Goal: Task Accomplishment & Management: Manage account settings

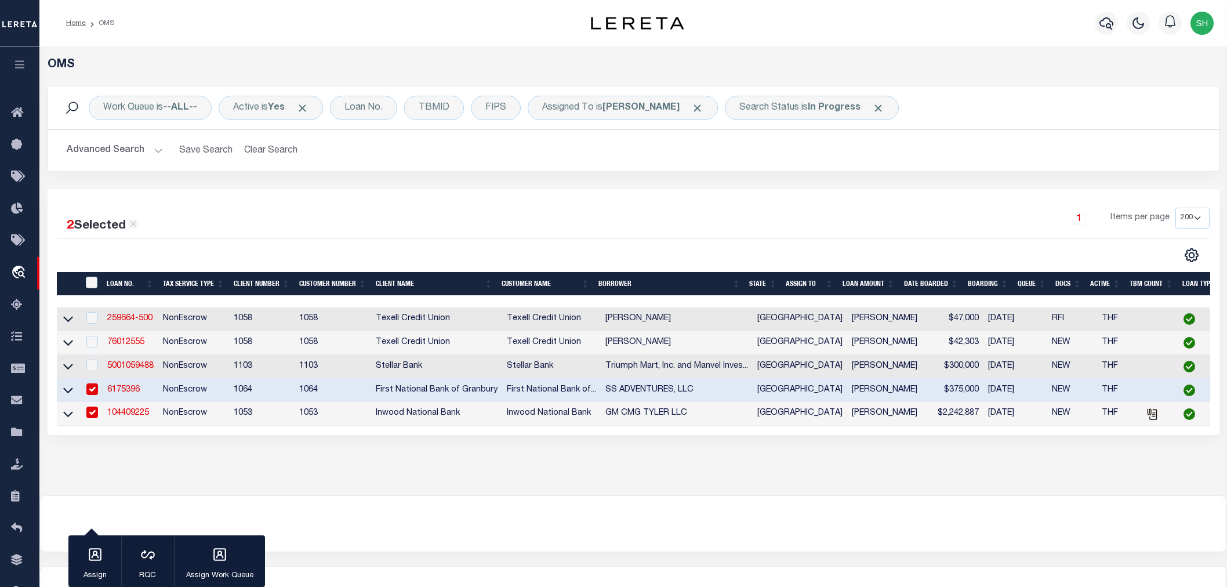
select select "200"
click at [123, 363] on link "5001059488" at bounding box center [130, 366] width 46 height 8
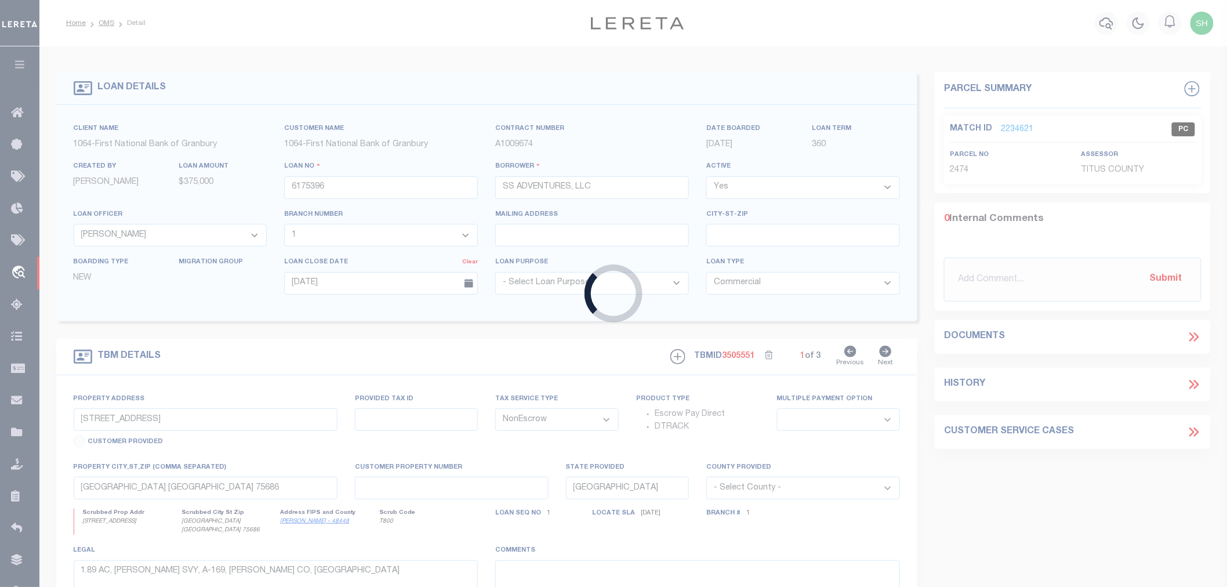
type input "5001059488"
type input "Triumph Mart, Inc. and Manvel Investments, Inc."
select select
type input "3906 MISTY MORN LN"
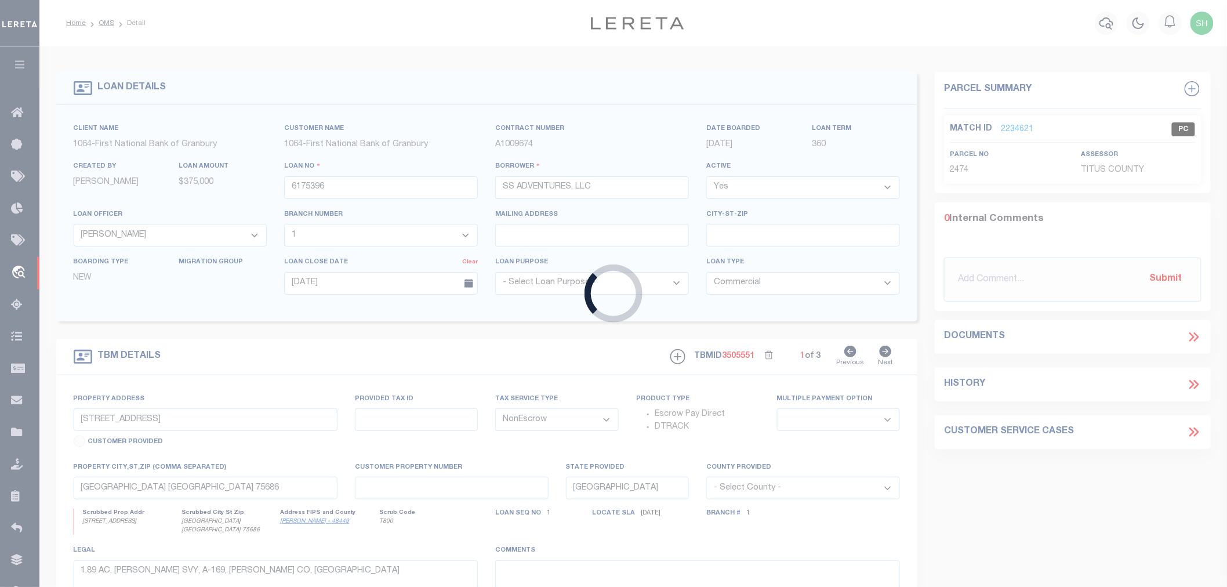
type input "SUGAR LAND TX 77479-3205"
type input "08/10/2025"
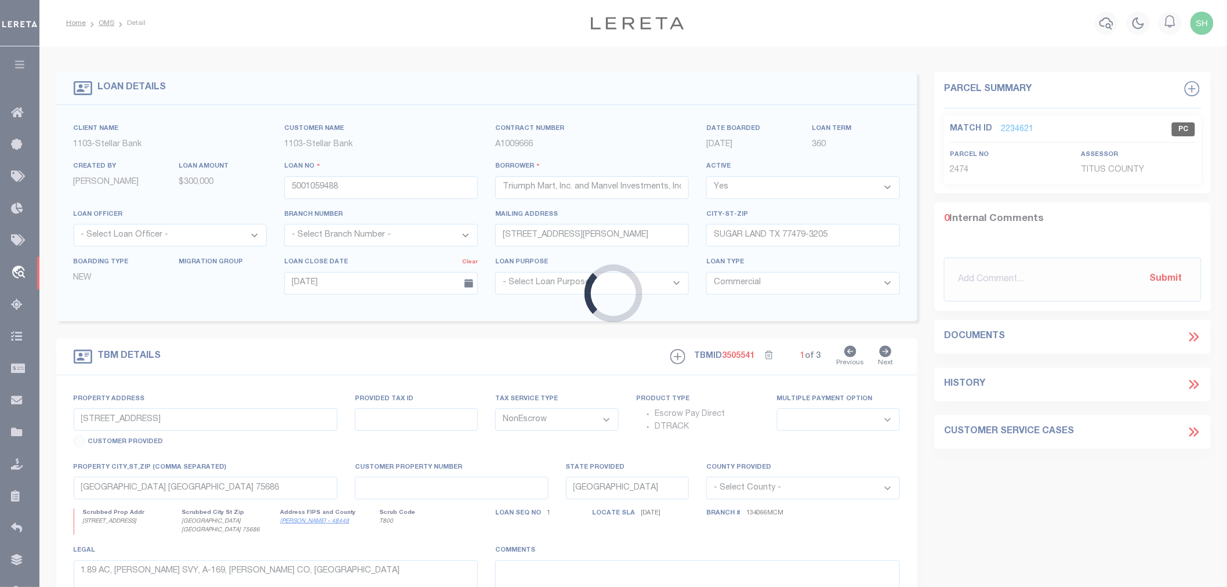
type input "17514 MORRIS AVE"
type input "02850024120"
select select
type input "MANVEL TX 77578"
type textarea "A0285 H T & B R R Tract 234A acres 3.2207"
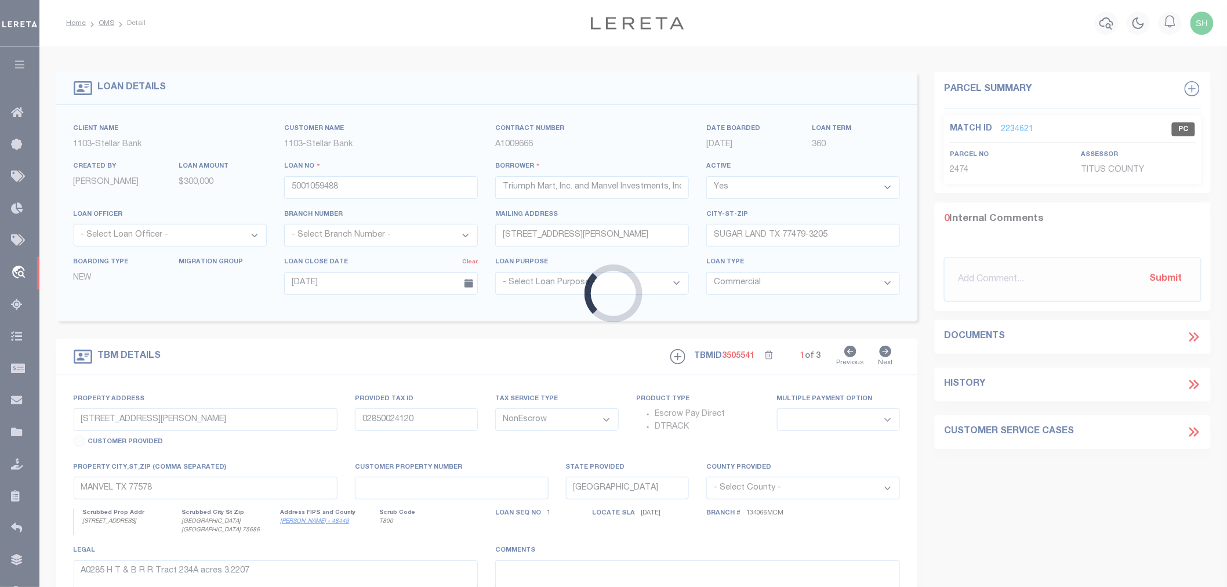
select select "11181"
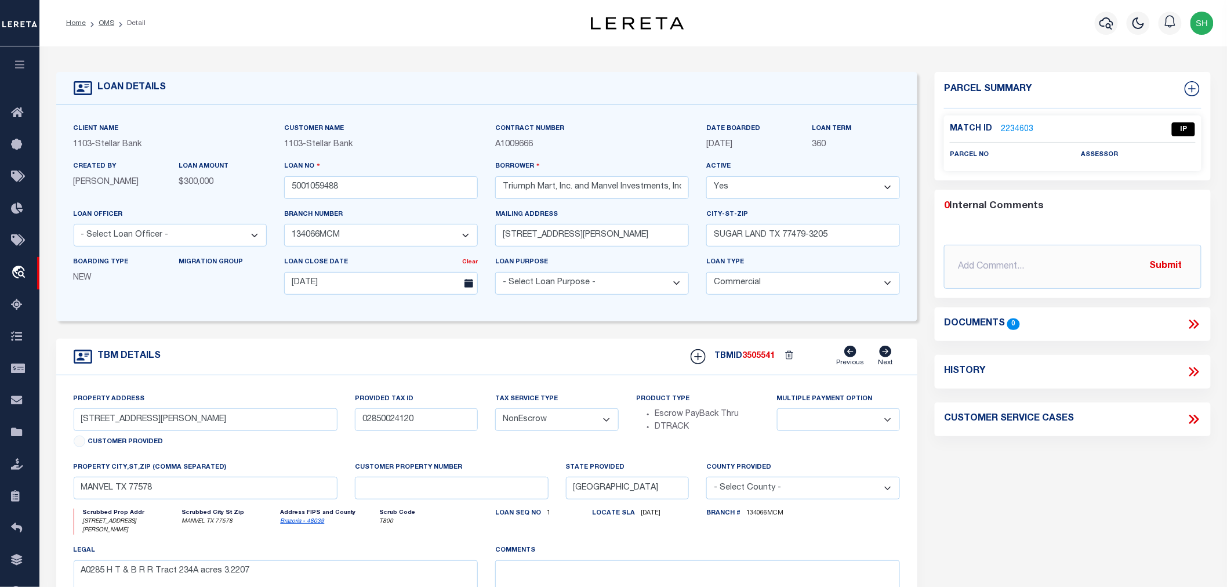
click at [1016, 129] on link "2234603" at bounding box center [1017, 129] width 32 height 12
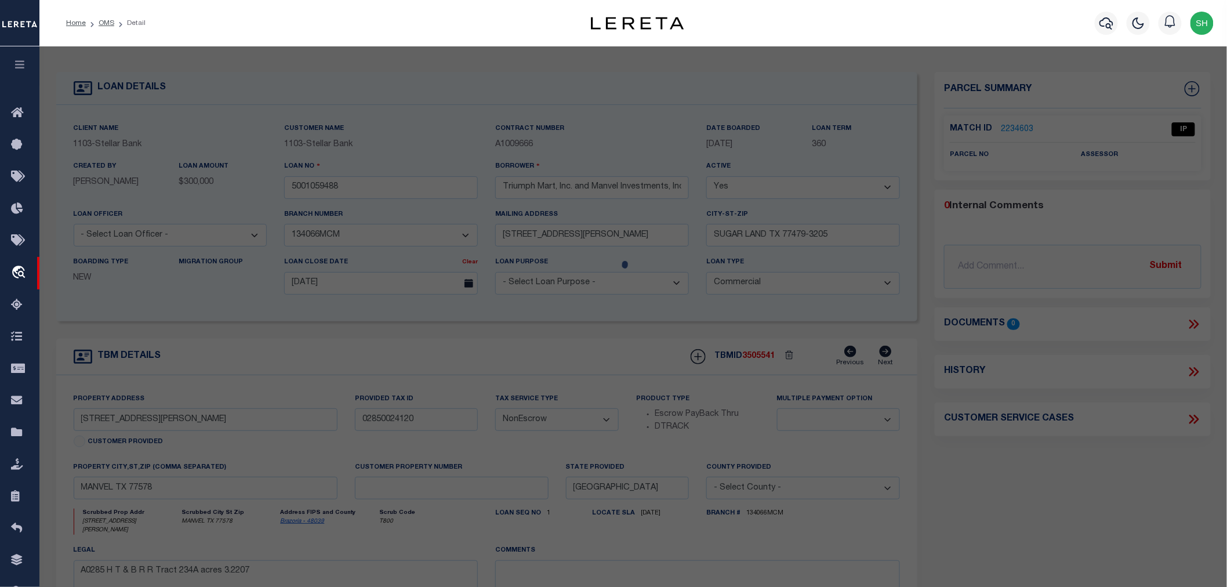
select select "AS"
select select
checkbox input "false"
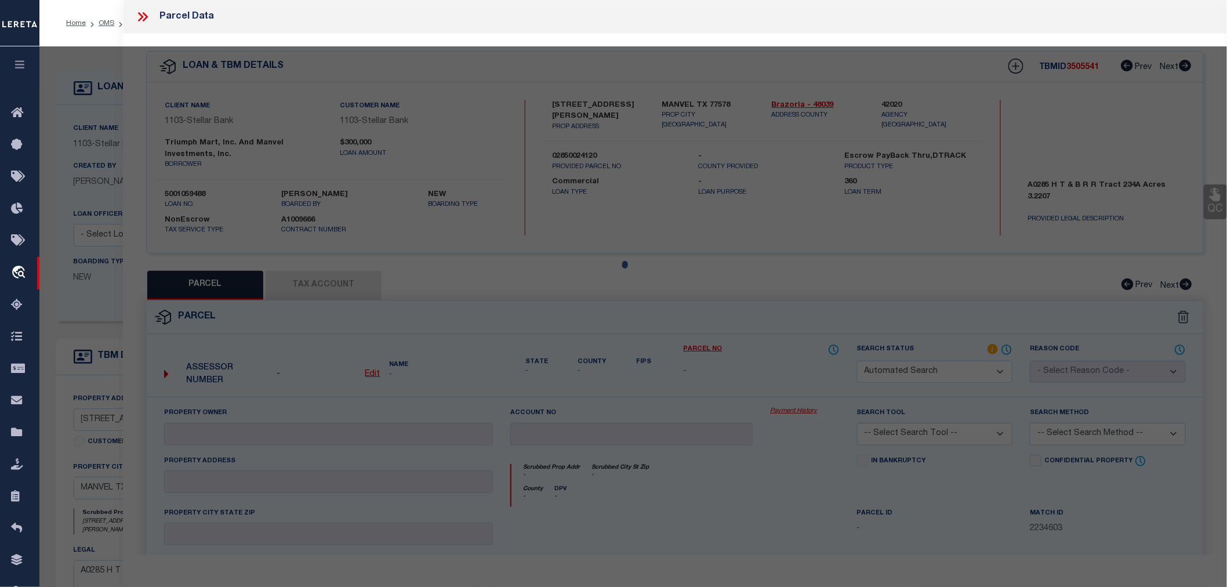
select select "IP"
checkbox input "false"
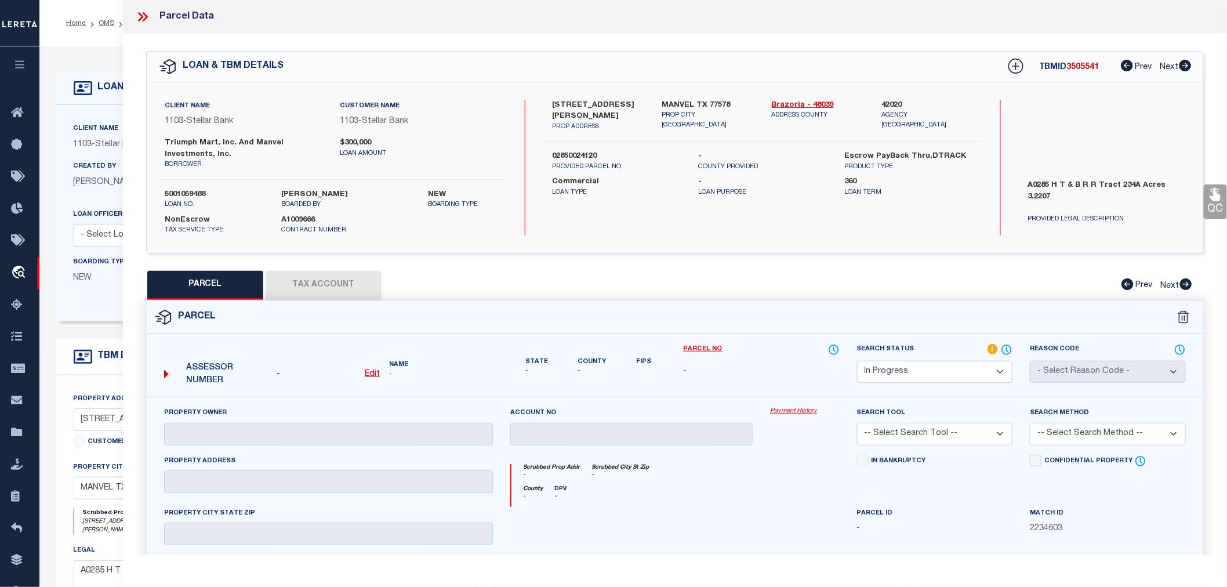
click at [893, 103] on label "42020" at bounding box center [927, 106] width 92 height 12
copy label "42020"
click at [373, 372] on u "Edit" at bounding box center [372, 374] width 15 height 8
select select "IP"
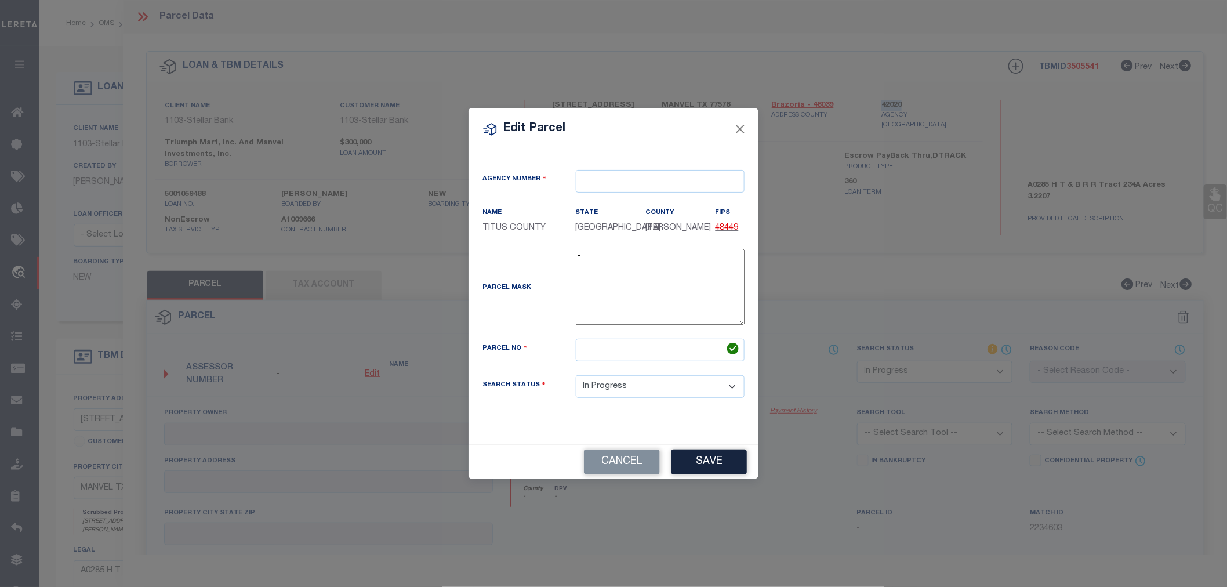
type textarea "-"
click at [598, 181] on input "text" at bounding box center [664, 181] width 169 height 23
paste input "42020"
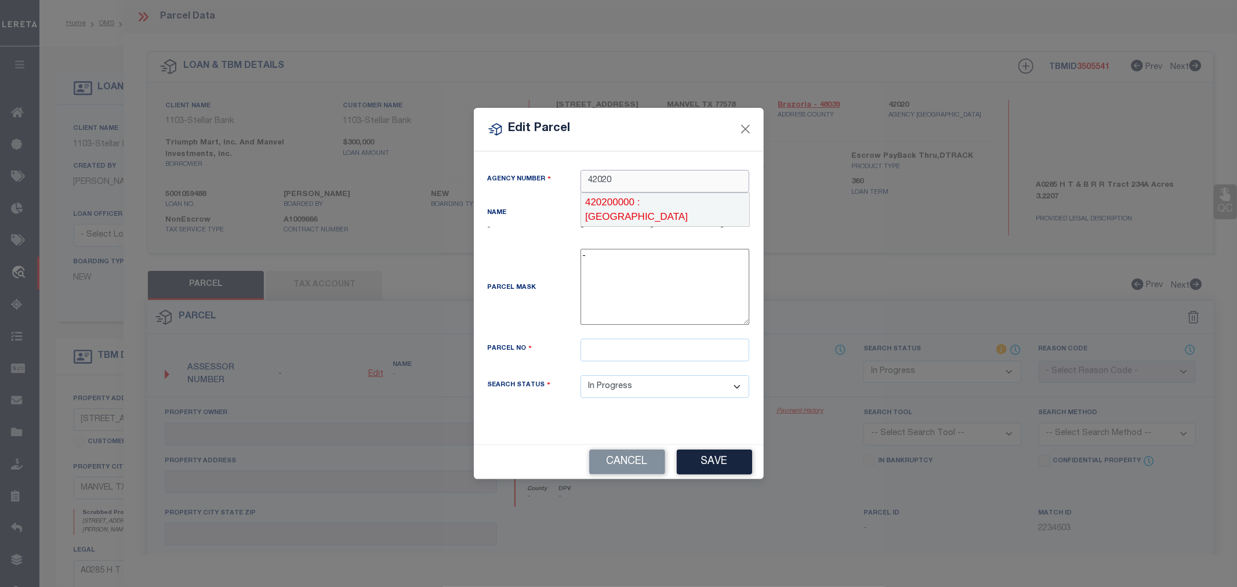
click at [613, 201] on div "420200000 : BRAZORIA COUNTY" at bounding box center [665, 209] width 168 height 33
type input "420200000"
click at [617, 354] on input "text" at bounding box center [664, 350] width 169 height 23
paste input "543641"
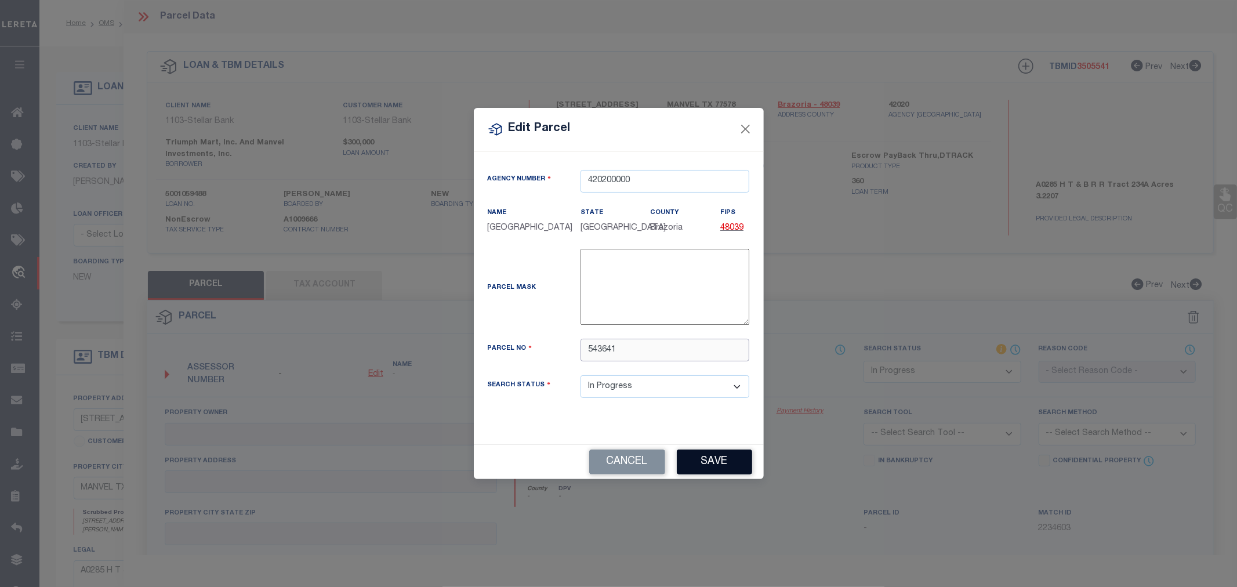
type input "543641"
click at [715, 467] on button "Save" at bounding box center [714, 461] width 75 height 25
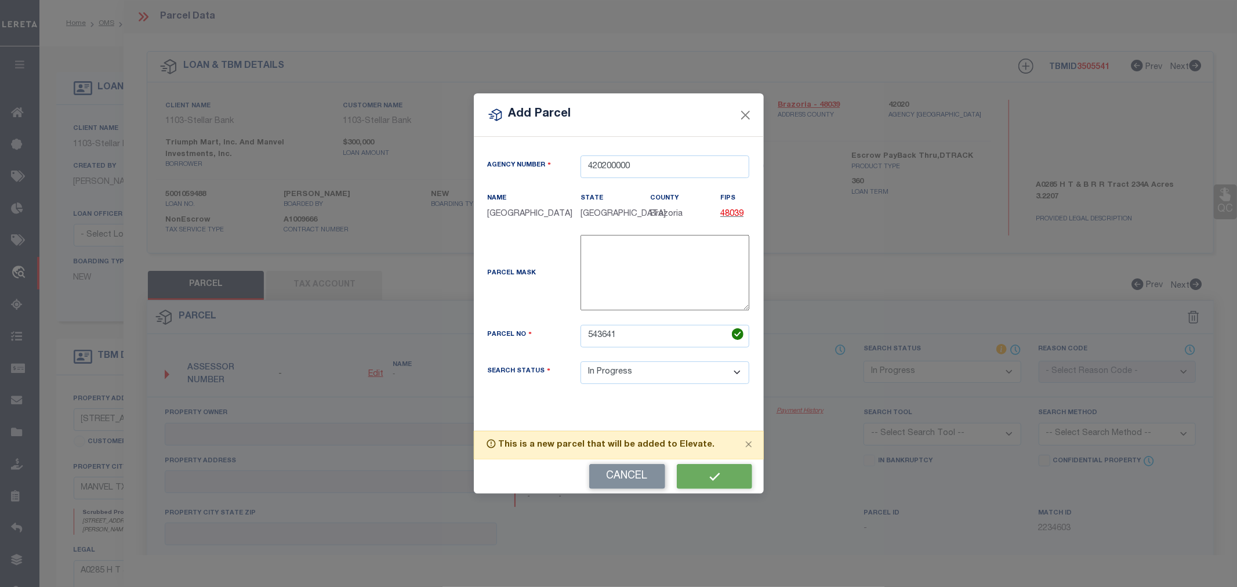
select select "IP"
checkbox input "false"
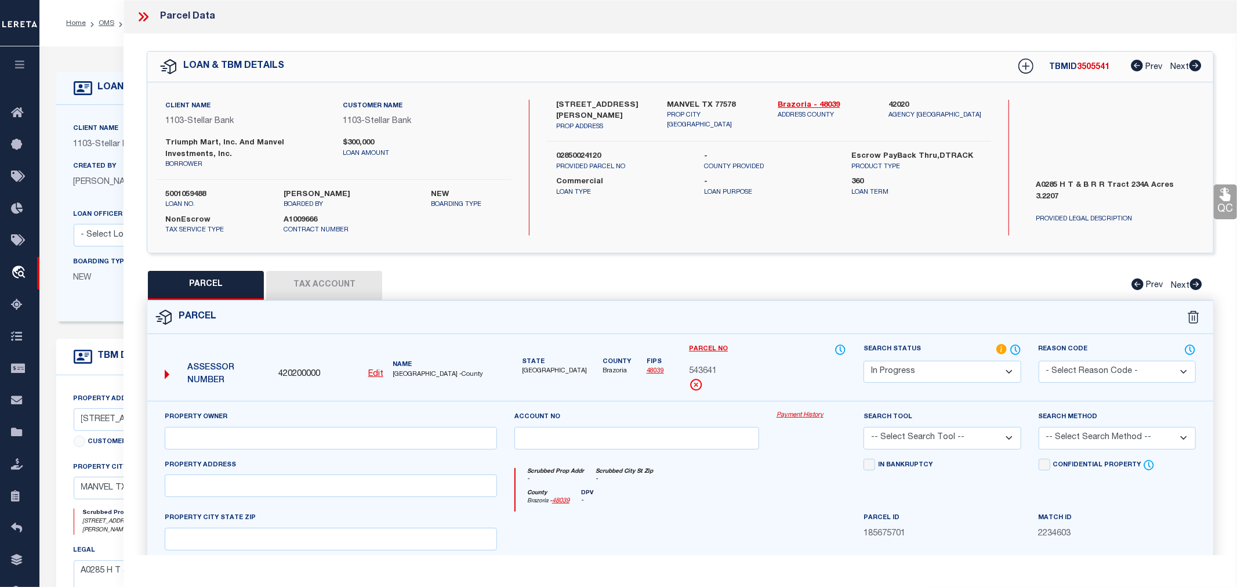
checkbox input "false"
click at [347, 285] on button "Tax Account" at bounding box center [324, 285] width 116 height 29
select select "100"
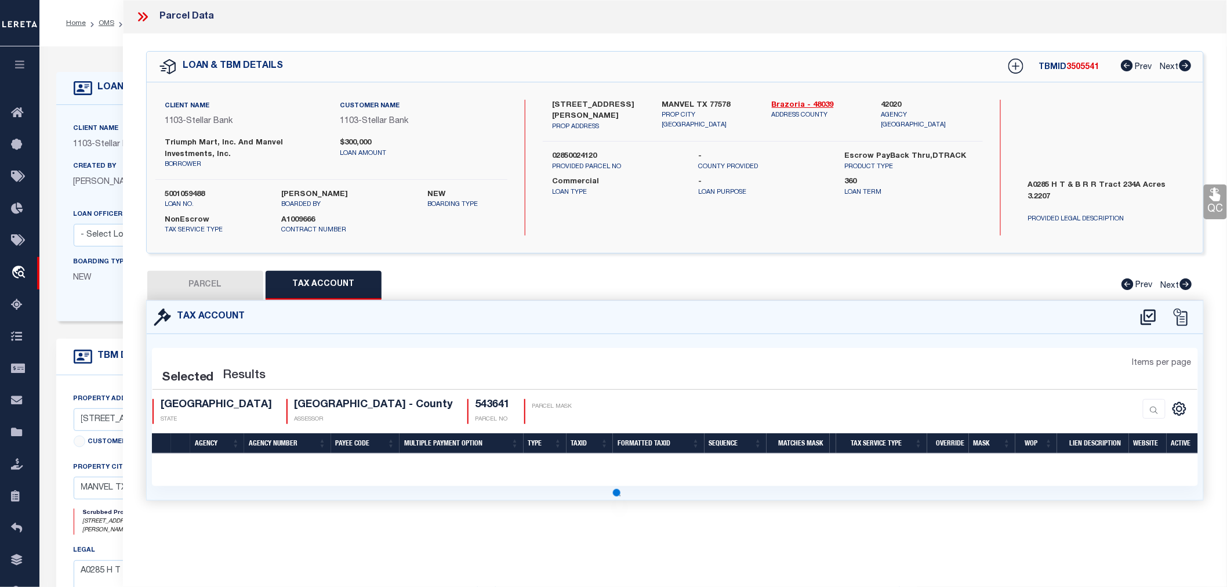
select select "100"
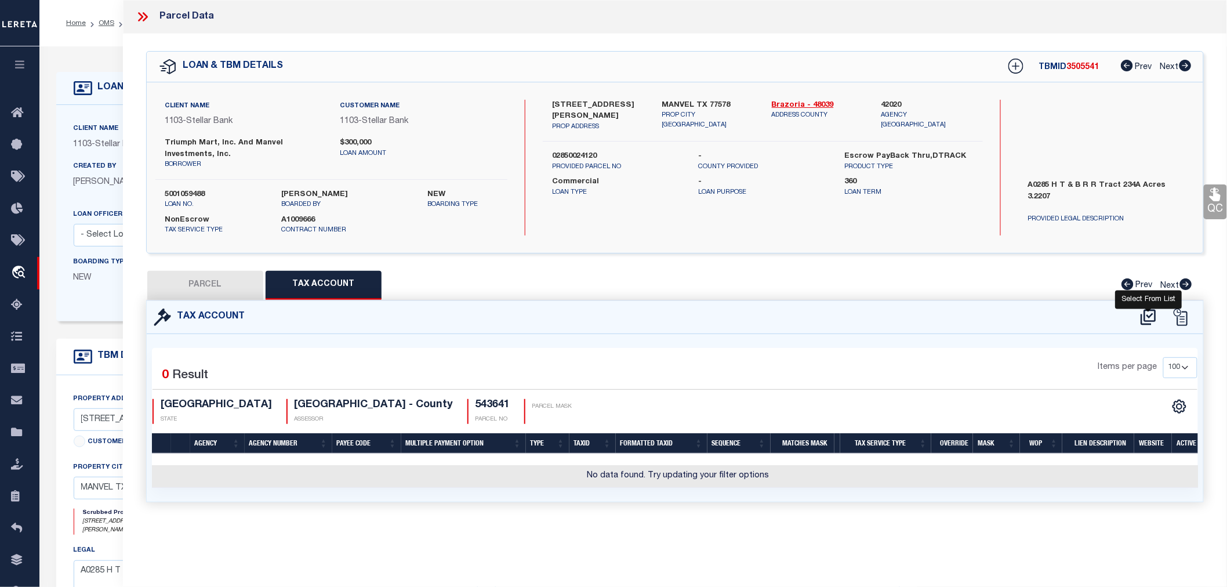
click at [1146, 314] on icon at bounding box center [1148, 317] width 19 height 19
select select "100"
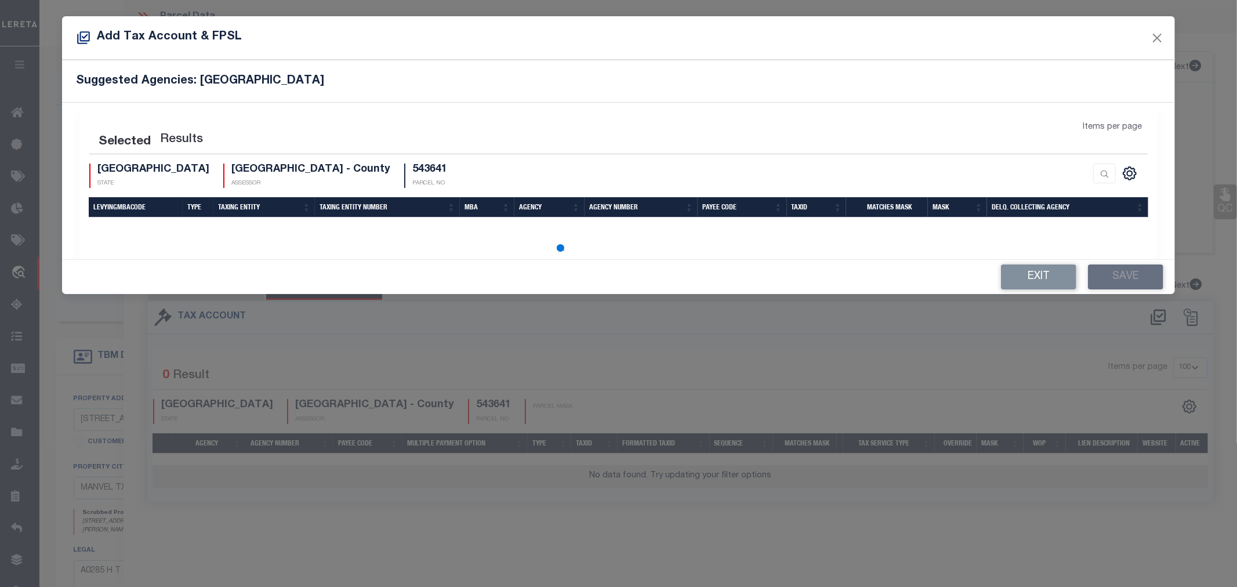
select select "100"
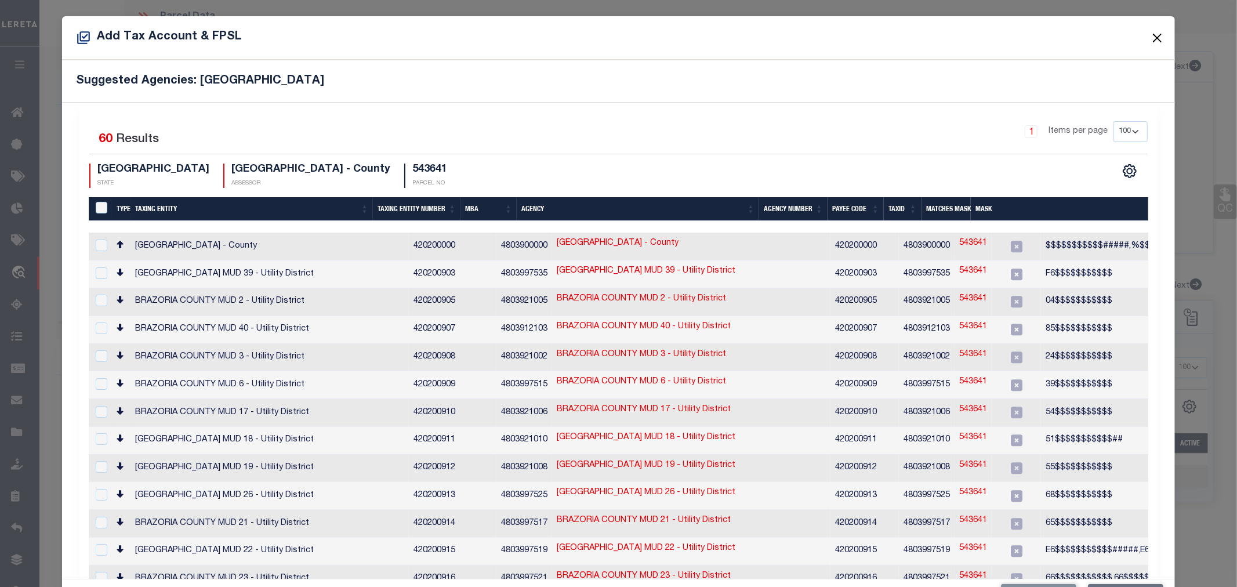
click at [1152, 37] on button "Close" at bounding box center [1156, 37] width 15 height 15
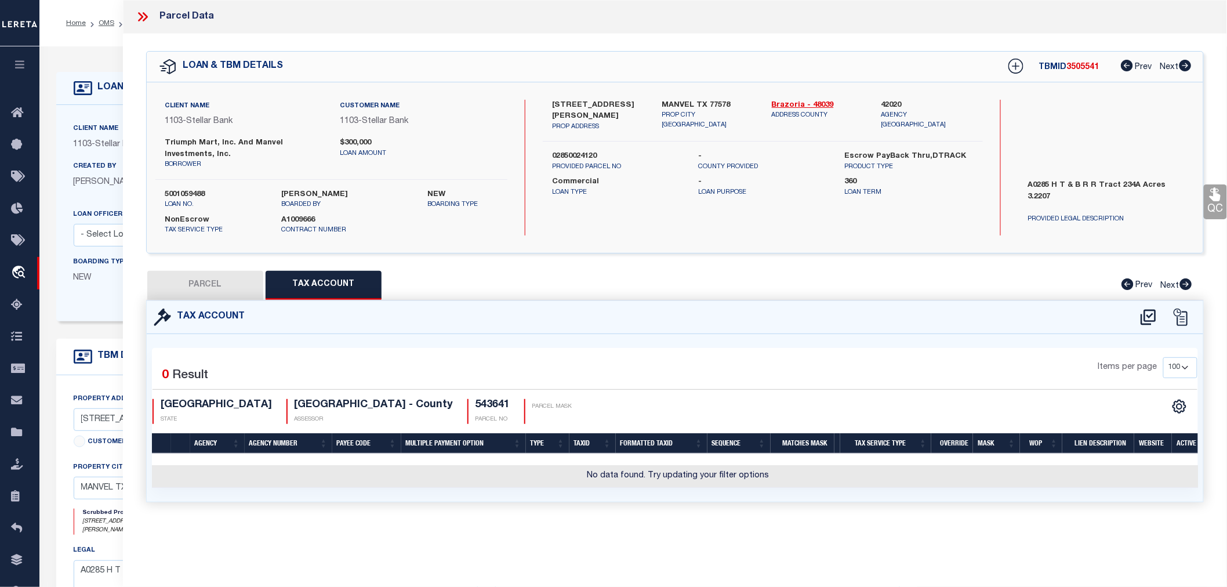
click at [189, 281] on button "PARCEL" at bounding box center [205, 285] width 116 height 29
select select "AS"
checkbox input "false"
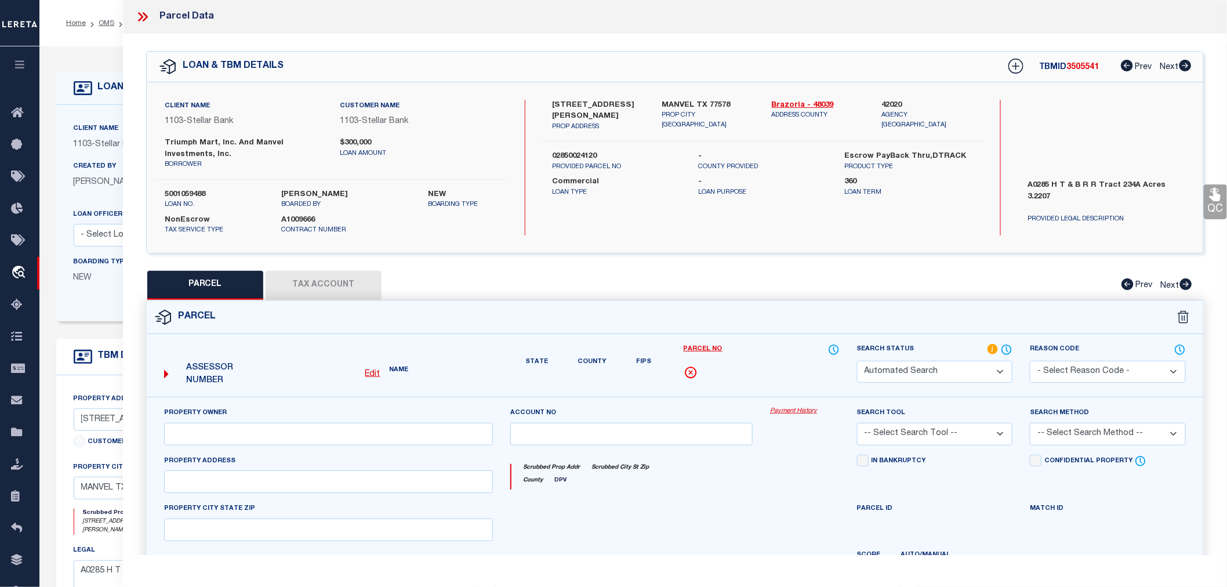
select select "IP"
checkbox input "false"
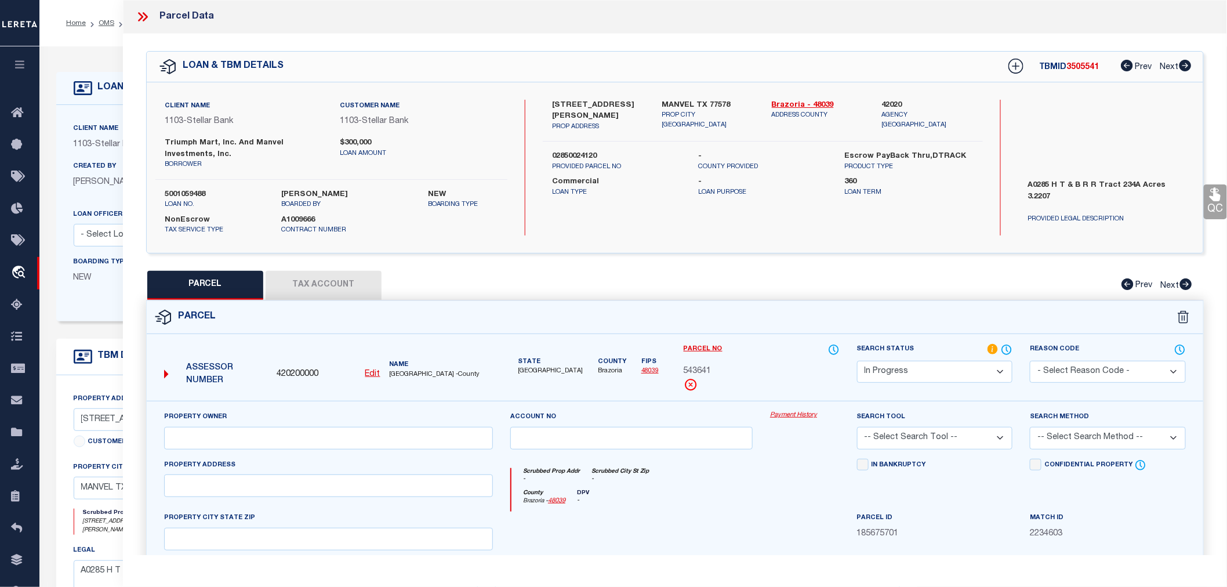
click at [369, 372] on u "Edit" at bounding box center [372, 374] width 15 height 8
select select "IP"
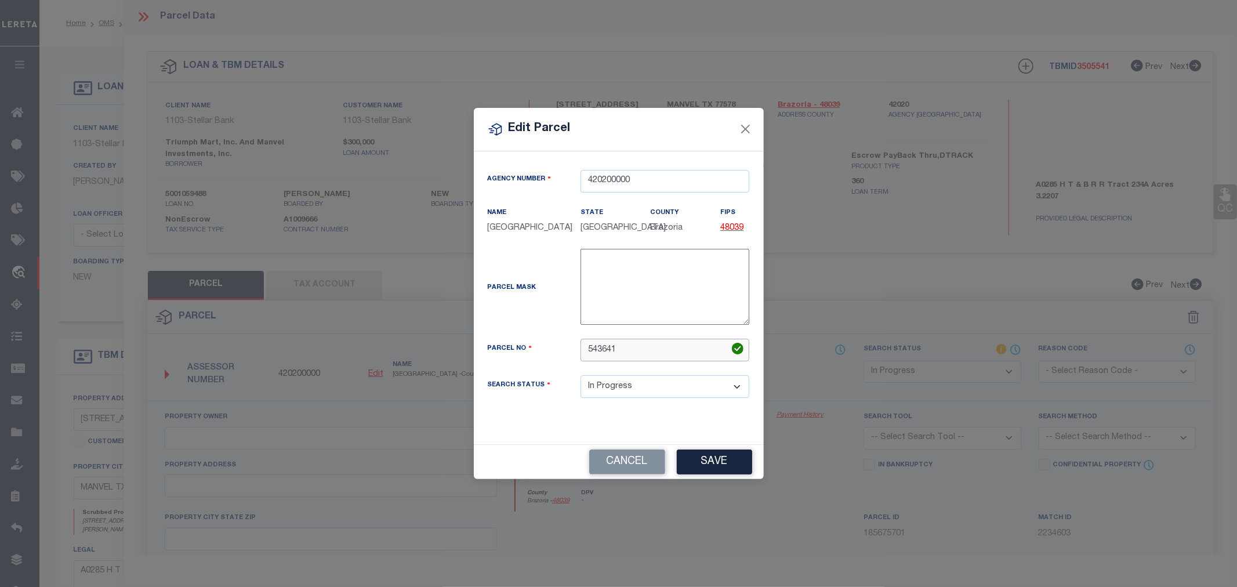
click at [606, 360] on input "543641" at bounding box center [664, 350] width 169 height 23
paste input "0285-0024-120"
click at [627, 355] on input "0285-0024-120" at bounding box center [664, 350] width 169 height 23
type input "02850024120"
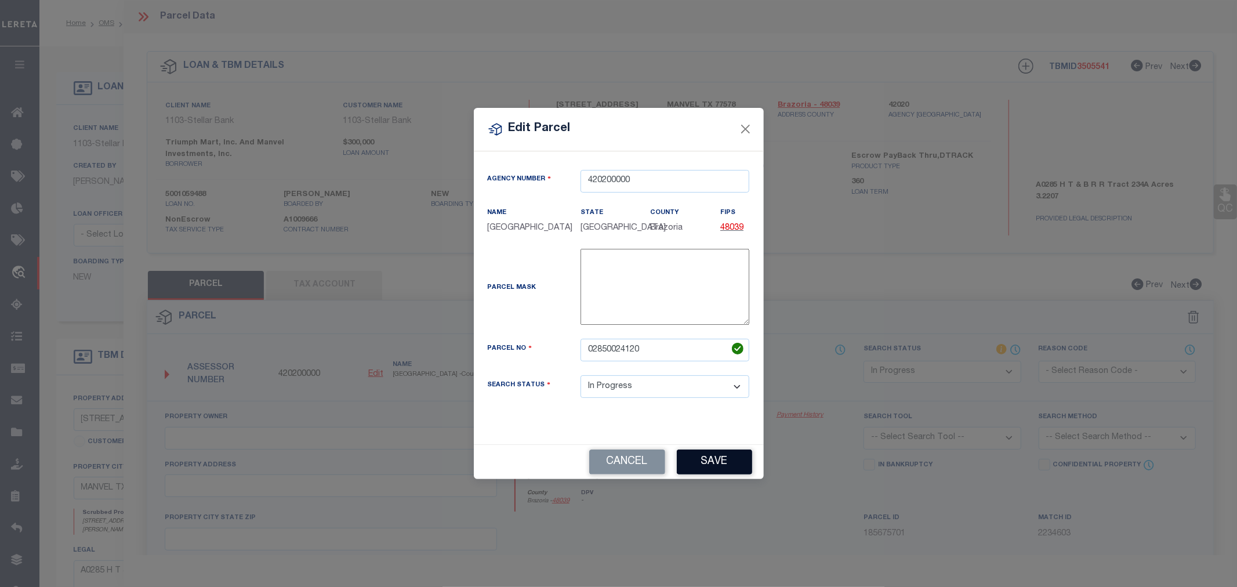
click at [708, 470] on button "Save" at bounding box center [714, 461] width 75 height 25
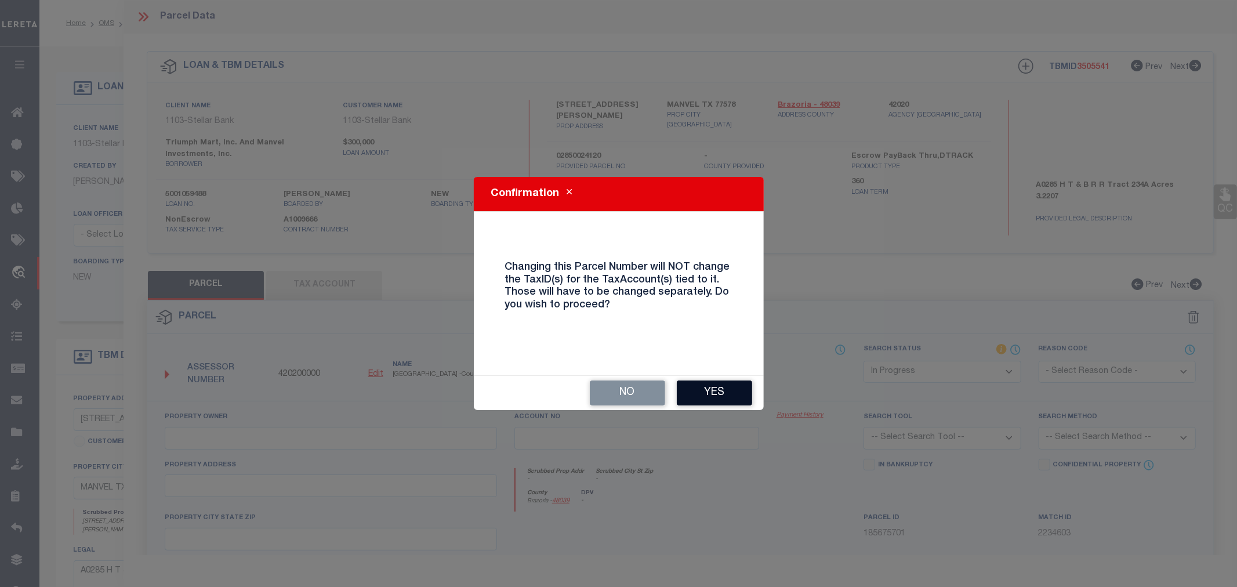
click at [725, 385] on button "Yes" at bounding box center [714, 392] width 75 height 25
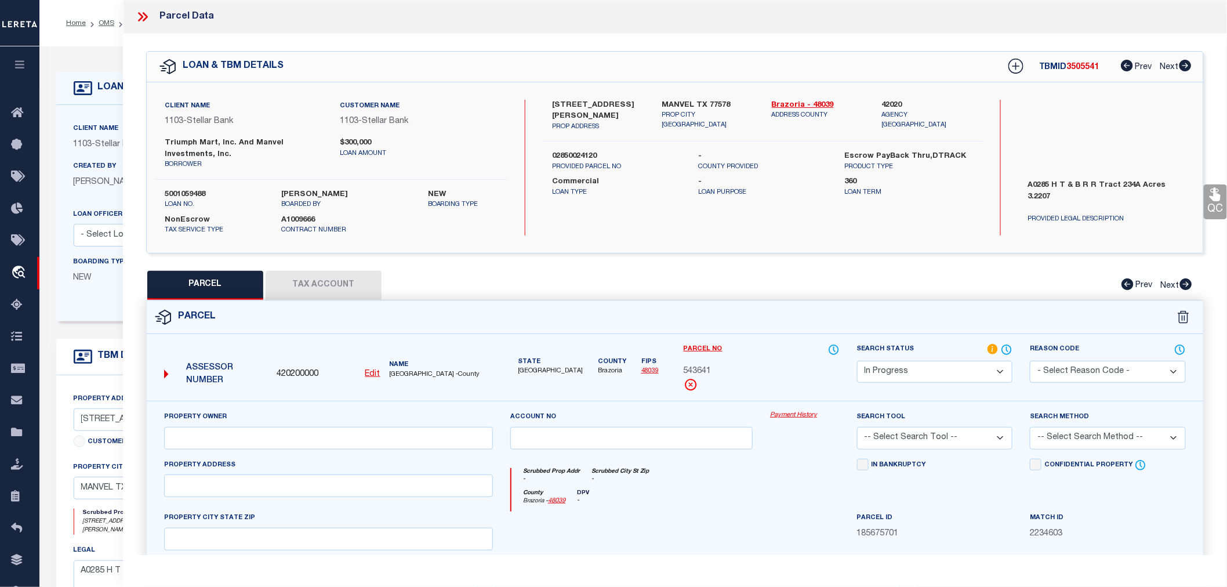
select select "IP"
checkbox input "false"
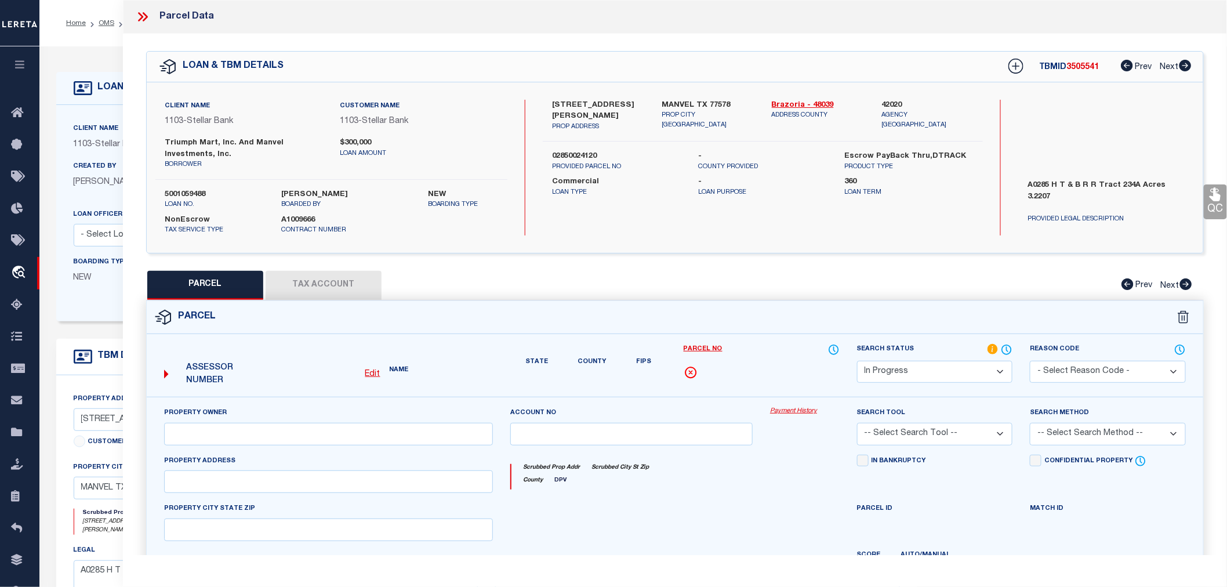
checkbox input "false"
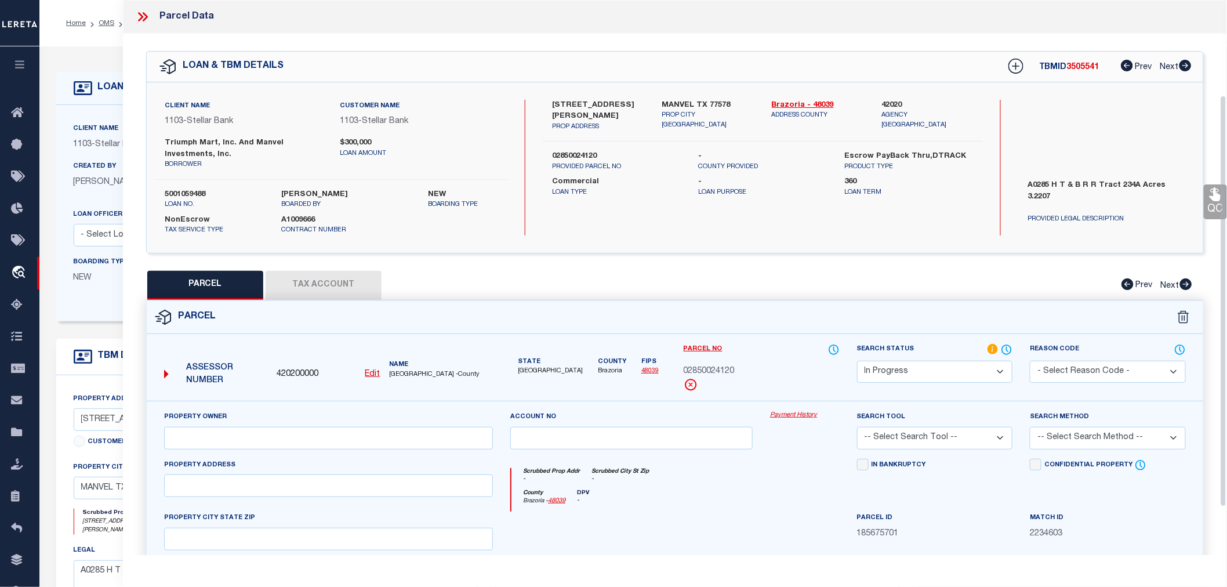
scroll to position [192, 0]
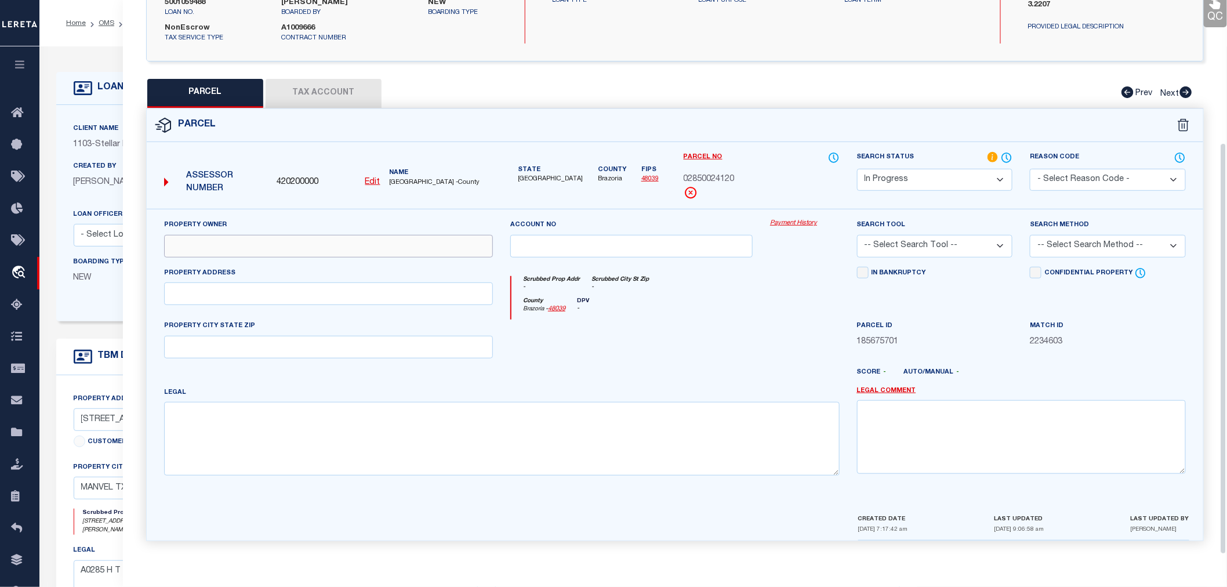
click at [405, 246] on input "text" at bounding box center [328, 246] width 329 height 23
paste input "MANVEL INVESTMENTS INC"
type input "MANVEL INVESTMENTS INC"
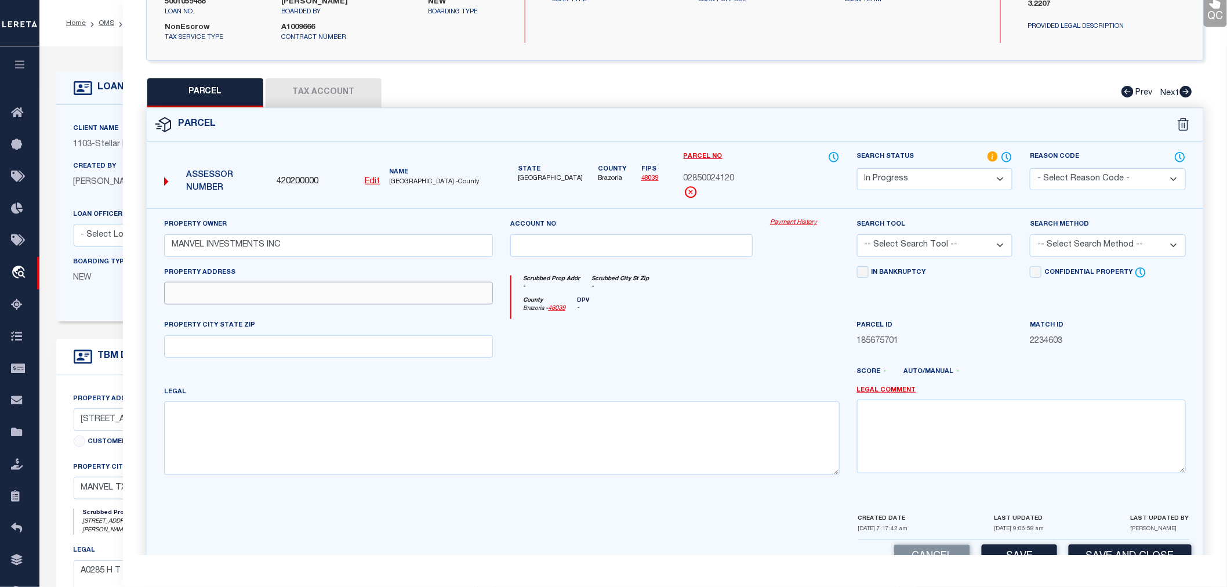
click at [219, 299] on input "text" at bounding box center [328, 293] width 329 height 23
paste input "17514 MORRIS AVE MANVEL, TX 77578"
drag, startPoint x: 253, startPoint y: 293, endPoint x: 335, endPoint y: 292, distance: 81.8
click at [335, 292] on input "17514 MORRIS AVE MANVEL, TX 77578" at bounding box center [328, 293] width 329 height 23
type input "17514 MORRIS AVE"
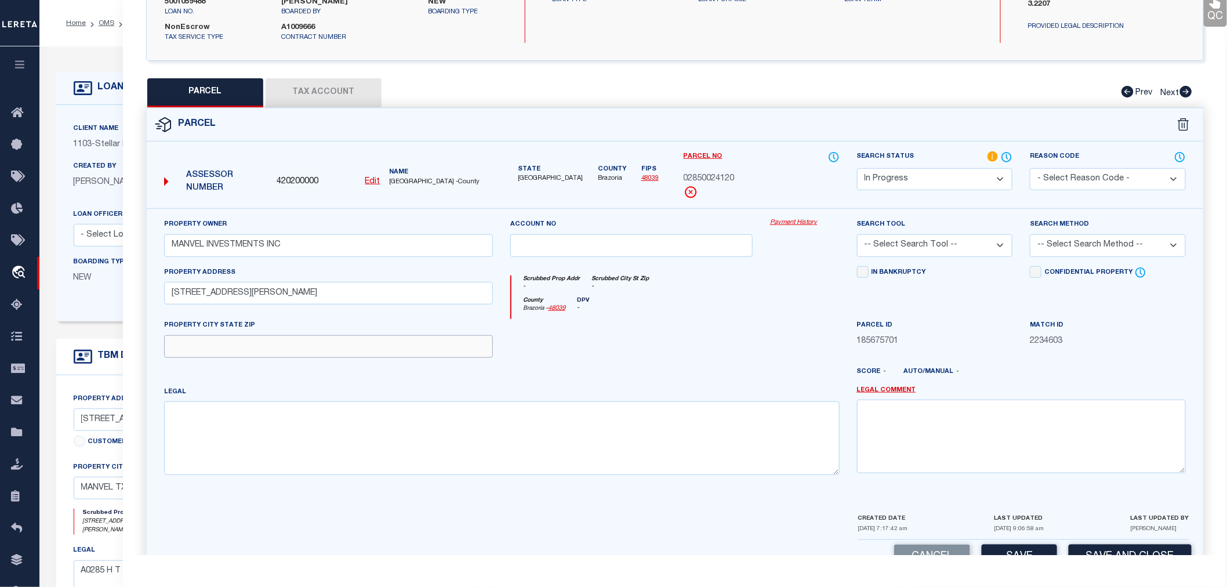
click at [230, 343] on input "text" at bounding box center [328, 346] width 329 height 23
paste input "MANVEL, TX 77578"
type input "MANVEL, TX 77578"
click at [279, 427] on textarea at bounding box center [501, 437] width 675 height 73
paste textarea "A0285 H T & B R R TRACT 234A ACRES 3.2207"
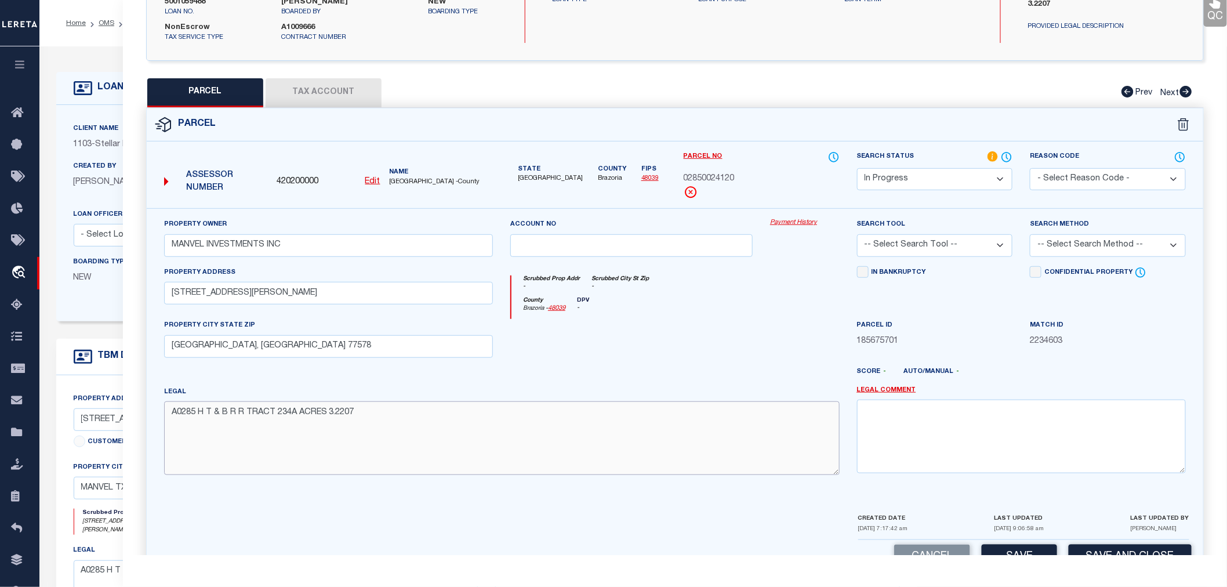
scroll to position [64, 0]
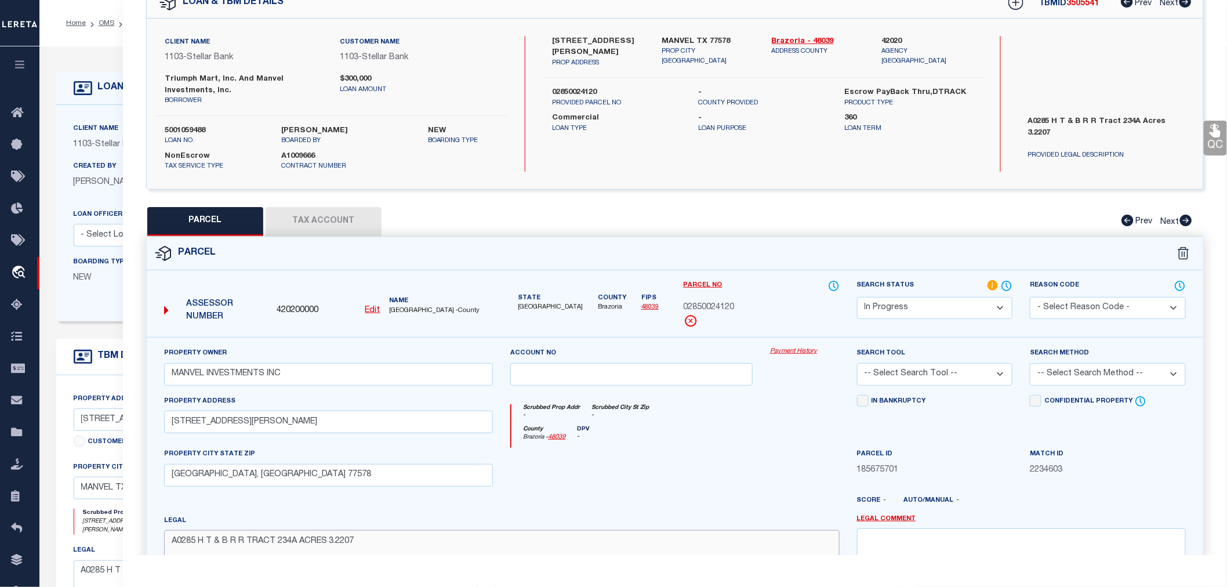
type textarea "A0285 H T & B R R TRACT 234A ACRES 3.2207"
click at [936, 375] on select "-- Select Search Tool -- 3rd Party Website Agency File Agency Website ATLS CNV-…" at bounding box center [935, 374] width 156 height 23
select select "AGW"
click at [857, 363] on select "-- Select Search Tool -- 3rd Party Website Agency File Agency Website ATLS CNV-…" at bounding box center [935, 374] width 156 height 23
click at [1056, 374] on select "-- Select Search Method -- Property Address Legal Liability Info Provided" at bounding box center [1108, 374] width 156 height 23
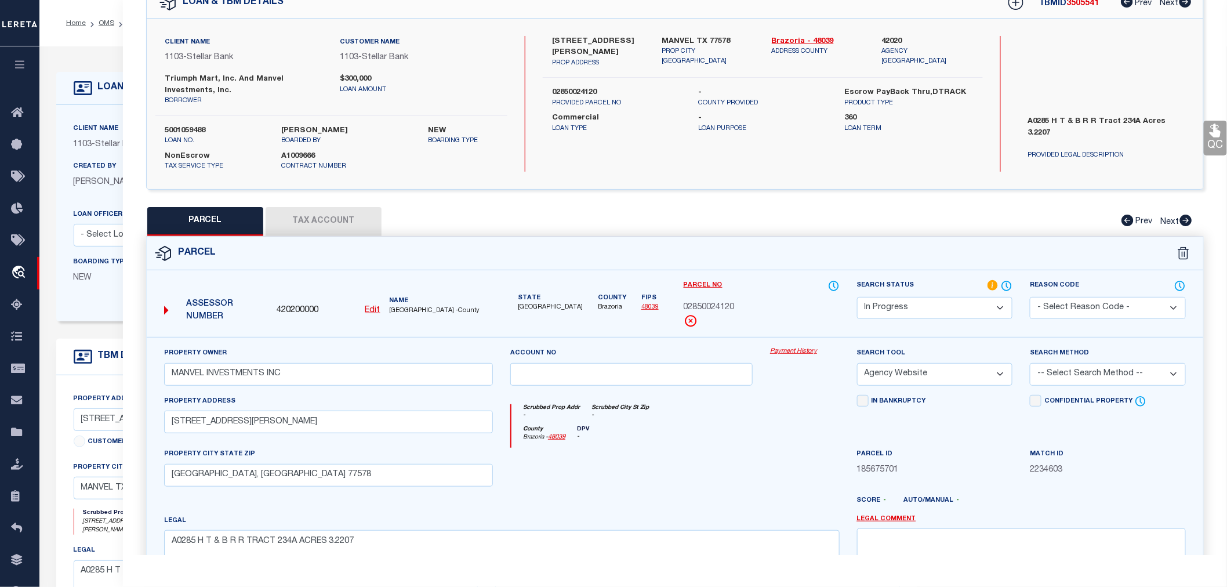
select select "LEG"
click at [1030, 363] on select "-- Select Search Method -- Property Address Legal Liability Info Provided" at bounding box center [1108, 374] width 156 height 23
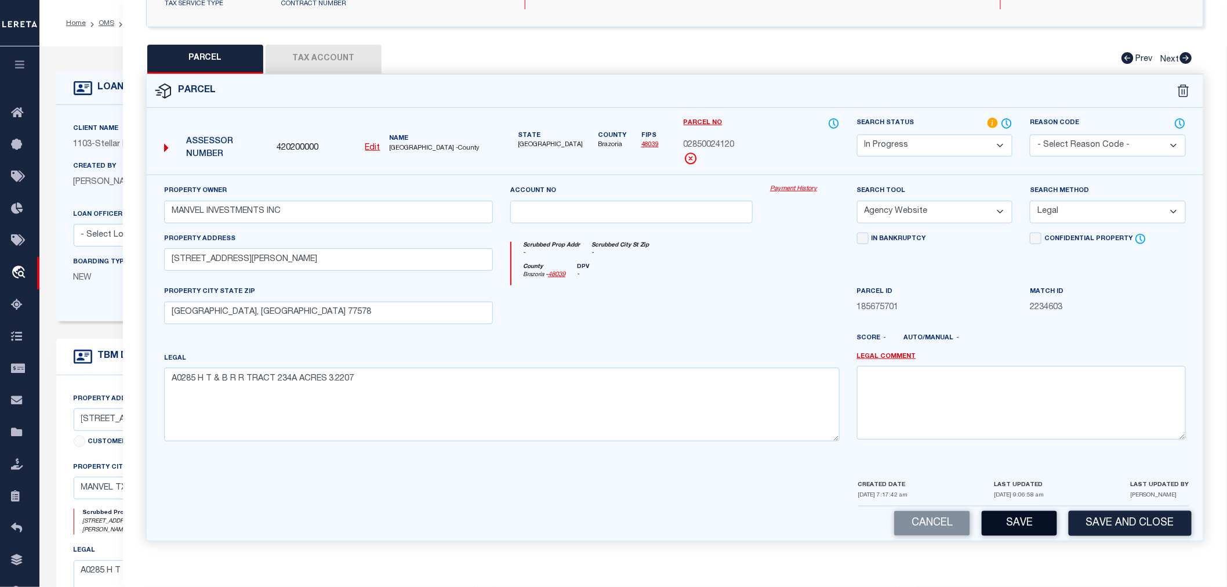
click at [1034, 523] on button "Save" at bounding box center [1018, 523] width 75 height 25
select select "AS"
select select
checkbox input "false"
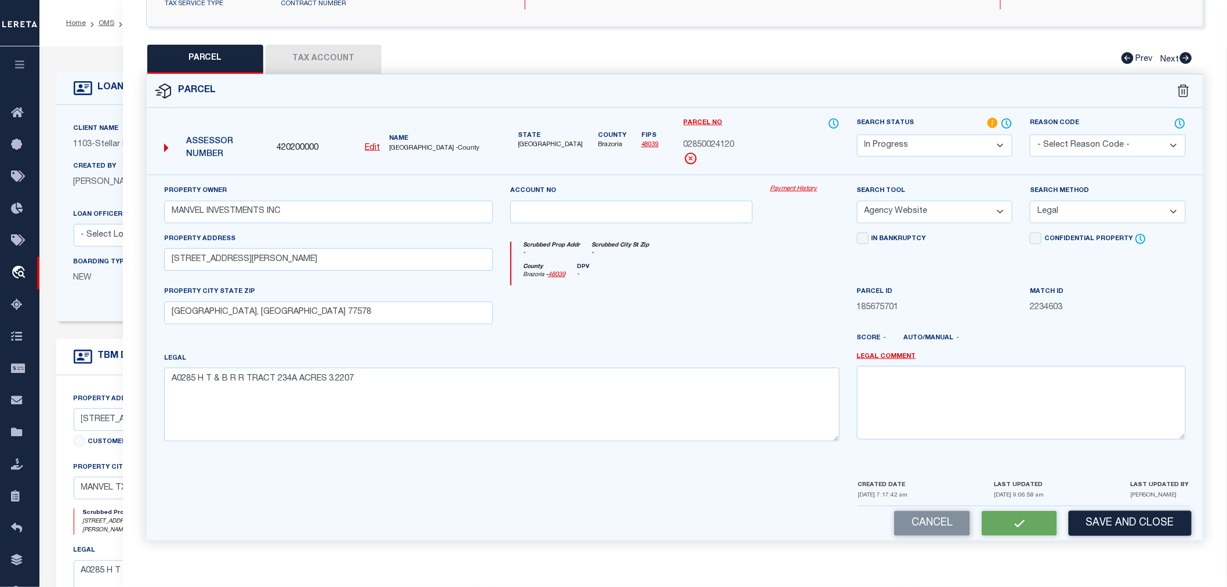
checkbox input "false"
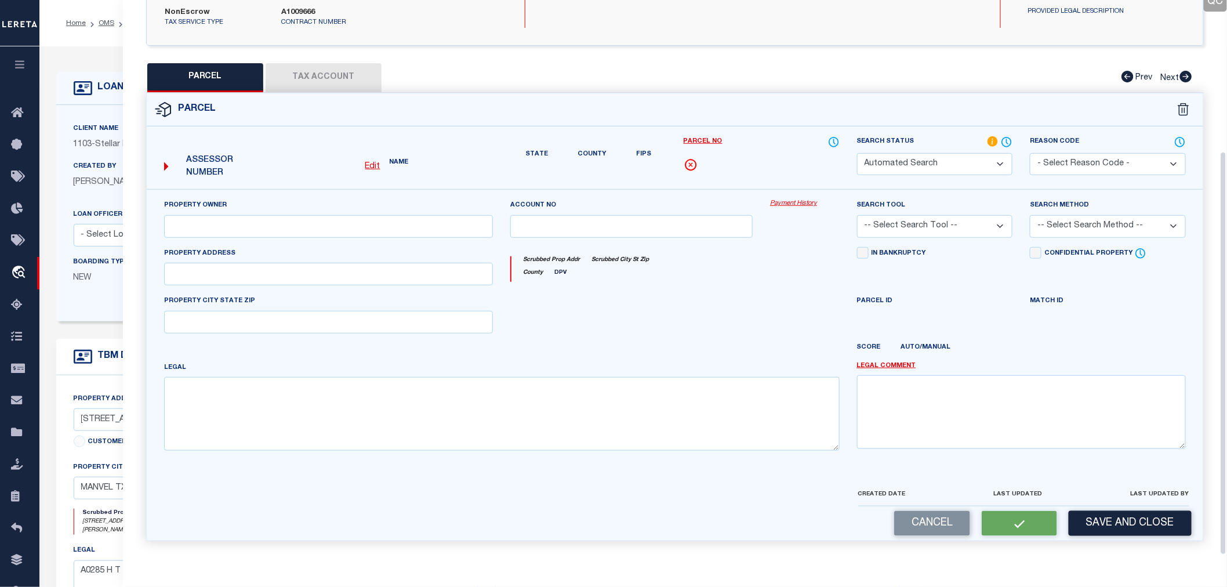
select select "IP"
type input "MANVEL INVESTMENTS INC"
select select "AGW"
select select "LEG"
type input "17514 MORRIS AVE"
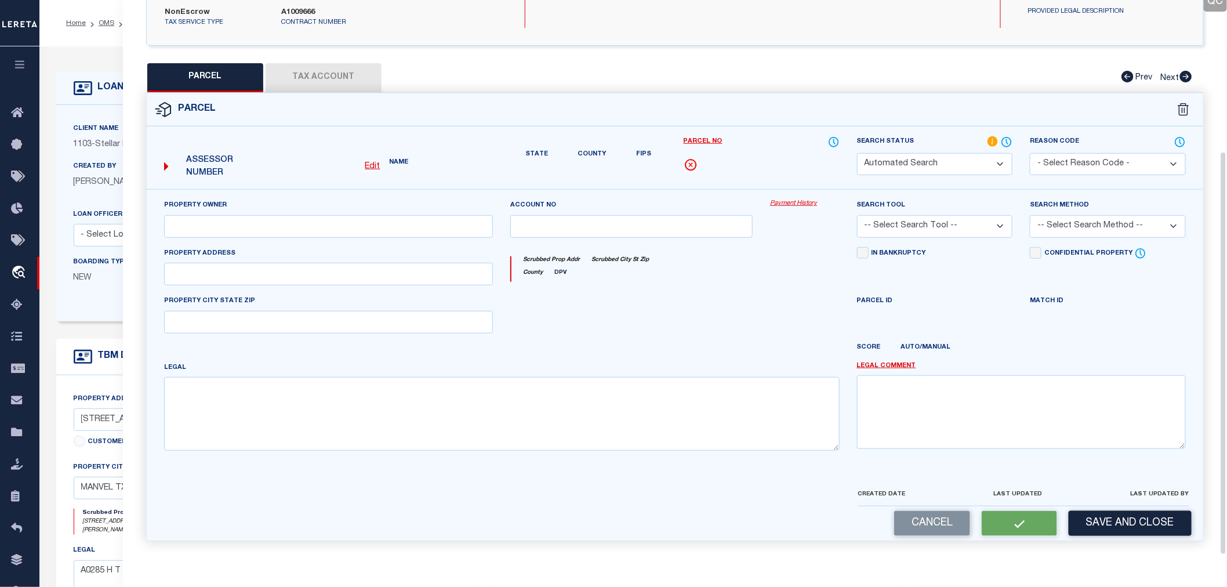
type input "MANVEL, TX 77578"
type textarea "A0285 H T & B R R TRACT 234A ACRES 3.2207"
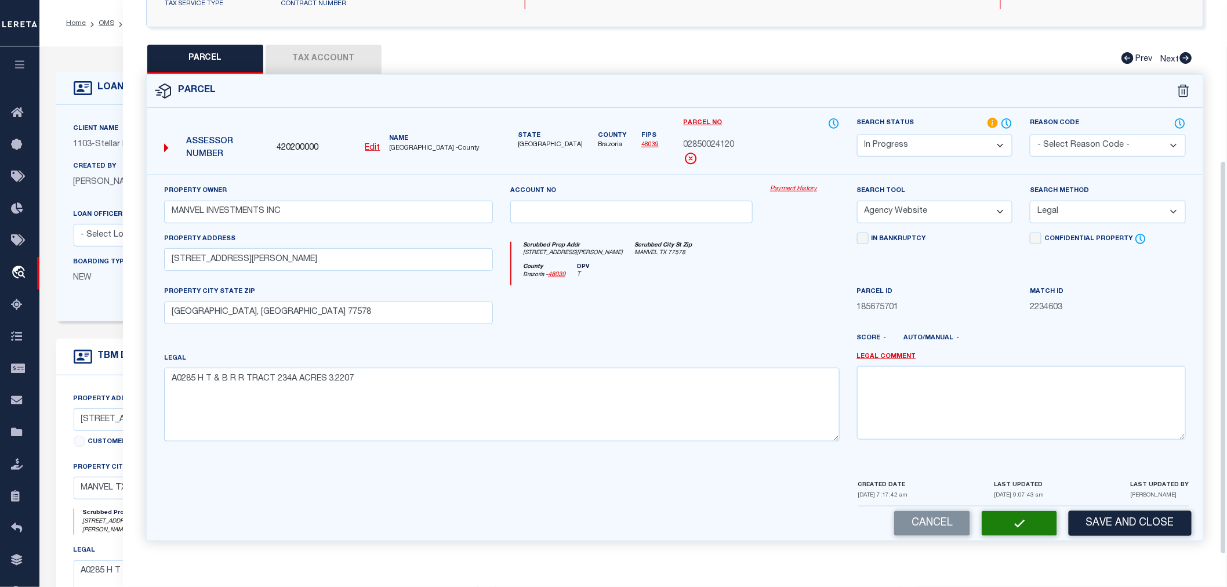
click at [320, 62] on button "Tax Account" at bounding box center [324, 59] width 116 height 29
select select "100"
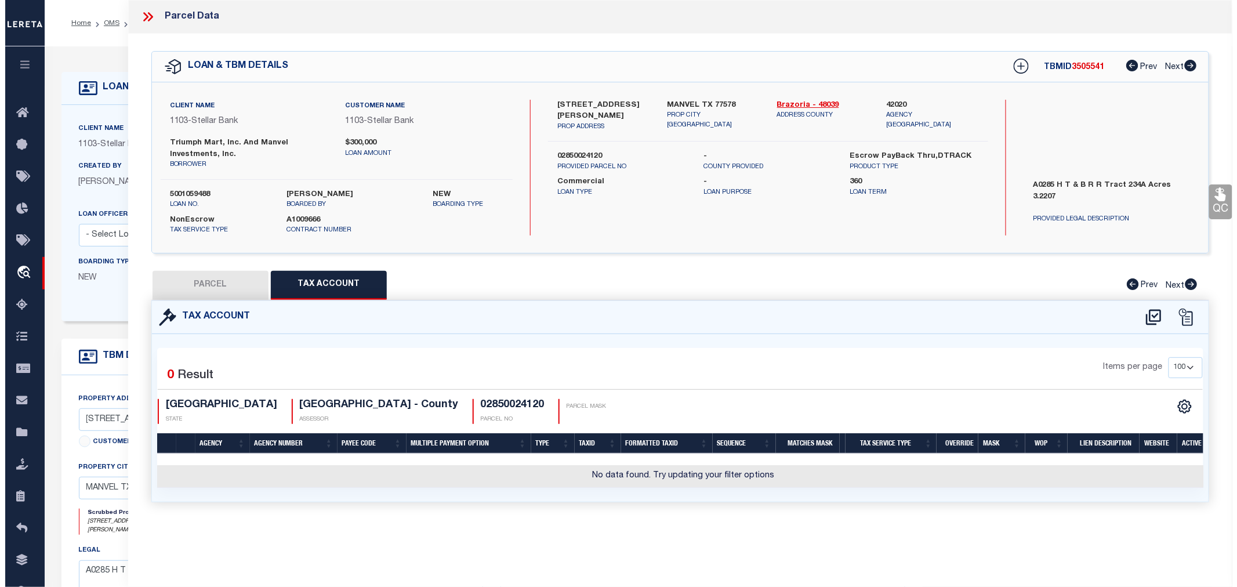
scroll to position [0, 0]
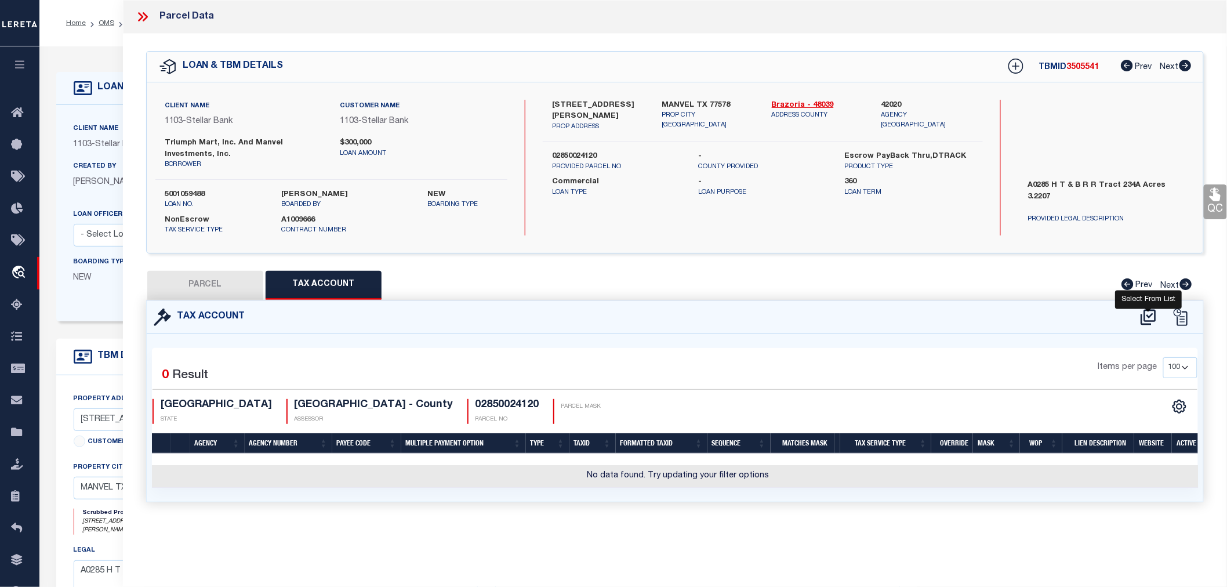
click at [1151, 319] on icon at bounding box center [1148, 317] width 19 height 19
select select "100"
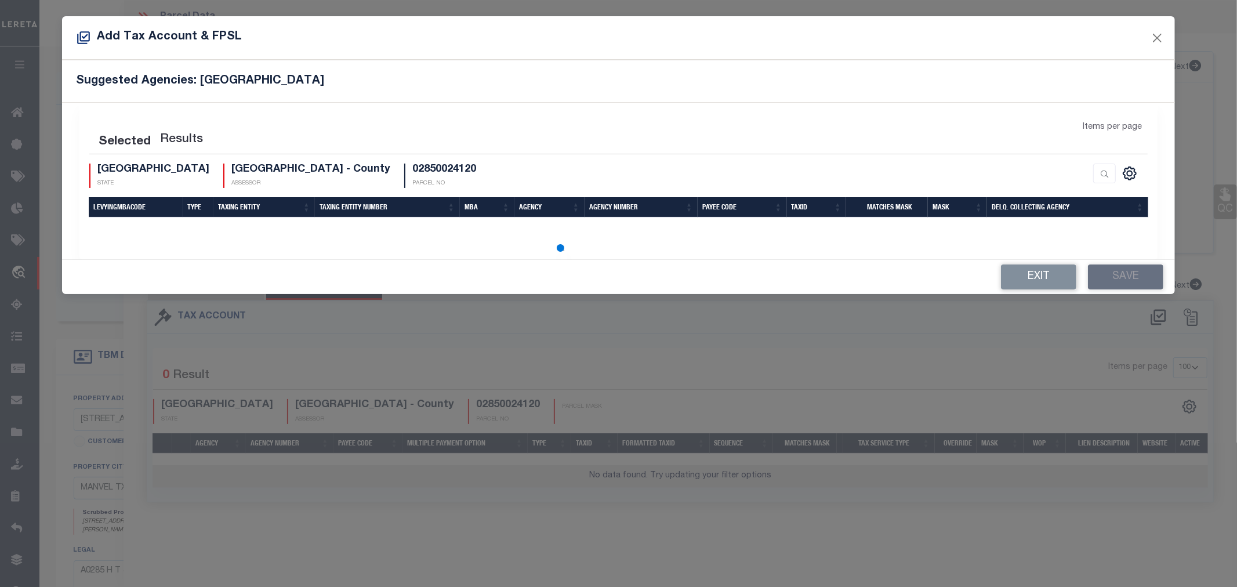
select select "100"
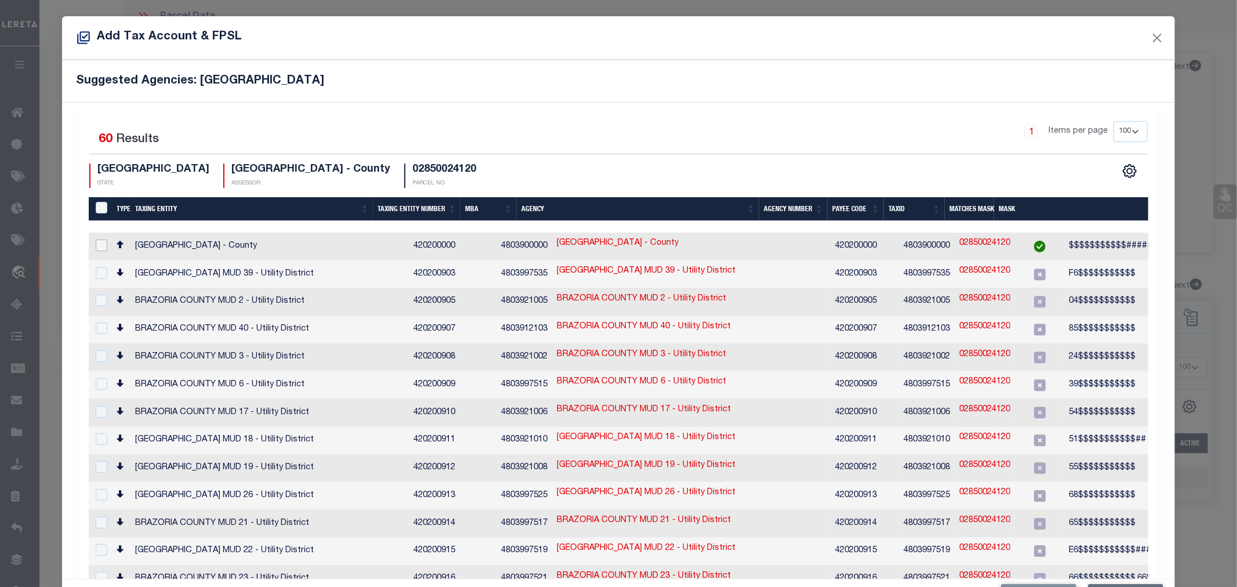
click at [102, 244] on input "checkbox" at bounding box center [102, 245] width 12 height 12
checkbox input "true"
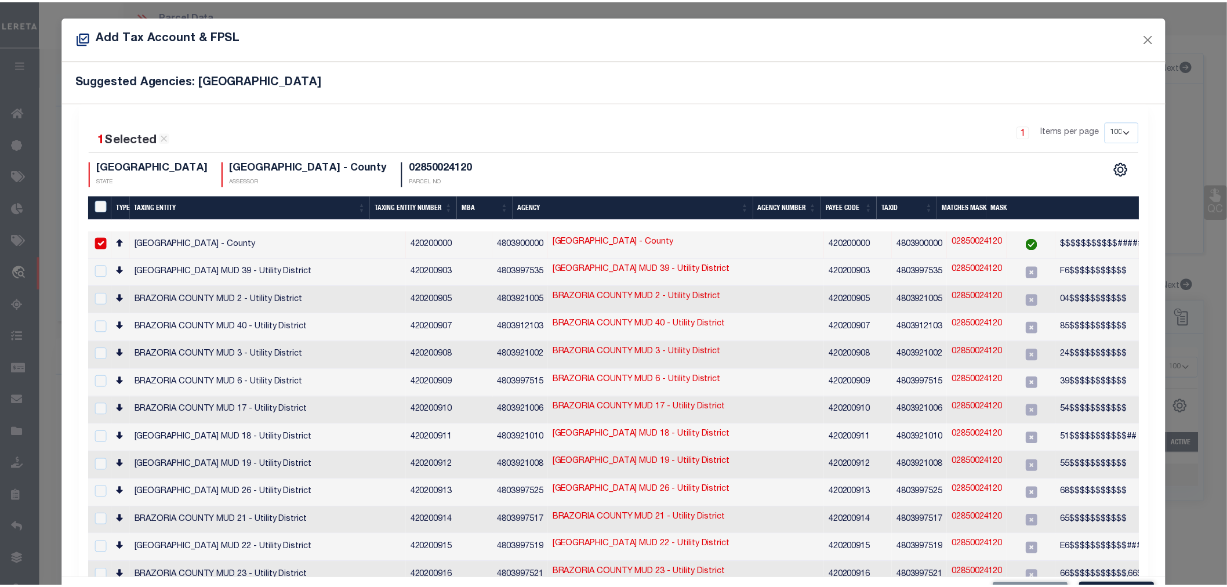
scroll to position [43, 0]
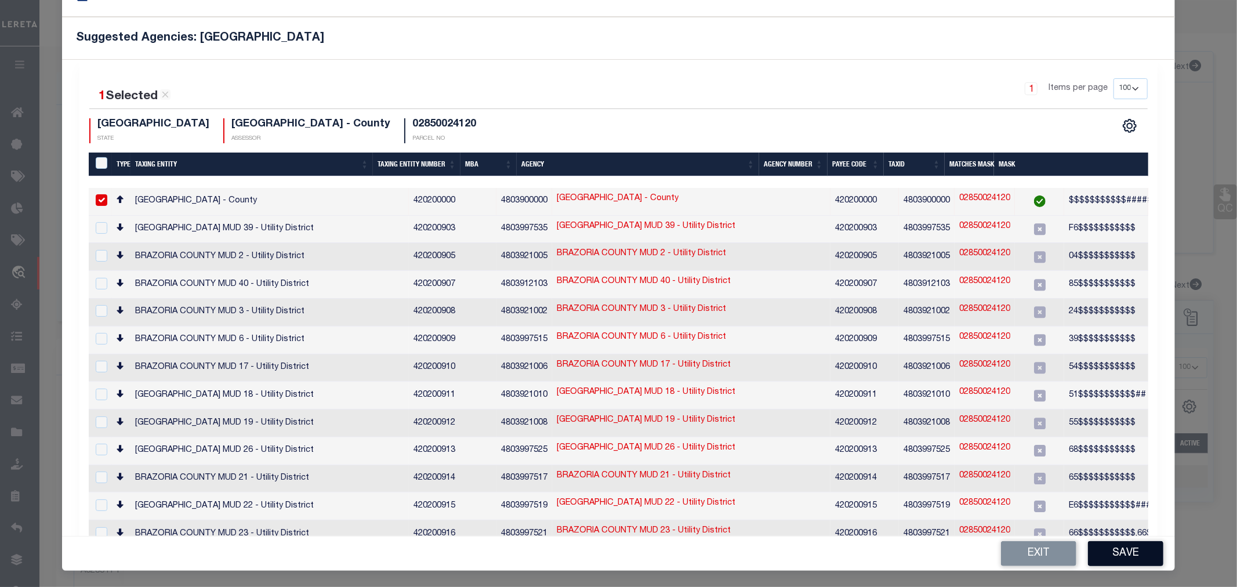
click at [1117, 557] on button "Save" at bounding box center [1125, 553] width 75 height 25
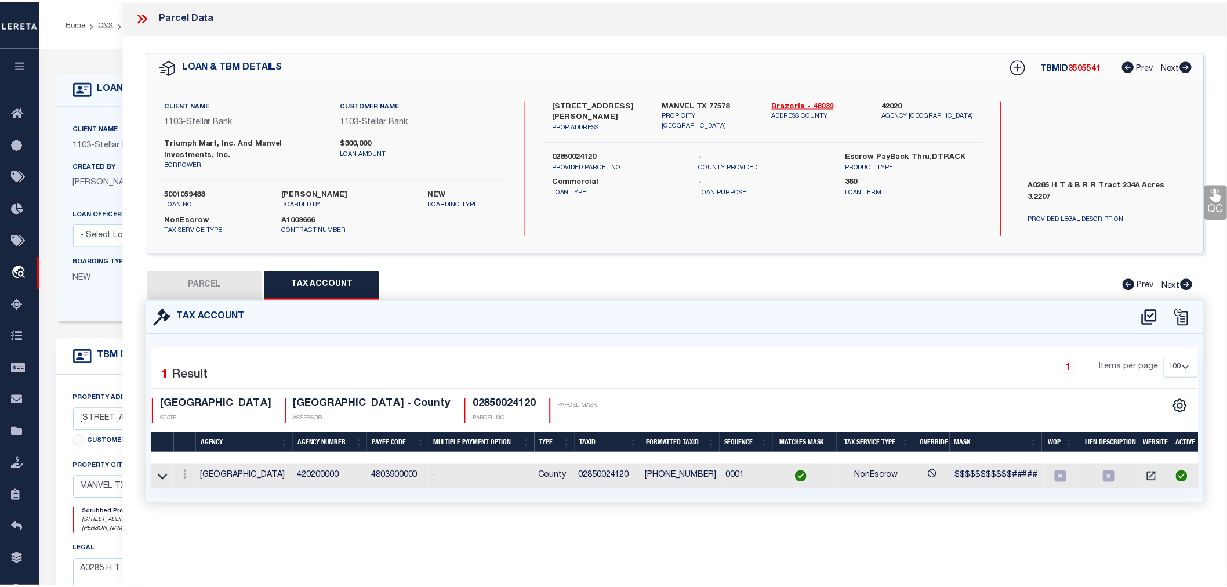
scroll to position [0, 0]
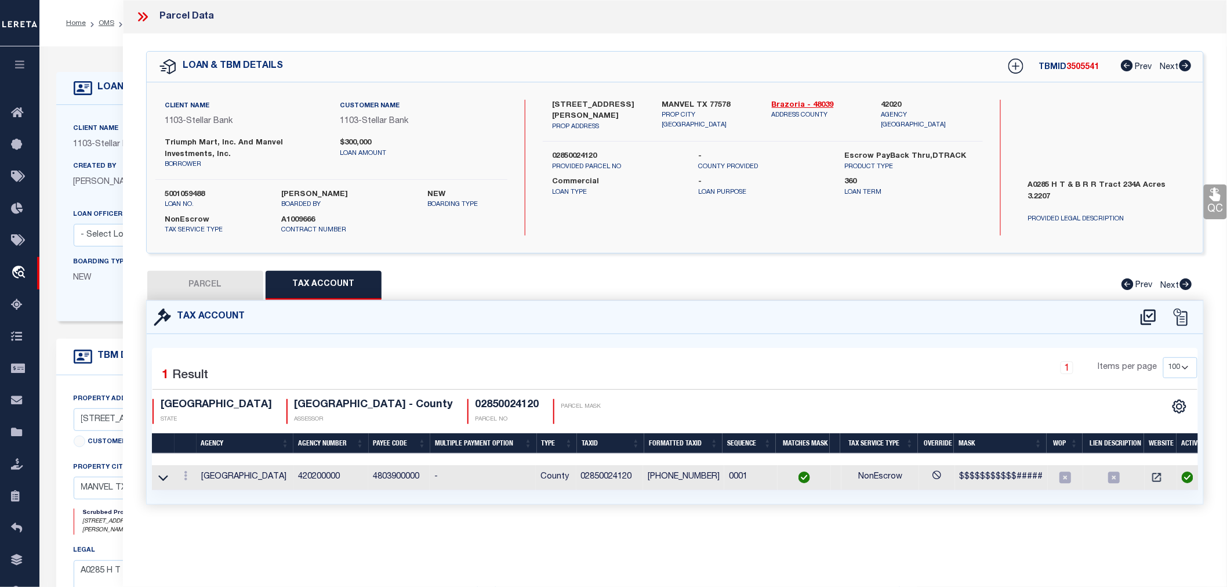
click at [219, 290] on button "PARCEL" at bounding box center [205, 285] width 116 height 29
select select "AS"
select select
checkbox input "false"
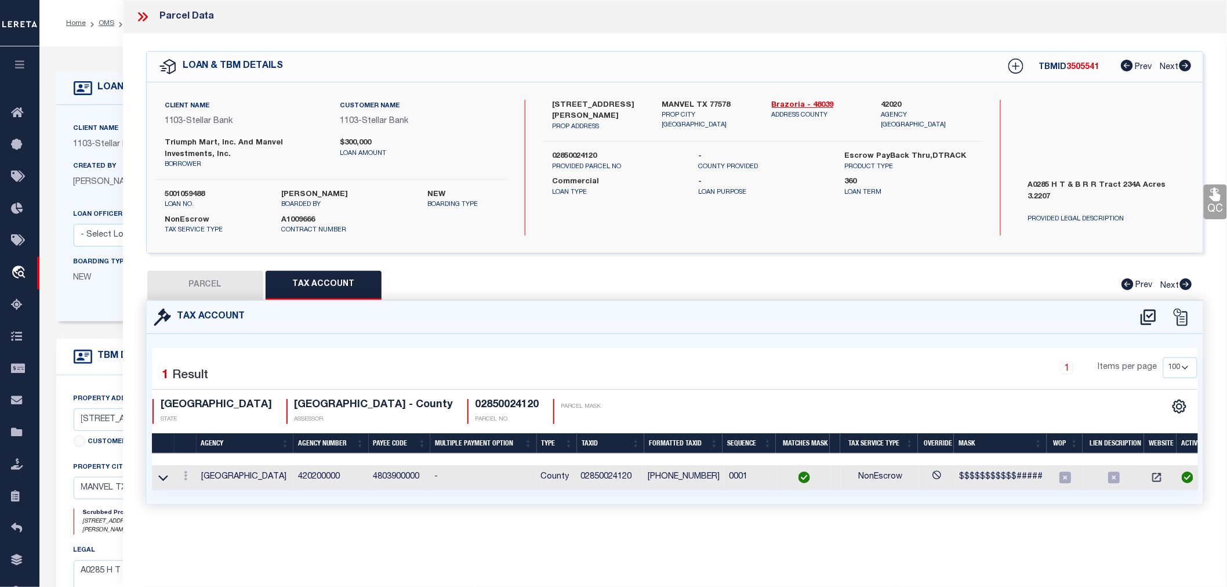
checkbox input "false"
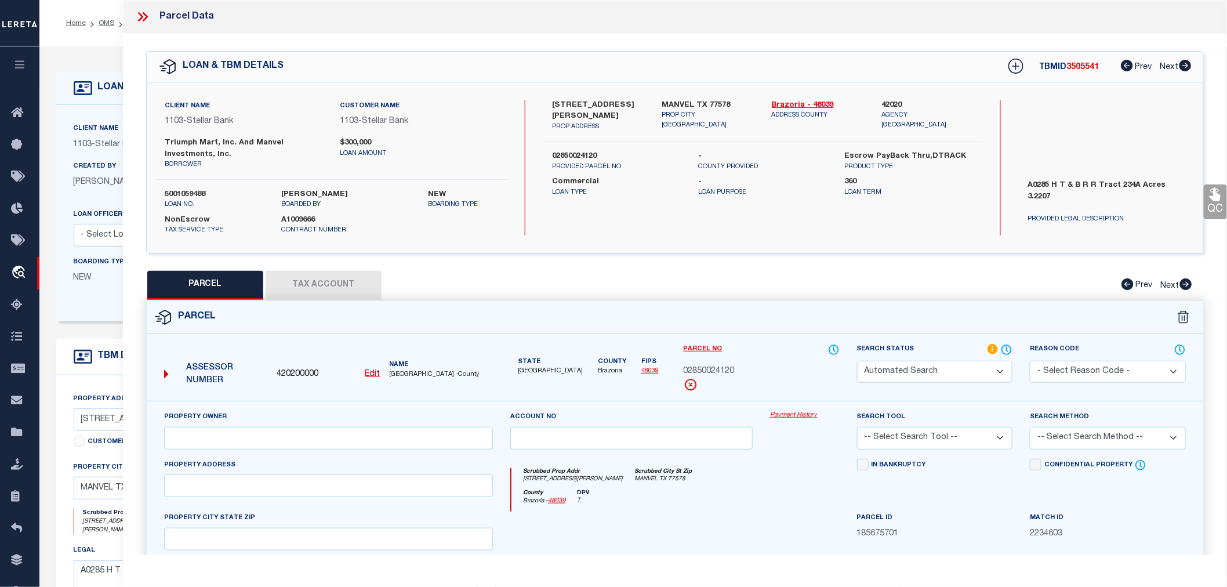
select select "IP"
type input "MANVEL INVESTMENTS INC"
select select "AGW"
select select "LEG"
type input "17514 MORRIS AVE"
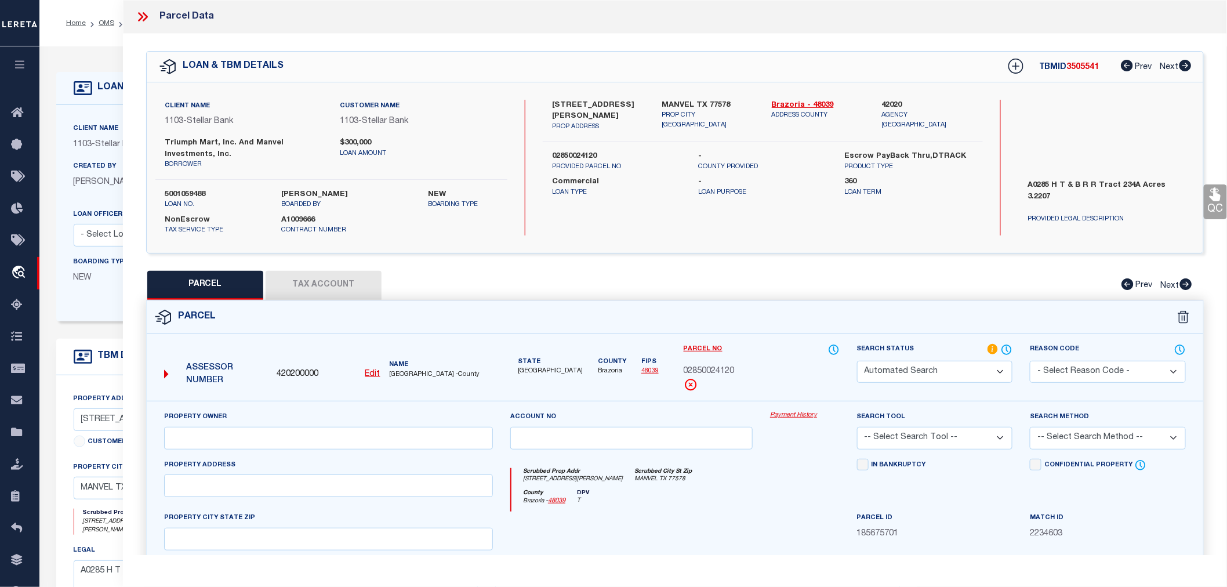
type input "MANVEL, TX 77578"
type textarea "A0285 H T & B R R TRACT 234A ACRES 3.2207"
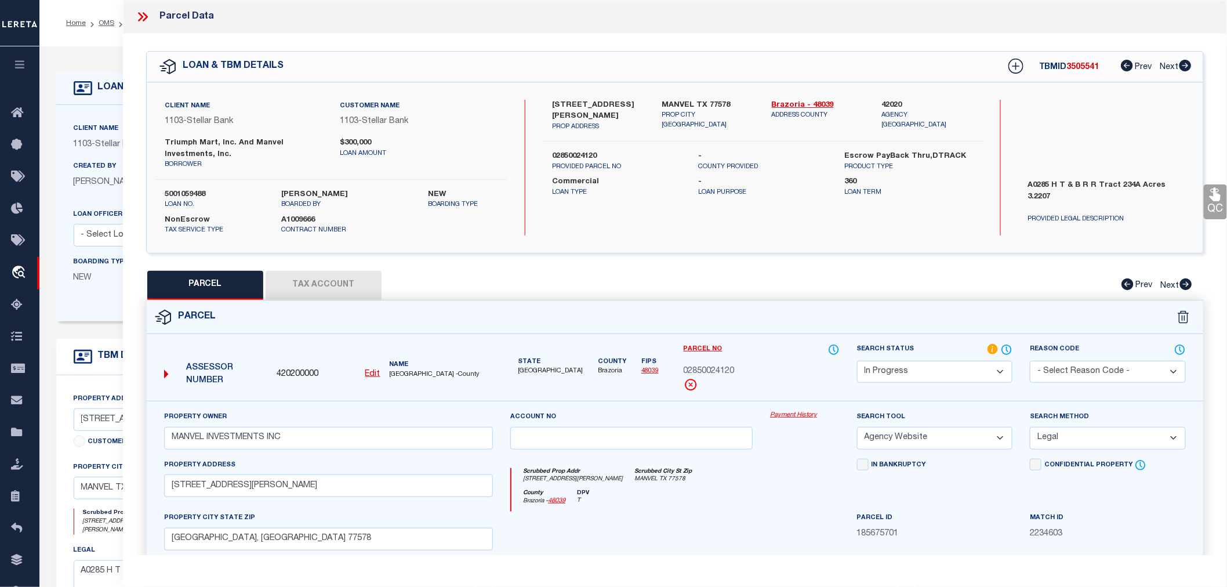
click at [937, 378] on select "Automated Search Bad Parcel Complete Duplicate Parcel High Dollar Reporting In …" at bounding box center [935, 372] width 156 height 23
click at [857, 361] on select "Automated Search Bad Parcel Complete Duplicate Parcel High Dollar Reporting In …" at bounding box center [935, 372] width 156 height 23
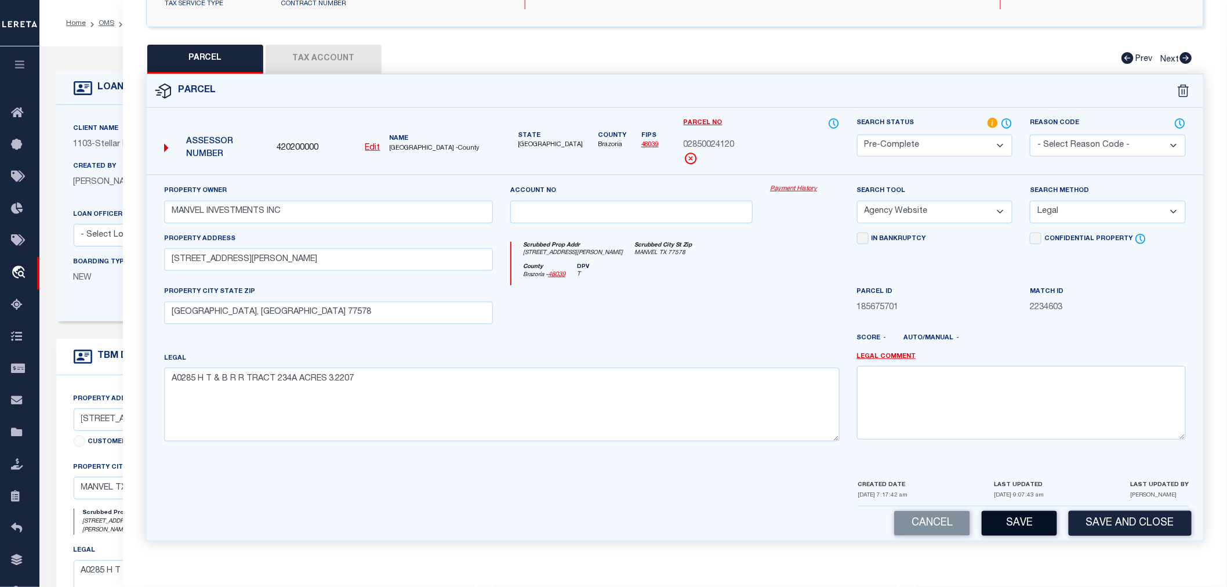
click at [1026, 523] on button "Save" at bounding box center [1018, 523] width 75 height 25
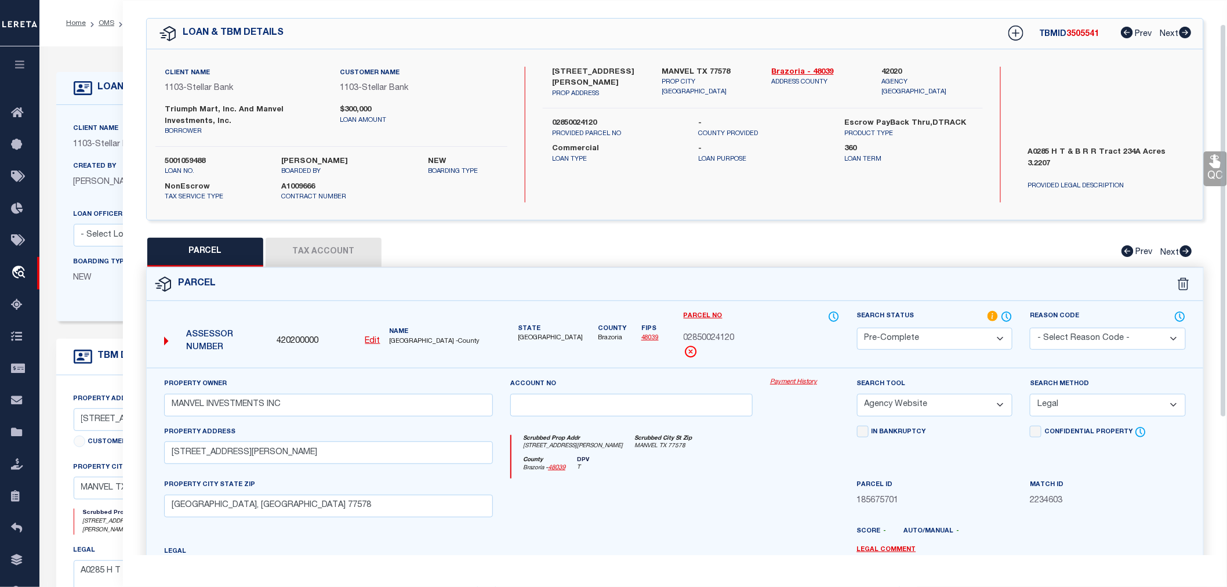
select select "AS"
select select
checkbox input "false"
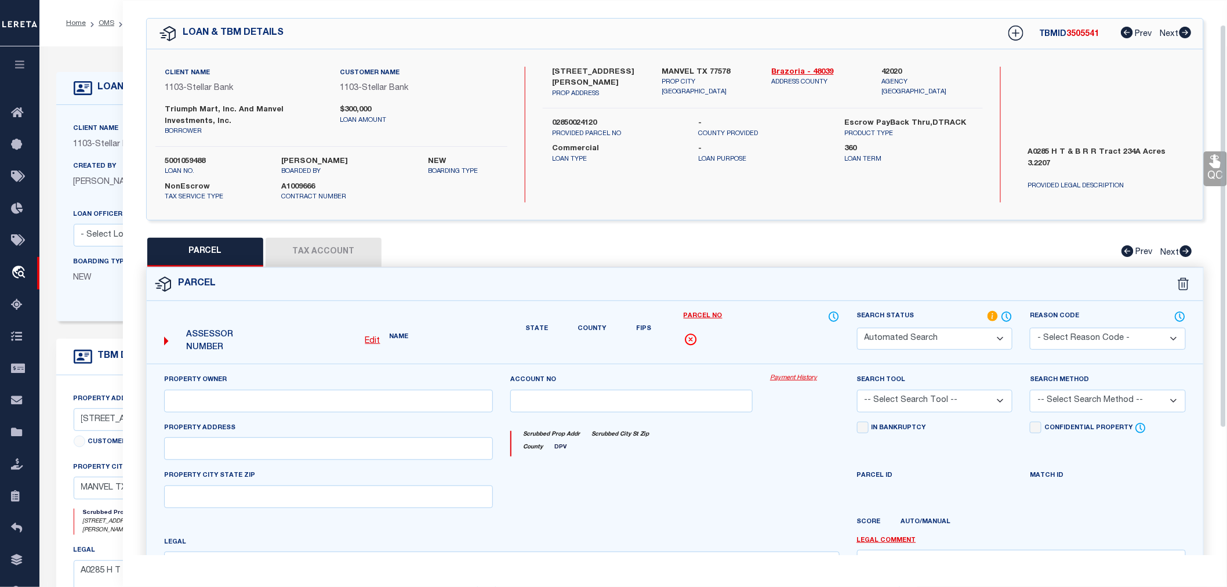
select select "PC"
type input "MANVEL INVESTMENTS INC"
select select "AGW"
select select "LEG"
type input "17514 MORRIS AVE"
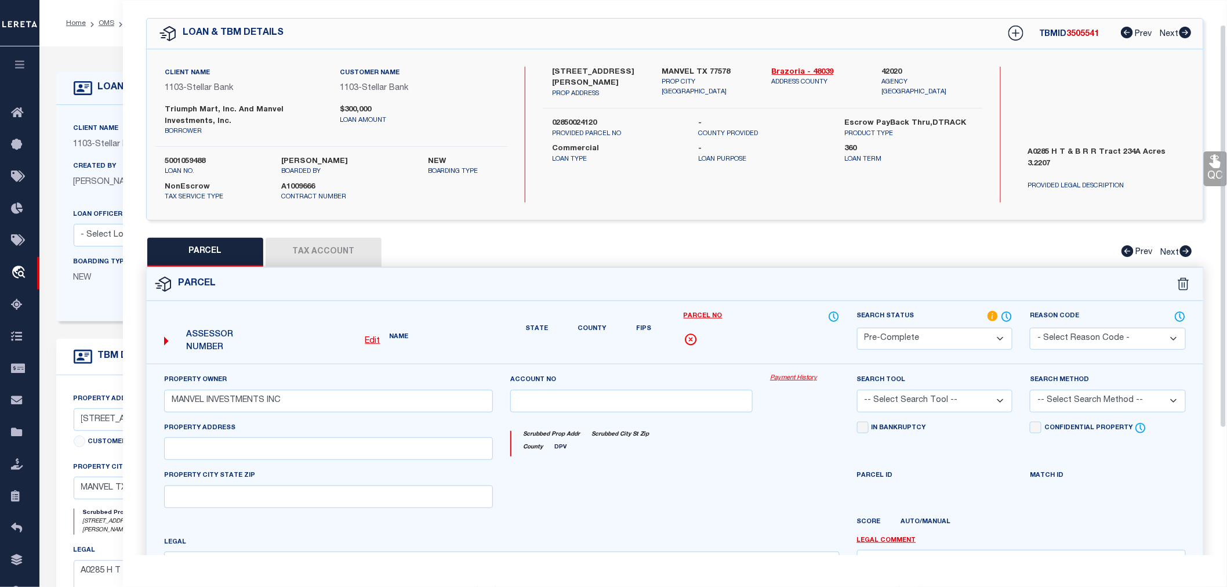
type input "MANVEL, TX 77578"
type textarea "A0285 H T & B R R TRACT 234A ACRES 3.2207"
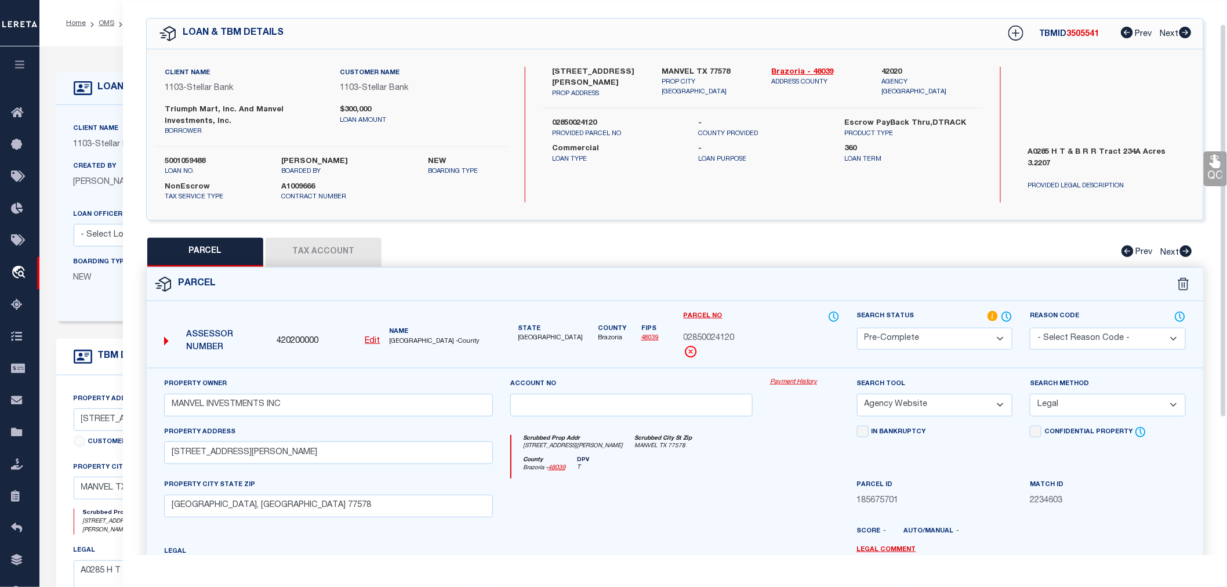
click at [715, 333] on span "02850024120" at bounding box center [708, 338] width 51 height 13
copy span "02850024120"
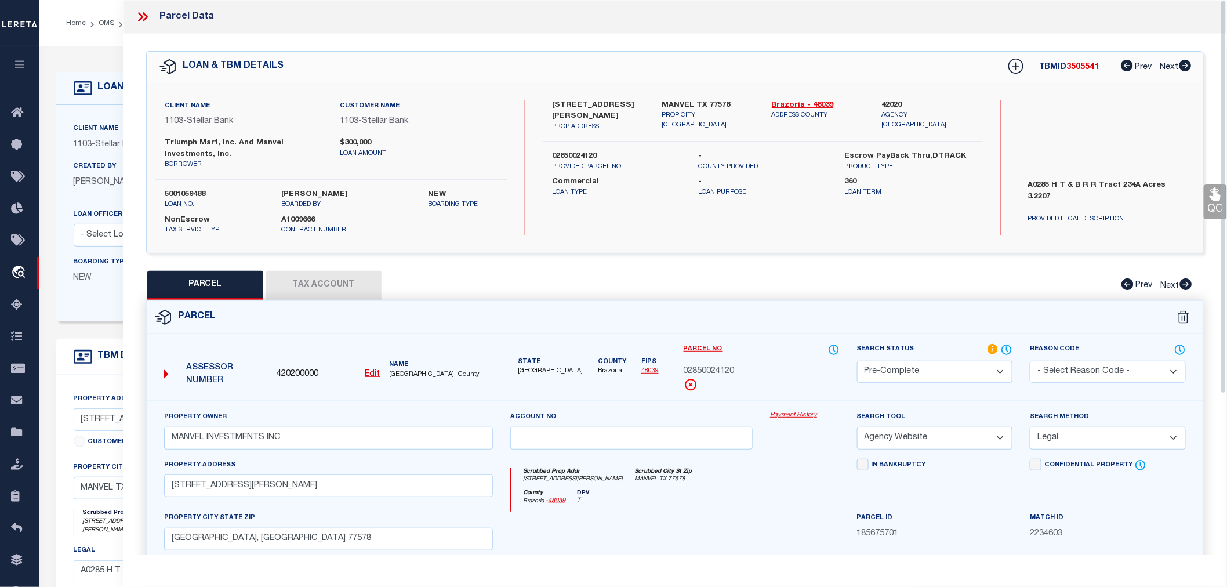
click at [143, 16] on icon at bounding box center [140, 16] width 5 height 9
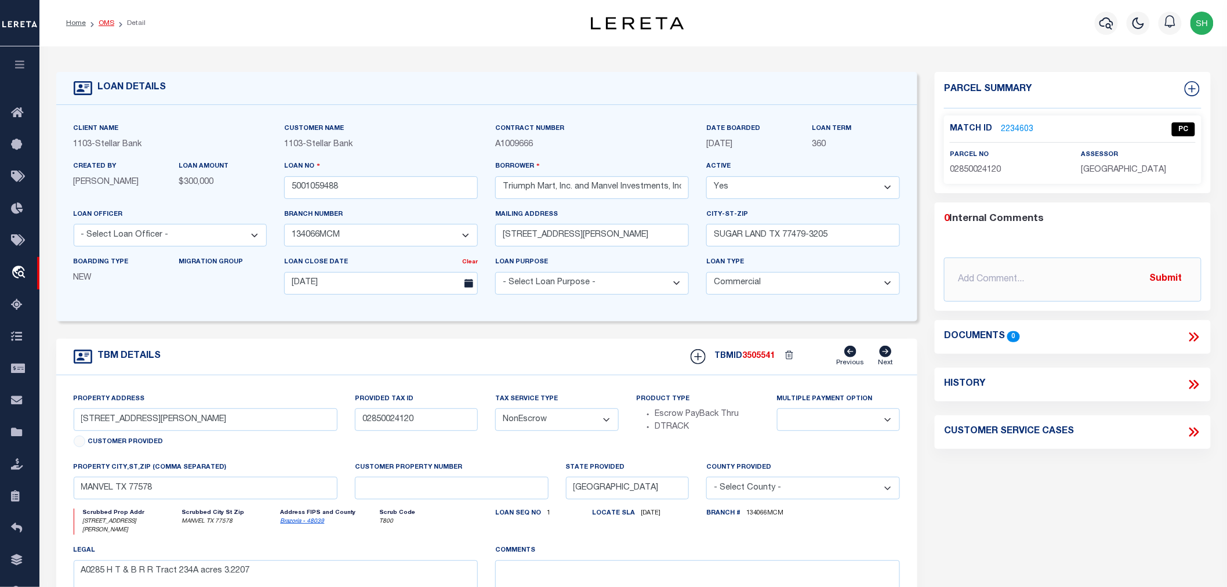
click at [106, 21] on link "OMS" at bounding box center [107, 23] width 16 height 7
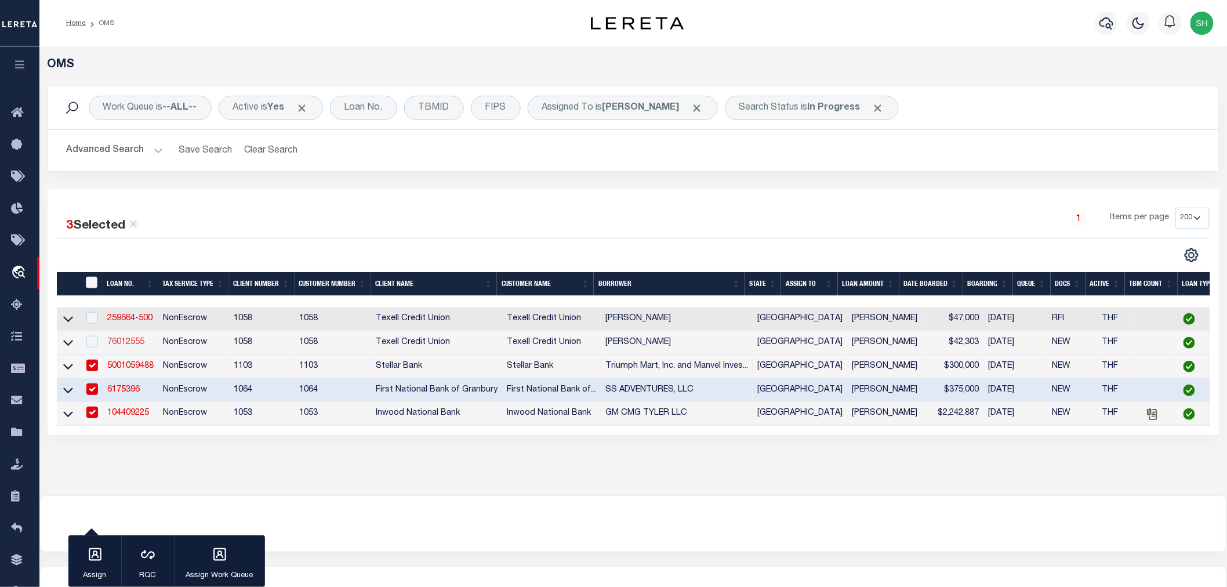
click at [129, 344] on link "76012555" at bounding box center [125, 342] width 37 height 8
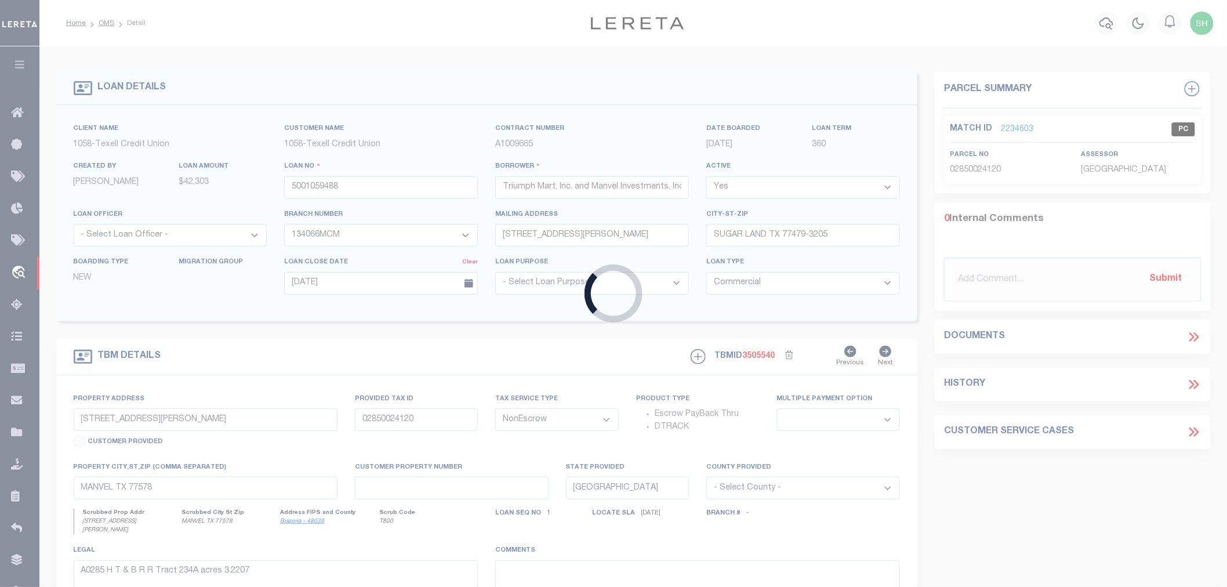
type input "76012555"
type input "Christine Fisher"
select select
type input "12813 S FM 1915"
type input "BUCKHOLTS TX 76518-2691"
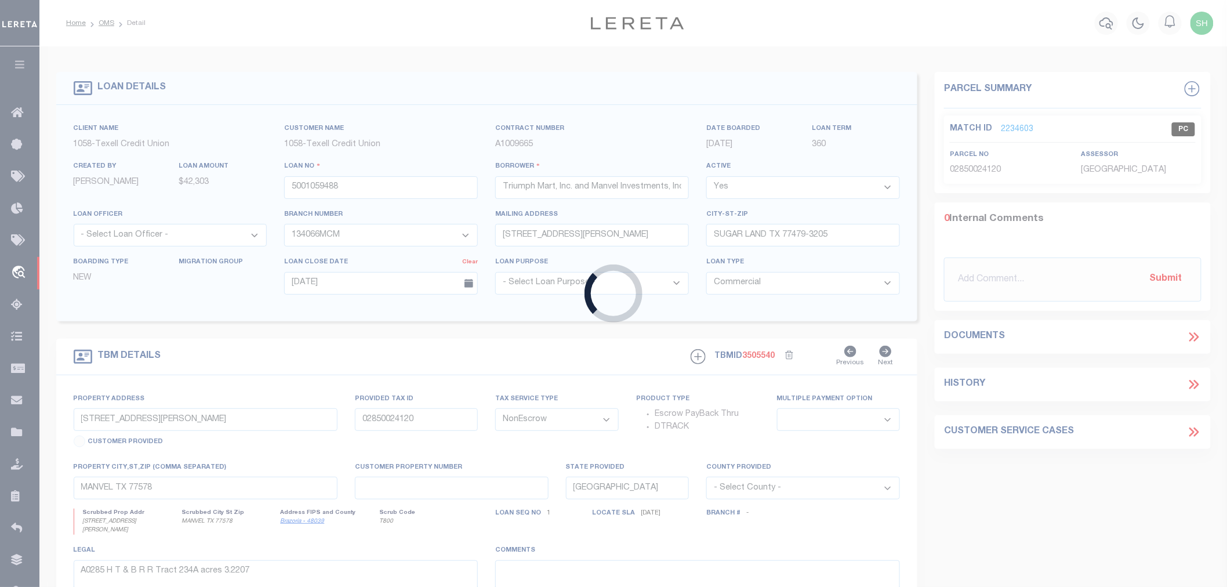
type input "08/14/2025"
select select "10"
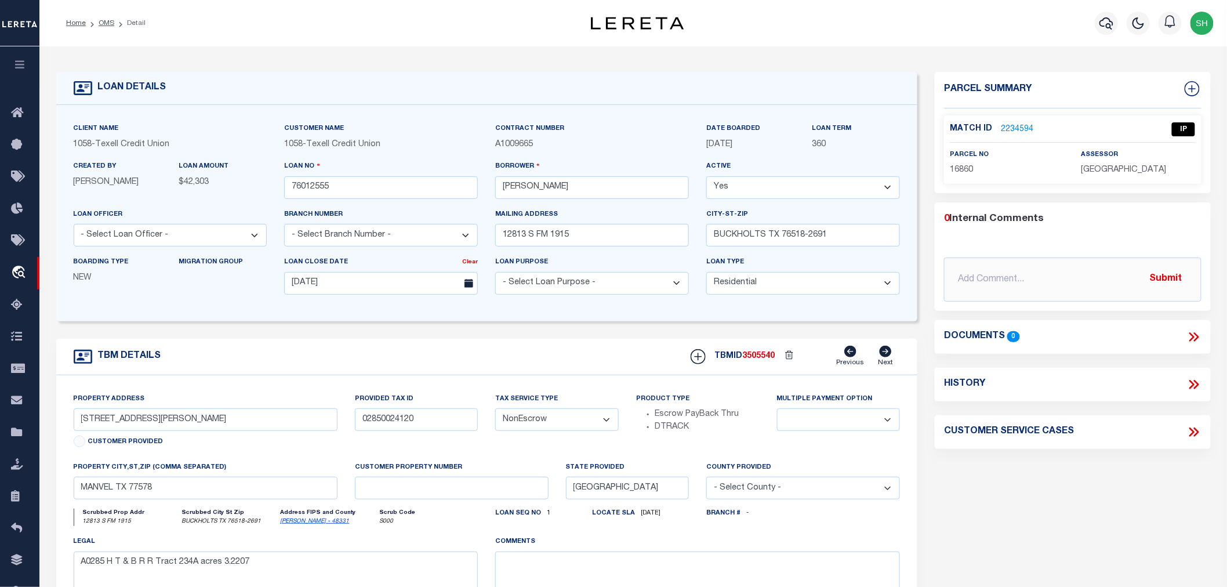
type input "12813 S FM 1915"
select select
type input "BUCKHOLTS TX 76518-2691"
select select
type textarea "BEING all that certain lot, tract, parcel of land lying and being situated in M…"
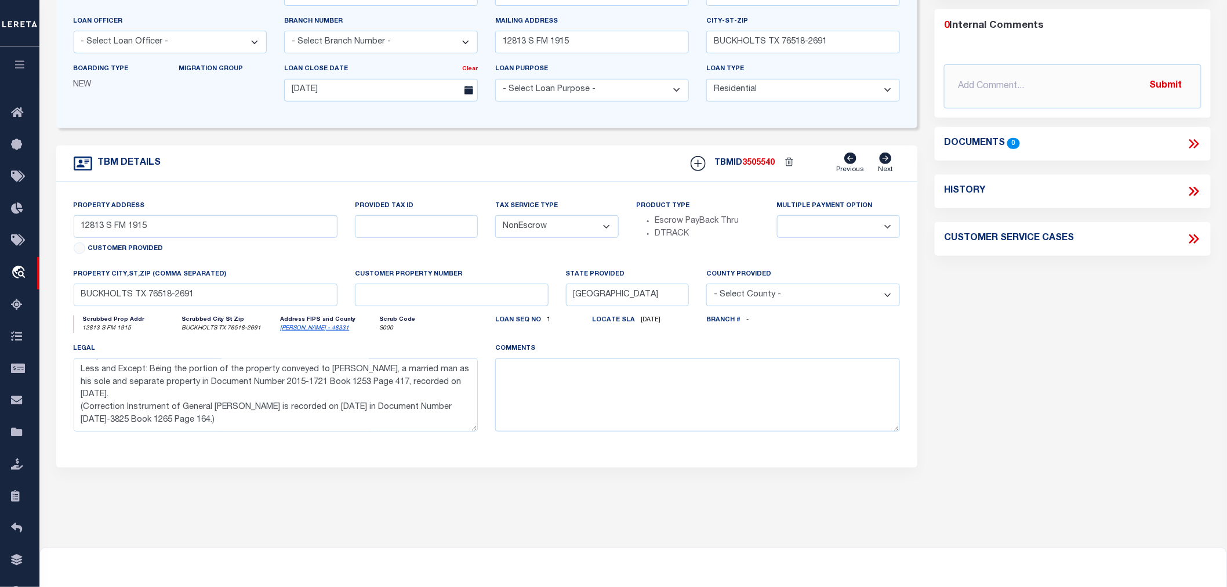
scroll to position [298, 0]
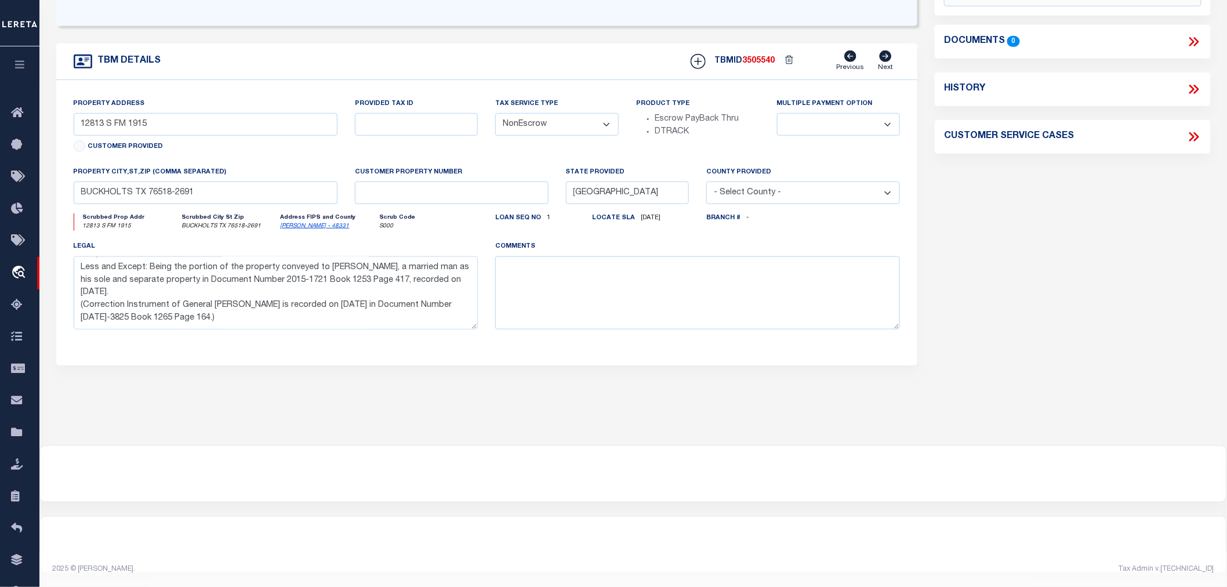
click at [79, 372] on div "TBM DETAILS" at bounding box center [486, 226] width 861 height 367
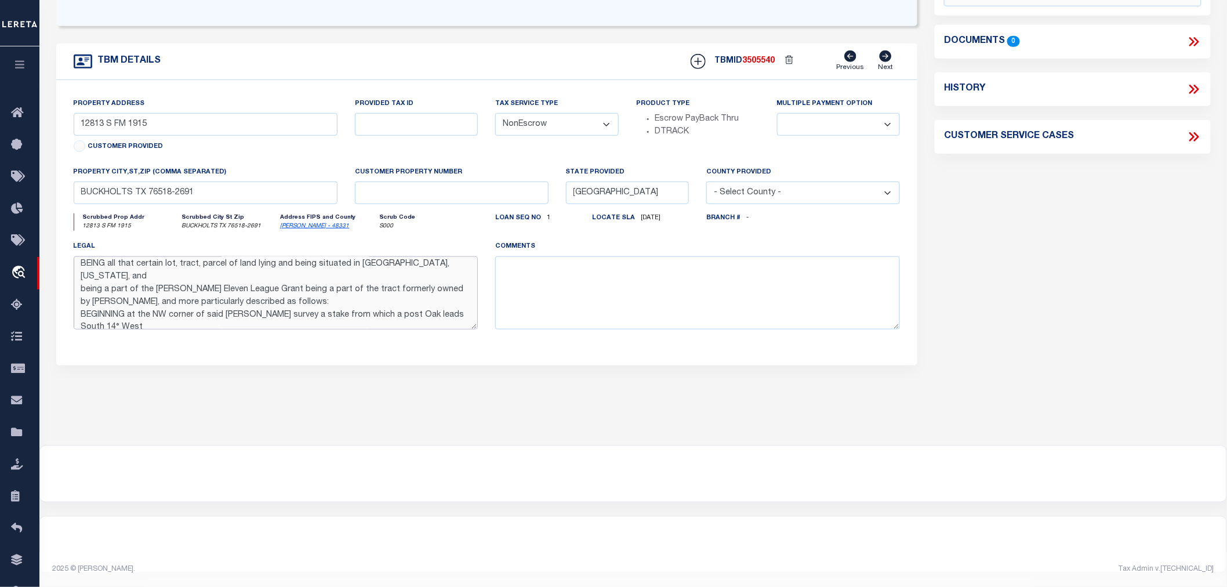
scroll to position [0, 0]
drag, startPoint x: 217, startPoint y: 321, endPoint x: 72, endPoint y: 253, distance: 160.5
click at [72, 253] on div "legal" at bounding box center [276, 289] width 422 height 99
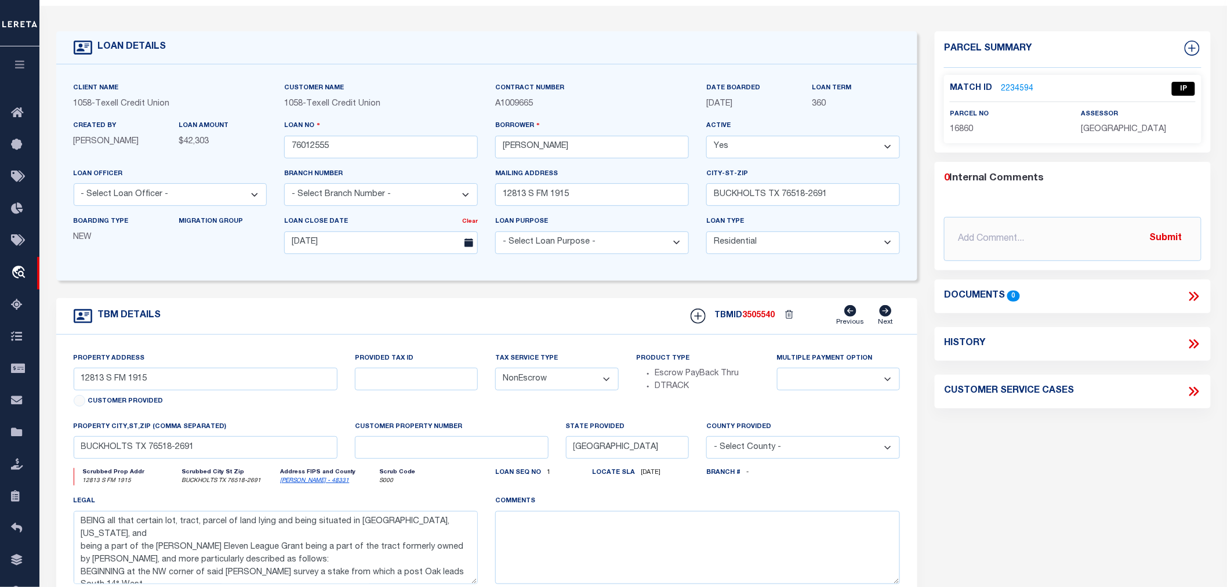
click at [1018, 85] on link "2234594" at bounding box center [1017, 89] width 32 height 12
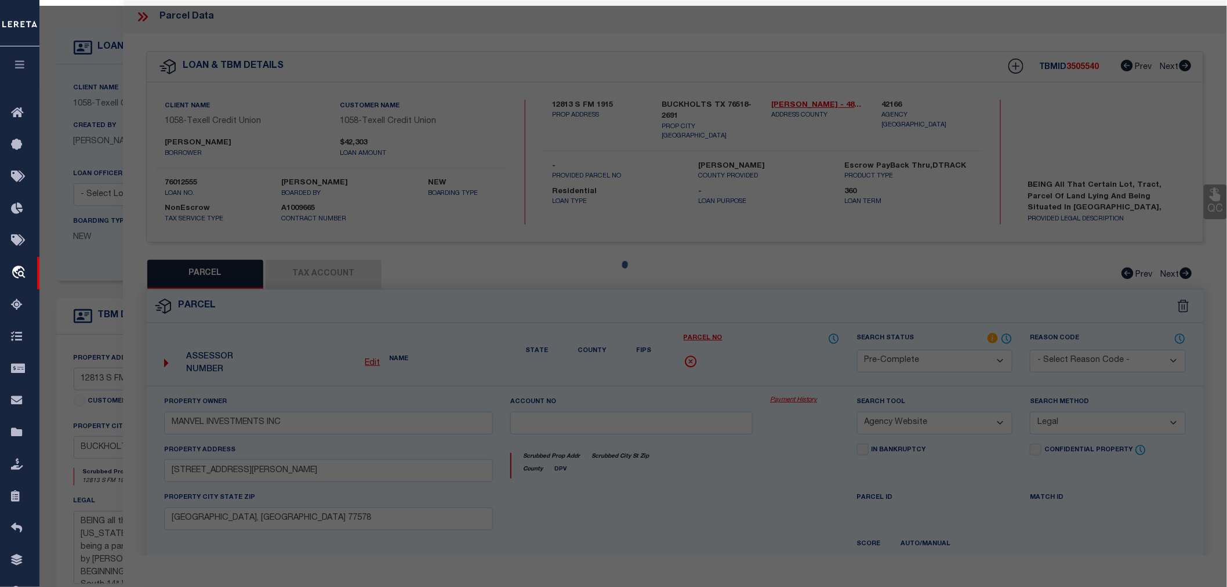
select select "AS"
select select
checkbox input "false"
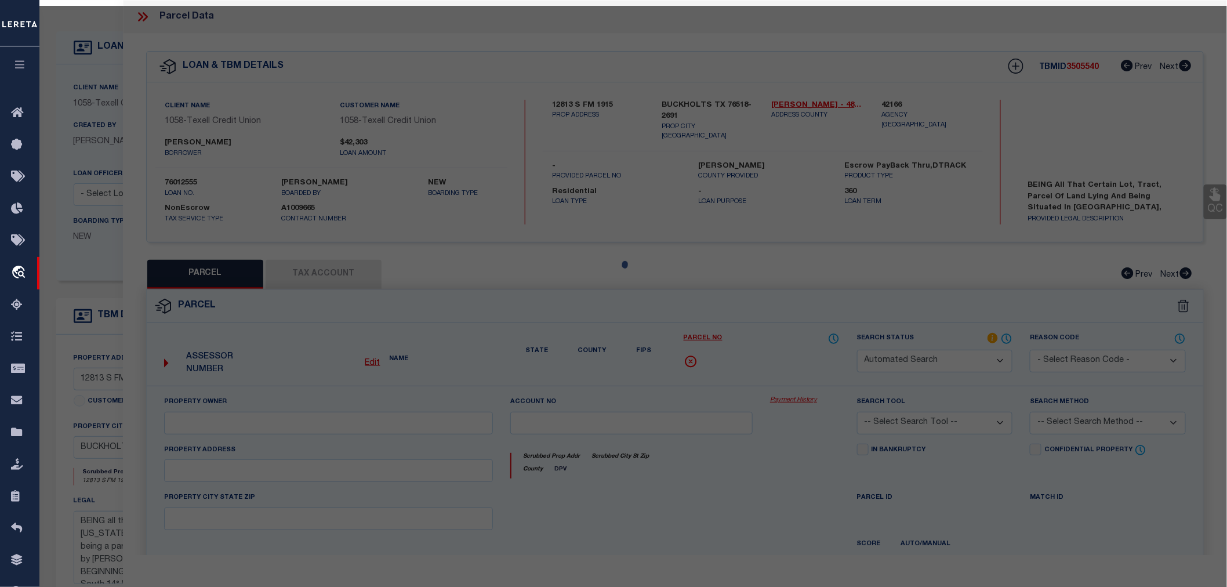
select select "IP"
type input "FISHER,CHRISTINE H"
select select "ATL"
select select "ADD"
type input "12813 S FM 1915"
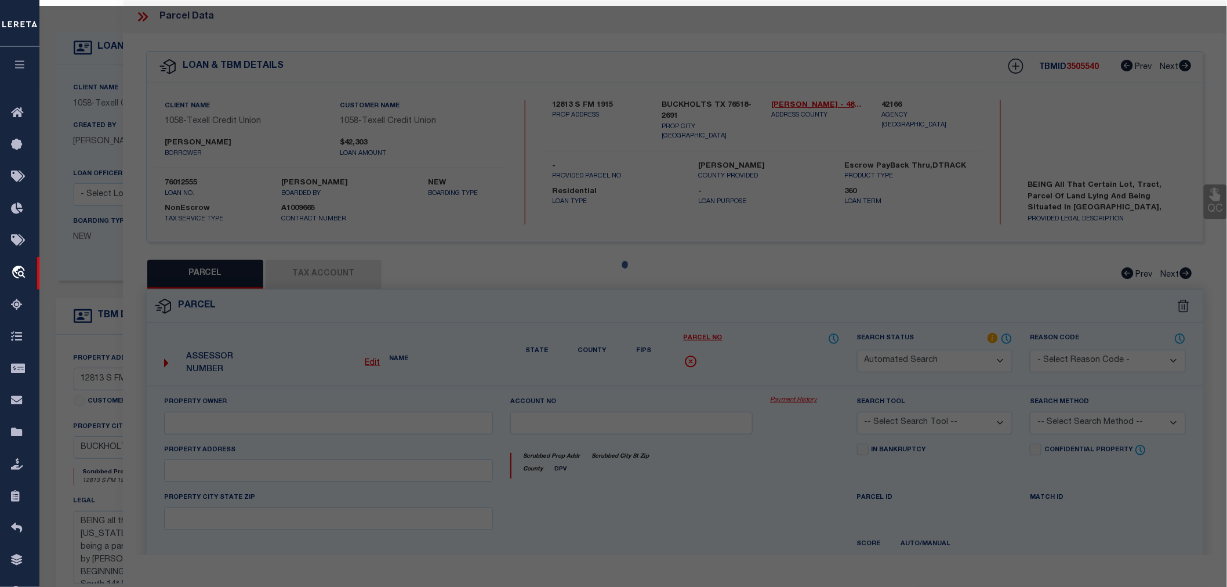
checkbox input "false"
type input "BUCKHOLTS, TX 76518"
type textarea "A0130 DAVILLA, MIGUEL,2.2 ACRES"
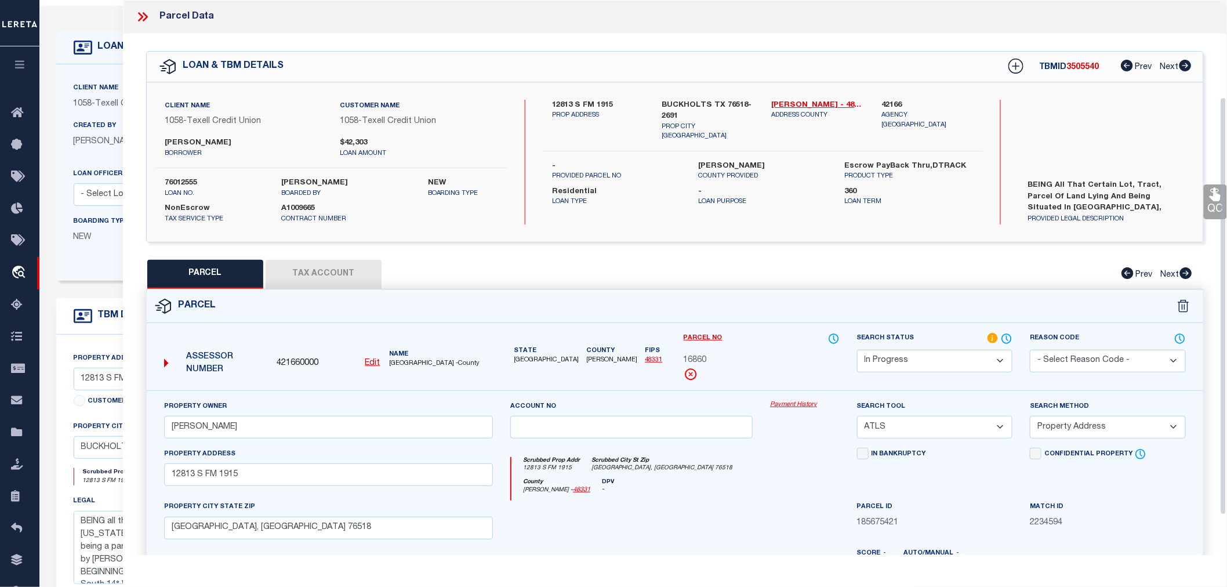
scroll to position [181, 0]
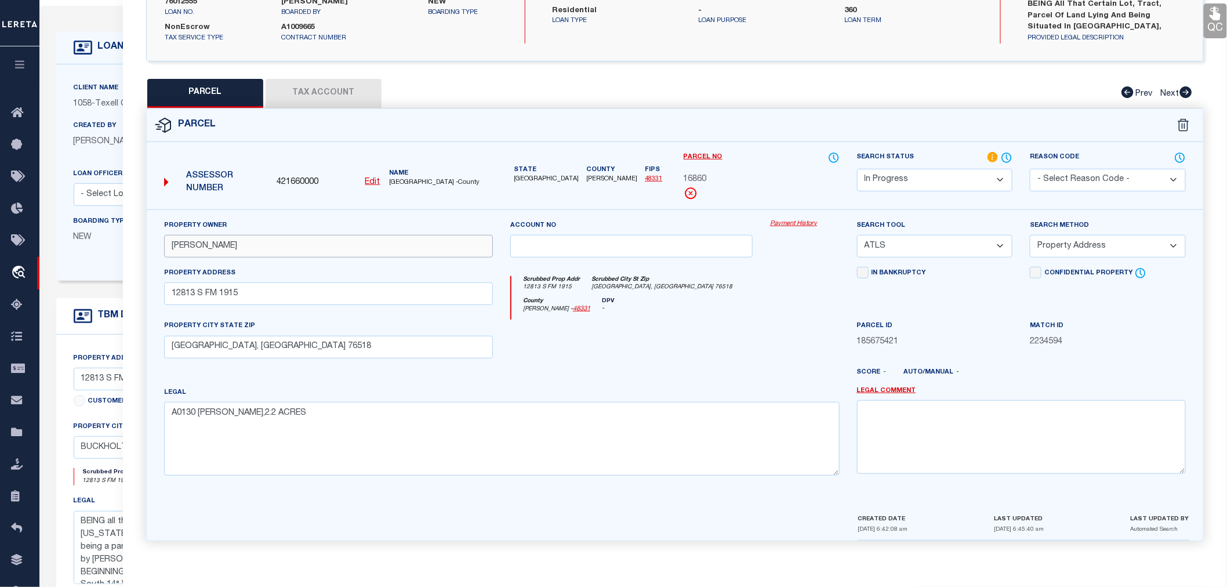
drag, startPoint x: 257, startPoint y: 248, endPoint x: 162, endPoint y: 248, distance: 95.1
click at [162, 248] on div "Property Owner FISHER,CHRISTINE H" at bounding box center [328, 243] width 346 height 48
paste input "text"
type input "FISHER CHRISTINE H"
click at [926, 250] on select "-- Select Search Tool -- 3rd Party Website Agency File Agency Website ATLS CNV-…" at bounding box center [935, 246] width 156 height 23
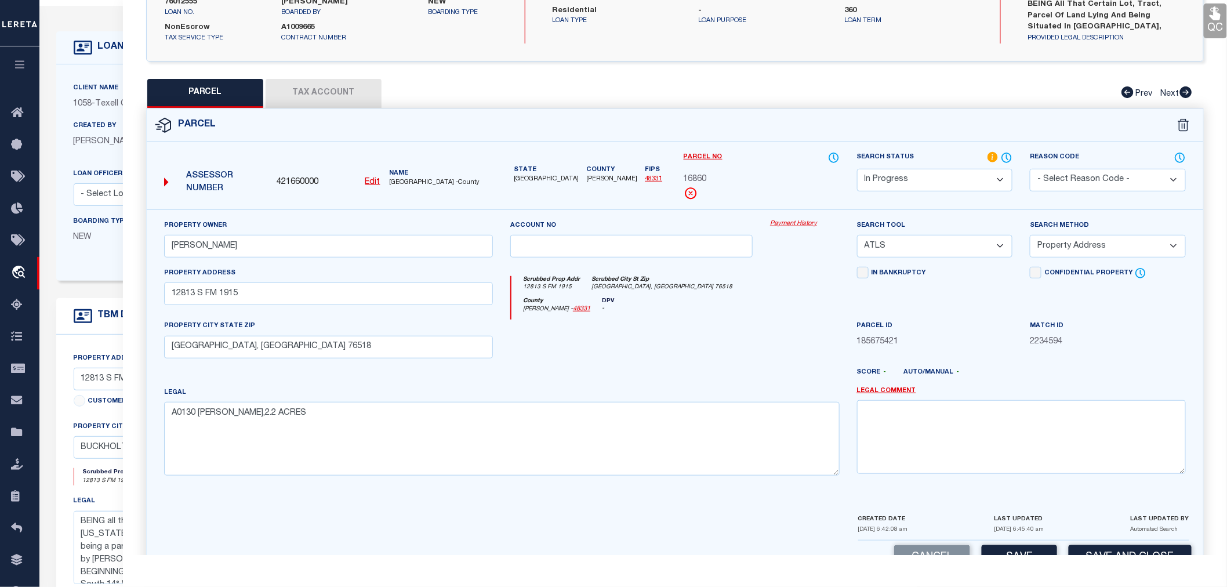
select select "AGW"
click at [857, 235] on select "-- Select Search Tool -- 3rd Party Website Agency File Agency Website ATLS CNV-…" at bounding box center [935, 246] width 156 height 23
click at [1056, 249] on select "-- Select Search Method -- Property Address Legal Liability Info Provided" at bounding box center [1108, 246] width 156 height 23
select select "LEG"
click at [1030, 235] on select "-- Select Search Method -- Property Address Legal Liability Info Provided" at bounding box center [1108, 246] width 156 height 23
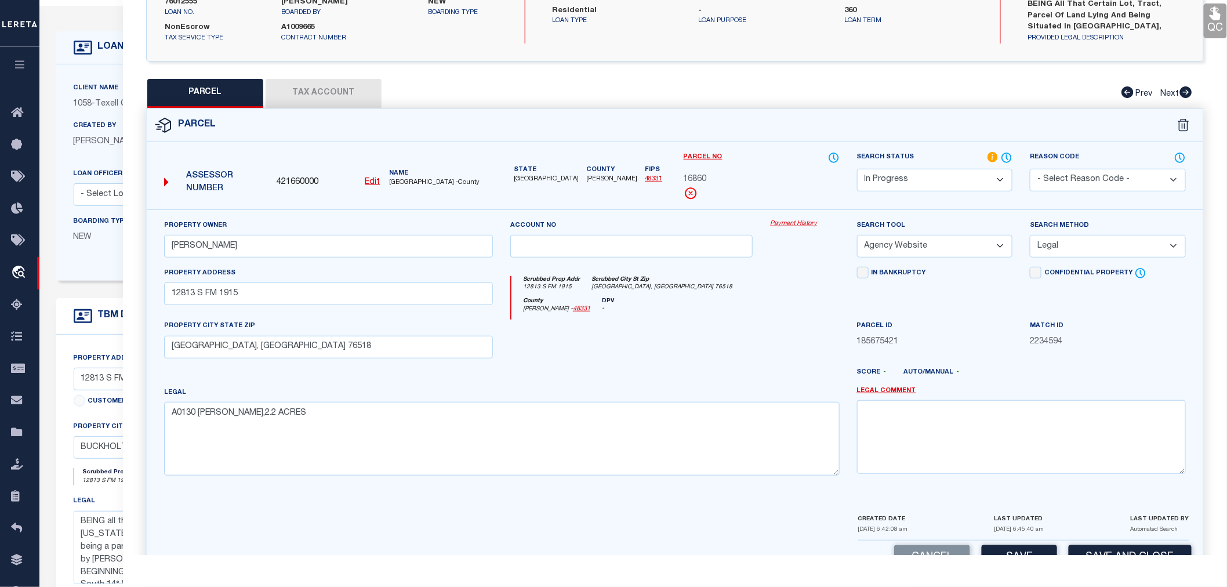
scroll to position [215, 0]
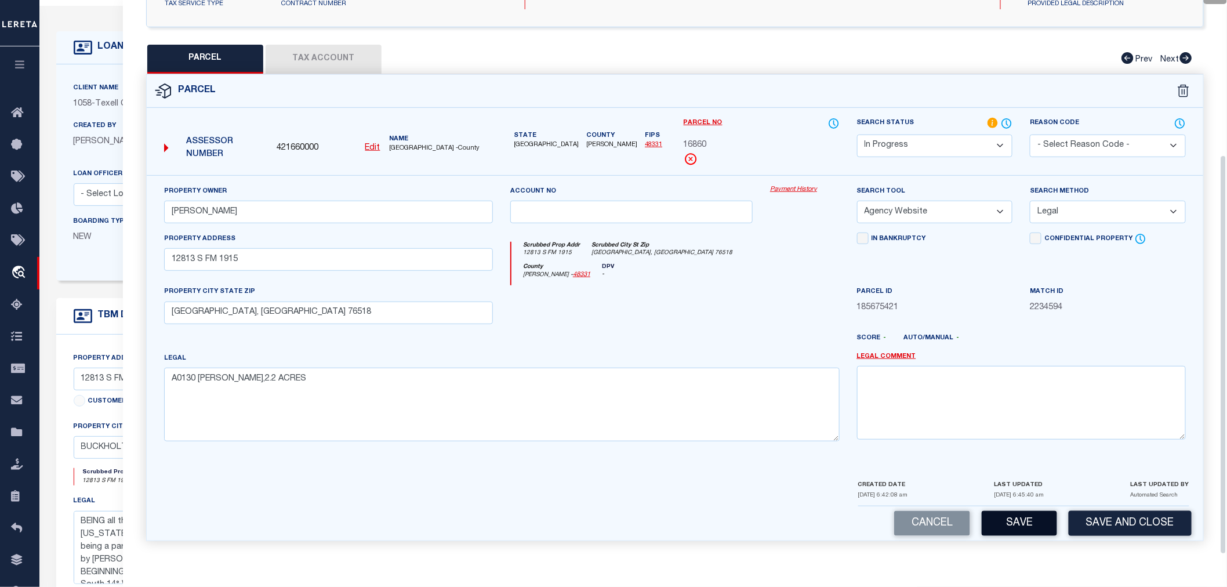
click at [1015, 526] on button "Save" at bounding box center [1018, 523] width 75 height 25
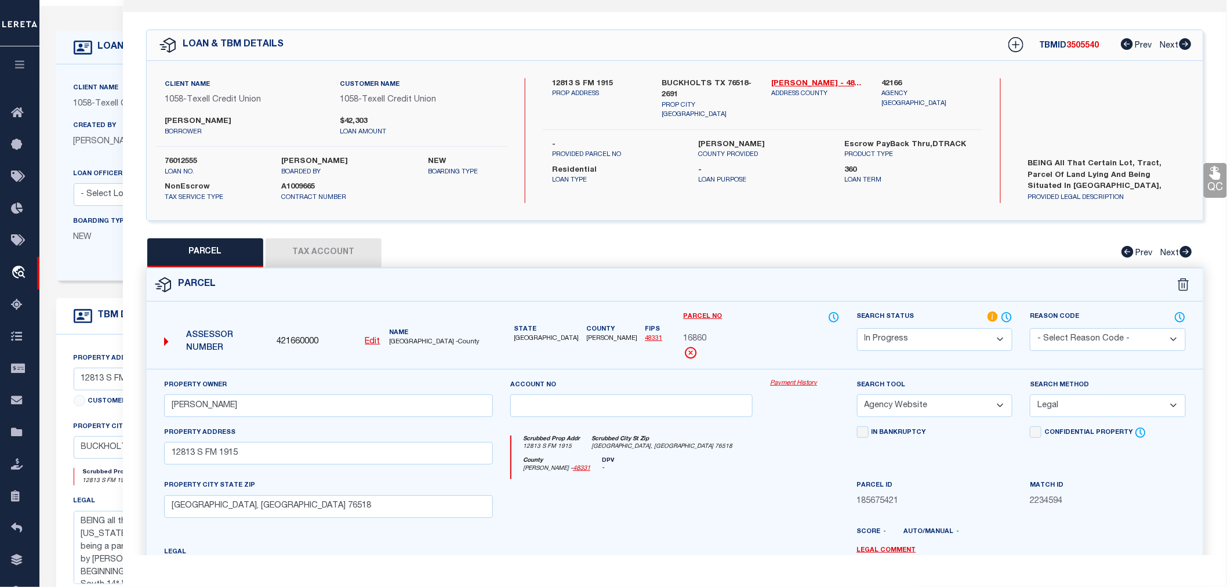
select select "AS"
select select
checkbox input "false"
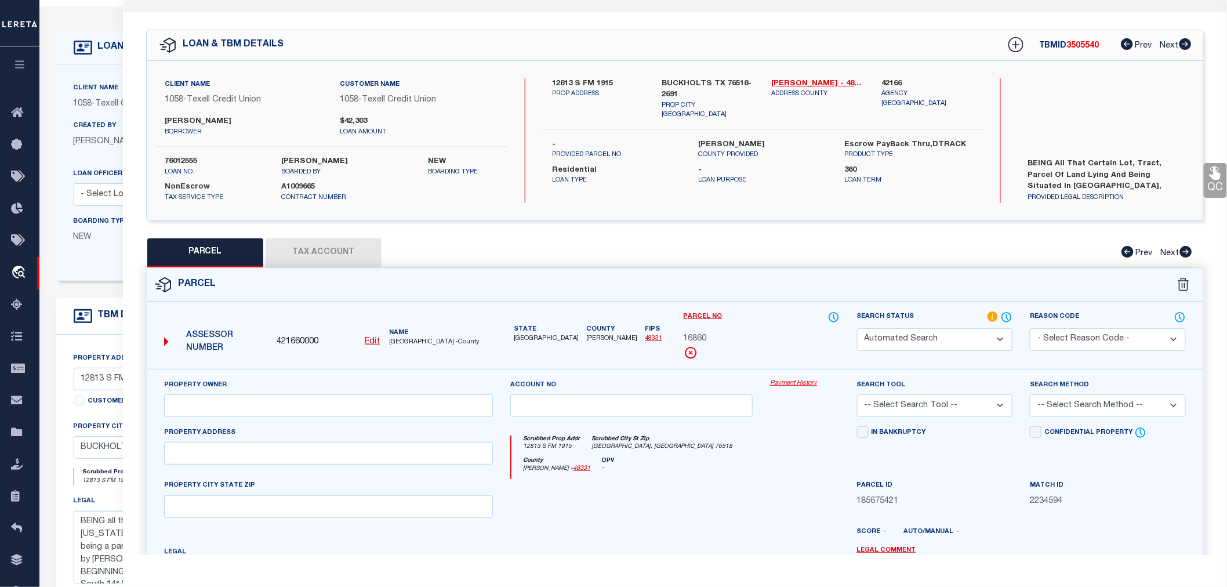
select select "IP"
type input "FISHER CHRISTINE H"
select select "AGW"
select select "LEG"
type input "12813 S FM 1915"
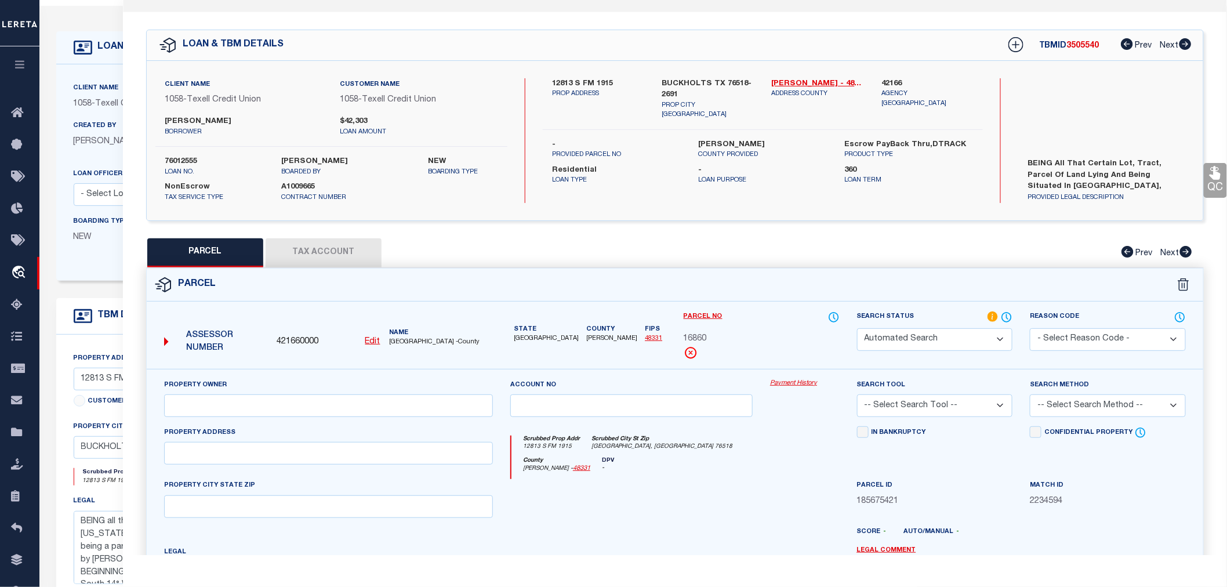
type input "BUCKHOLTS, TX 76518"
type textarea "A0130 DAVILLA, MIGUEL,2.2 ACRES"
click at [319, 255] on button "Tax Account" at bounding box center [324, 252] width 116 height 29
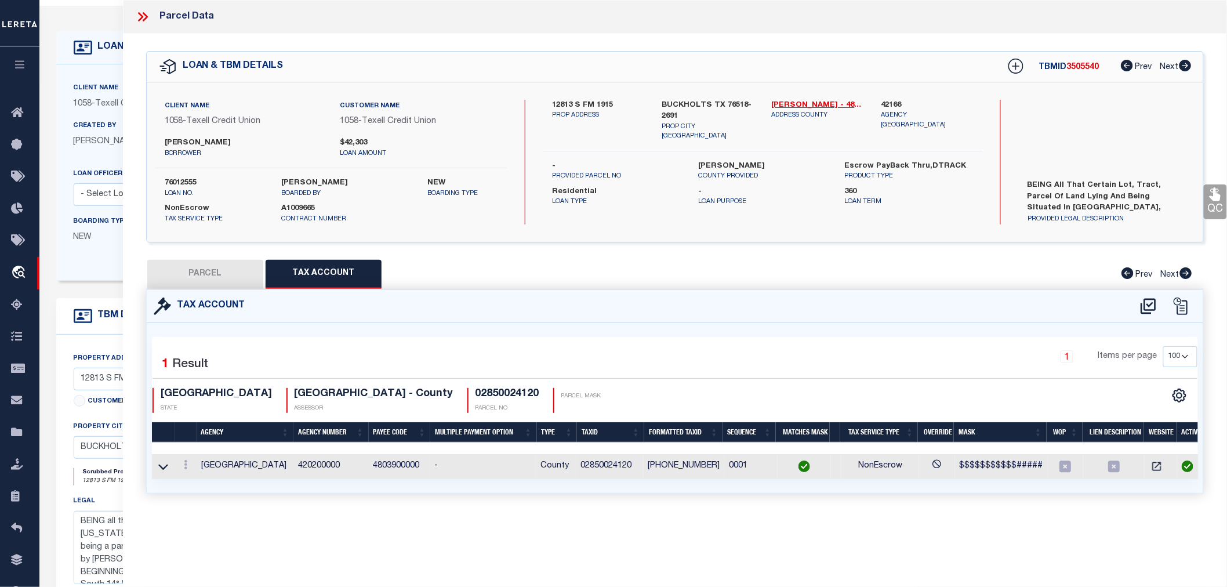
scroll to position [0, 0]
select select "100"
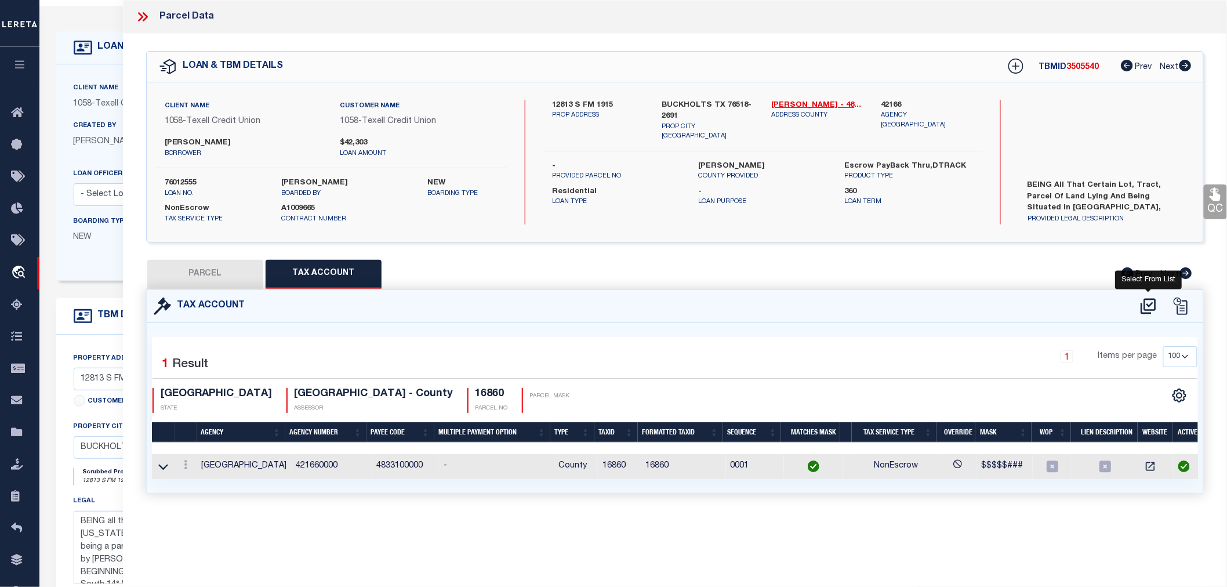
click at [1151, 306] on icon at bounding box center [1148, 306] width 19 height 19
select select "100"
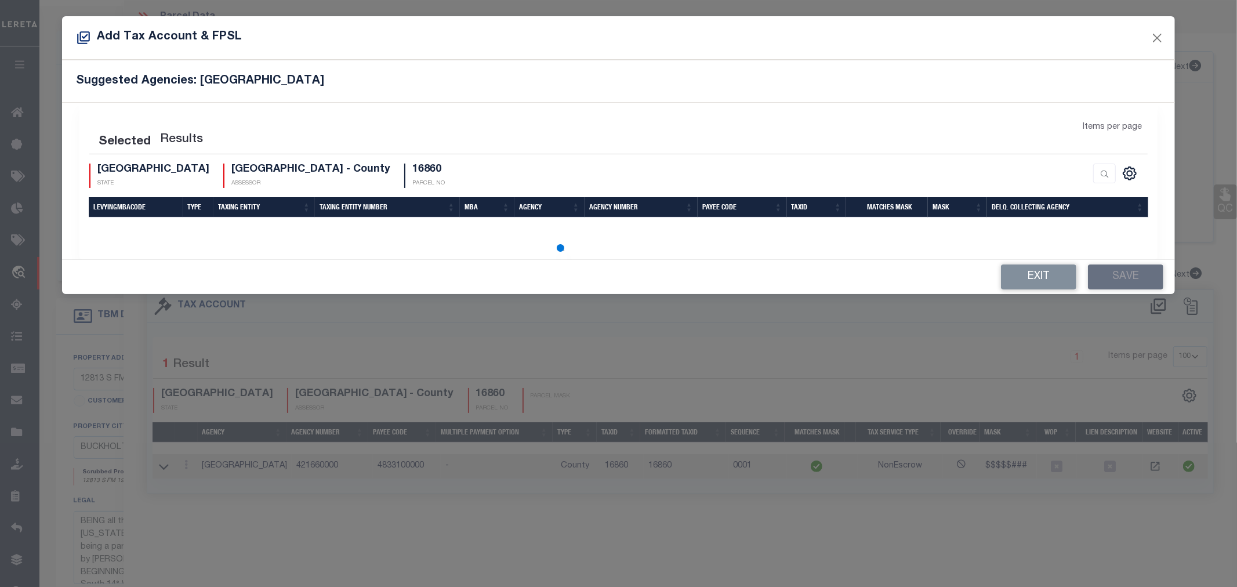
select select "100"
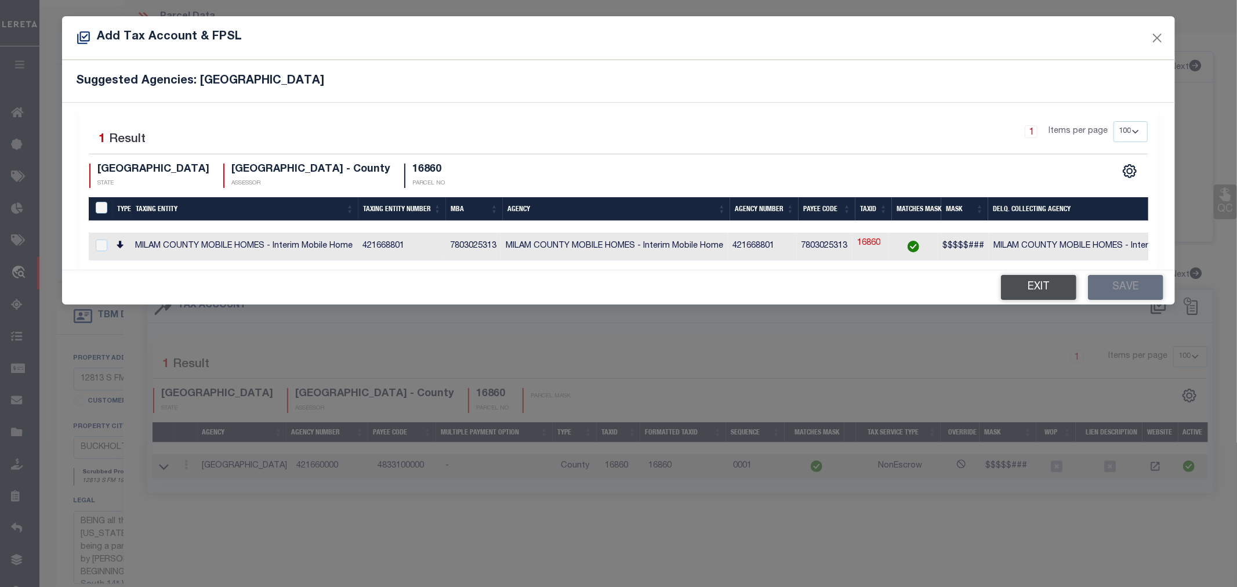
click at [1041, 295] on button "Exit" at bounding box center [1038, 287] width 75 height 25
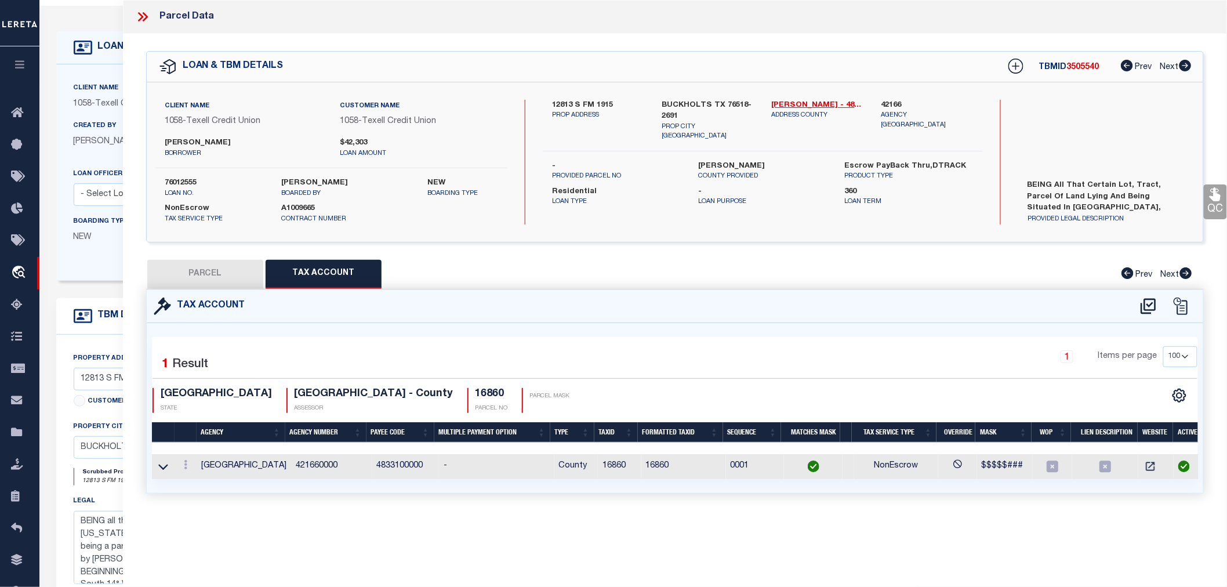
click at [210, 270] on button "PARCEL" at bounding box center [205, 274] width 116 height 29
select select "AS"
select select
checkbox input "false"
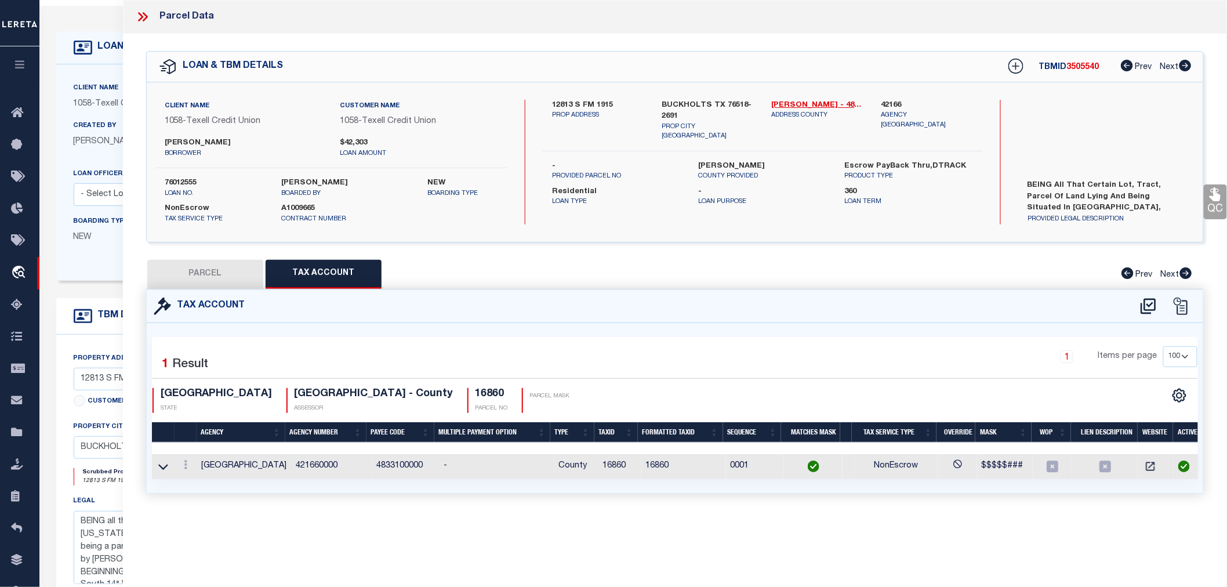
checkbox input "false"
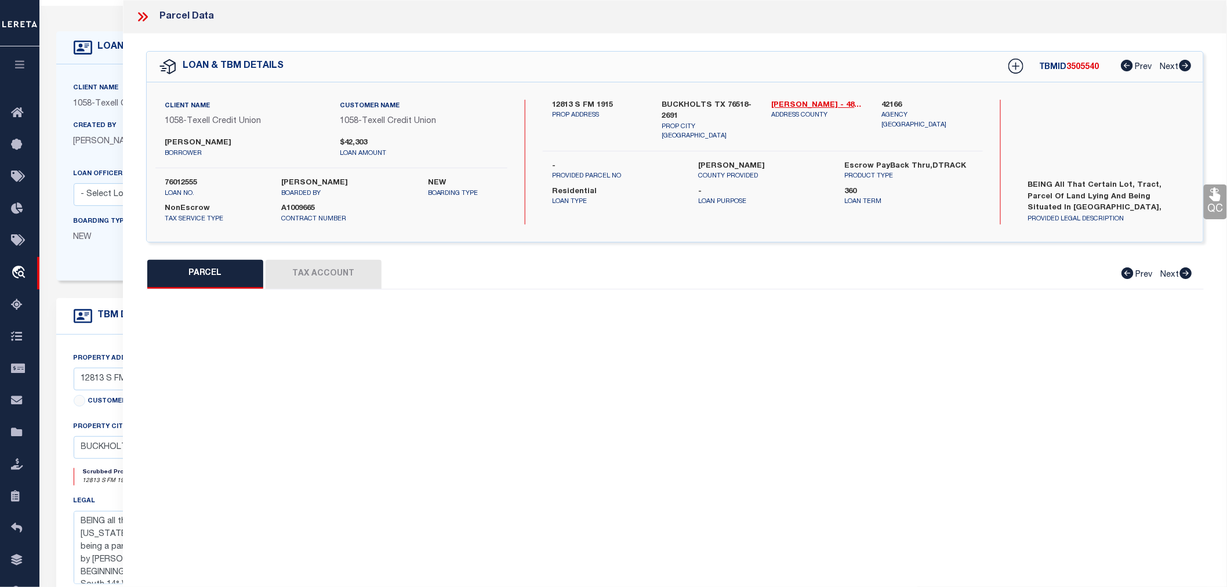
select select "IP"
type input "FISHER CHRISTINE H"
select select "AGW"
select select "LEG"
type input "12813 S FM 1915"
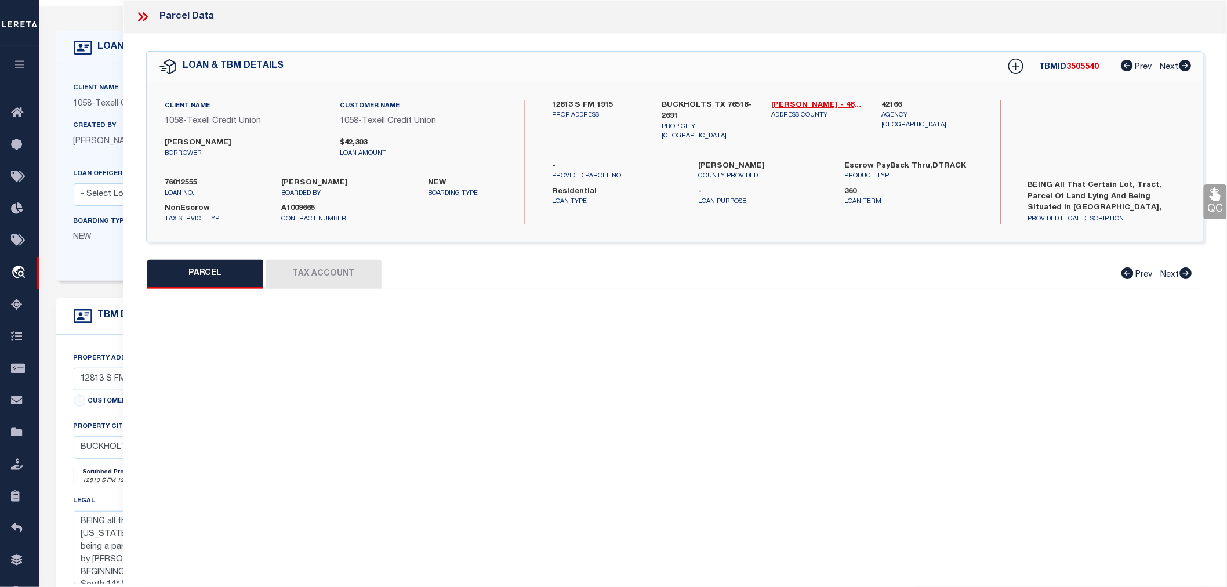
type input "BUCKHOLTS, TX 76518"
type textarea "A0130 DAVILLA, MIGUEL,2.2 ACRES"
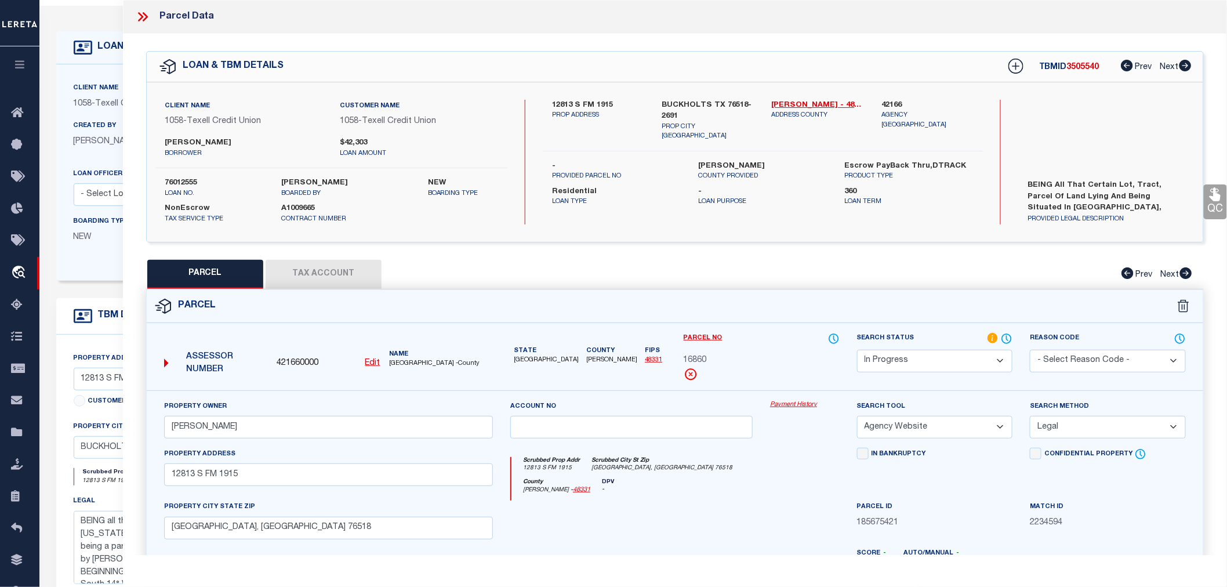
click at [338, 279] on button "Tax Account" at bounding box center [324, 274] width 116 height 29
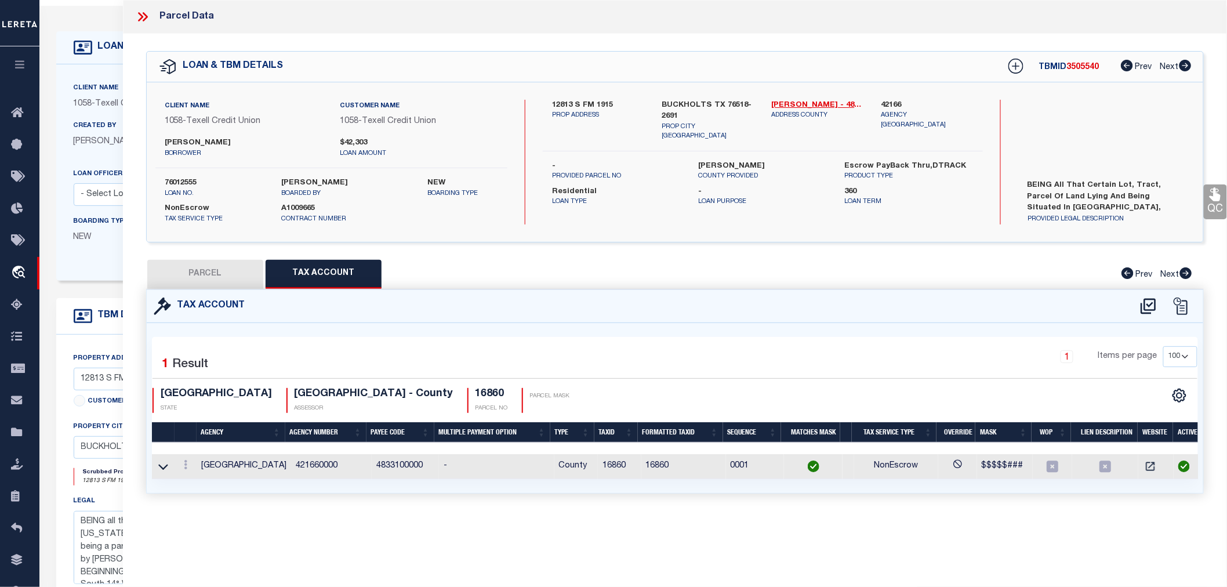
select select "100"
click at [184, 468] on icon at bounding box center [185, 464] width 3 height 9
click at [200, 481] on icon "" at bounding box center [198, 482] width 9 height 9
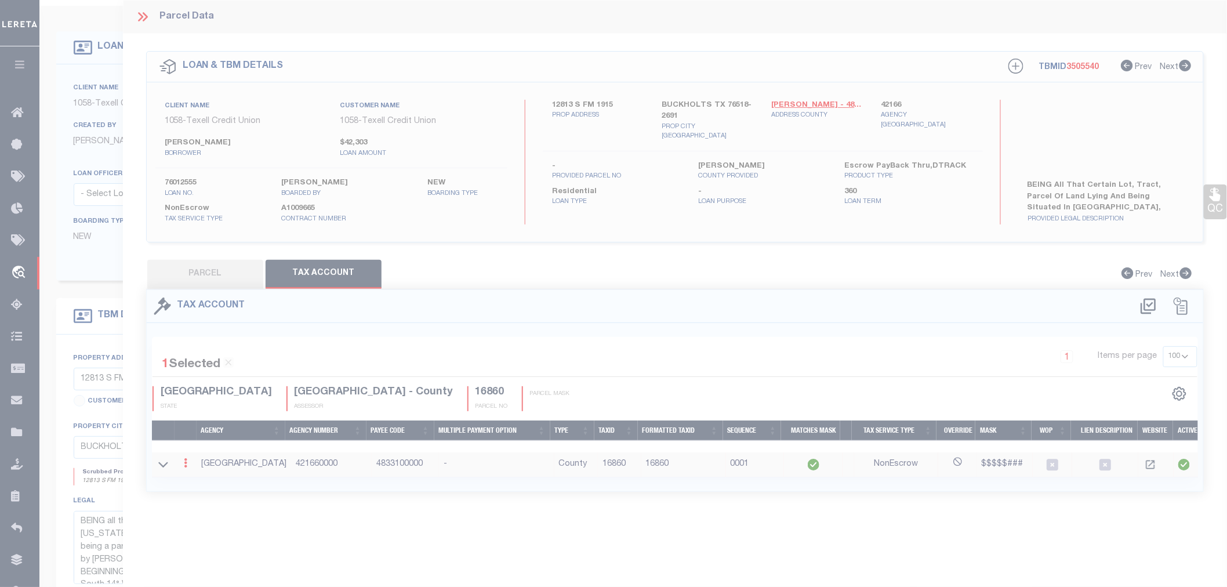
type input "16860"
type textarea "$$$$$###"
checkbox input "true"
type input "XXXXXXXX*"
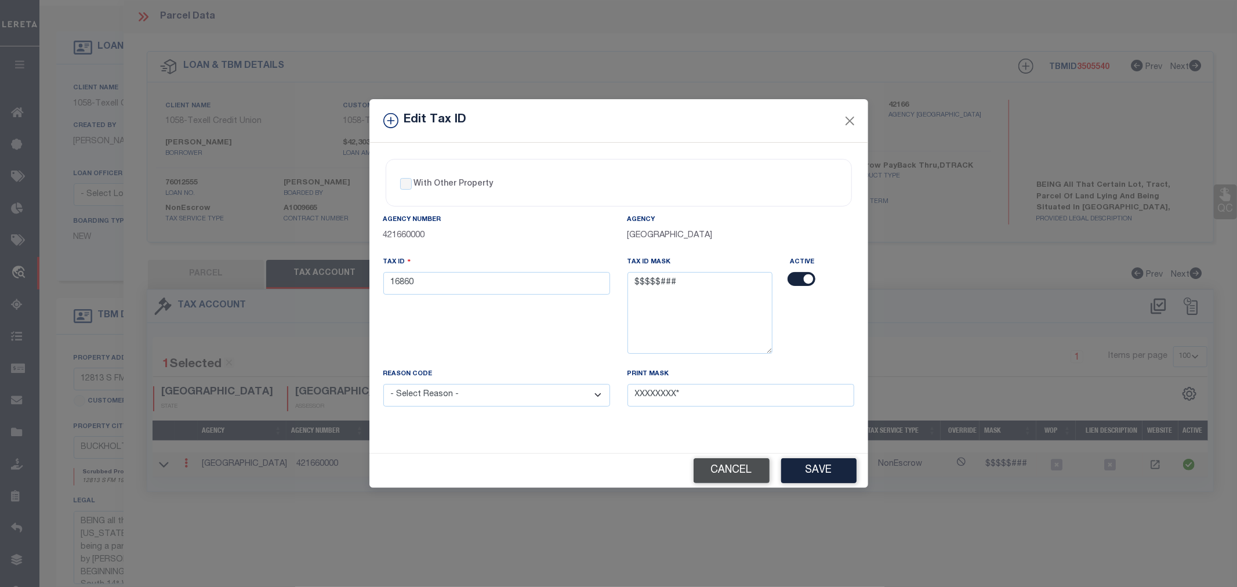
click at [740, 471] on button "Cancel" at bounding box center [731, 470] width 76 height 25
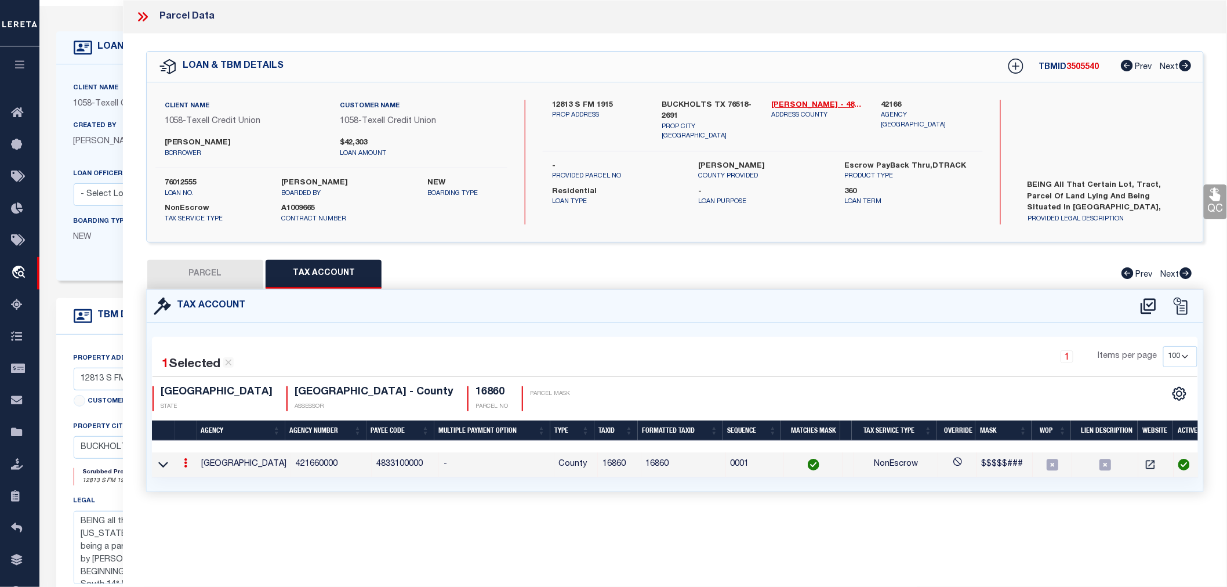
click at [192, 281] on button "PARCEL" at bounding box center [205, 274] width 116 height 29
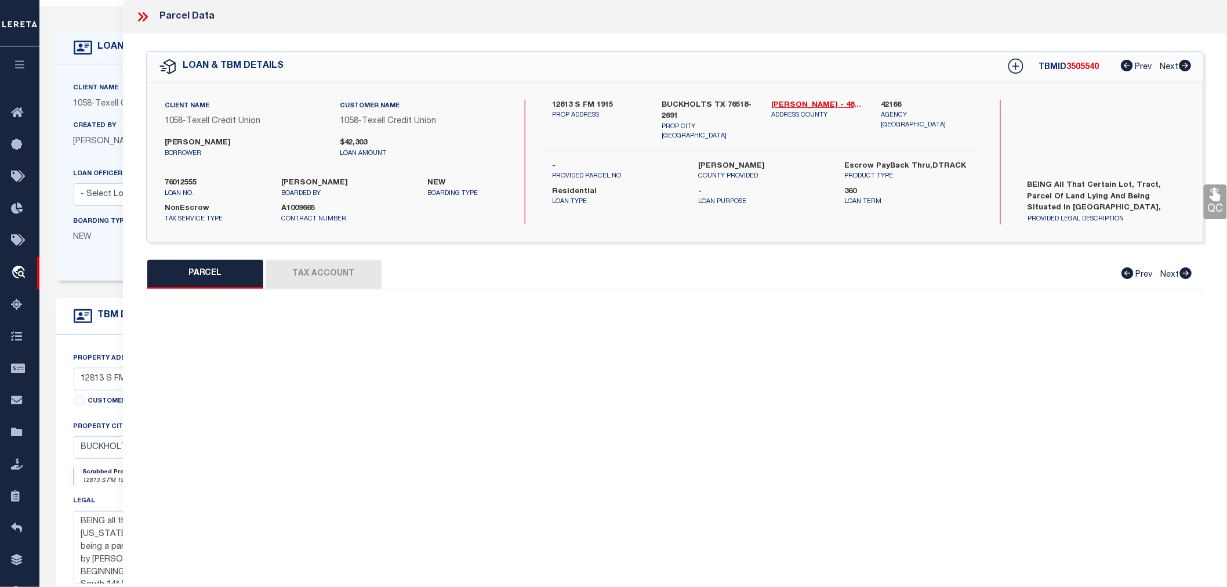
select select "AS"
select select
checkbox input "false"
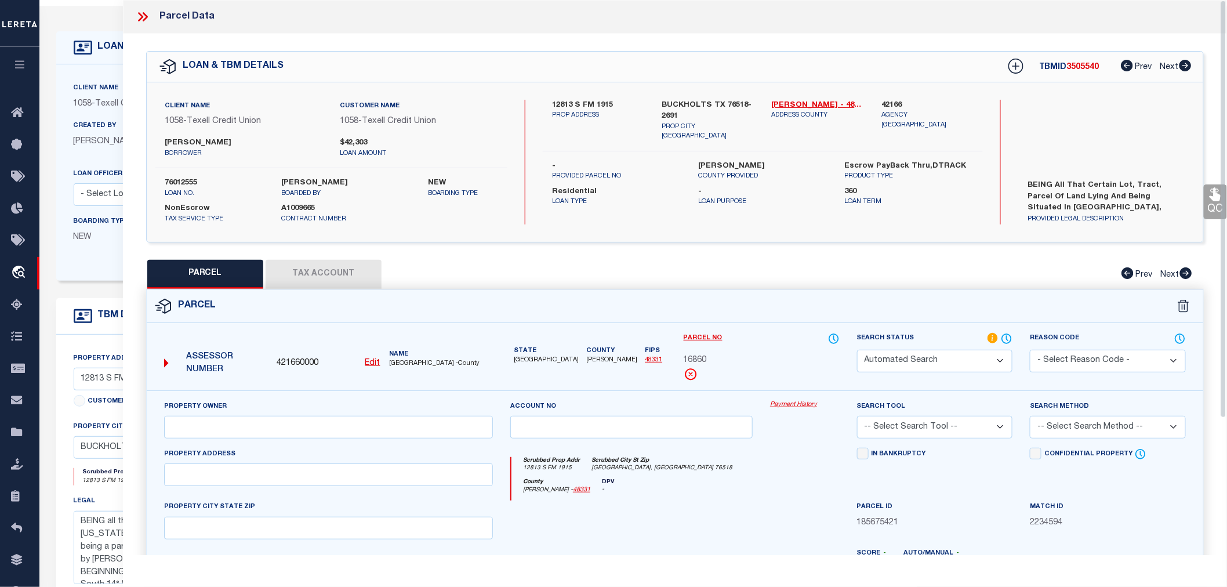
select select "IP"
type input "FISHER CHRISTINE H"
select select "AGW"
select select "LEG"
type input "12813 S FM 1915"
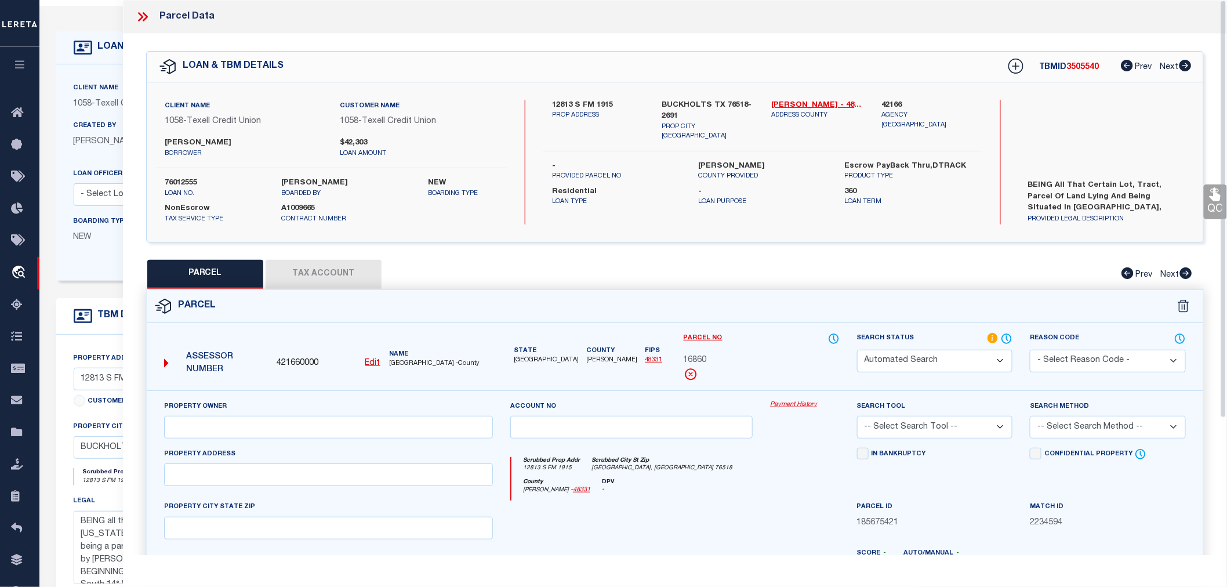
type input "BUCKHOLTS, TX 76518"
type textarea "A0130 DAVILLA, MIGUEL,2.2 ACRES"
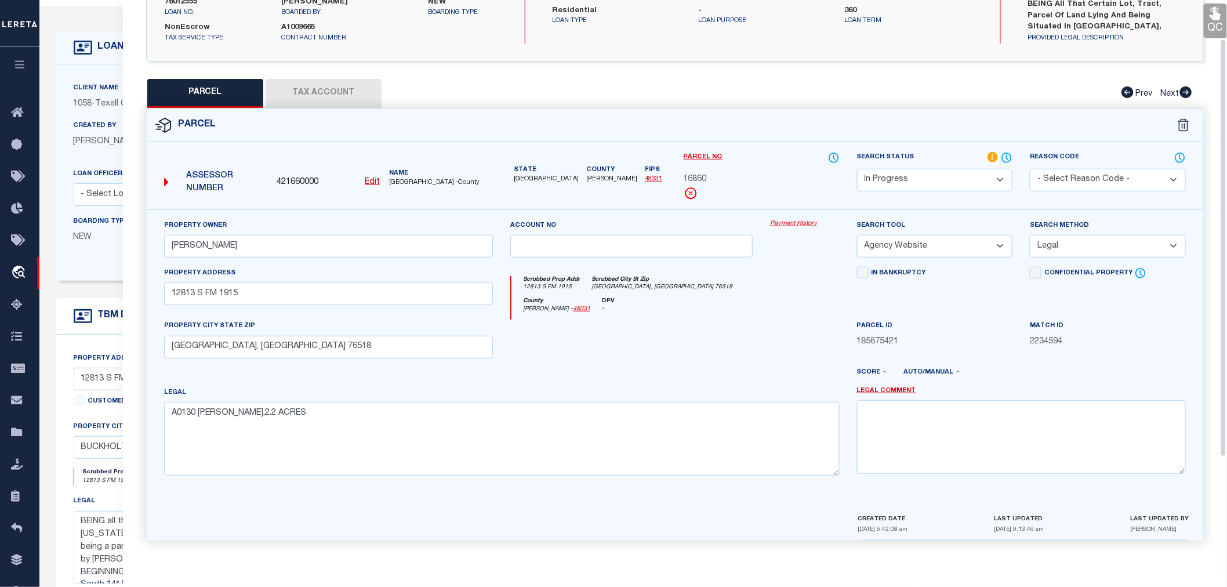
scroll to position [52, 0]
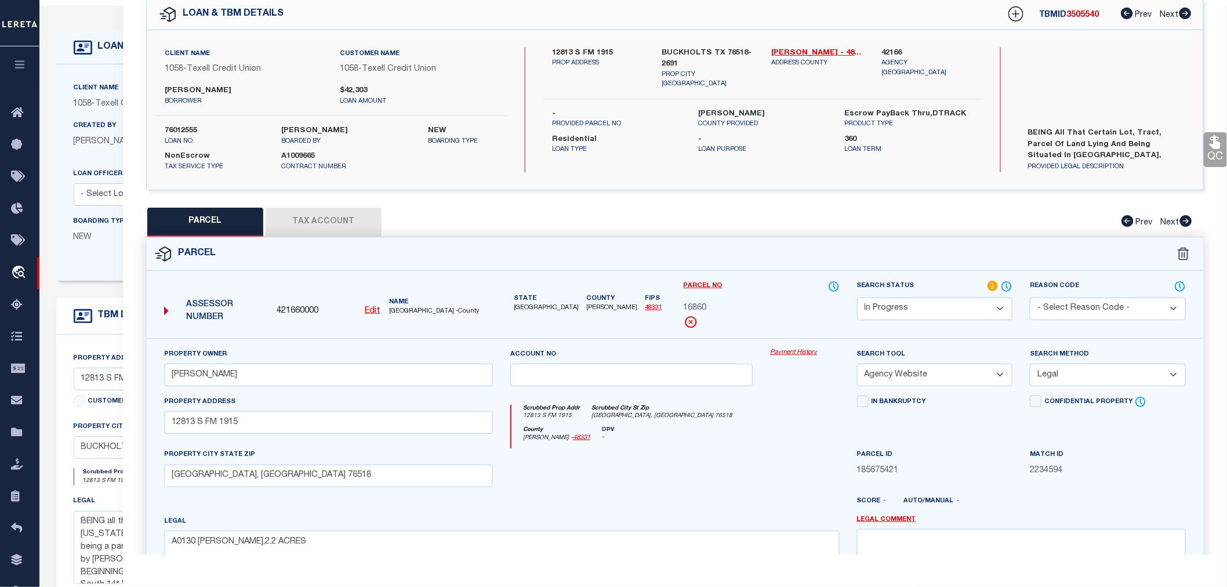
click at [905, 299] on select "Automated Search Bad Parcel Complete Duplicate Parcel High Dollar Reporting In …" at bounding box center [935, 308] width 156 height 23
click at [857, 297] on select "Automated Search Bad Parcel Complete Duplicate Parcel High Dollar Reporting In …" at bounding box center [935, 308] width 156 height 23
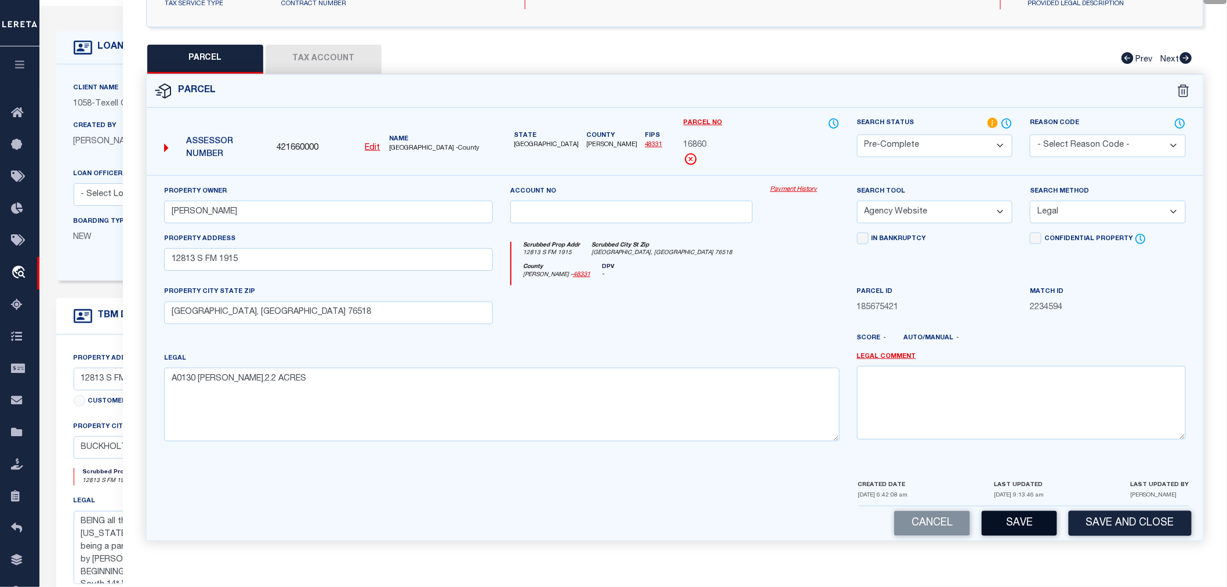
click at [1010, 519] on button "Save" at bounding box center [1018, 523] width 75 height 25
select select "AS"
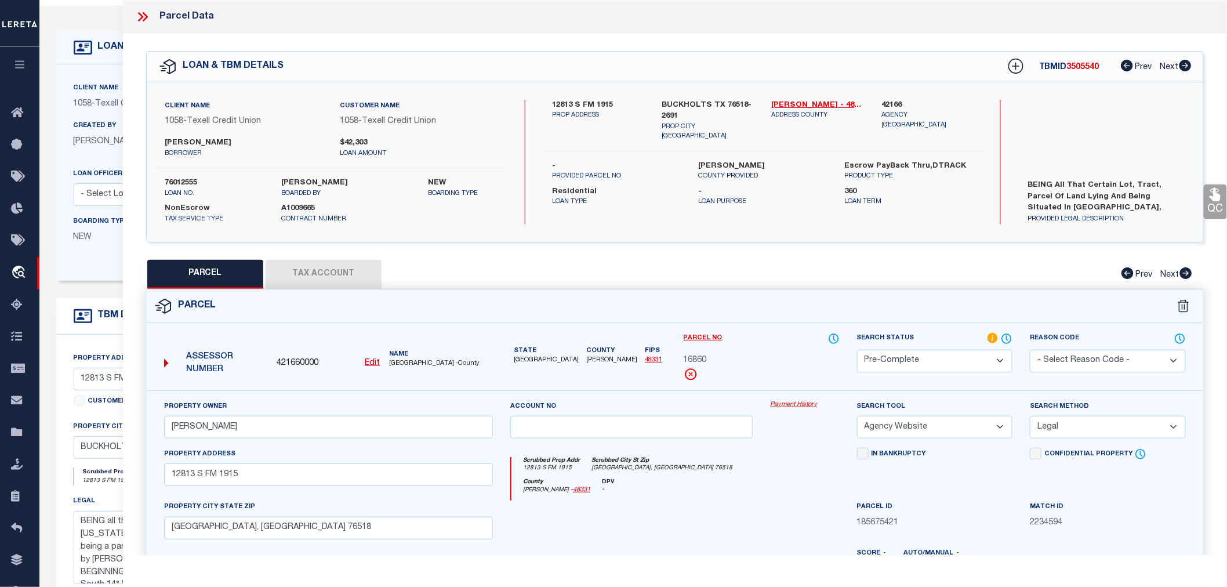
click at [706, 357] on span "16860" at bounding box center [694, 360] width 23 height 13
click at [697, 361] on span "16860" at bounding box center [694, 360] width 23 height 13
copy span "16860"
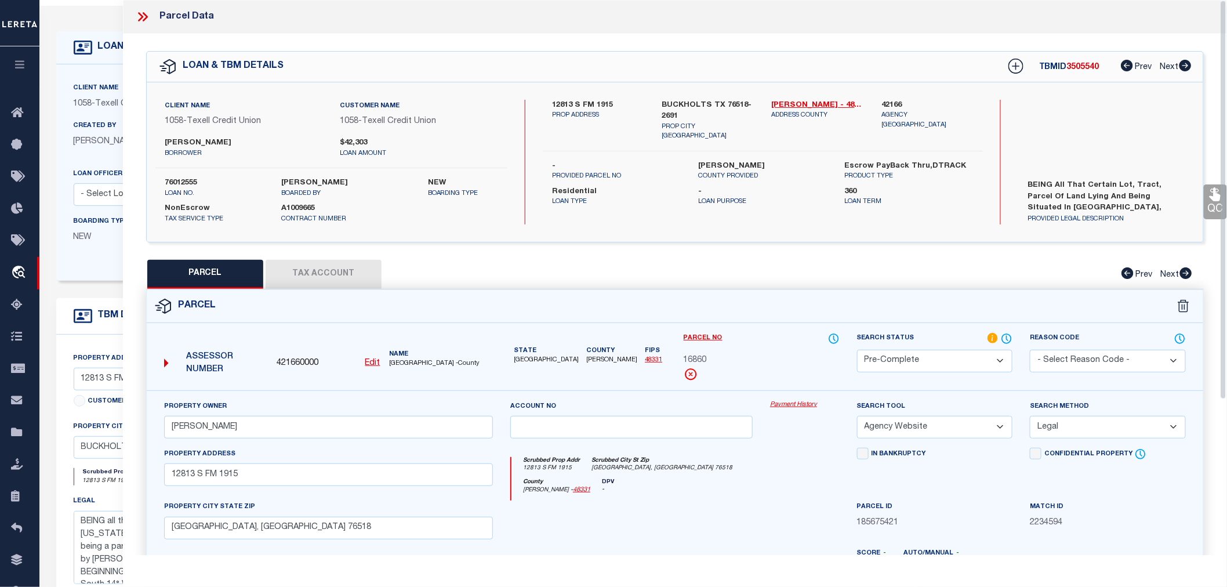
click at [140, 14] on icon at bounding box center [140, 16] width 5 height 9
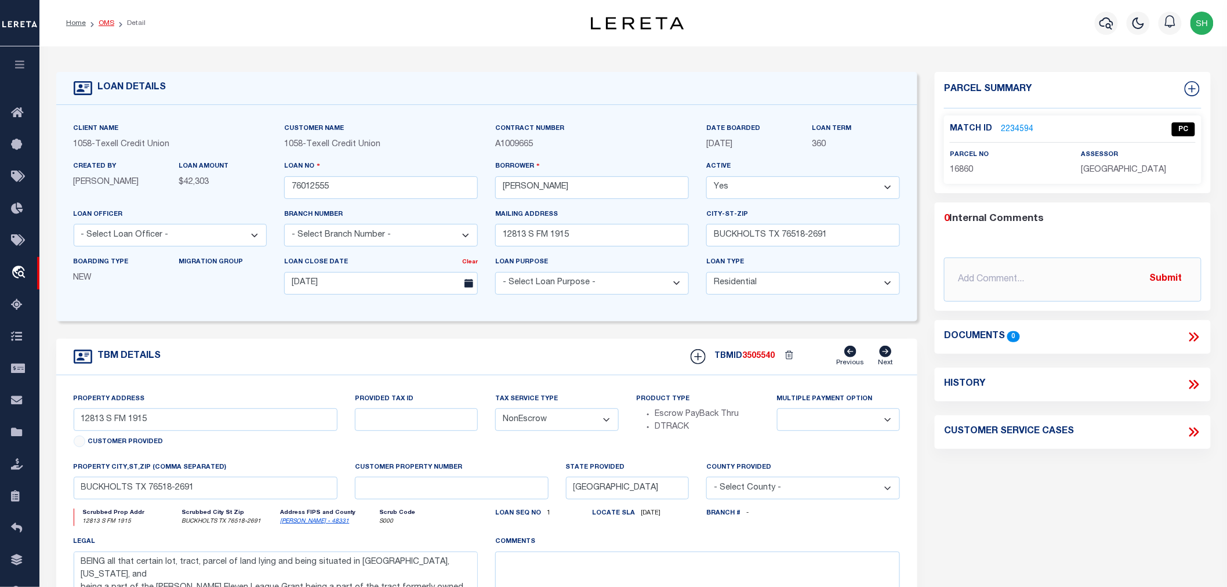
click at [104, 25] on link "OMS" at bounding box center [107, 23] width 16 height 7
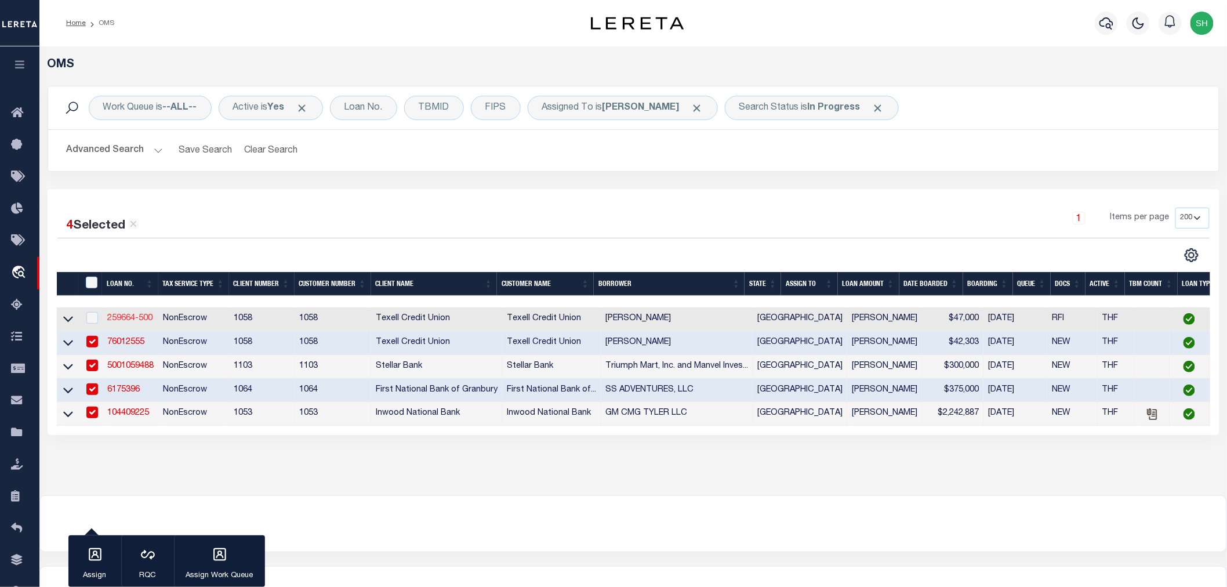
click at [115, 319] on link "259664-500" at bounding box center [129, 318] width 45 height 8
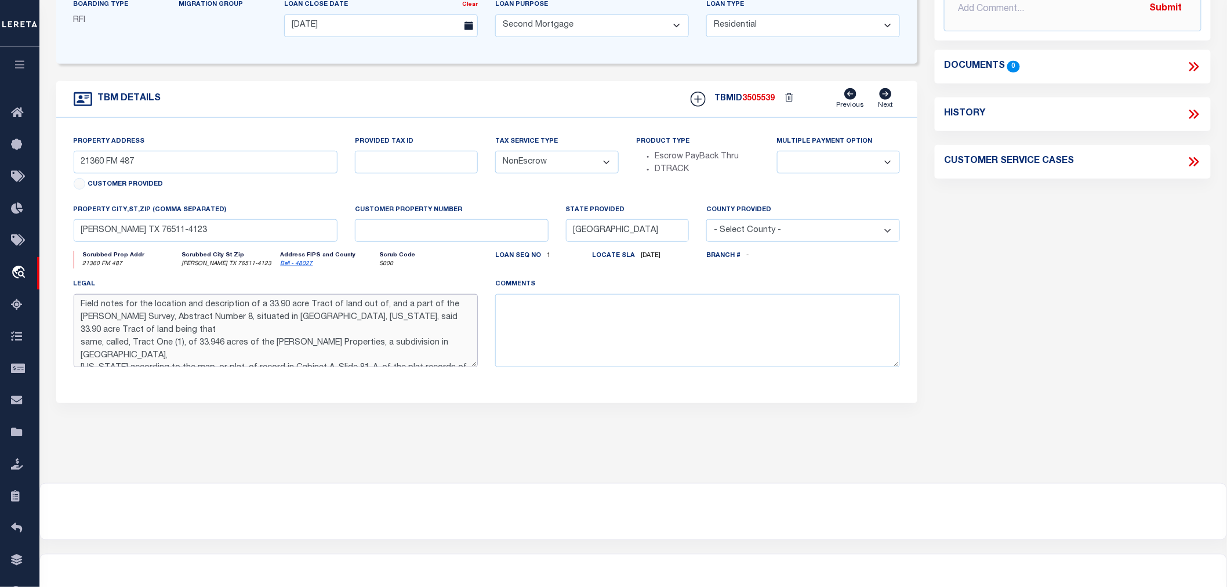
drag, startPoint x: 364, startPoint y: 362, endPoint x: 76, endPoint y: 298, distance: 295.2
click at [76, 298] on textarea "Field notes for the location and description of a 33.90 acre Tract of land out …" at bounding box center [276, 330] width 405 height 73
click at [994, 274] on div "Parcel Summary Match ID 2234592 0" at bounding box center [1072, 131] width 293 height 634
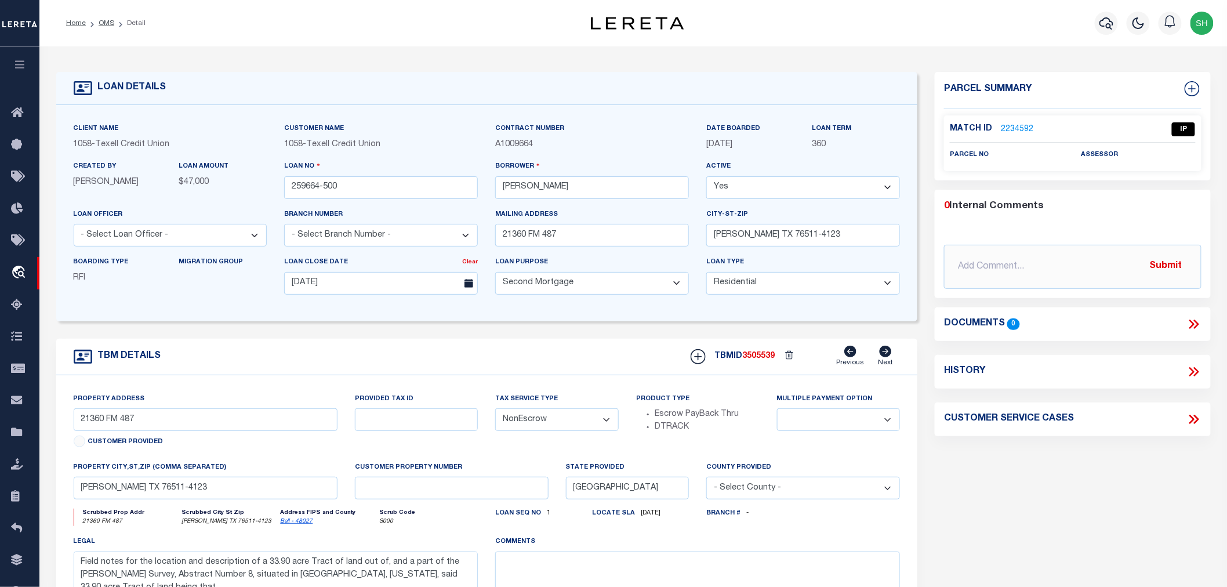
click at [1006, 126] on link "2234592" at bounding box center [1017, 129] width 32 height 12
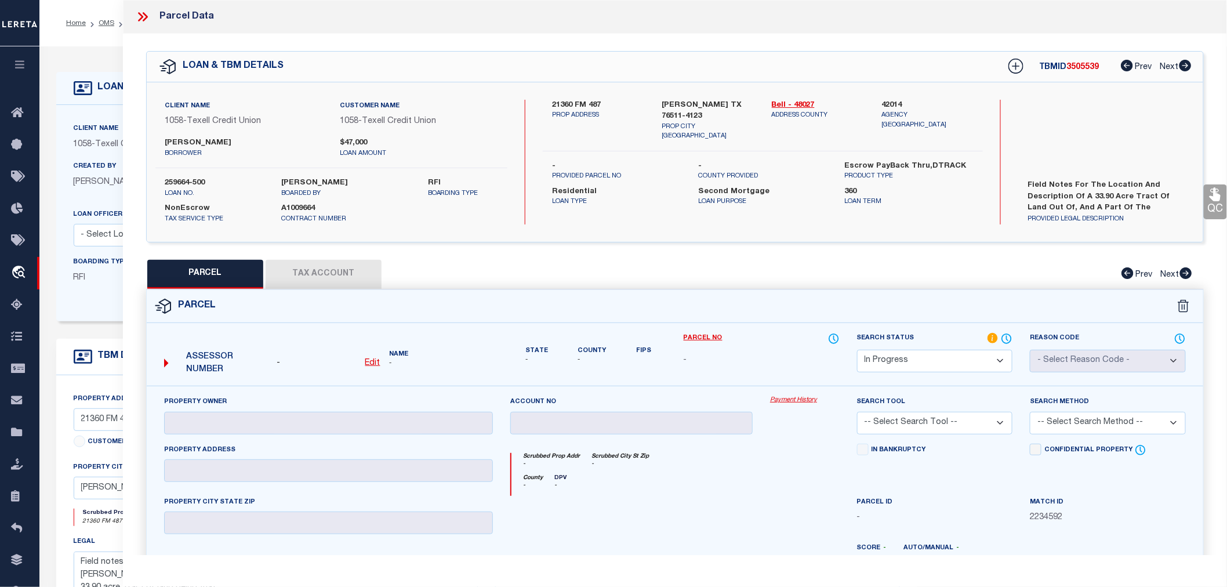
click at [890, 103] on label "42014" at bounding box center [927, 106] width 92 height 12
copy label "42014"
click at [375, 360] on u "Edit" at bounding box center [372, 363] width 15 height 8
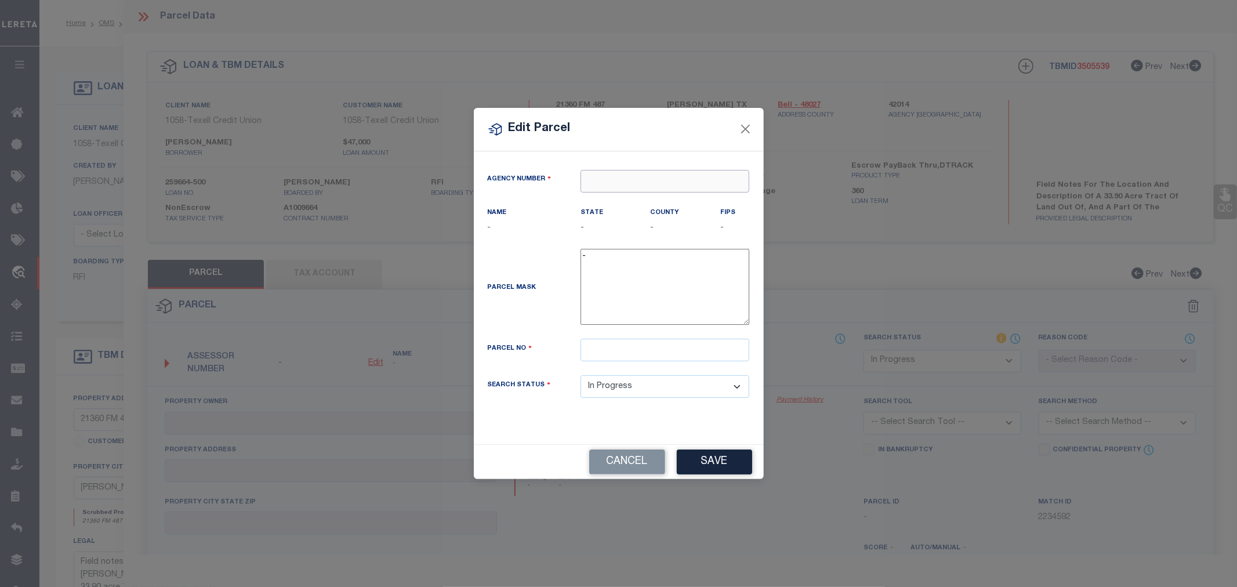
click at [619, 188] on input "text" at bounding box center [664, 181] width 169 height 23
paste input "42014"
click at [625, 203] on div "420140000 : BELL COUNTY" at bounding box center [665, 209] width 168 height 33
click at [613, 354] on input "text" at bounding box center [664, 350] width 169 height 23
paste input "103635"
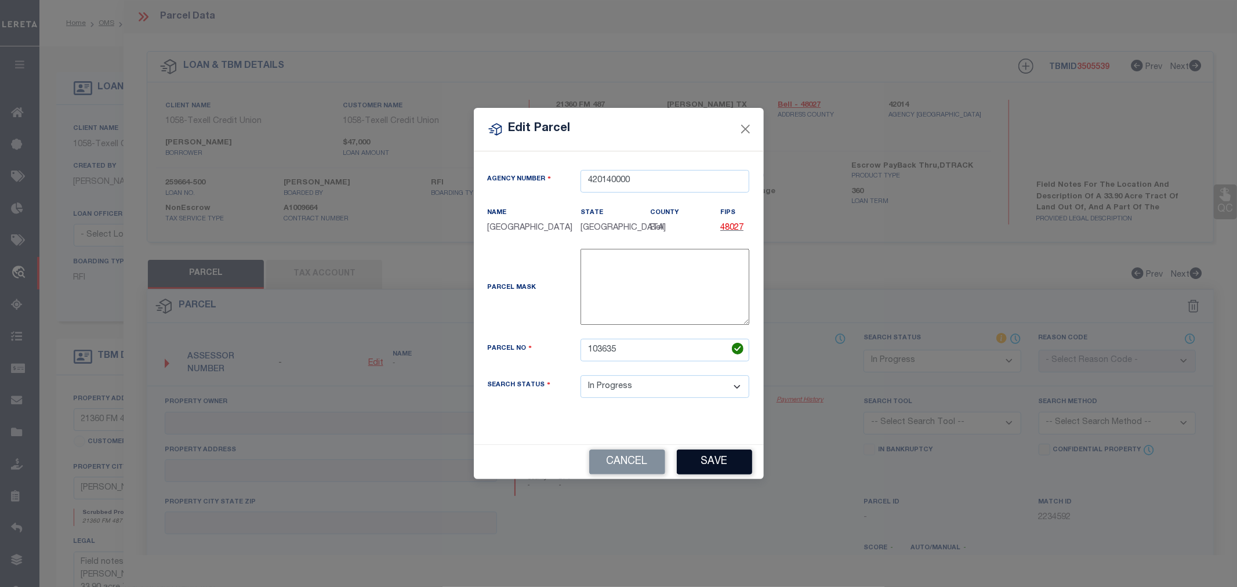
click at [716, 467] on button "Save" at bounding box center [714, 461] width 75 height 25
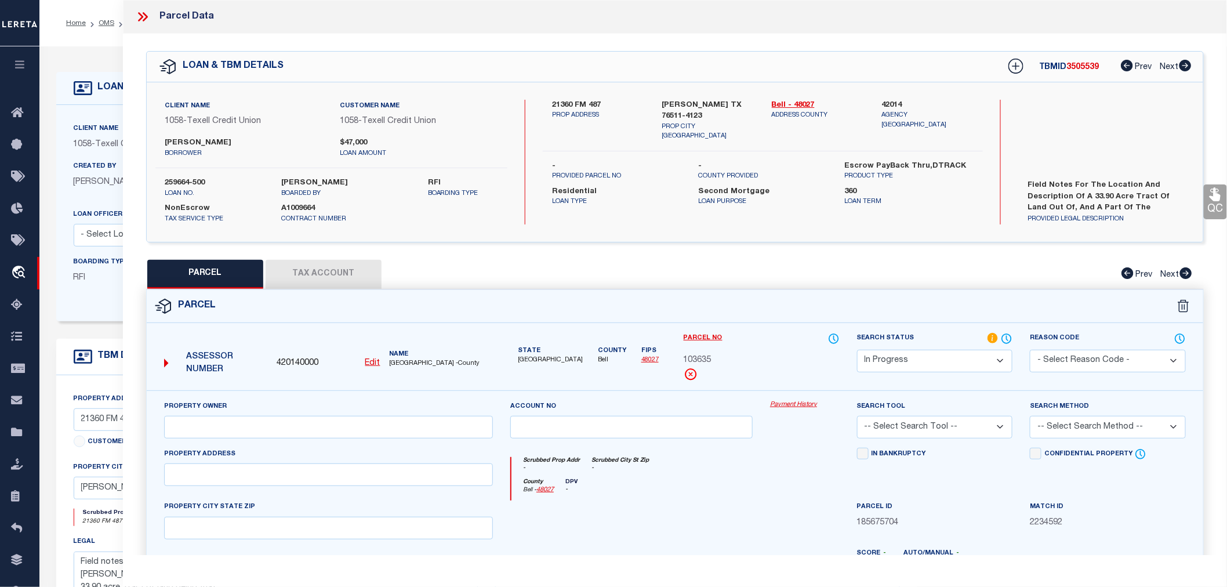
click at [323, 271] on button "Tax Account" at bounding box center [324, 274] width 116 height 29
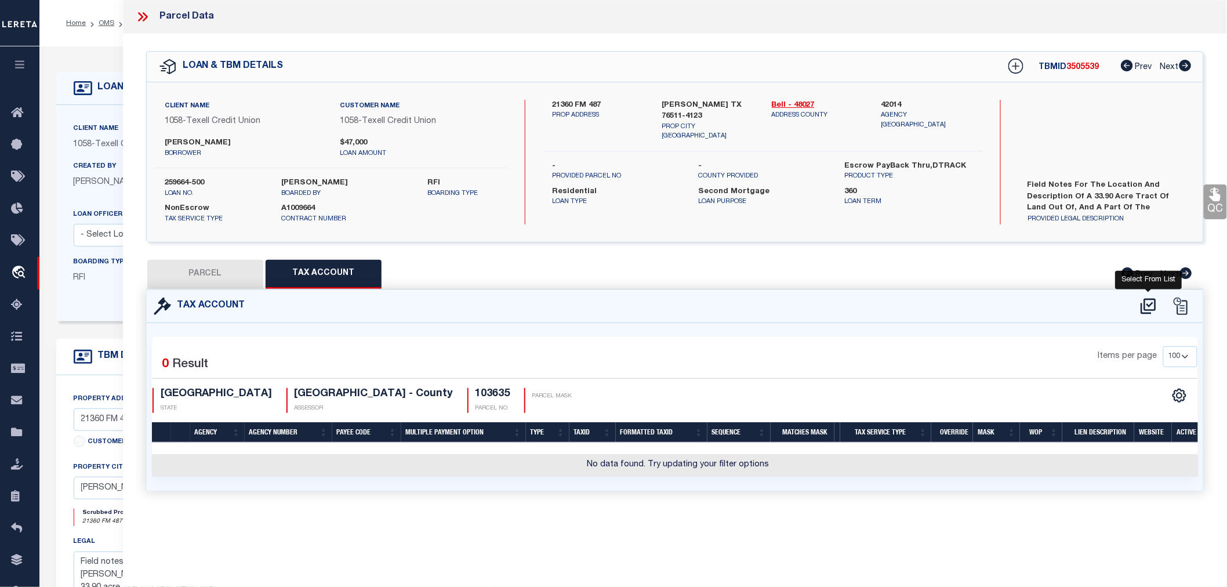
click at [1150, 301] on icon at bounding box center [1148, 306] width 19 height 19
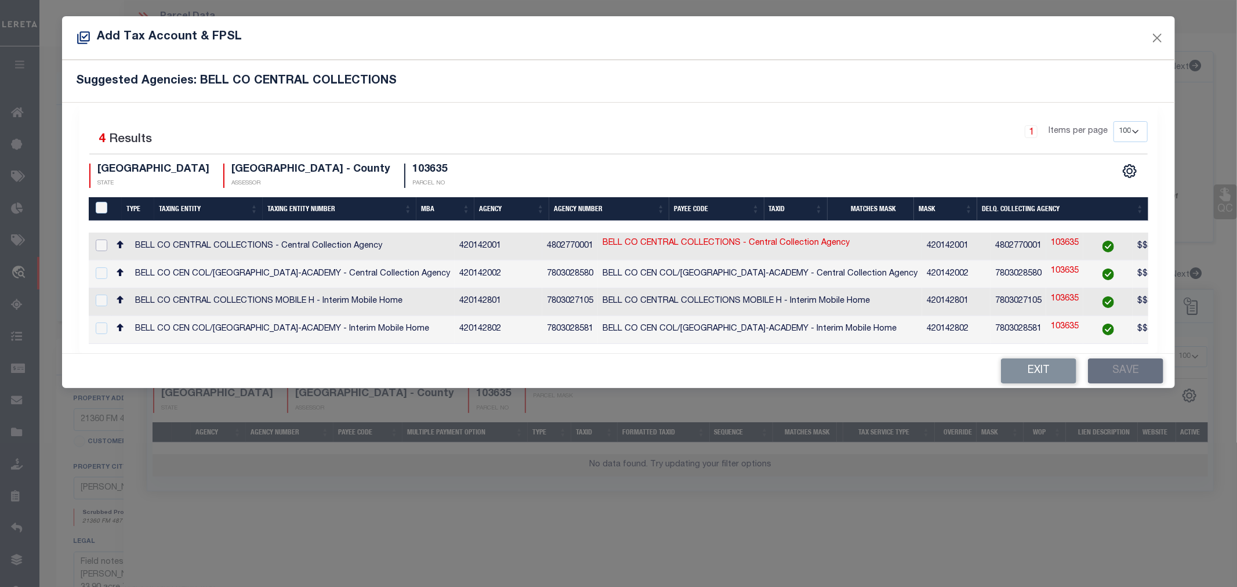
click at [101, 242] on input "checkbox" at bounding box center [102, 245] width 12 height 12
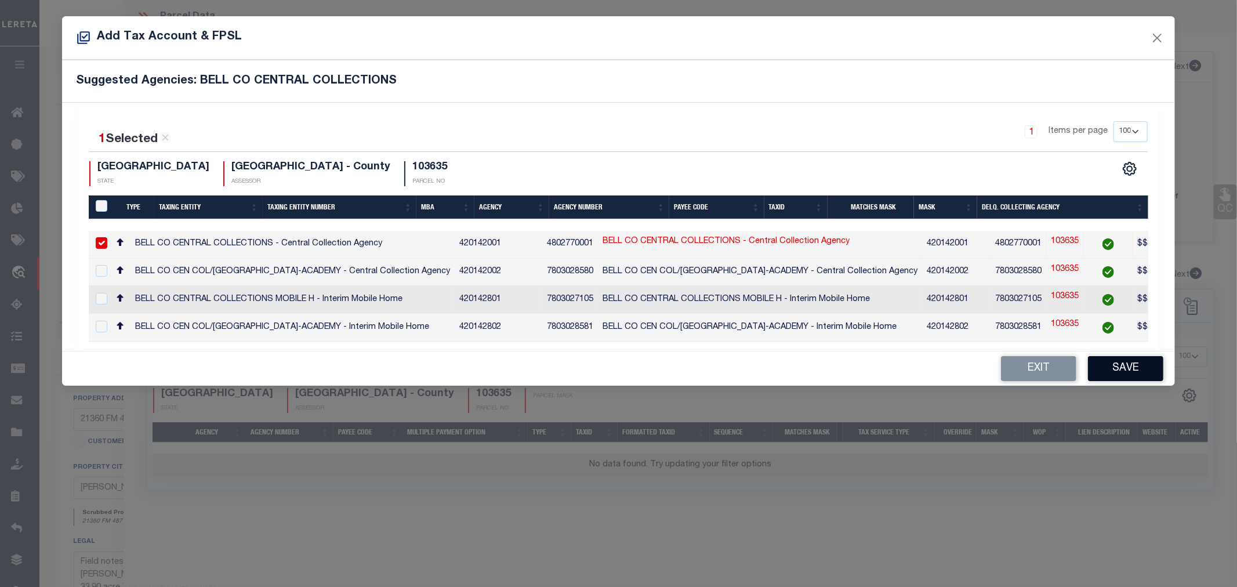
click at [1129, 372] on button "Save" at bounding box center [1125, 368] width 75 height 25
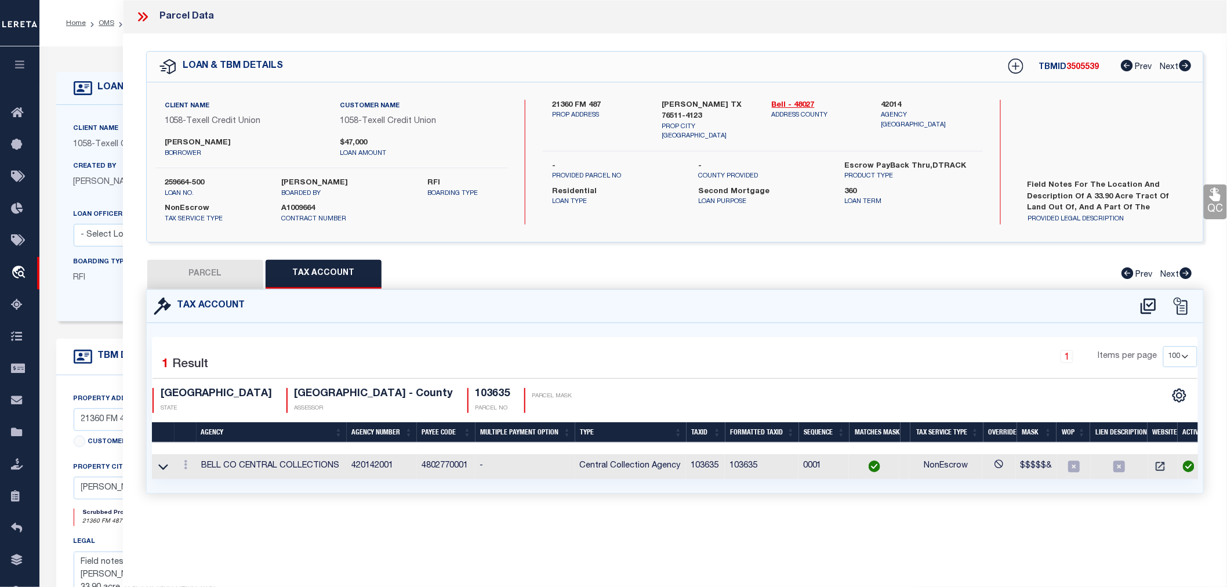
click at [204, 275] on button "PARCEL" at bounding box center [205, 274] width 116 height 29
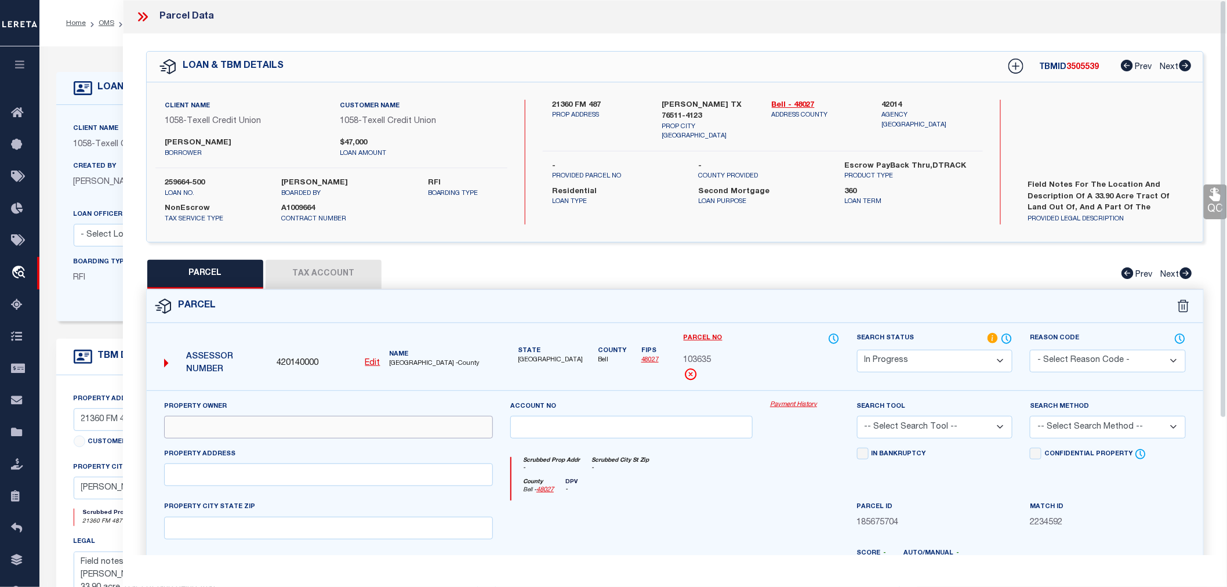
click at [293, 425] on input "text" at bounding box center [328, 427] width 329 height 23
paste input "BACCUS, SCOT & AMANDA KRISTEN"
click at [288, 474] on input "text" at bounding box center [328, 474] width 329 height 23
paste input "21630 FM 487 BARTLETT, TX 76511"
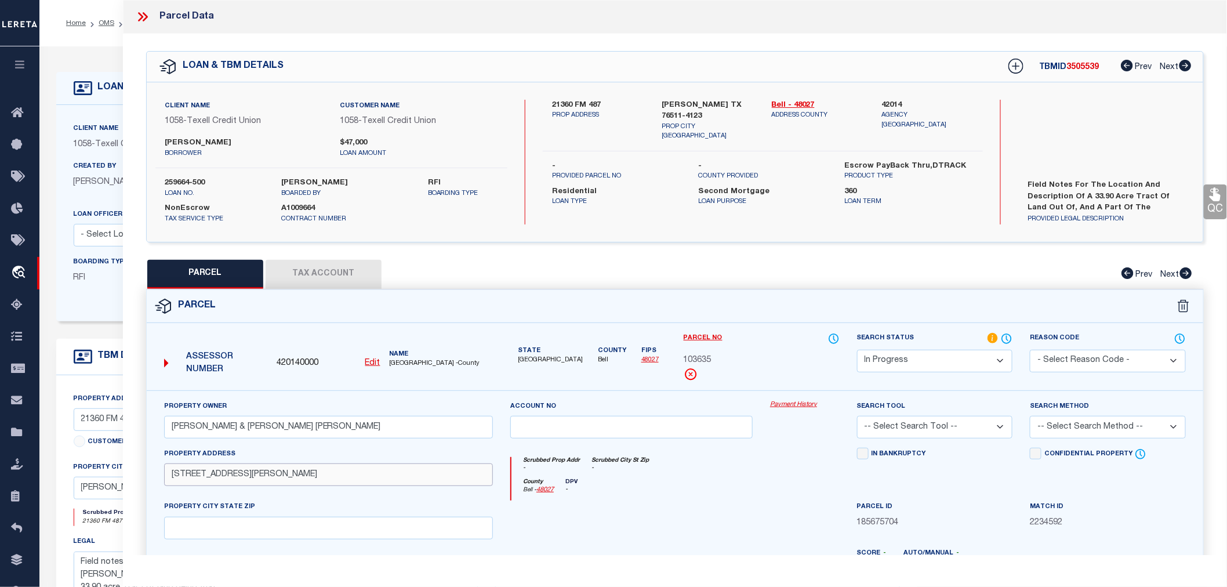
scroll to position [193, 0]
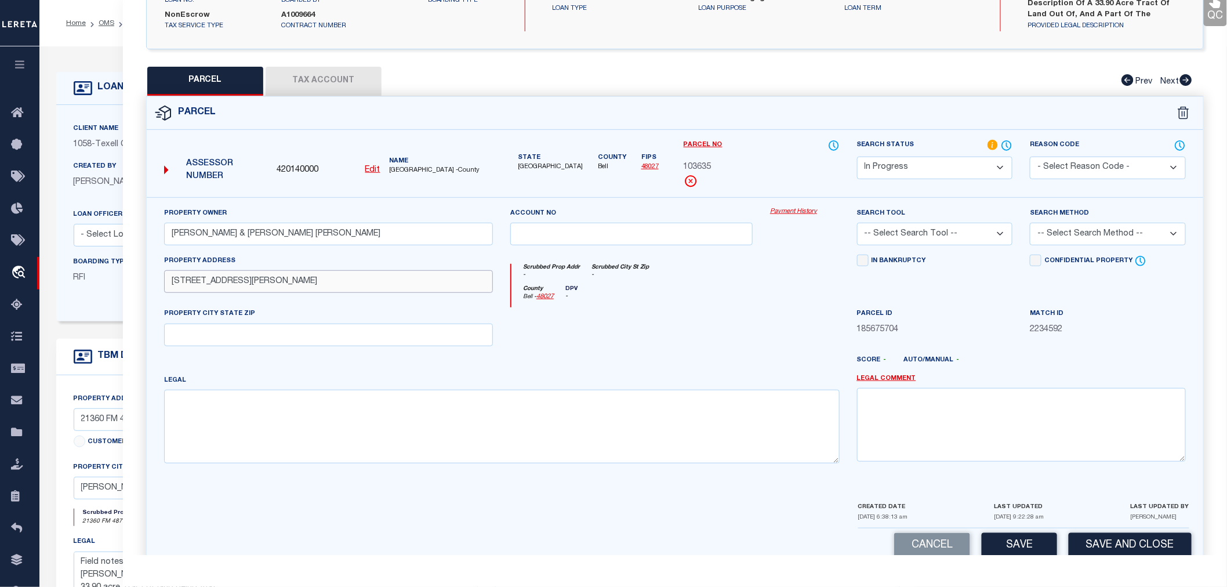
drag, startPoint x: 228, startPoint y: 282, endPoint x: 315, endPoint y: 281, distance: 87.0
click at [315, 281] on input "21630 FM 487 BARTLETT, TX 76511" at bounding box center [328, 281] width 329 height 23
click at [210, 339] on input "text" at bounding box center [328, 334] width 329 height 23
paste input "BARTLETT, TX 76511"
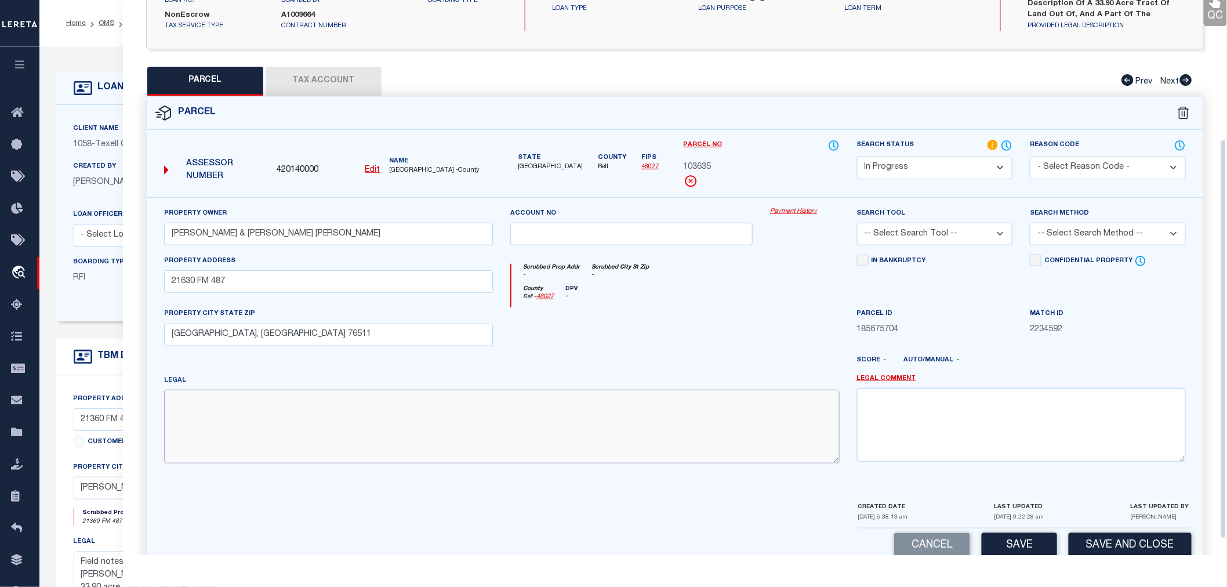
click at [367, 413] on textarea at bounding box center [501, 426] width 675 height 73
paste textarea "BENTON SCHULZE PROPERTIES ADDITION, LOT TRACT 0001, ACRES 33.9"
click at [946, 228] on select "-- Select Search Tool -- 3rd Party Website Agency File Agency Website ATLS CNV-…" at bounding box center [935, 234] width 156 height 23
click at [857, 223] on select "-- Select Search Tool -- 3rd Party Website Agency File Agency Website ATLS CNV-…" at bounding box center [935, 234] width 156 height 23
click at [1092, 232] on select "-- Select Search Method -- Property Address Legal Liability Info Provided" at bounding box center [1108, 234] width 156 height 23
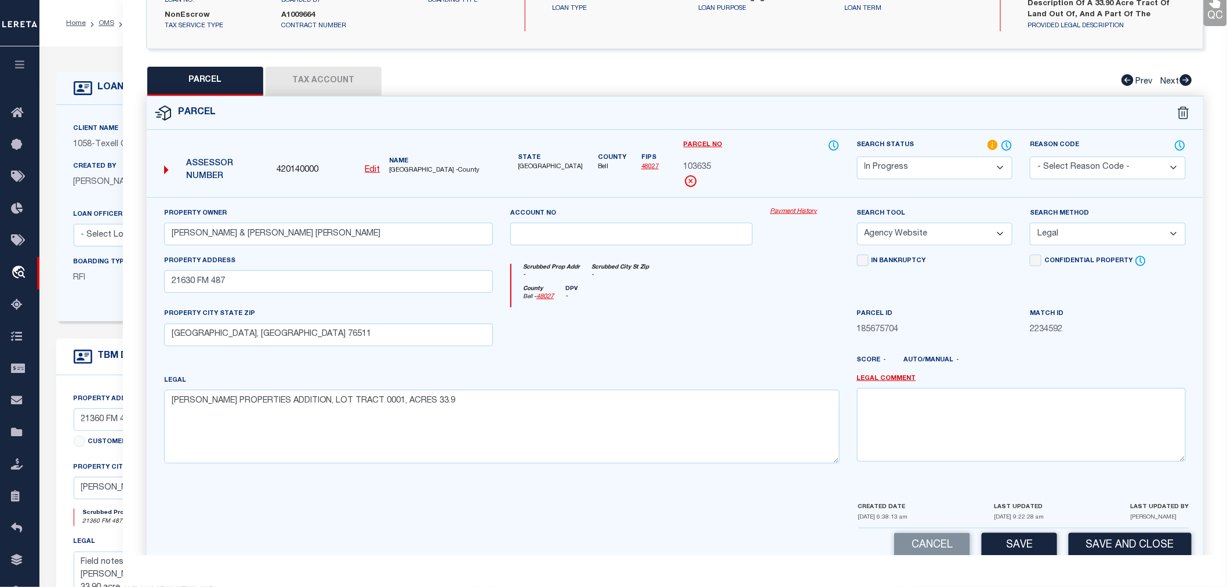
click at [1030, 223] on select "-- Select Search Method -- Property Address Legal Liability Info Provided" at bounding box center [1108, 234] width 156 height 23
click at [1031, 537] on button "Save" at bounding box center [1018, 545] width 75 height 25
click at [944, 172] on select "Automated Search Bad Parcel Complete Duplicate Parcel High Dollar Reporting In …" at bounding box center [935, 168] width 156 height 23
click at [857, 157] on select "Automated Search Bad Parcel Complete Duplicate Parcel High Dollar Reporting In …" at bounding box center [935, 168] width 156 height 23
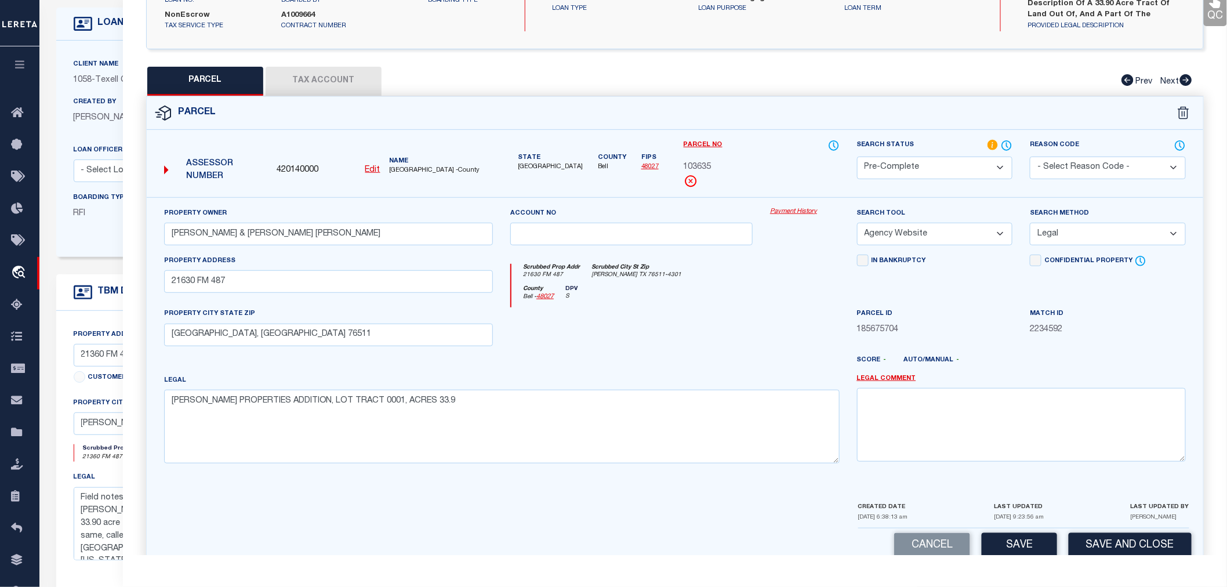
scroll to position [215, 0]
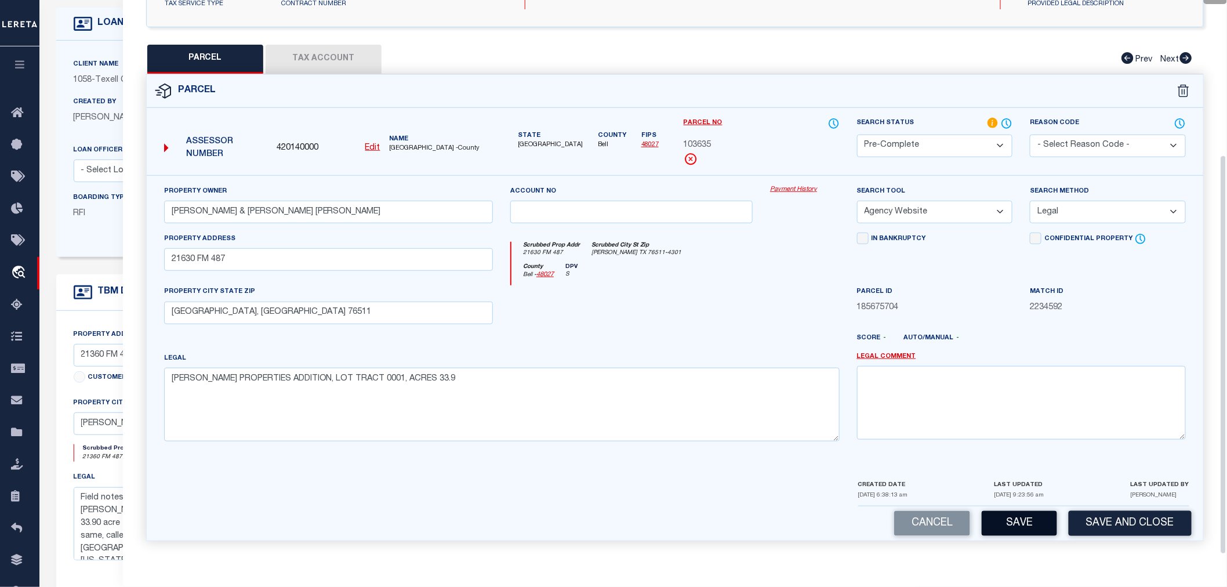
click at [1032, 519] on button "Save" at bounding box center [1018, 523] width 75 height 25
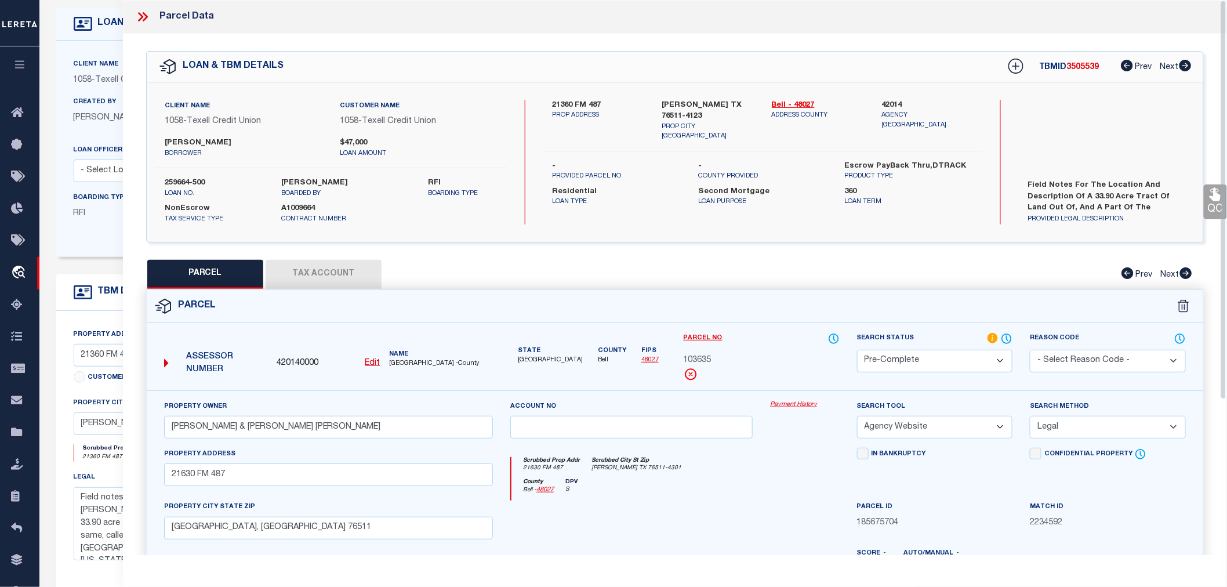
click at [700, 362] on span "103635" at bounding box center [697, 360] width 28 height 13
copy span "103635"
click at [148, 16] on icon at bounding box center [142, 16] width 15 height 15
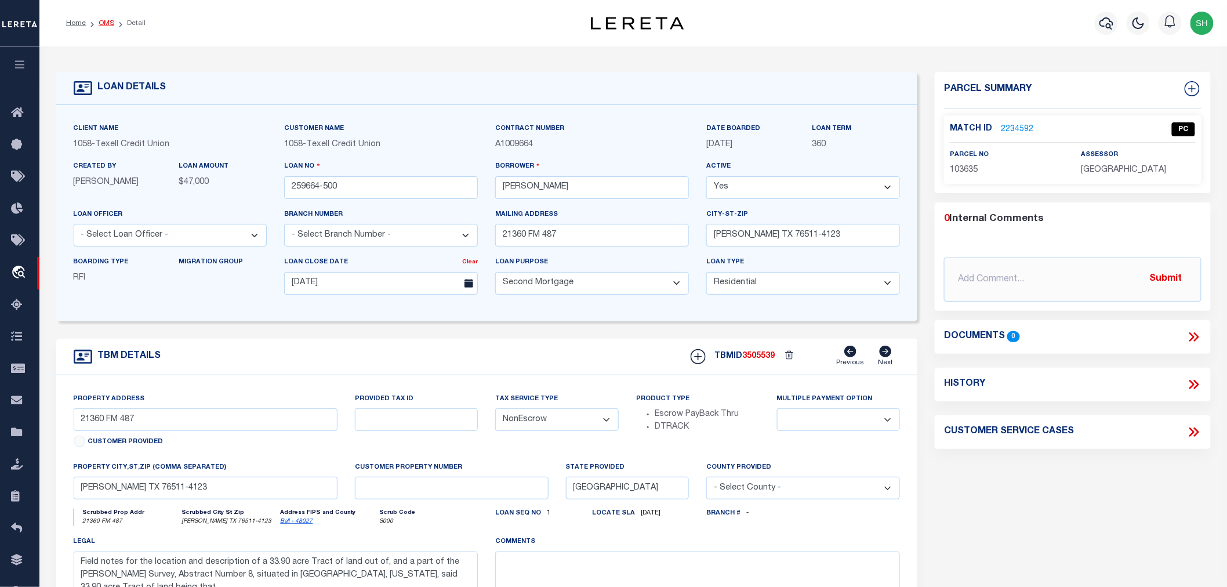
click at [104, 23] on link "OMS" at bounding box center [107, 23] width 16 height 7
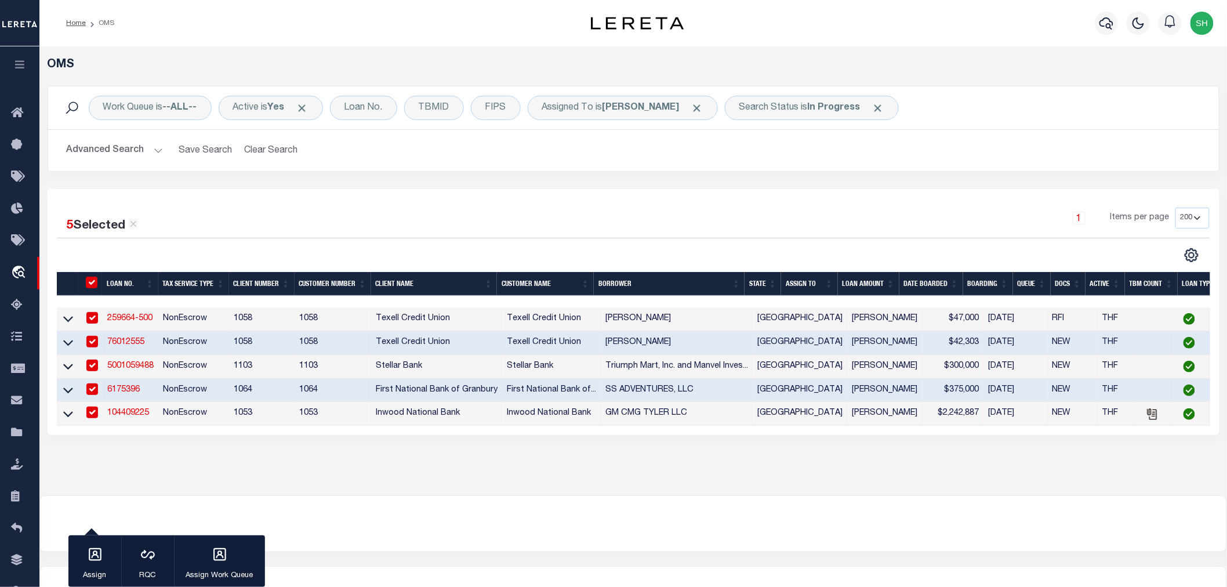
click at [137, 414] on link "104409225" at bounding box center [128, 413] width 42 height 8
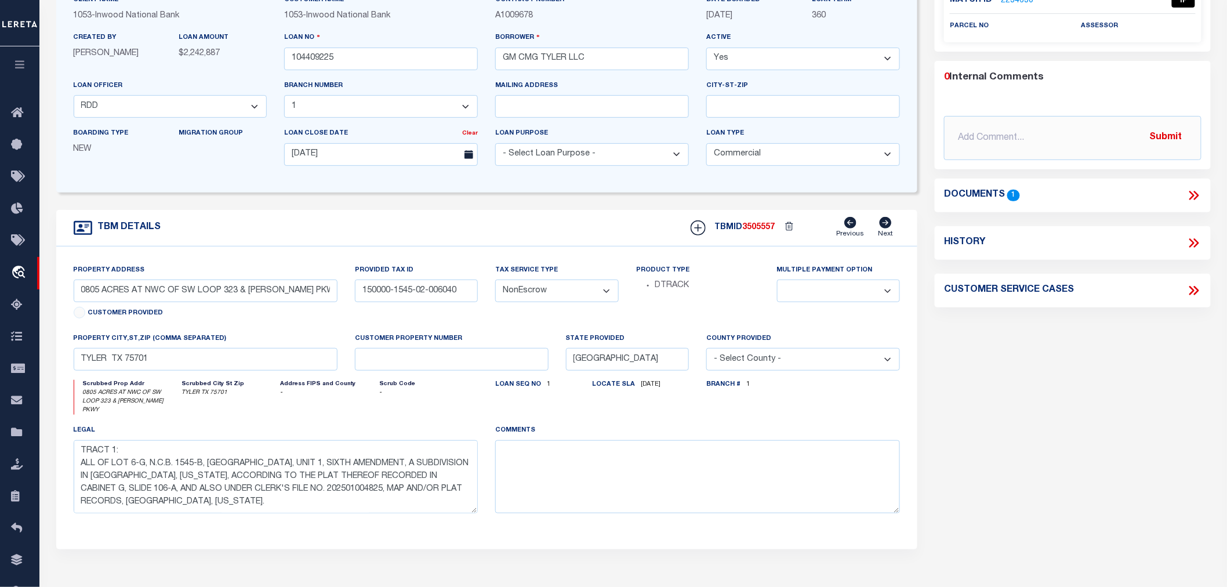
scroll to position [64, 0]
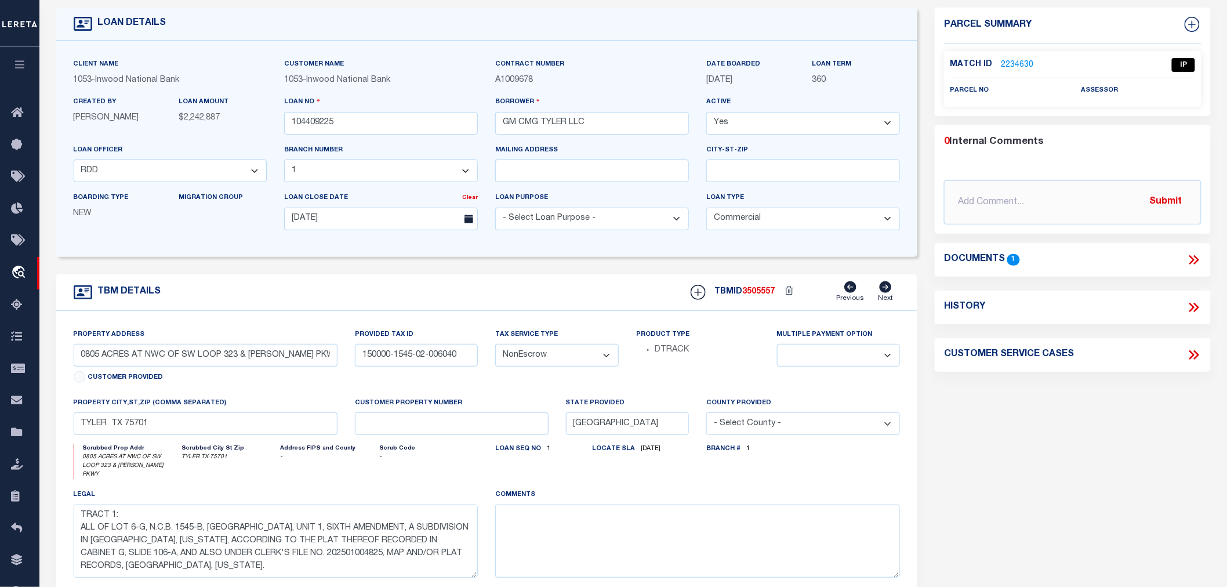
click at [1020, 64] on link "2234630" at bounding box center [1017, 65] width 32 height 12
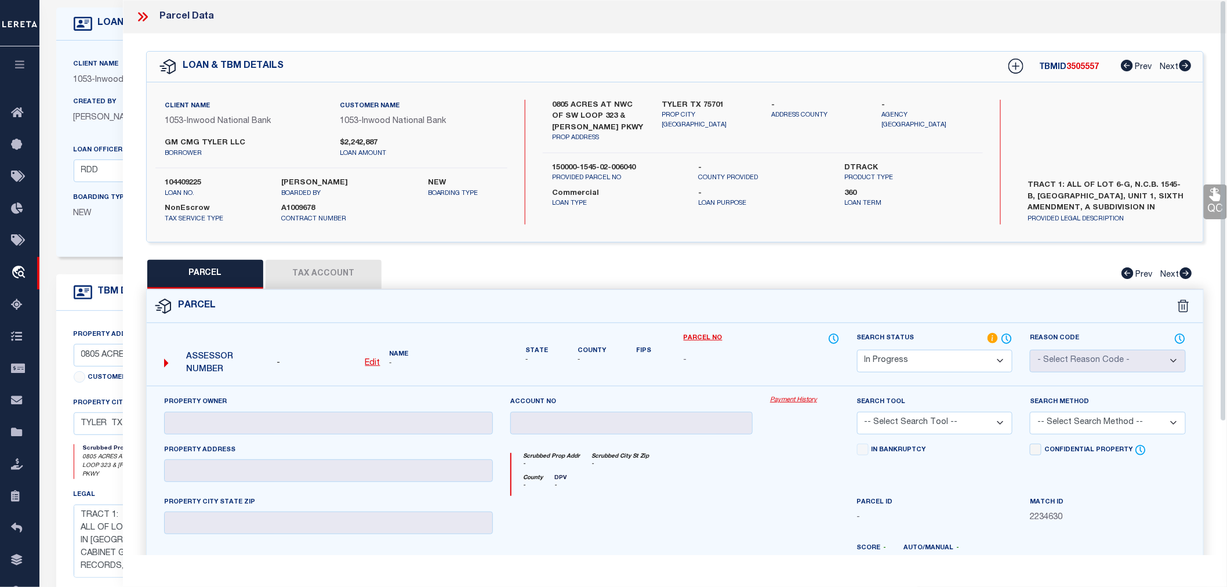
click at [146, 12] on icon at bounding box center [142, 16] width 15 height 15
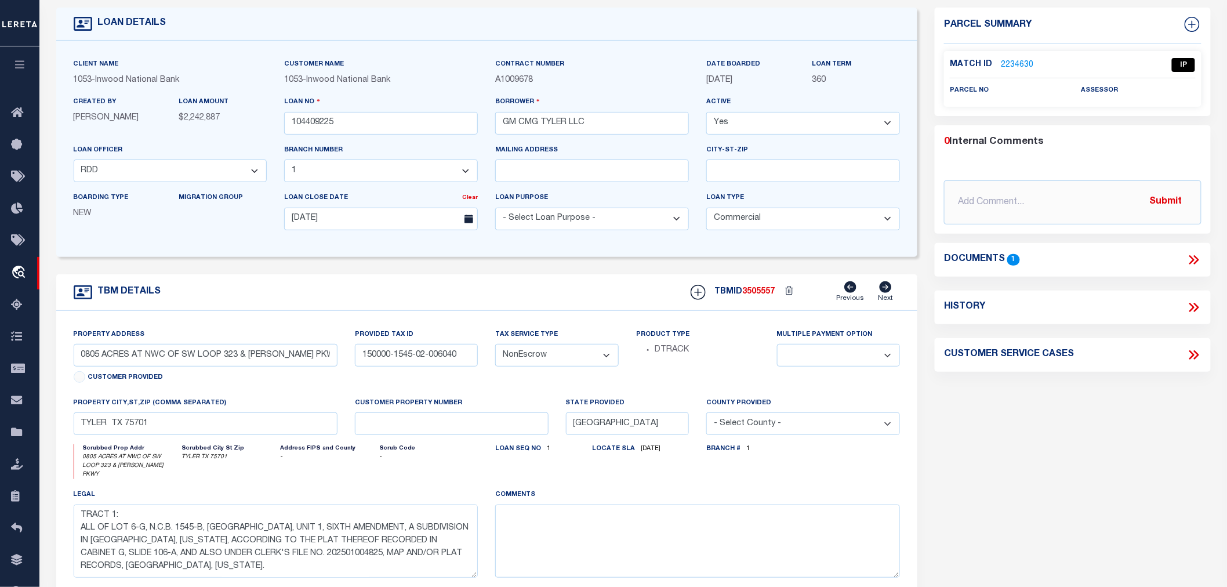
scroll to position [0, 0]
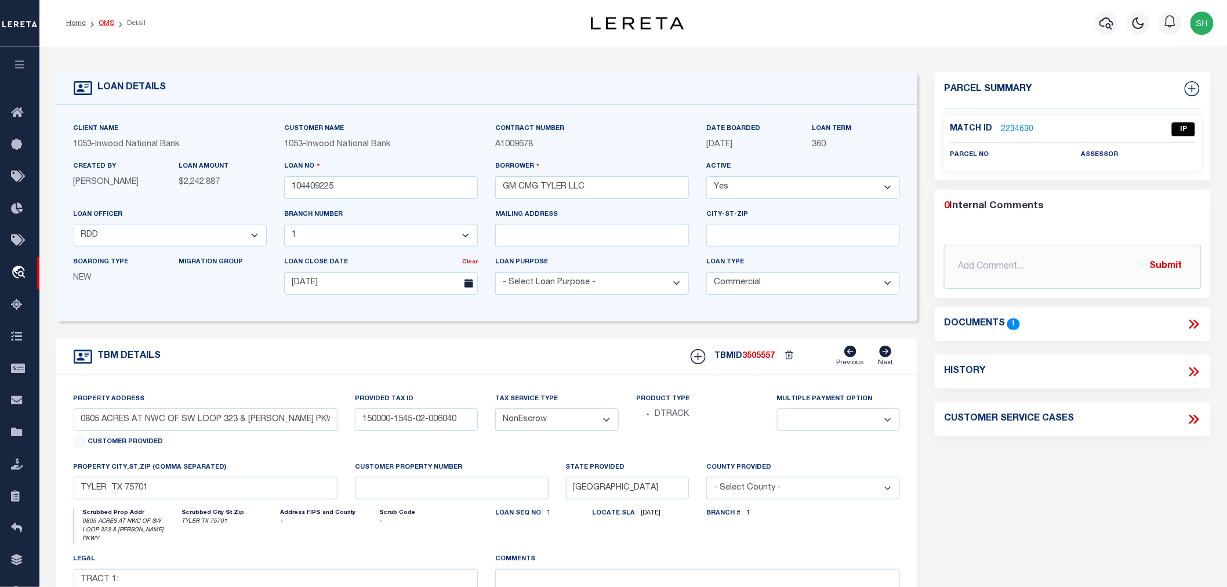
click at [102, 24] on link "OMS" at bounding box center [107, 23] width 16 height 7
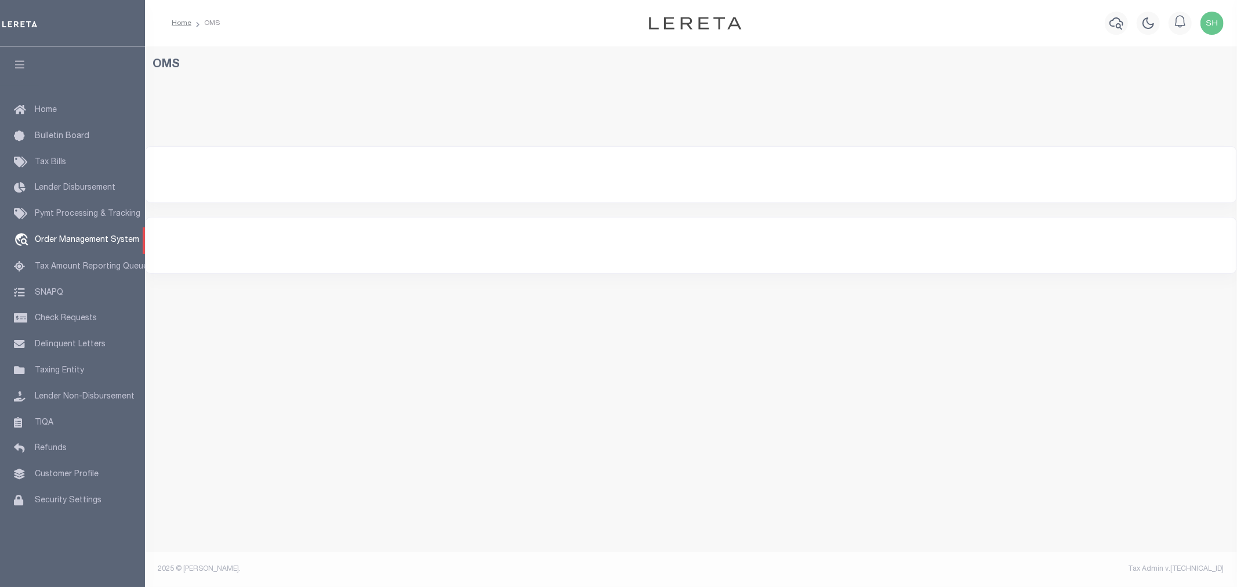
select select "200"
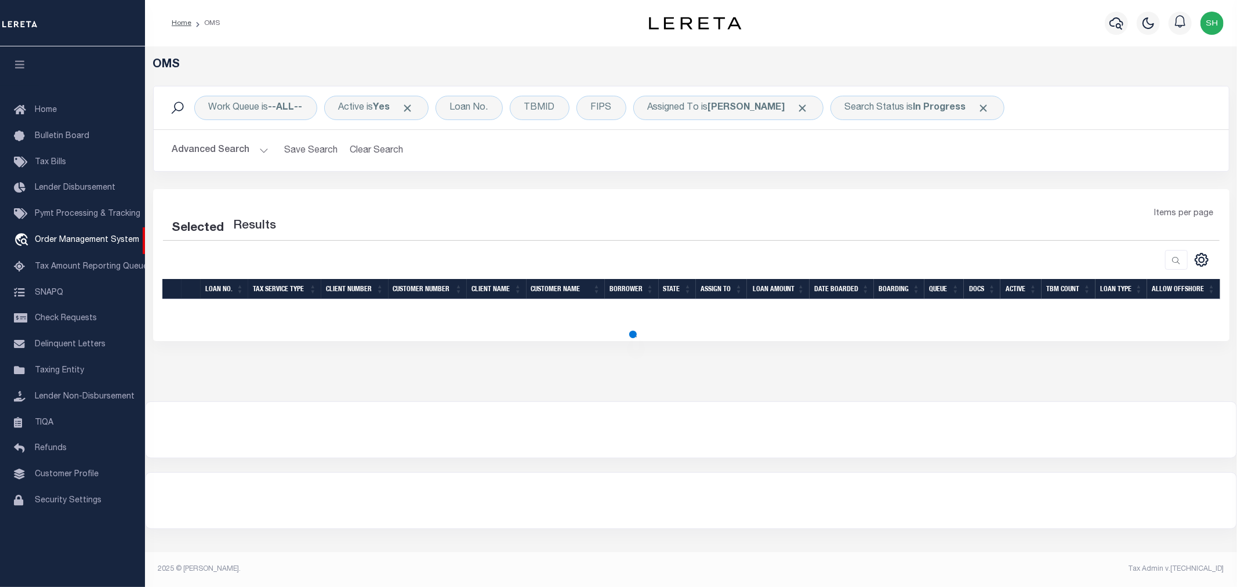
select select "200"
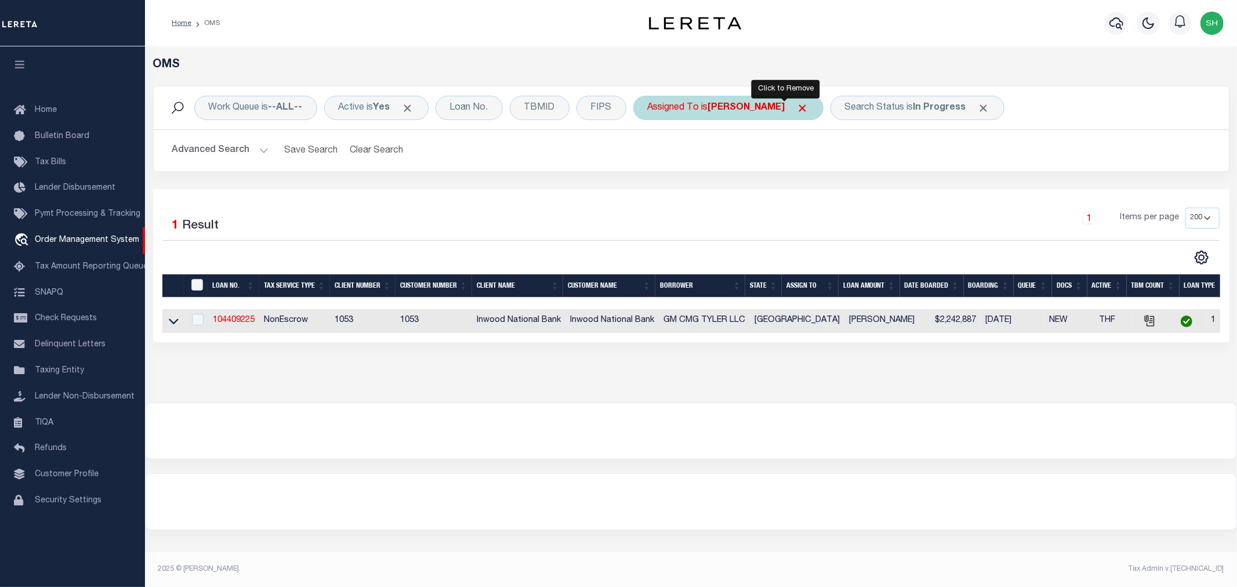
click at [797, 109] on span "Click to Remove" at bounding box center [803, 108] width 12 height 12
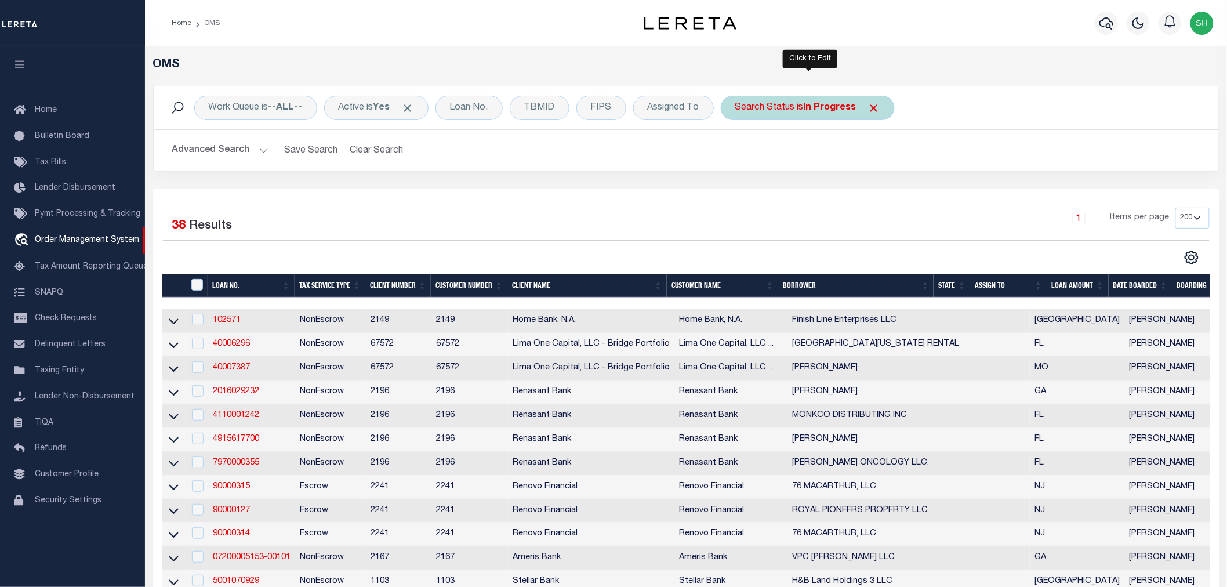
click at [804, 107] on div "Search Status is In Progress" at bounding box center [808, 108] width 174 height 24
select select "IP"
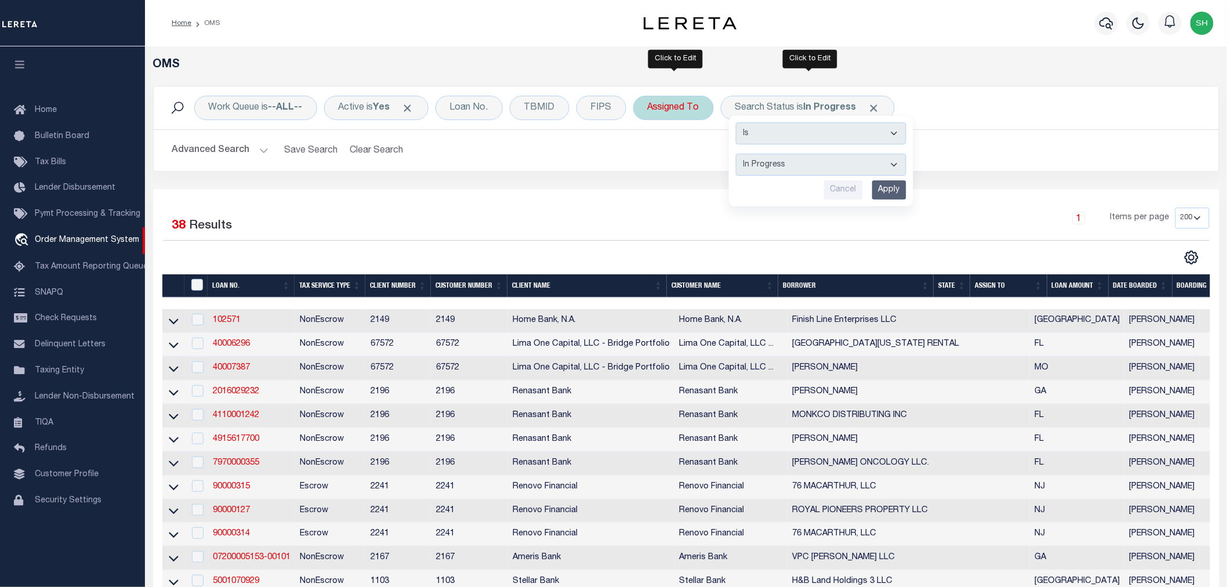
click at [675, 108] on div "Assigned To" at bounding box center [673, 108] width 81 height 24
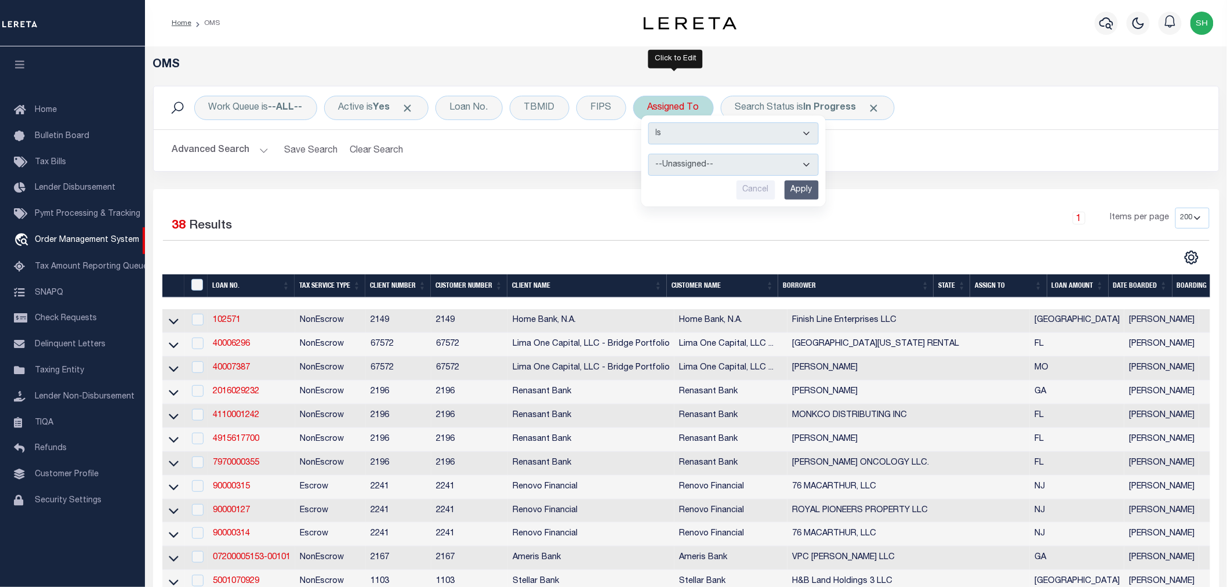
click at [697, 162] on select "--Unassigned-- Abdul Muzain Agustin Fernandez Ahmad Darwish Alberto Estrada All…" at bounding box center [733, 165] width 170 height 22
select select "[PERSON_NAME]"
click at [649, 154] on select "--Unassigned-- Abdul Muzain Agustin Fernandez Ahmad Darwish Alberto Estrada All…" at bounding box center [733, 165] width 170 height 22
click at [804, 192] on input "Apply" at bounding box center [801, 189] width 34 height 19
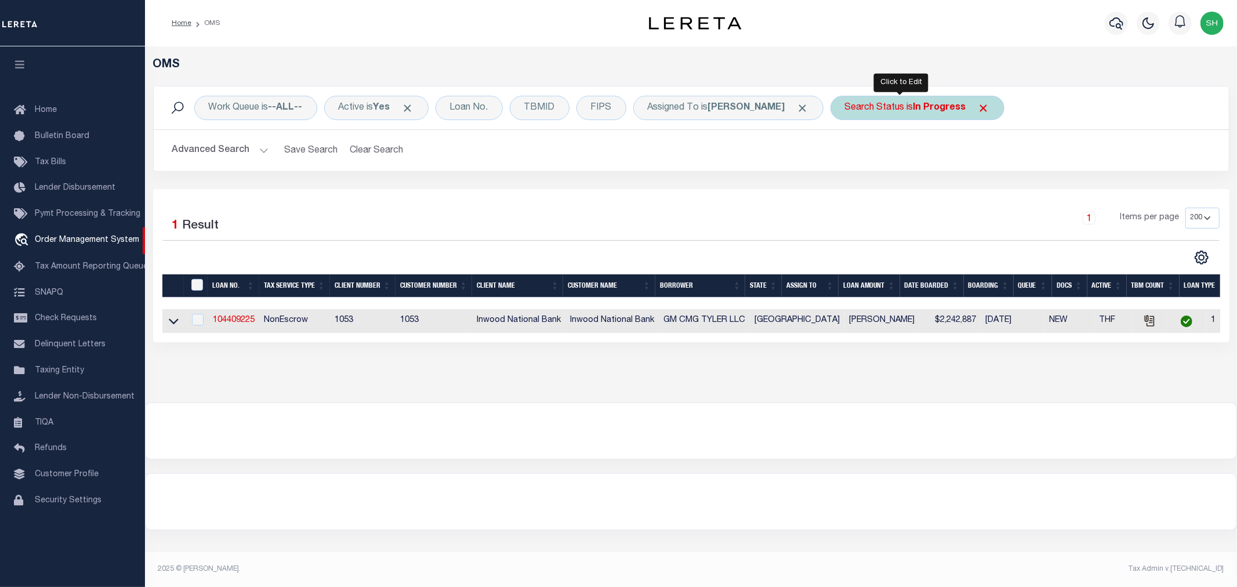
click at [889, 110] on div "Search Status is In Progress" at bounding box center [917, 108] width 174 height 24
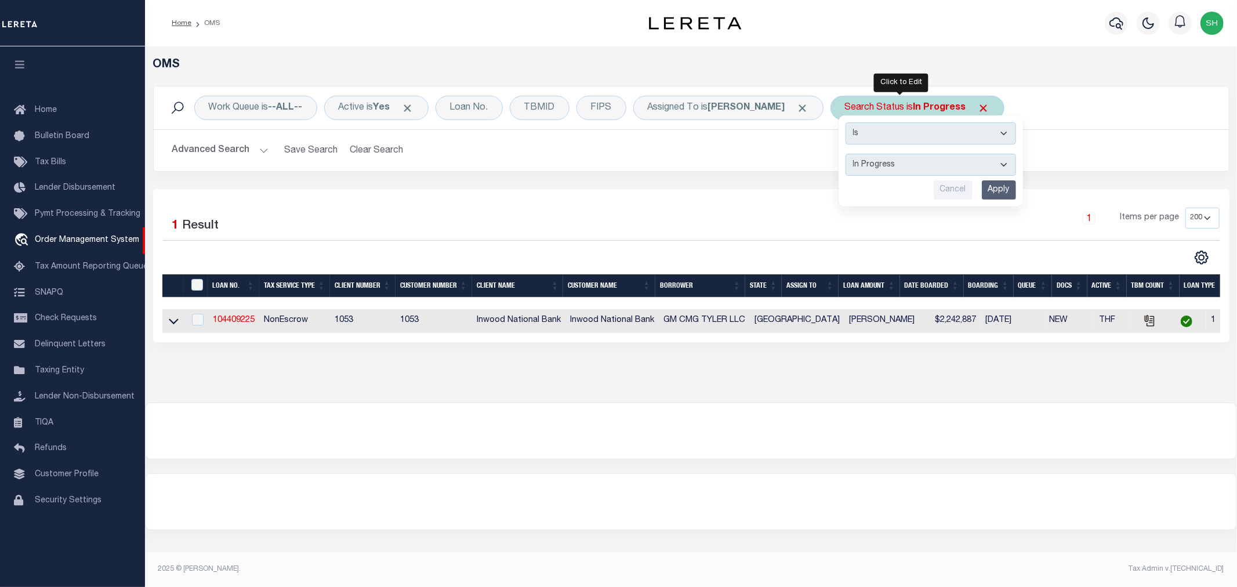
click at [892, 165] on select "Automated Search Bad Parcel Complete Duplicate Parcel High Dollar Reporting In …" at bounding box center [930, 165] width 170 height 22
select select "RD"
click at [845, 154] on select "Automated Search Bad Parcel Complete Duplicate Parcel High Dollar Reporting In …" at bounding box center [930, 165] width 170 height 22
click at [992, 193] on input "Apply" at bounding box center [998, 189] width 34 height 19
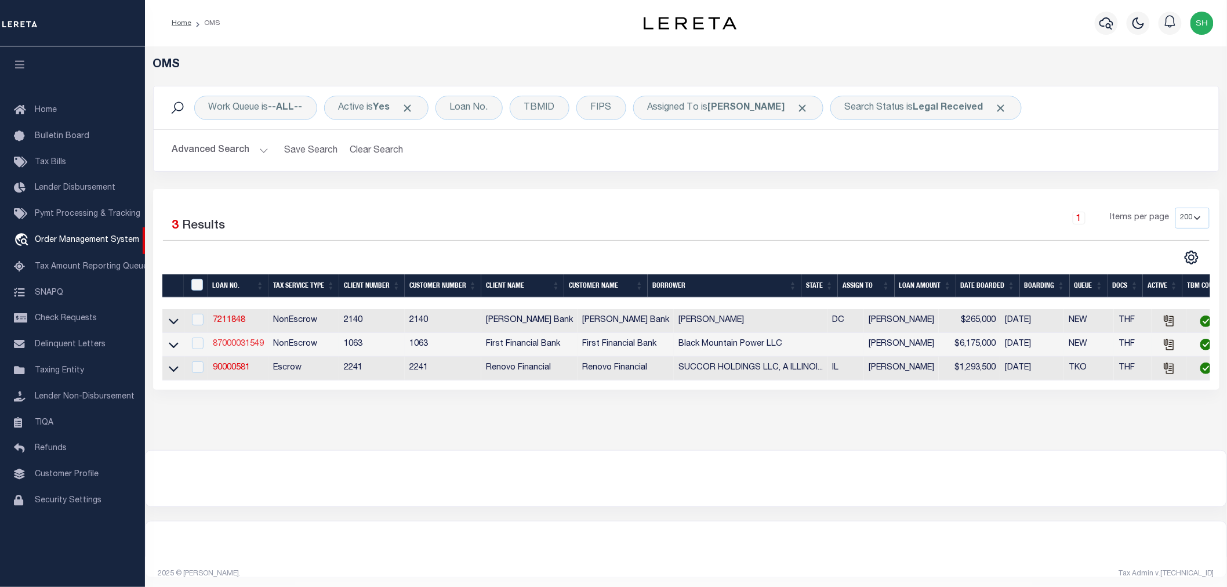
click at [245, 344] on link "87000031549" at bounding box center [238, 344] width 51 height 8
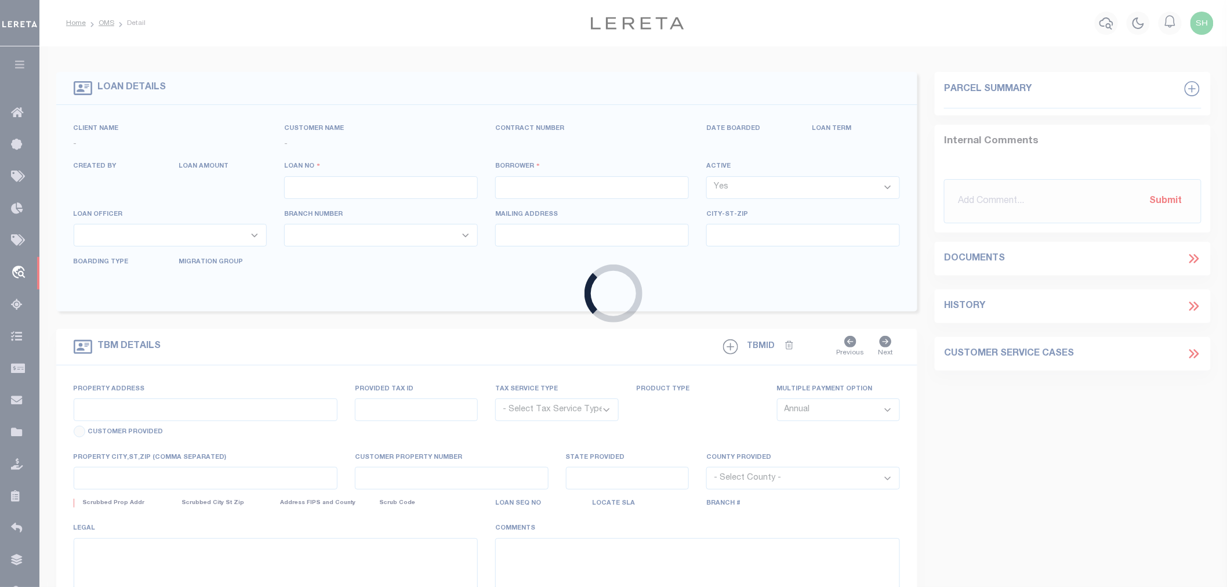
type input "87000031549"
type input "Black Mountain Power LLC"
select select
select select "100"
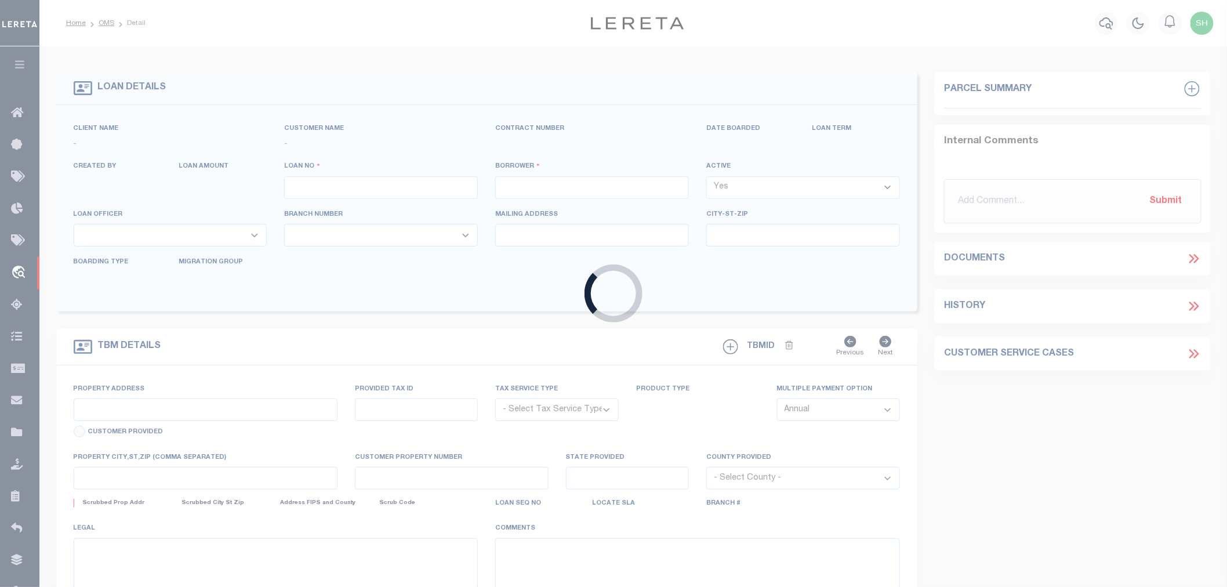
select select "NonEscrow"
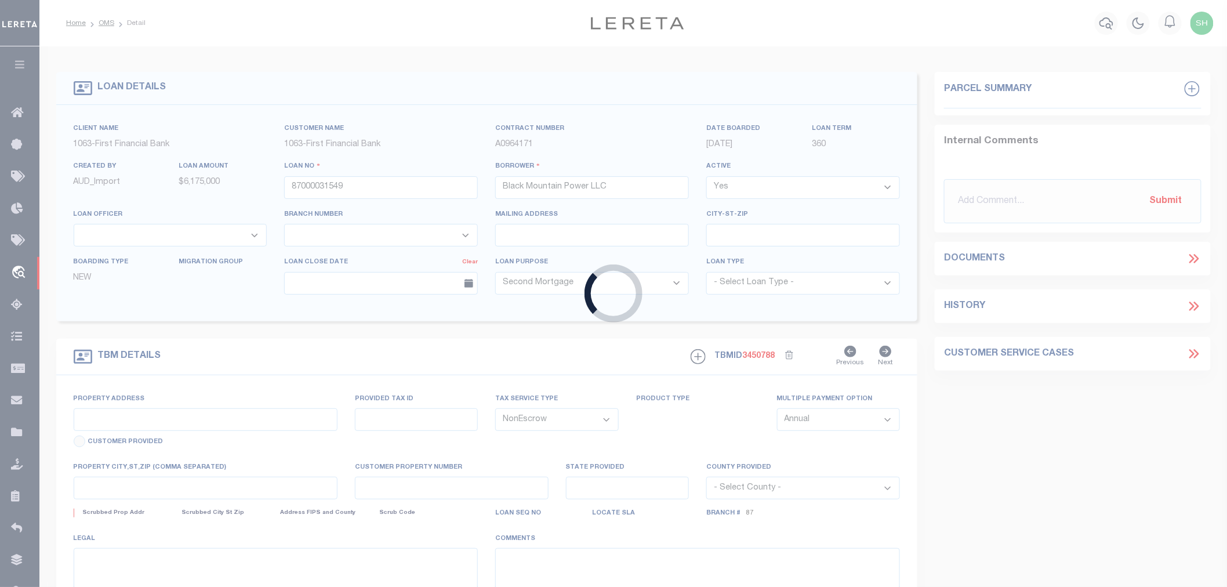
type input "7600-7740-7780 Forest Hill Dr"
select select
type input "Fort Worth TX 76140"
select select "92684"
select select "535"
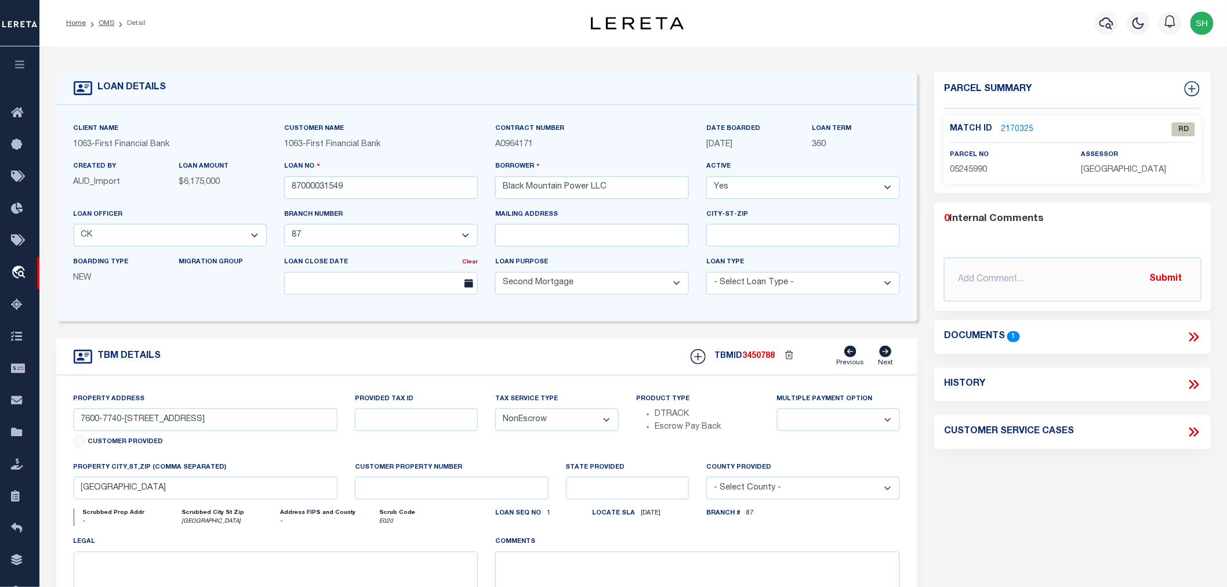
click at [1192, 336] on icon at bounding box center [1191, 336] width 5 height 9
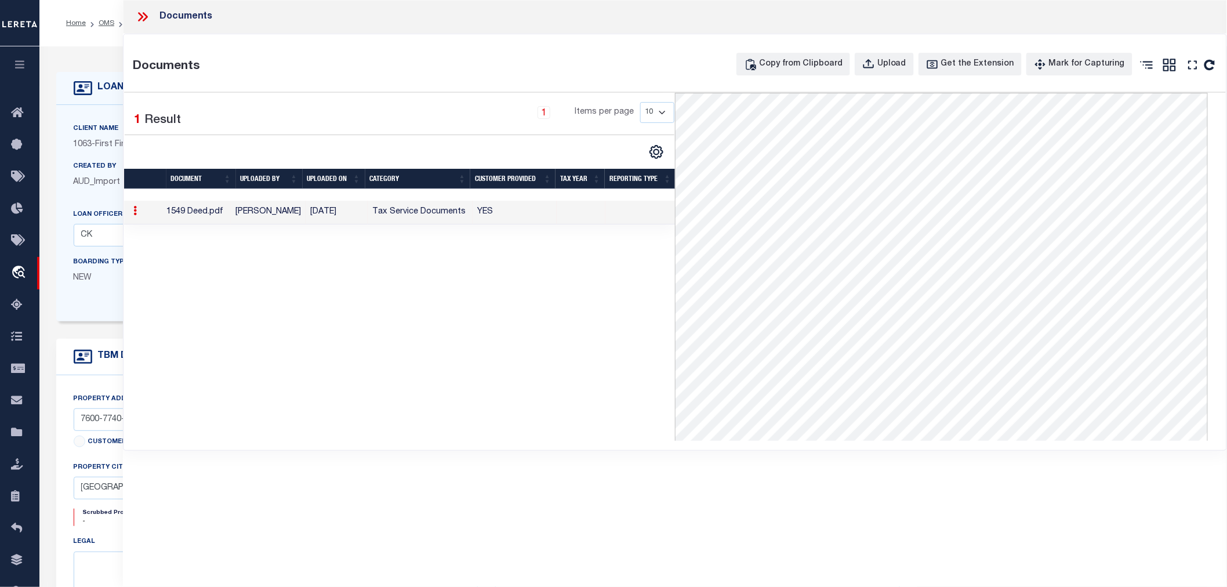
click at [141, 20] on icon at bounding box center [142, 16] width 15 height 15
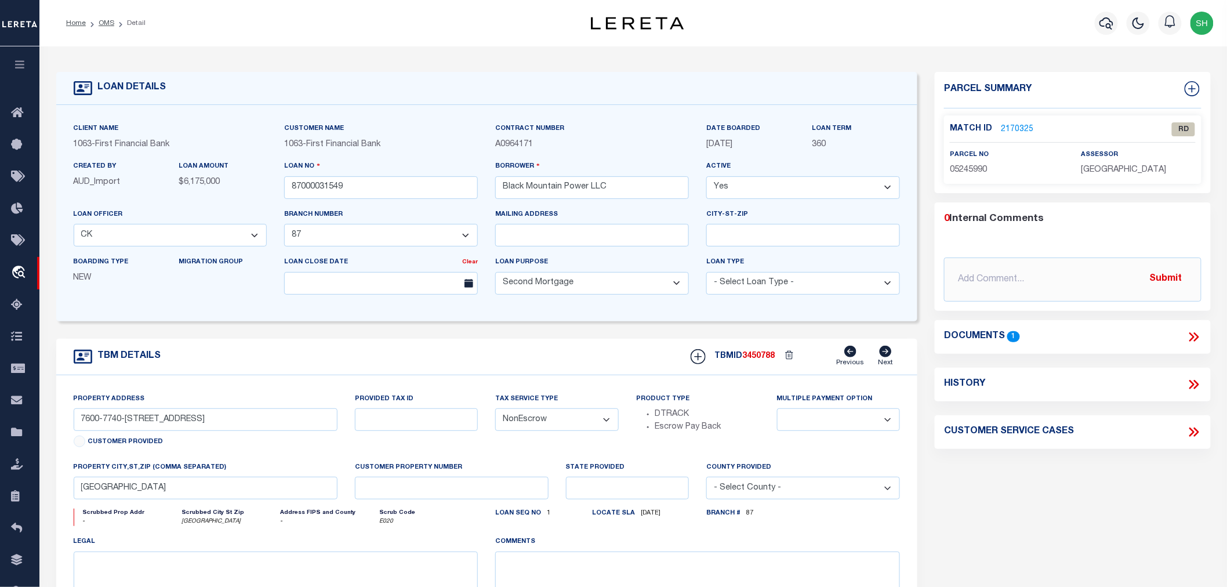
click at [1009, 128] on link "2170325" at bounding box center [1017, 129] width 32 height 12
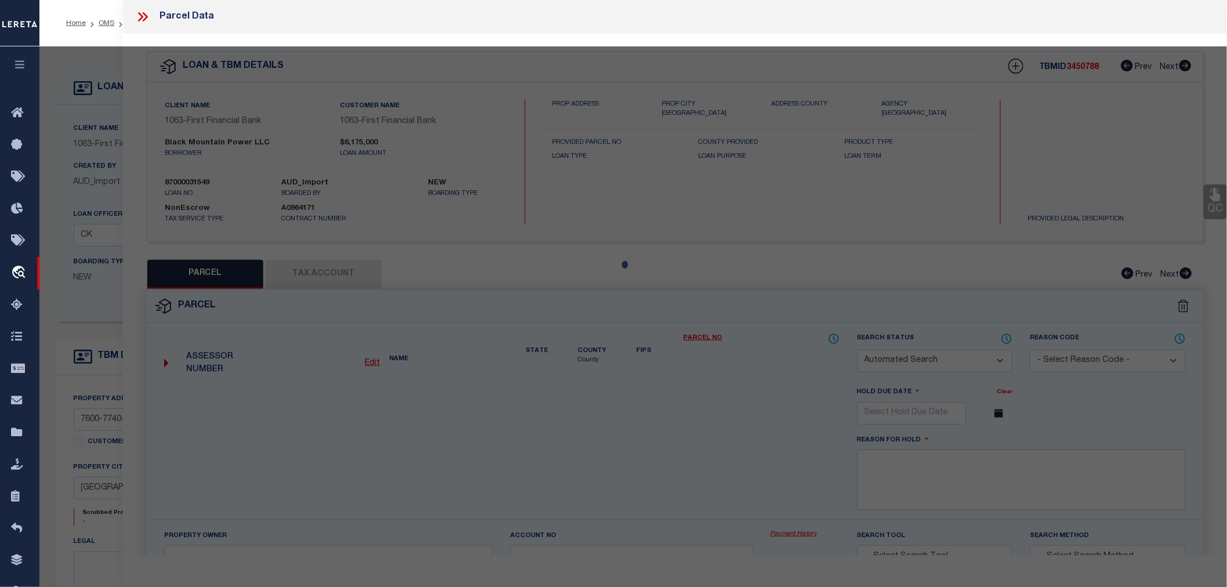
checkbox input "false"
select select "RD"
type input "BLACK MOUNTAIN POWER LLC"
select select "AGW"
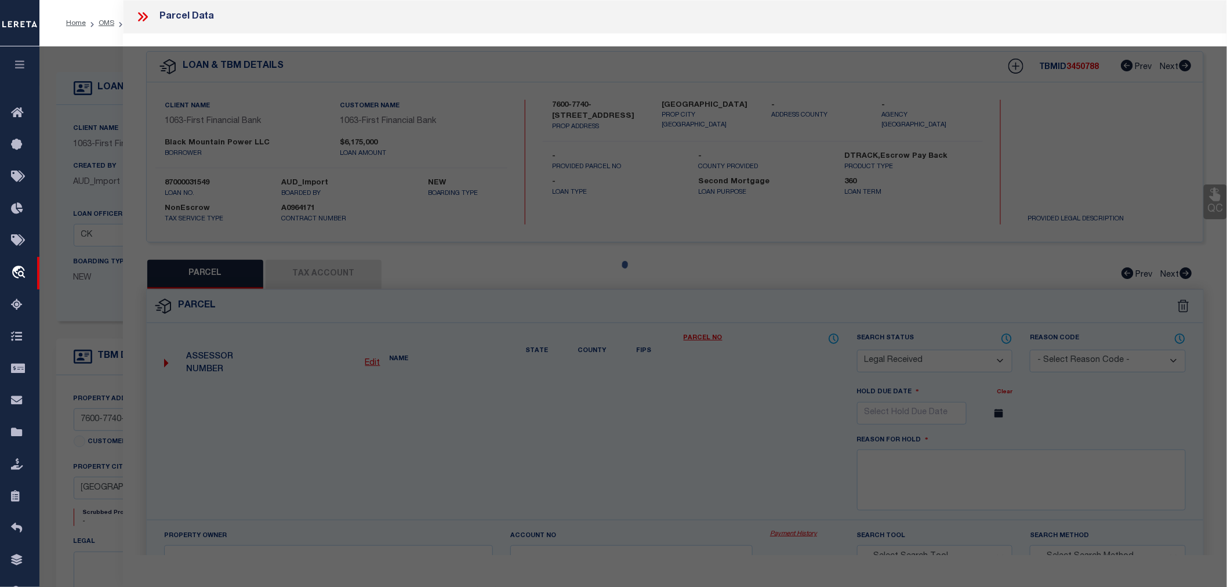
select select "LEG"
type input "7600 FOREST HILL DR"
type textarea "SHELBY COUNTY SCHOOL LAND SURV Abstract 1375 Tract 26D"
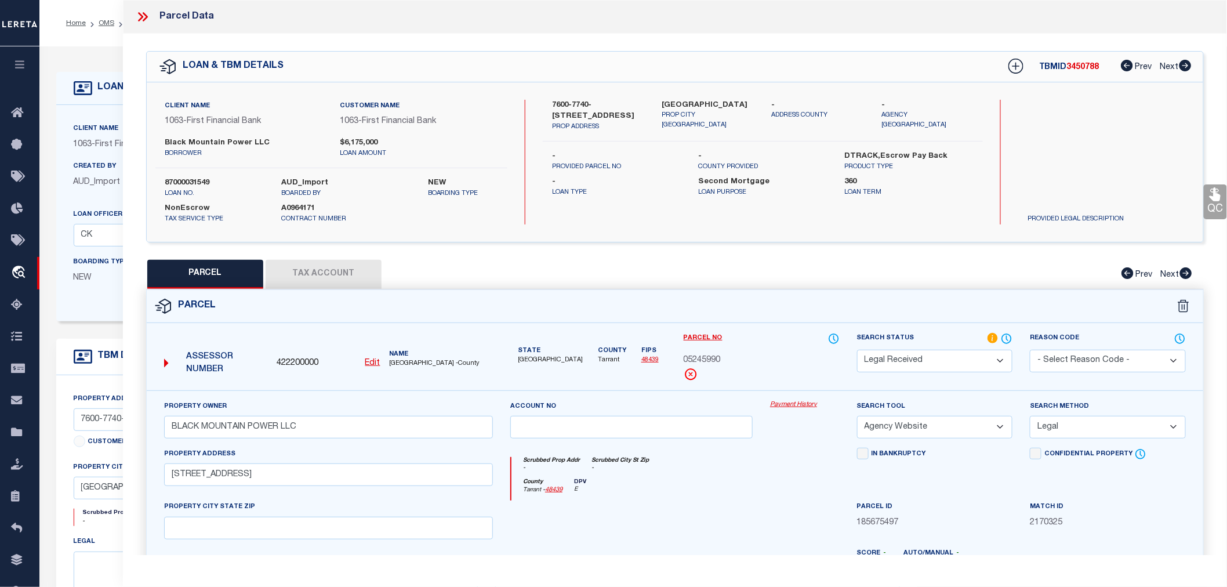
click at [143, 10] on icon at bounding box center [142, 16] width 15 height 15
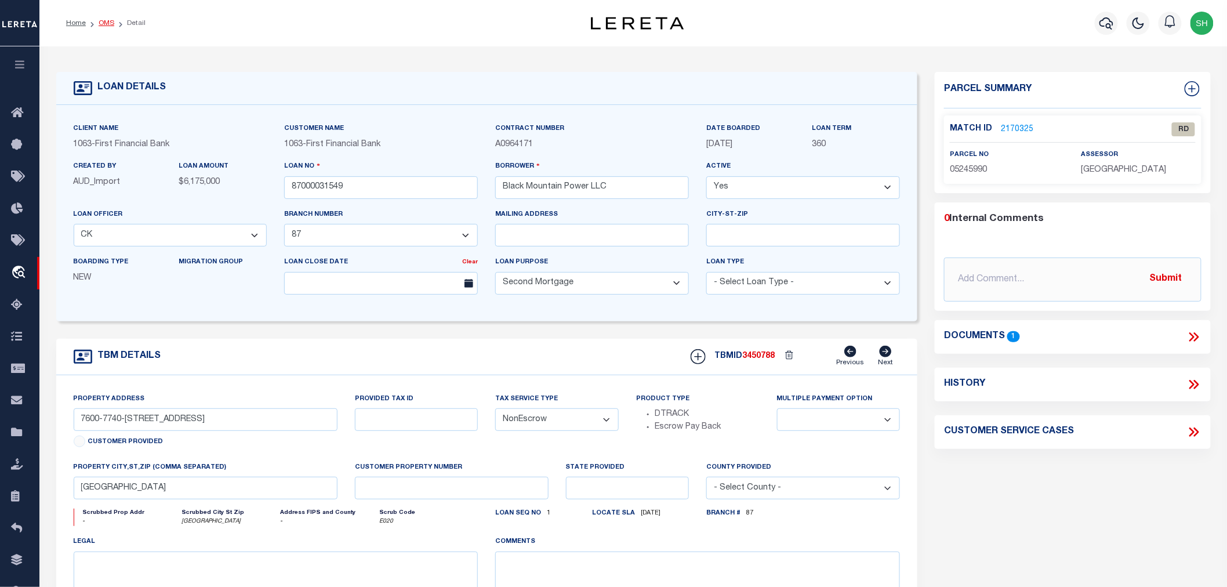
click at [108, 21] on link "OMS" at bounding box center [107, 23] width 16 height 7
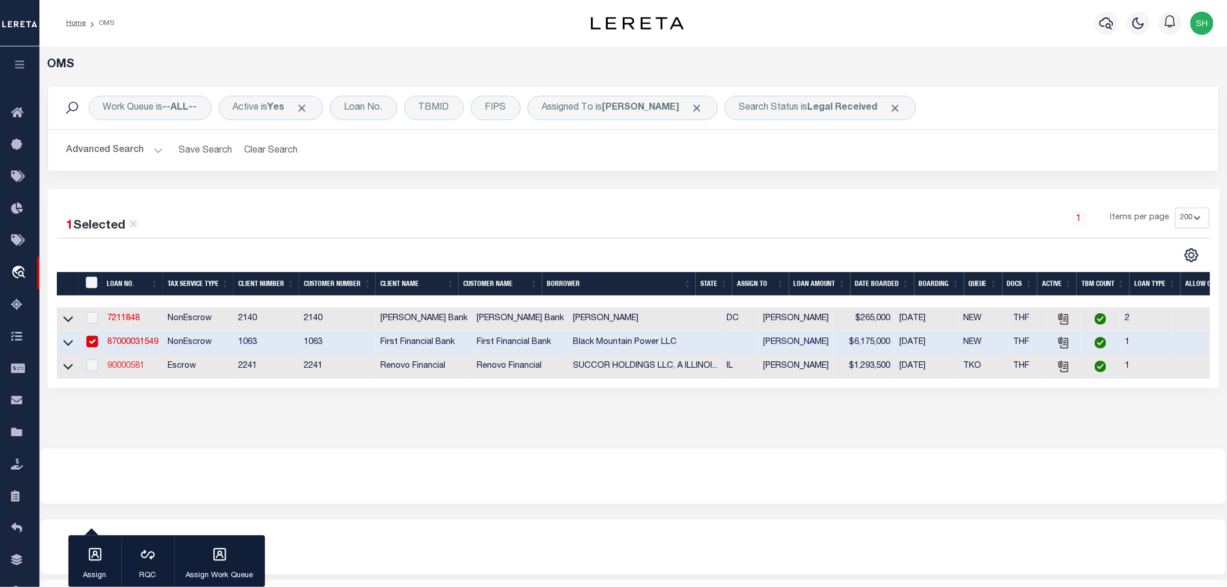
click at [121, 368] on link "90000581" at bounding box center [125, 366] width 37 height 8
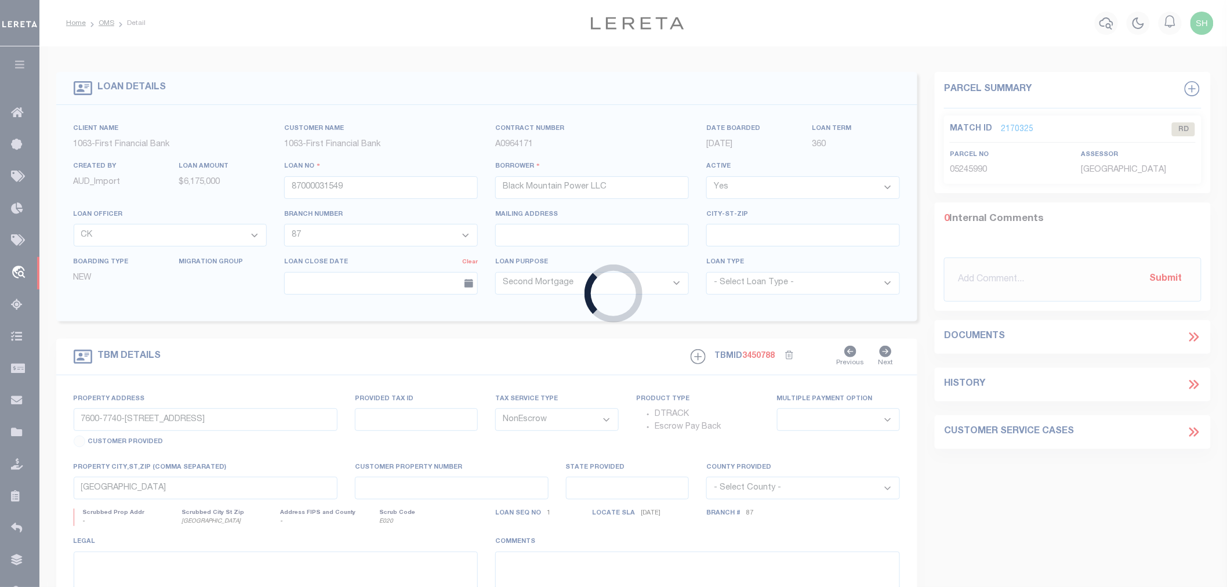
type input "90000581"
type input "SUCCOR HOLDINGS LLC, A ILLINOIS LIMITED LIABILITY COMPANY"
select select
select select "400"
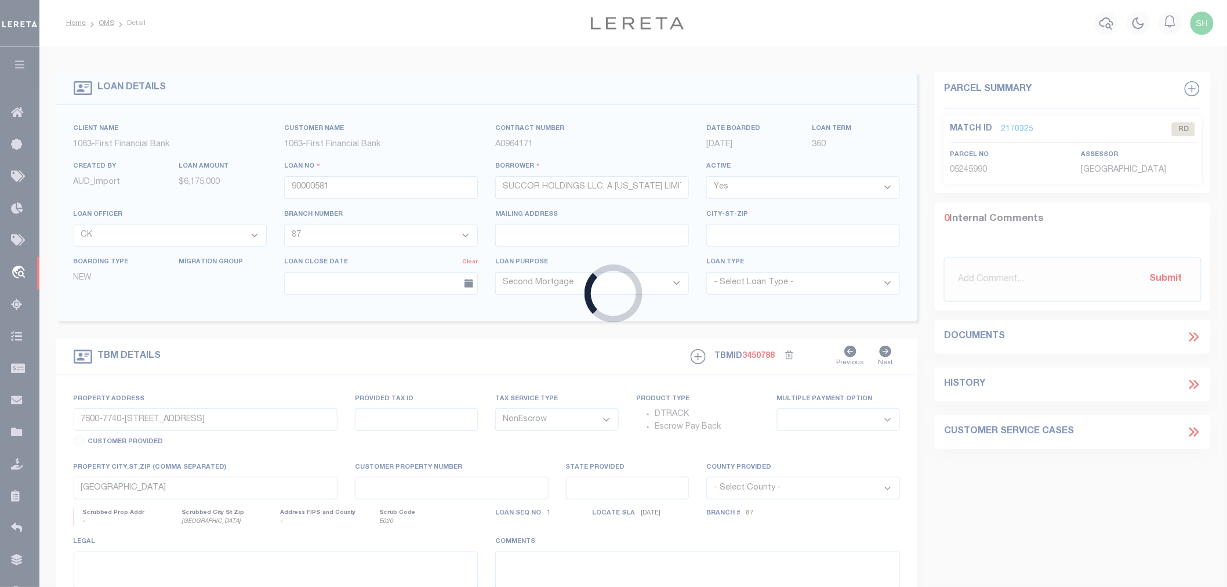
select select "Escrow"
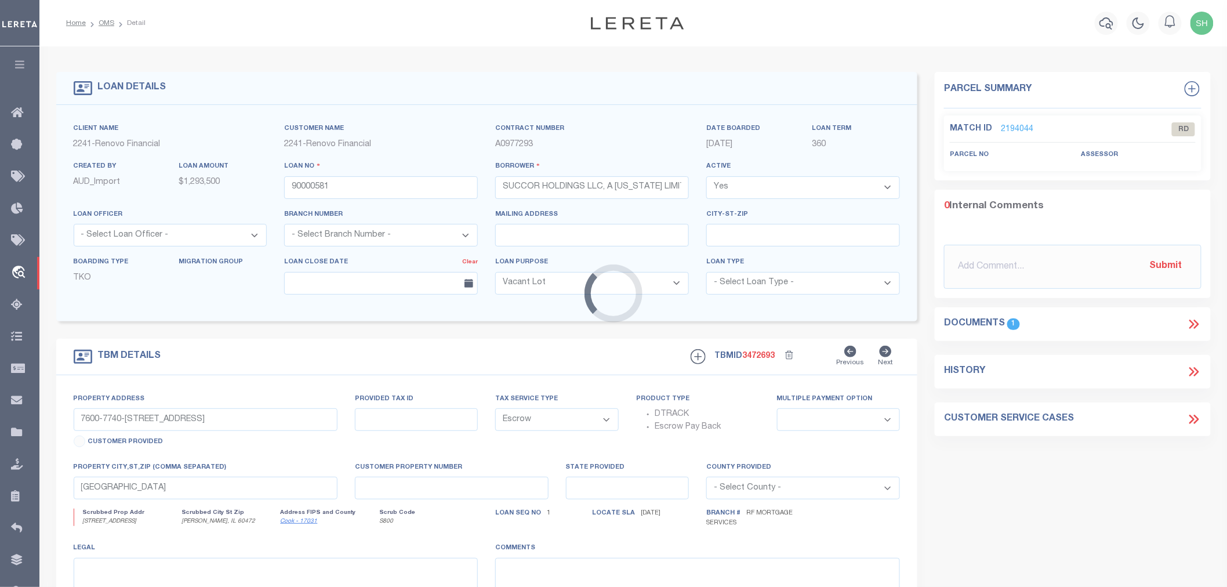
select select "14701"
select select "25067"
type input "14004 Central Park Avenue"
select select
type input "Robbins, IL 60472"
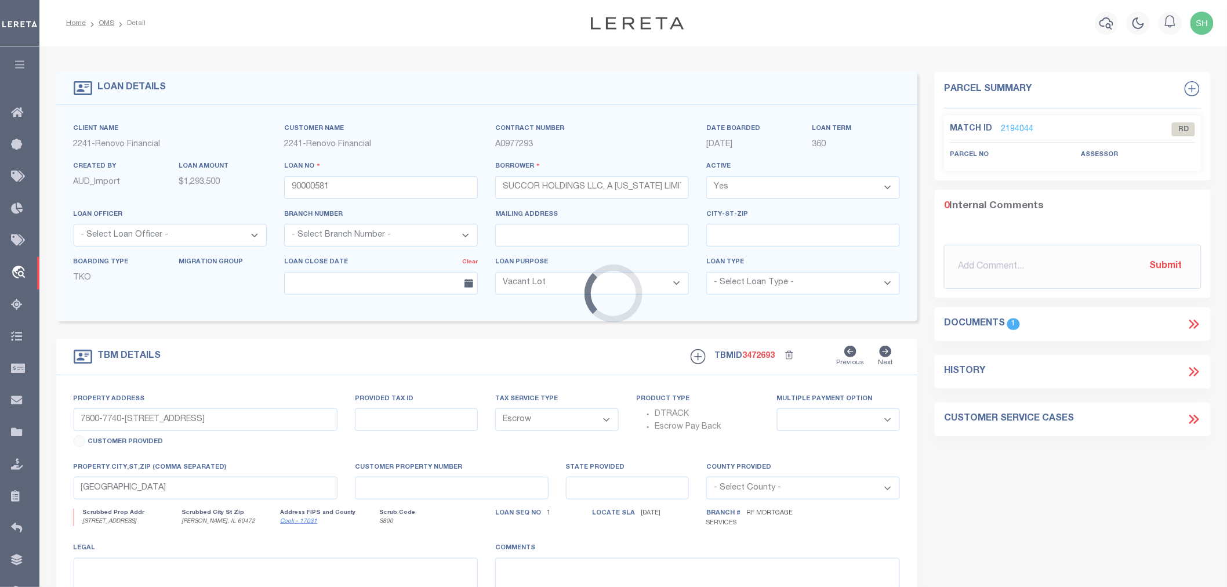
type input "a0kUS00000CK0WP"
type input "IL"
select select
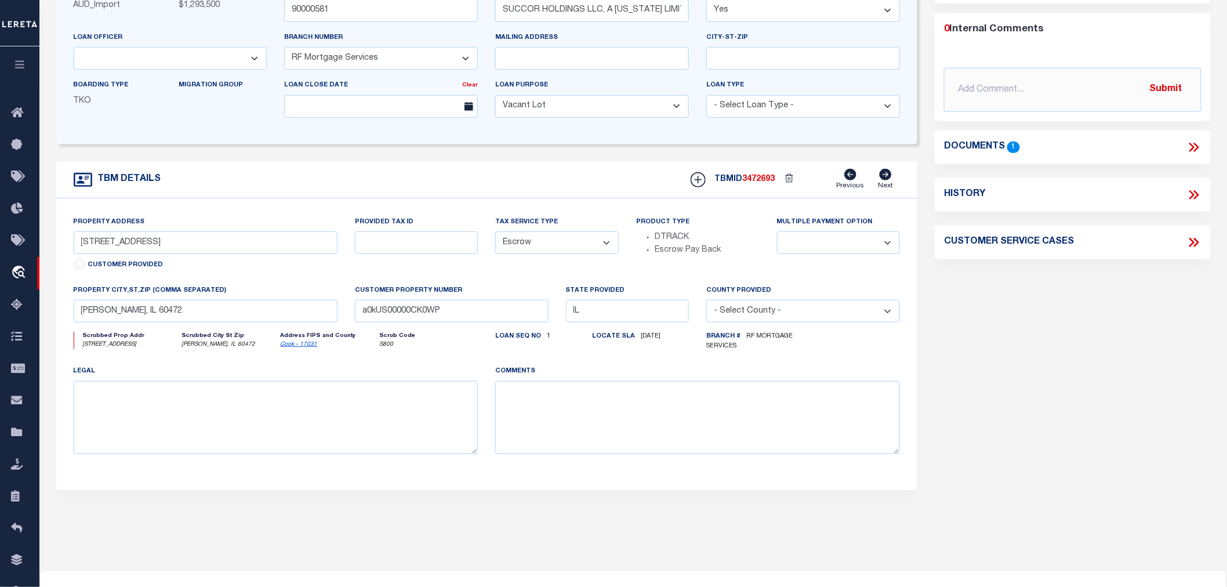
scroll to position [112, 0]
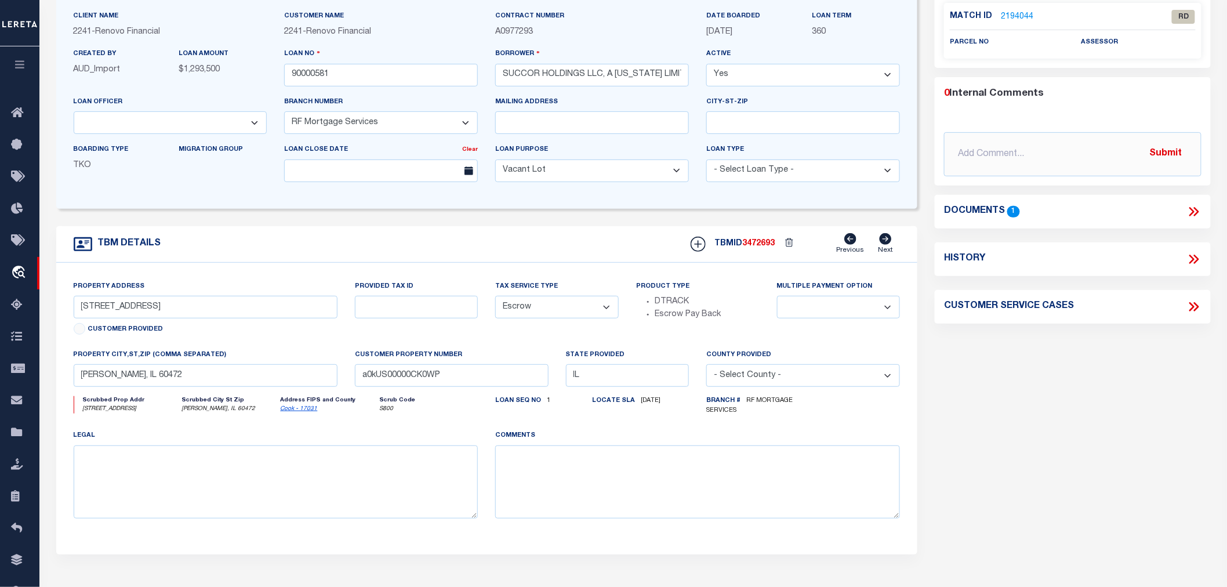
click at [1193, 212] on icon at bounding box center [1193, 211] width 15 height 15
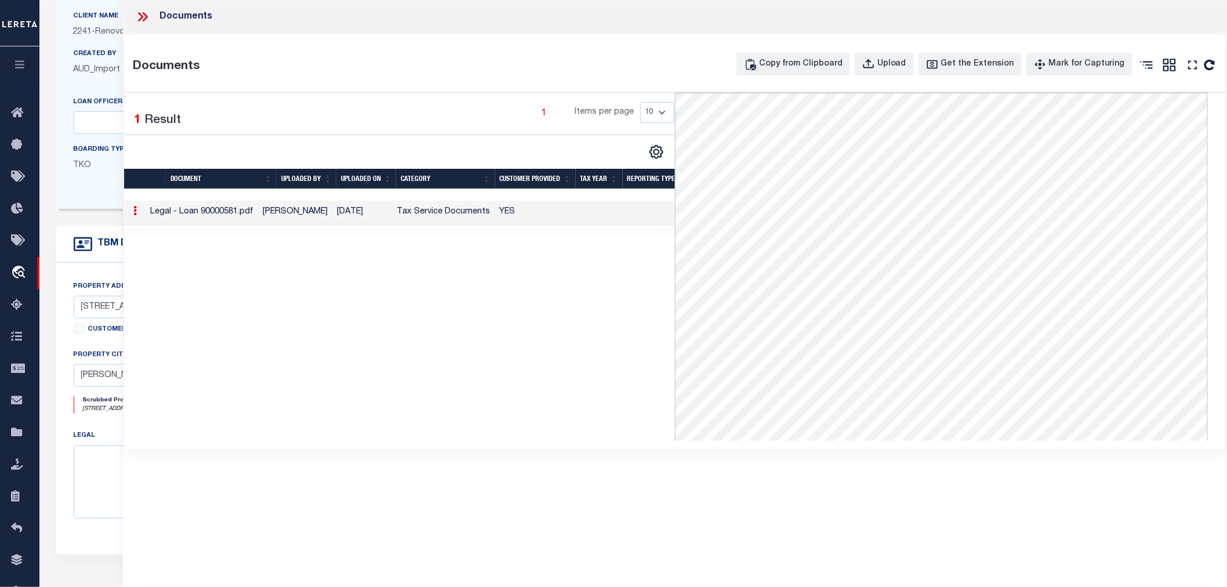
click at [143, 19] on icon at bounding box center [142, 16] width 15 height 15
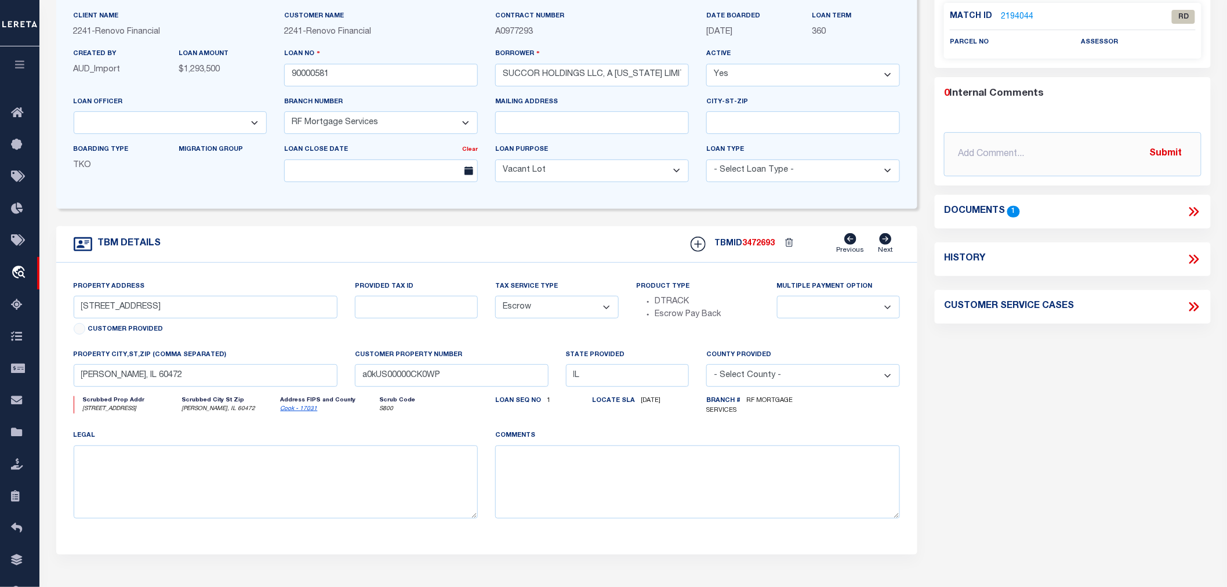
scroll to position [0, 0]
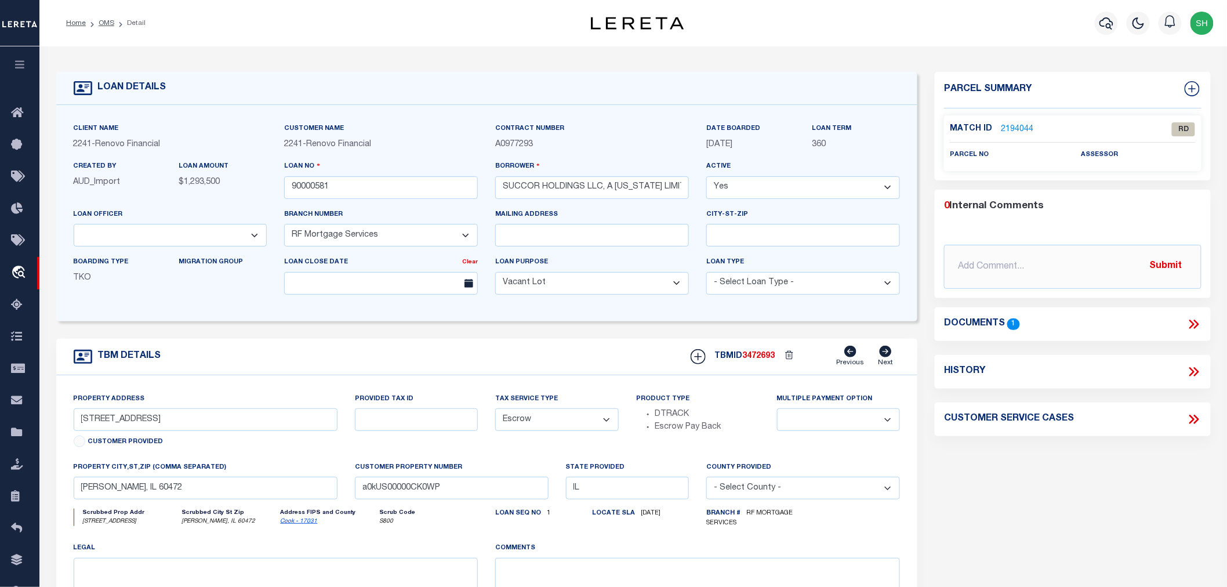
click at [1007, 128] on link "2194044" at bounding box center [1017, 129] width 32 height 12
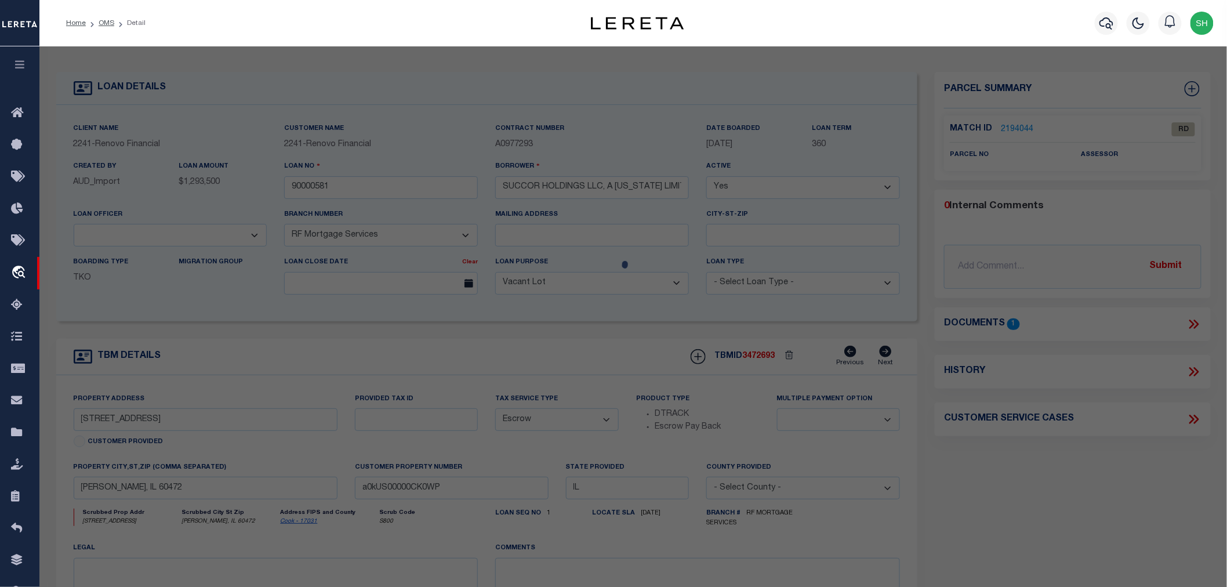
select select "AS"
select select
checkbox input "false"
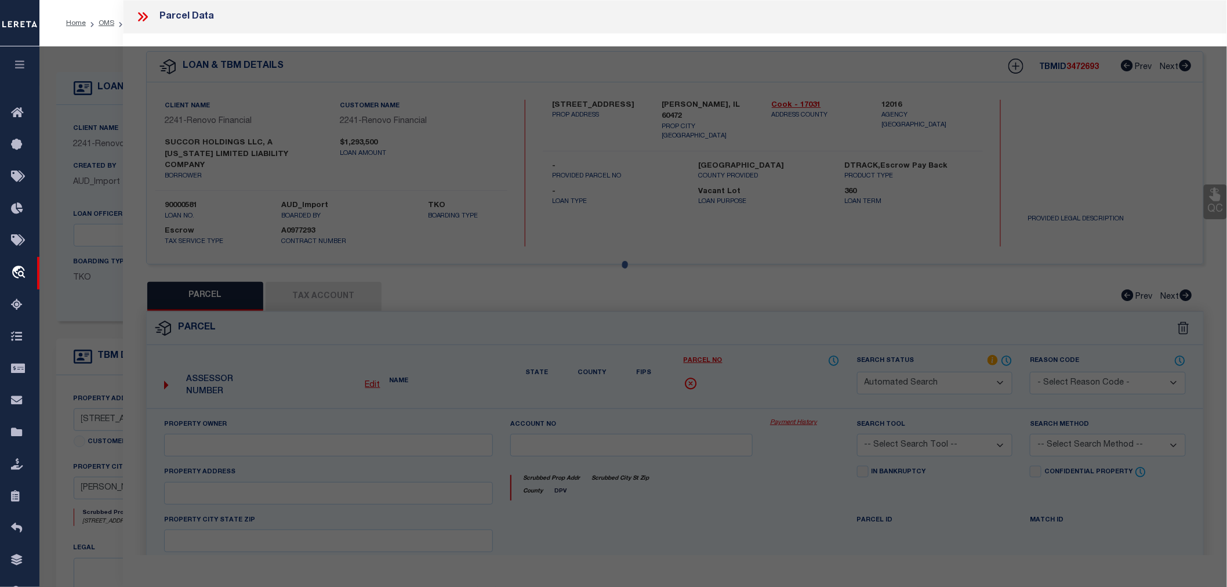
select select "RD"
checkbox input "false"
type textarea "Document uploaded that satisfies a legal requirement, changing from [GEOGRAPHIC…"
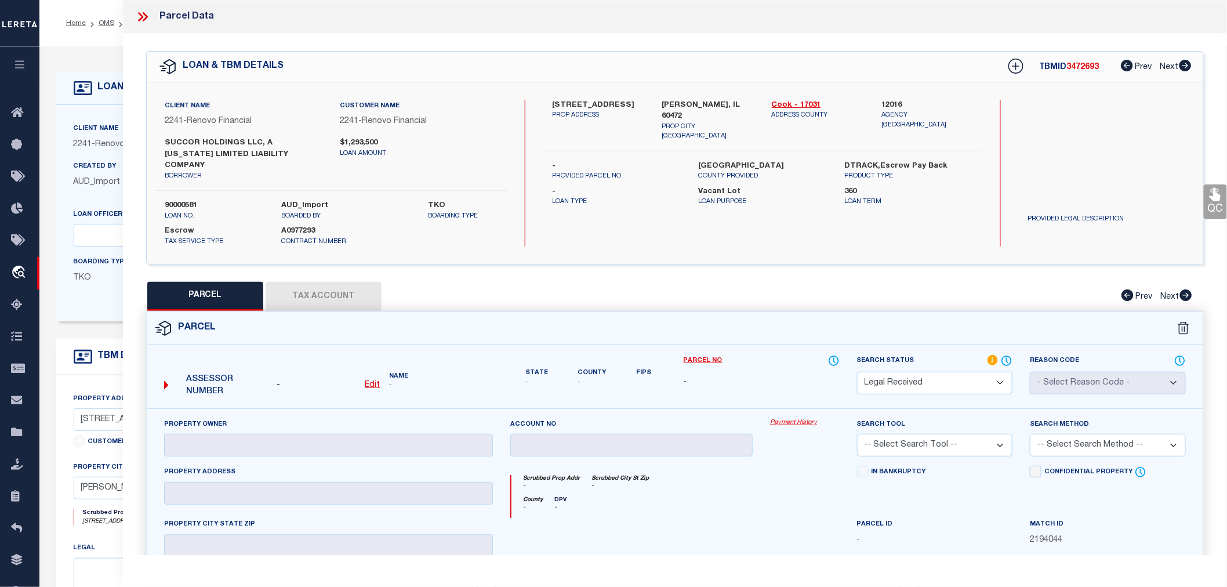
drag, startPoint x: 552, startPoint y: 102, endPoint x: 619, endPoint y: 105, distance: 66.2
click at [619, 105] on label "14004 Central Park Avenue" at bounding box center [598, 106] width 92 height 12
copy label "14004 Central Park"
click at [630, 201] on div "14004 Central Park Avenue PROP ADDRESS Robbins, IL 60472 PROP CITY ST ZIP Cook …" at bounding box center [763, 173] width 440 height 147
click at [895, 100] on label "12016" at bounding box center [927, 106] width 92 height 12
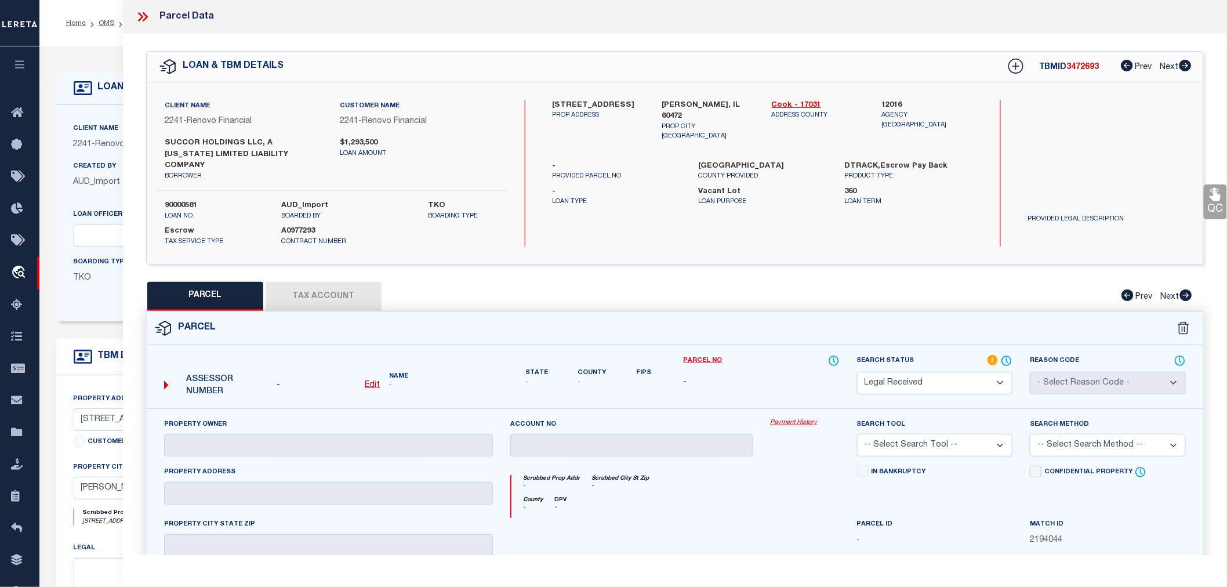
click at [895, 100] on label "12016" at bounding box center [927, 106] width 92 height 12
copy label "12016"
click at [372, 381] on u "Edit" at bounding box center [372, 385] width 15 height 8
select select "RD"
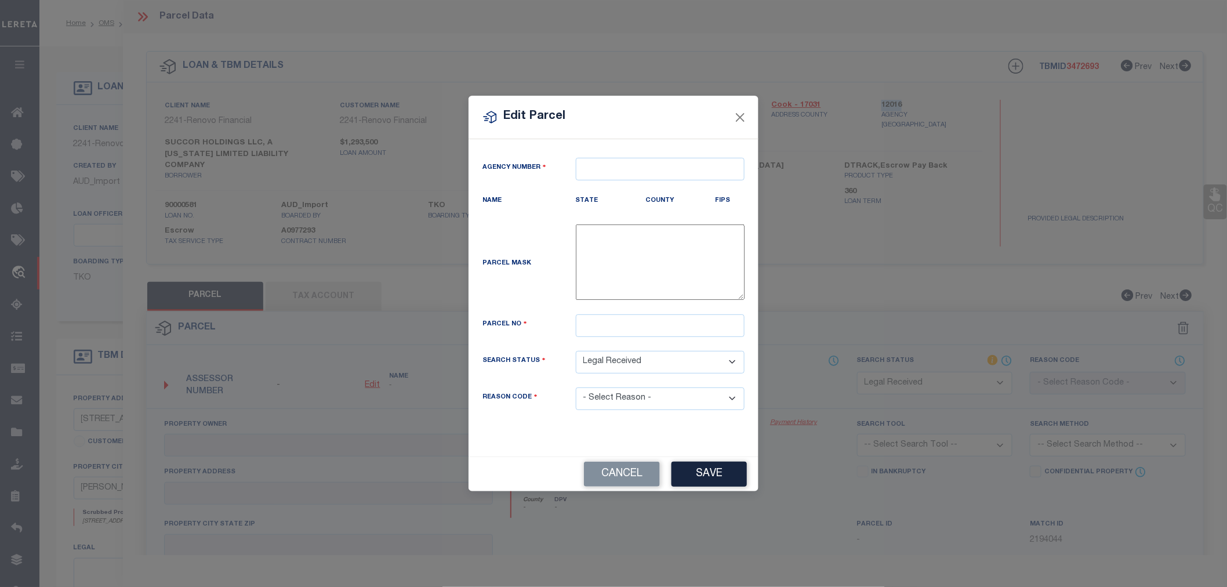
type textarea "-"
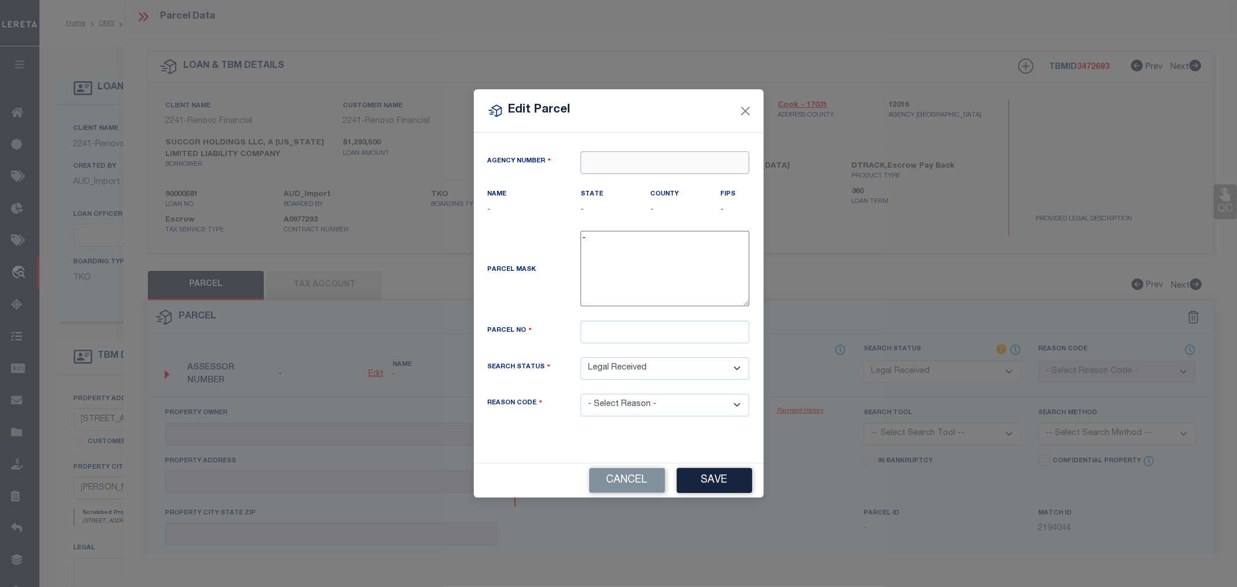
click at [608, 159] on input "text" at bounding box center [664, 162] width 169 height 23
paste input "12016"
click at [621, 184] on div "120160000 : COOK COUNTY" at bounding box center [665, 190] width 168 height 33
type input "120160000"
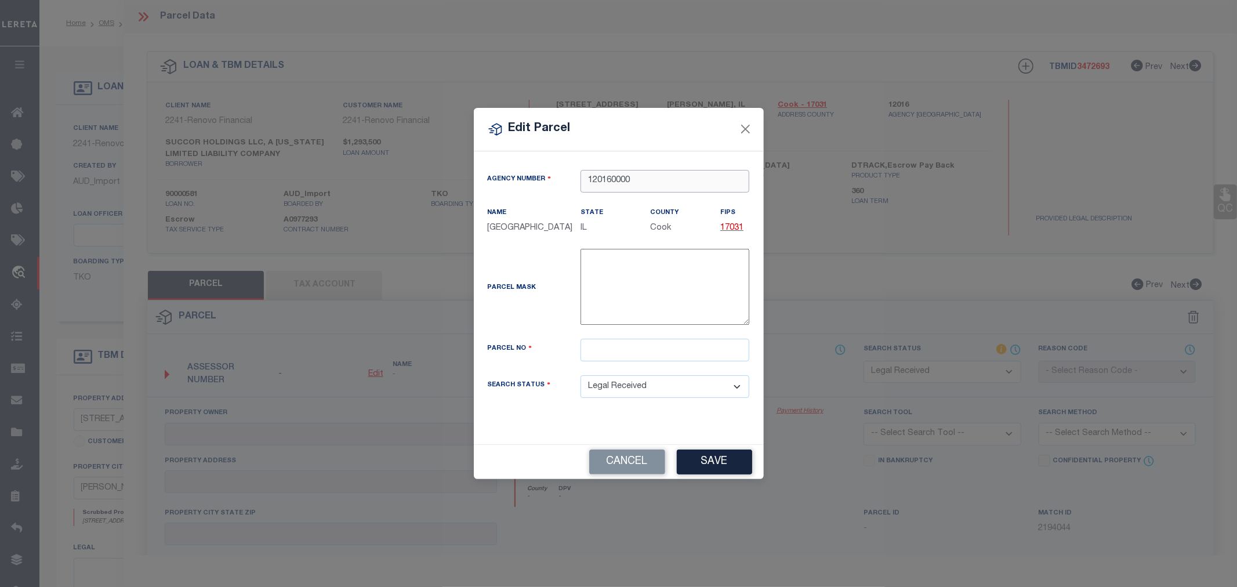
type input "120160000"
click at [608, 355] on input "text" at bounding box center [664, 350] width 169 height 23
paste input "28-02-315-036-0000"
type input "28-02-315-036-0000"
click at [727, 470] on button "Save" at bounding box center [714, 461] width 75 height 25
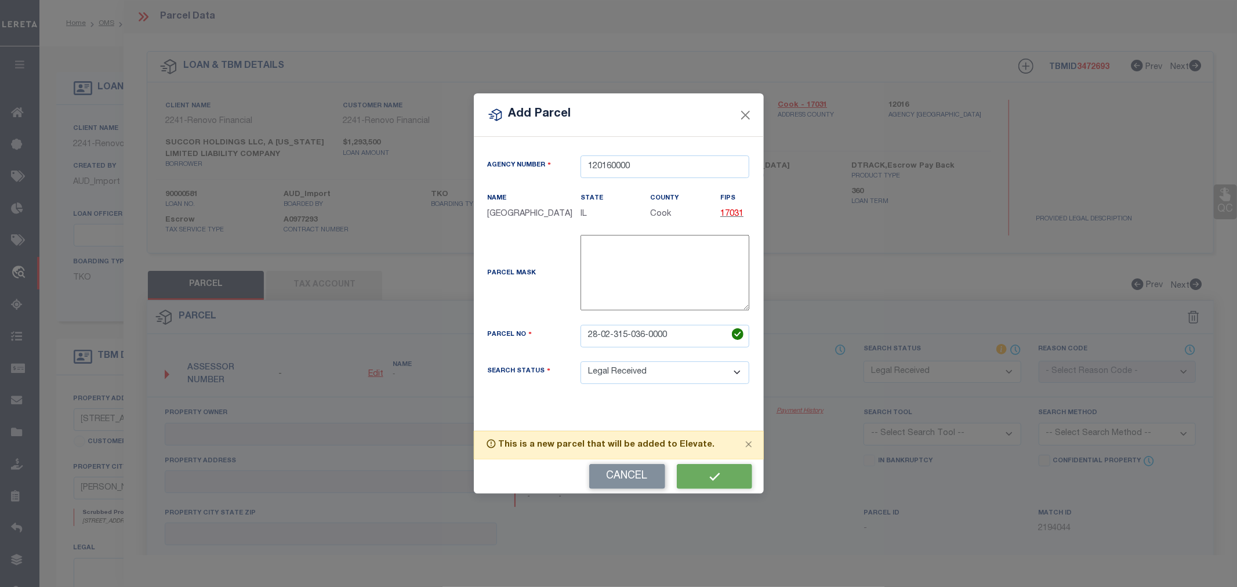
select select "RD"
checkbox input "false"
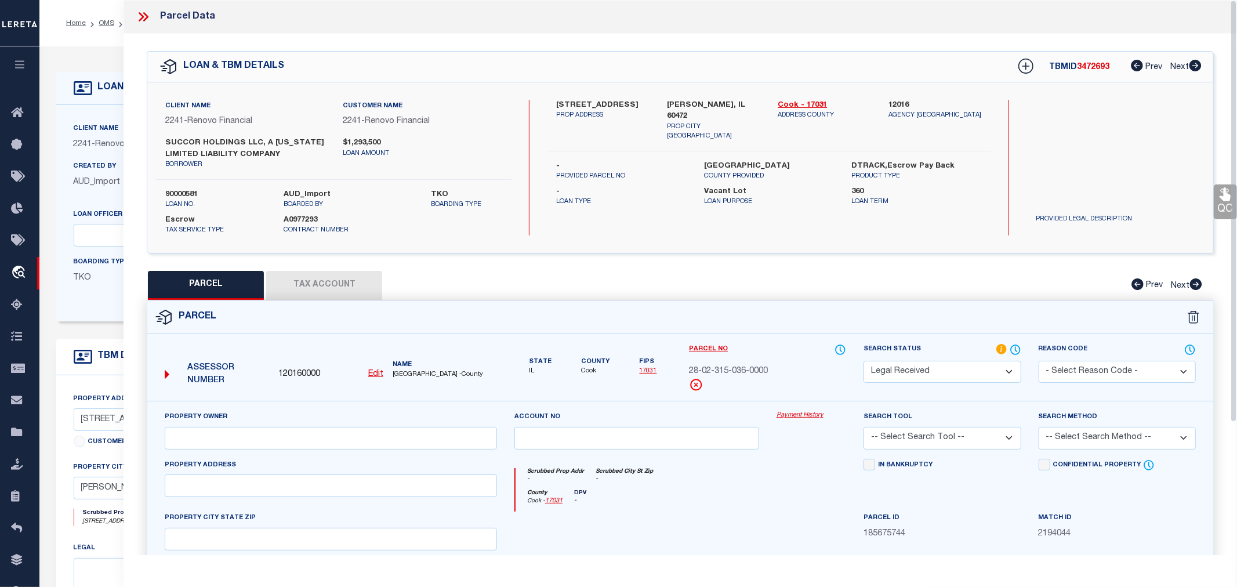
checkbox input "false"
type textarea "Document uploaded that satisfies a legal requirement, changing from [GEOGRAPHIC…"
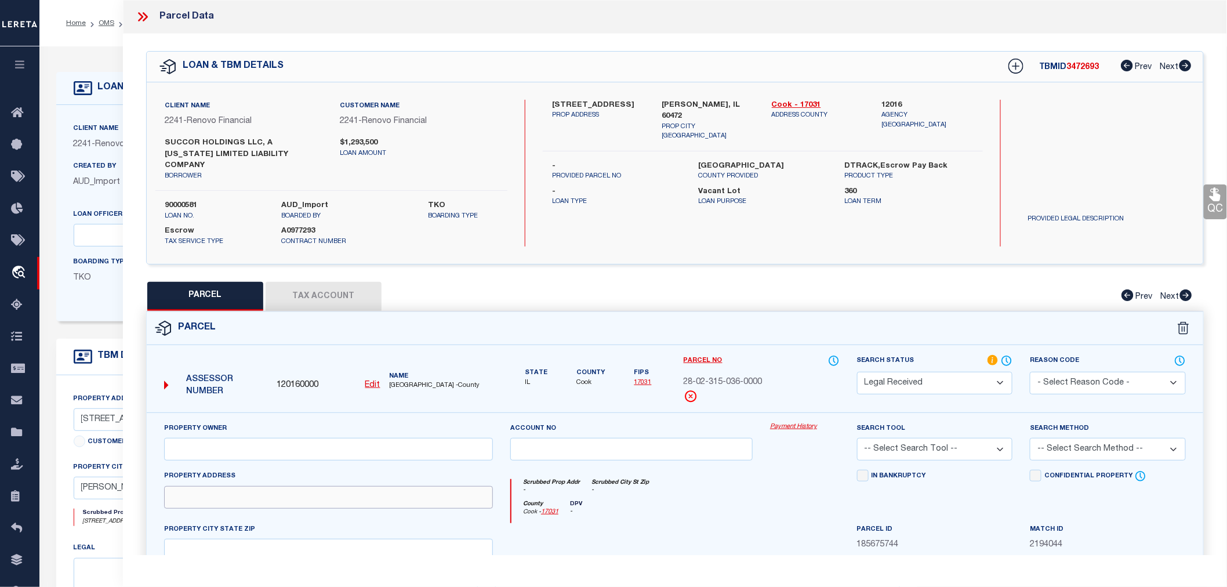
click at [196, 490] on input "text" at bounding box center [328, 497] width 329 height 23
paste input "14004 CENTRAL PARK AVE"
type input "14004 CENTRAL PARK AVE"
click at [265, 539] on input "text" at bounding box center [328, 550] width 329 height 23
paste input "ROBBINS, 60472"
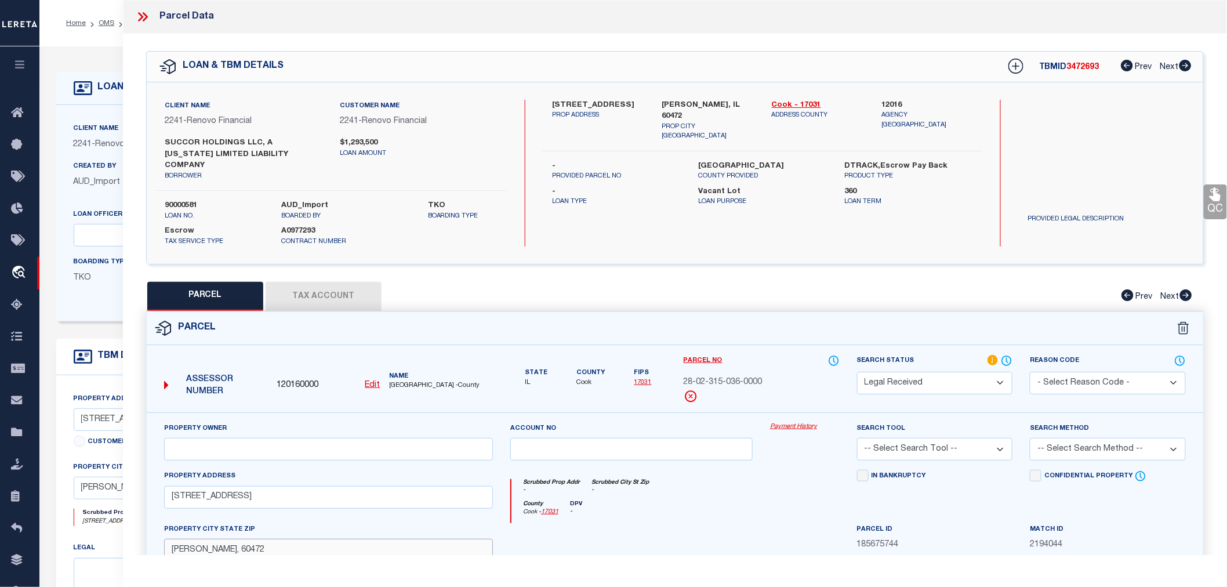
type input "ROBBINS, 60472"
click at [195, 441] on input "text" at bounding box center [328, 449] width 329 height 23
paste input "AMDEN RESIDENTIAL LLC"
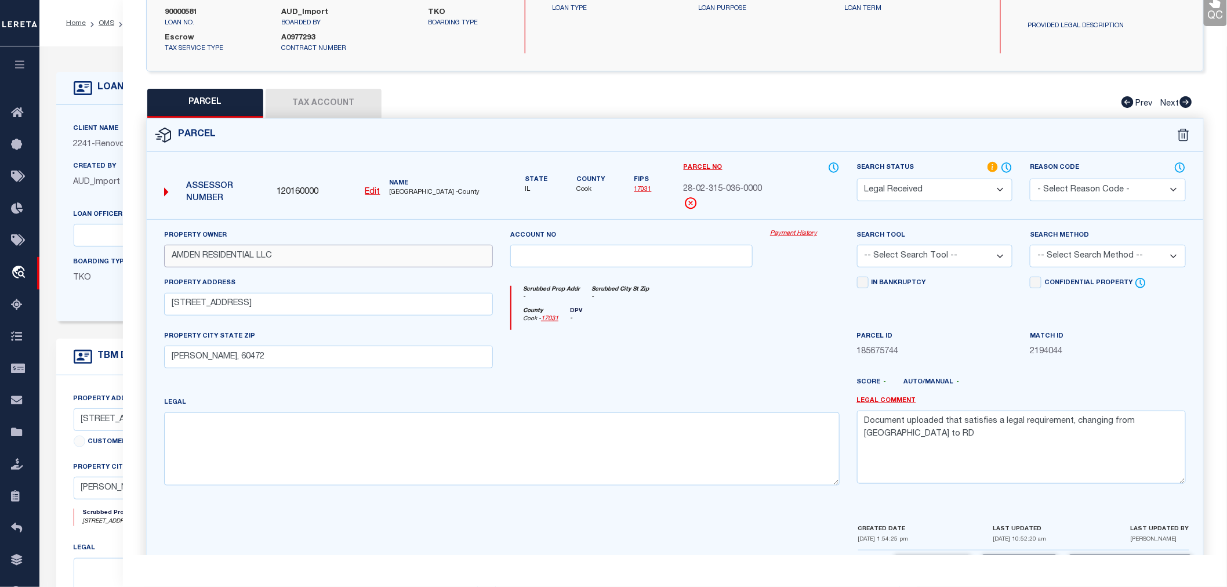
type input "AMDEN RESIDENTIAL LLC"
click at [239, 426] on textarea at bounding box center [501, 448] width 675 height 73
paste textarea "LOTS 6, 7 AND 8 IN BLOCK 3 IN GREENWOOD SUBDIVISION,"
paste textarea "BEING HENRY E. ROBBINS' FOURTH SUBDIVISION, A SUBDIVISION OF THAT PART OF THE E…"
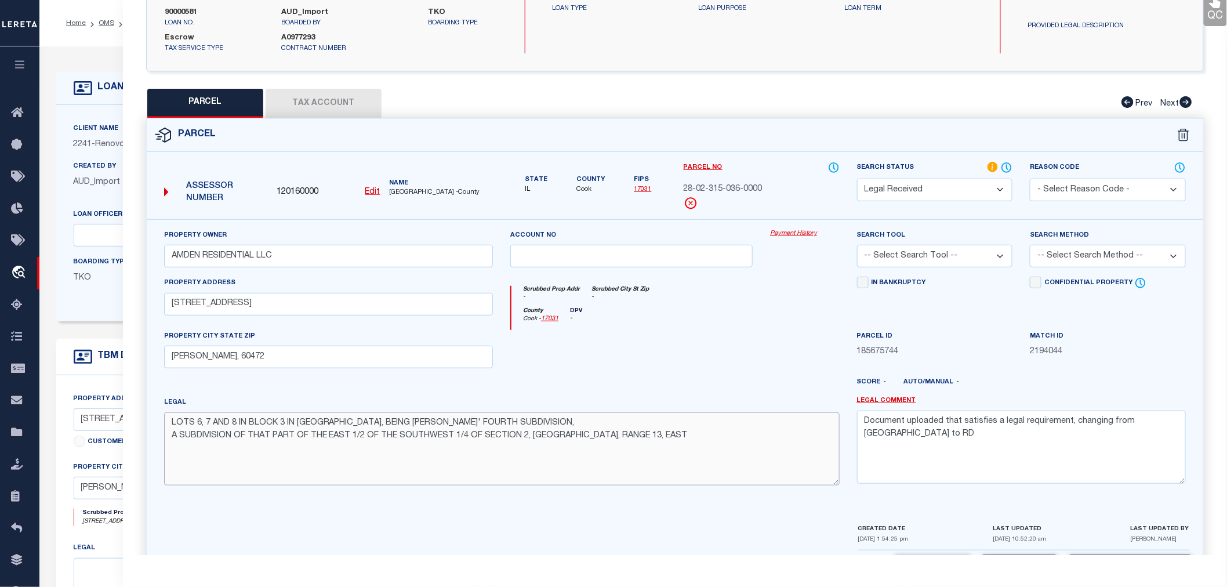
type textarea "LOTS 6, 7 AND 8 IN BLOCK 3 IN GREENWOOD SUBDIVISION, BEING HENRY E. ROBBINS' FO…"
drag, startPoint x: 1167, startPoint y: 416, endPoint x: 864, endPoint y: 408, distance: 302.7
click at [864, 410] on textarea "Document uploaded that satisfies a legal requirement, changing from [GEOGRAPHIC…" at bounding box center [1021, 446] width 329 height 73
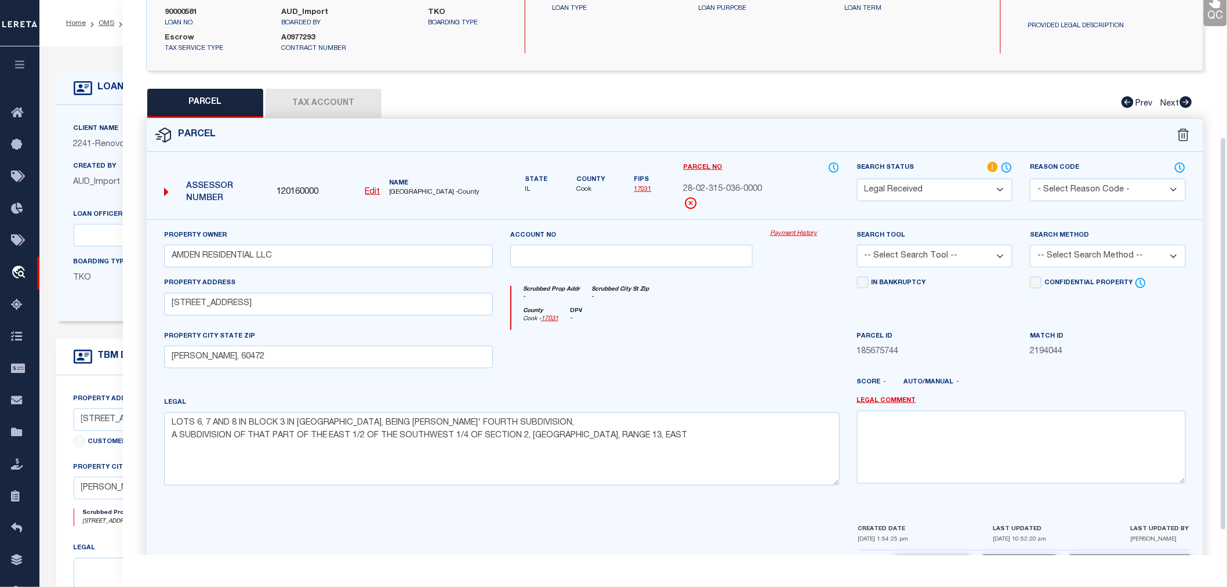
click at [926, 245] on select "-- Select Search Tool -- 3rd Party Website Agency File Agency Website ATLS CNV-…" at bounding box center [935, 256] width 156 height 23
select select "PHN"
click at [857, 245] on select "-- Select Search Tool -- 3rd Party Website Agency File Agency Website ATLS CNV-…" at bounding box center [935, 256] width 156 height 23
click at [1085, 245] on select "-- Select Search Method -- Property Address Legal Liability Info Provided" at bounding box center [1108, 256] width 156 height 23
select select "LEG"
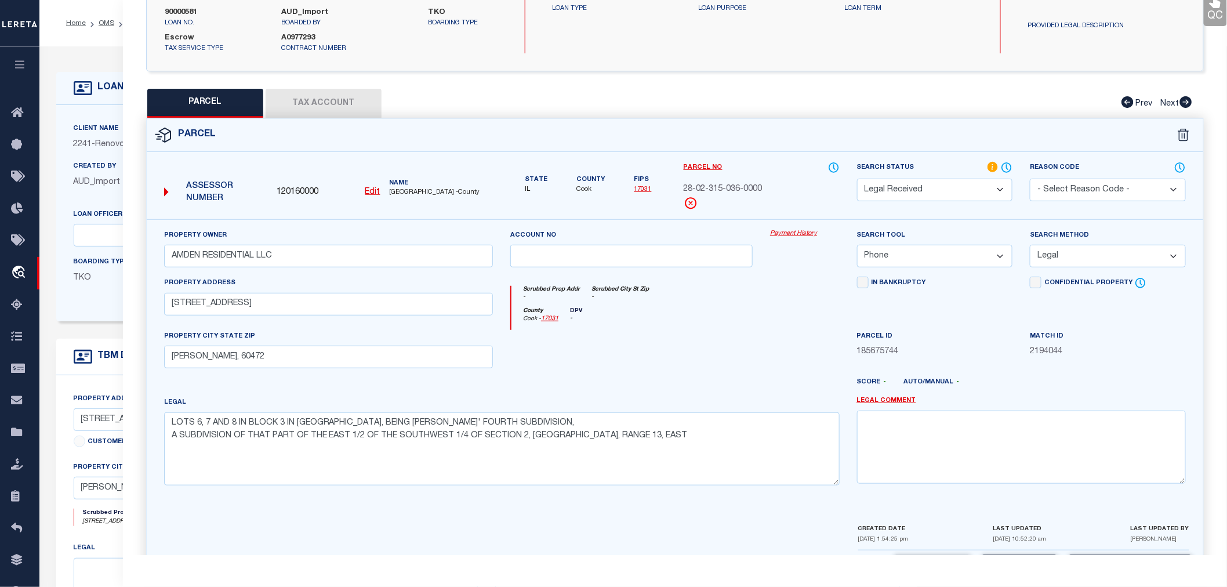
click at [1030, 245] on select "-- Select Search Method -- Property Address Legal Liability Info Provided" at bounding box center [1108, 256] width 156 height 23
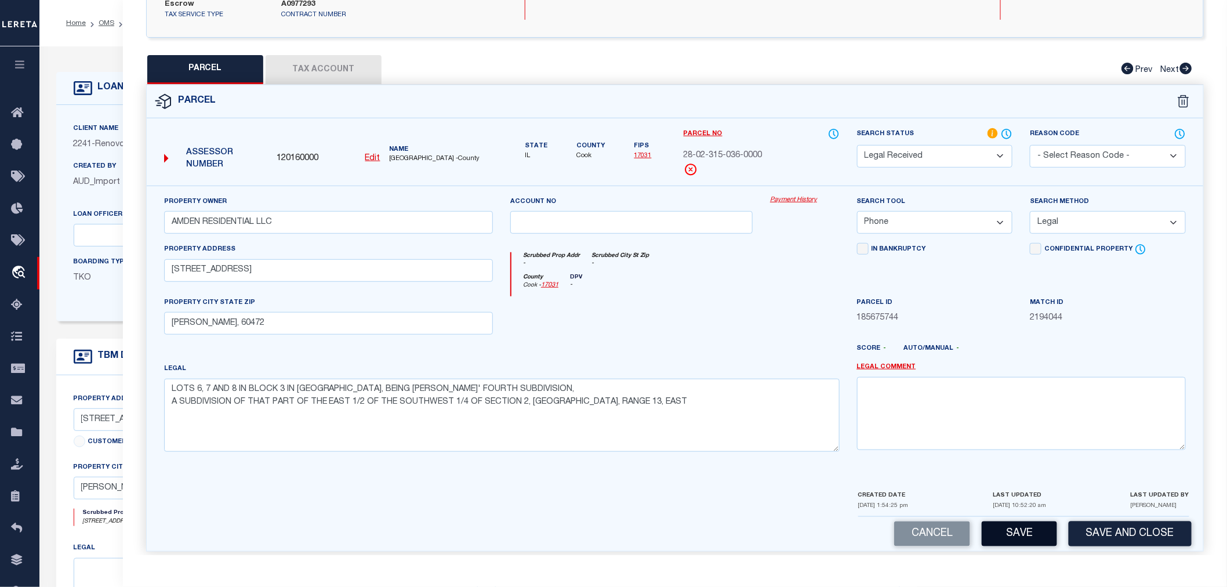
click at [1006, 525] on button "Save" at bounding box center [1018, 533] width 75 height 25
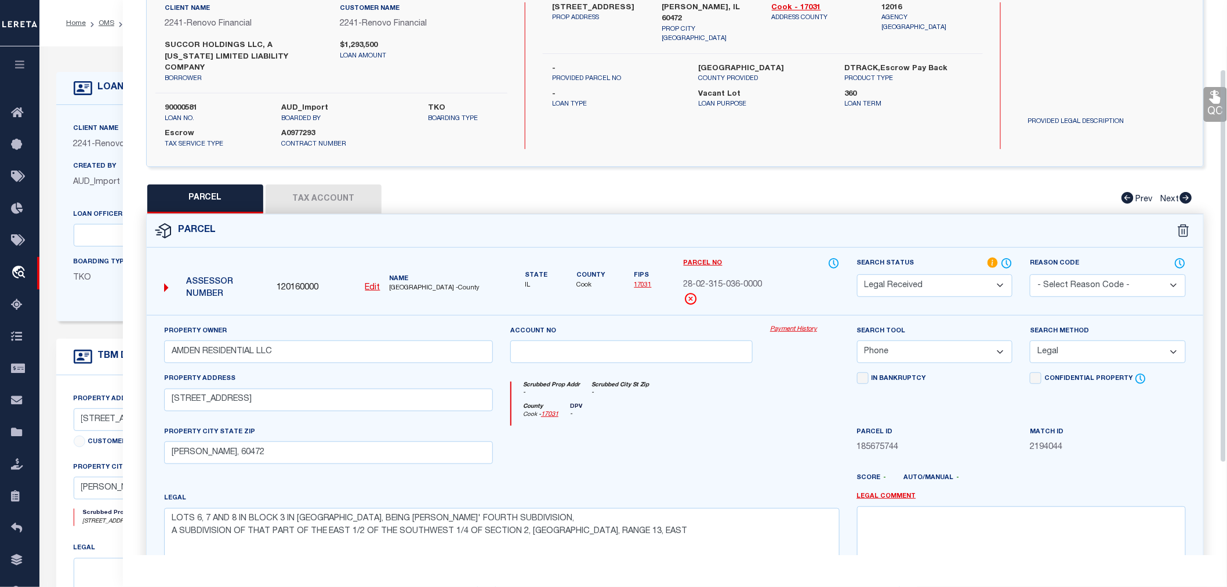
select select "AS"
select select
checkbox input "false"
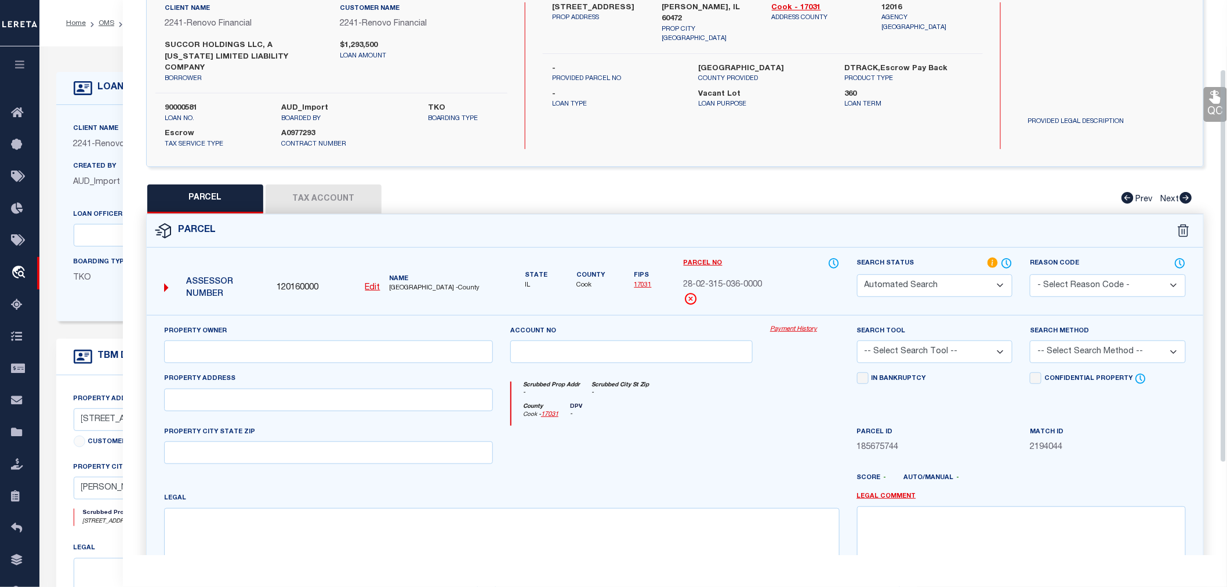
select select "RD"
type input "AMDEN RESIDENTIAL LLC"
select select "PHN"
select select "LEG"
type input "14004 CENTRAL PARK AVE"
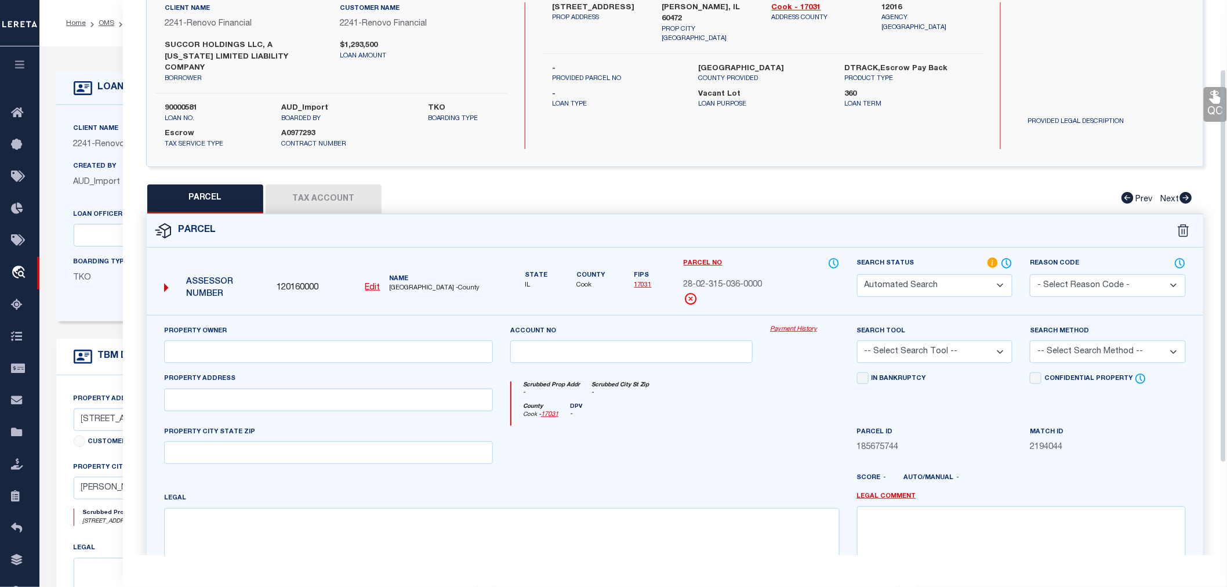
type input "ROBBINS, 60472"
type textarea "LOTS 6, 7 AND 8 IN BLOCK 3 IN GREENWOOD SUBDIVISION, BEING HENRY E. ROBBINS' FO…"
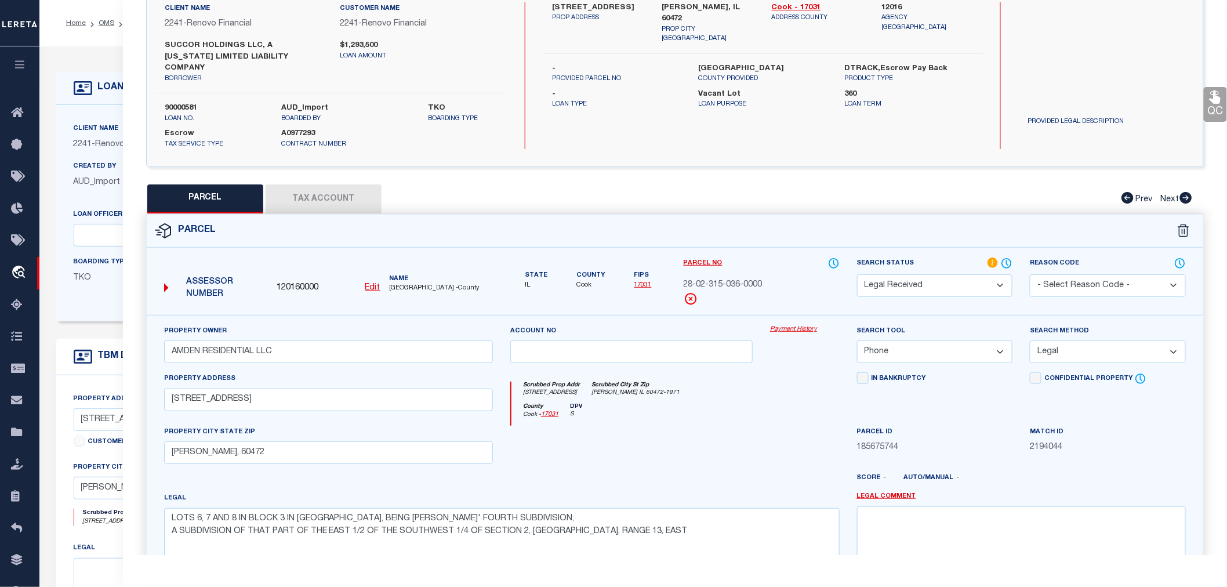
click at [325, 187] on button "Tax Account" at bounding box center [324, 198] width 116 height 29
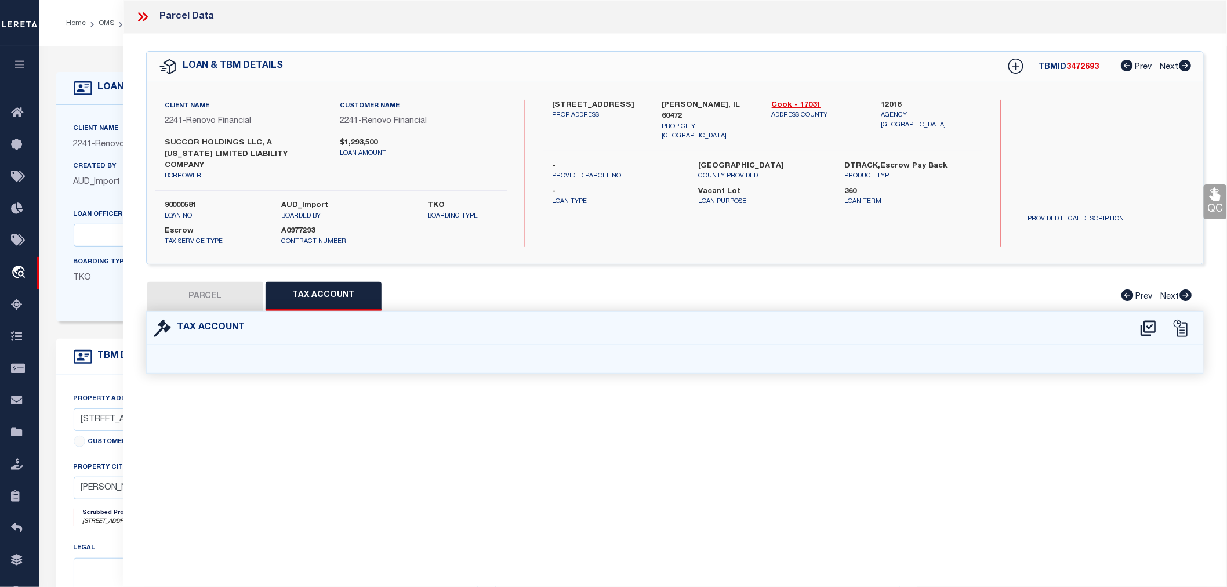
scroll to position [0, 0]
select select "100"
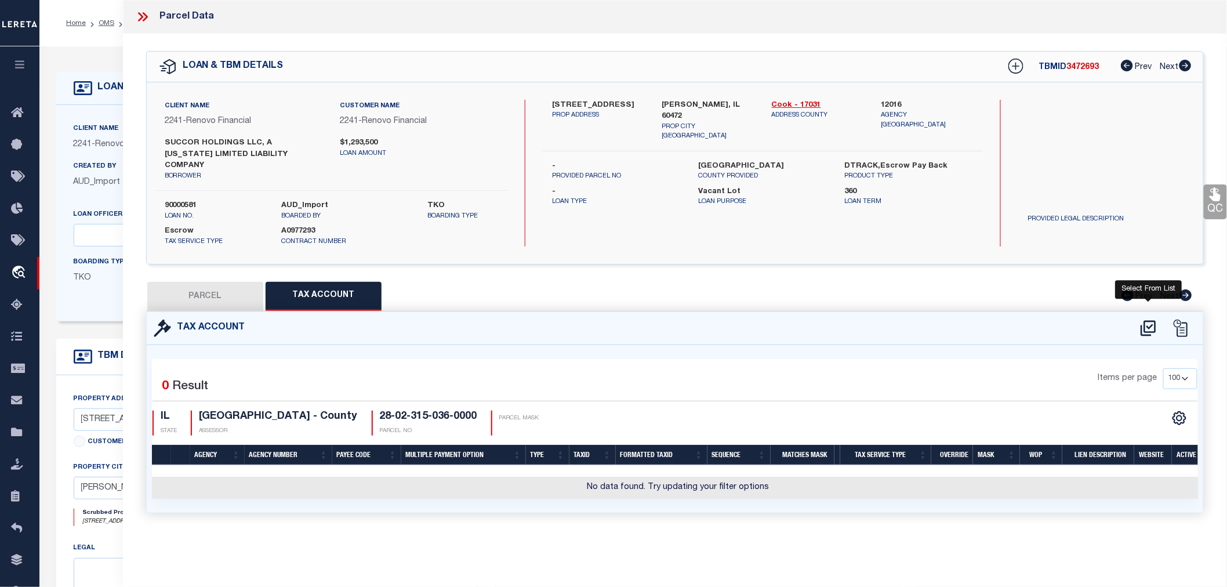
click at [1144, 320] on icon at bounding box center [1148, 328] width 19 height 19
select select "100"
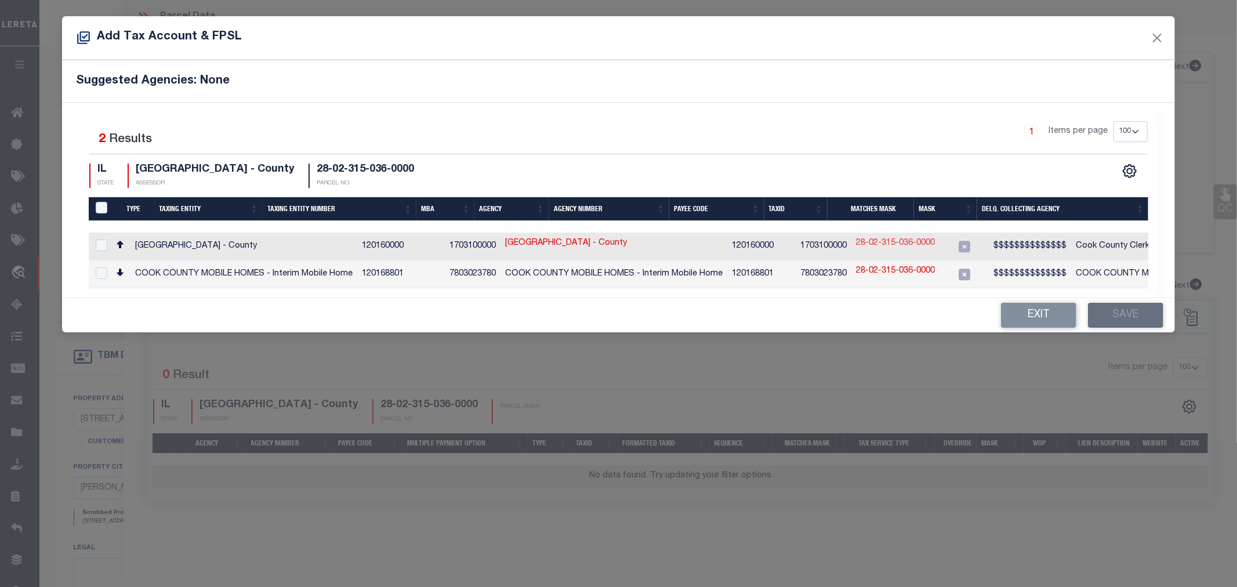
click at [887, 250] on link "28-02-315-036-0000" at bounding box center [895, 243] width 79 height 13
type input "28-02-315-036-0000"
type textarea "$$$$$$$$$$$$$$"
checkbox input "true"
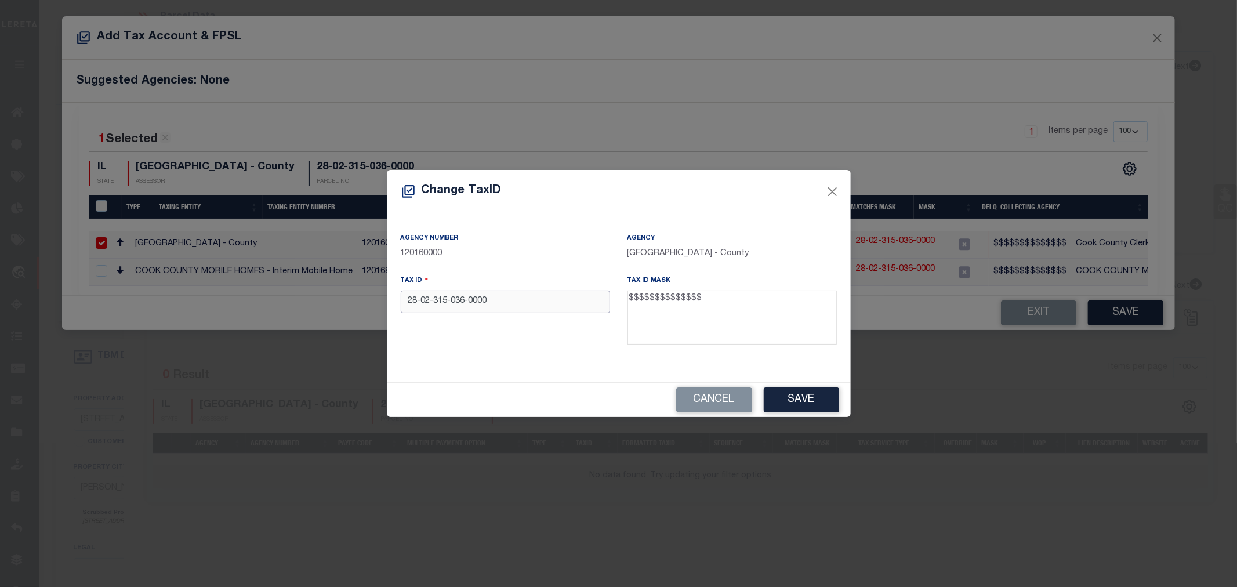
click at [470, 301] on input "28-02-315-036-0000" at bounding box center [505, 301] width 209 height 23
type input "28023150360000"
click at [787, 400] on button "Save" at bounding box center [801, 399] width 75 height 25
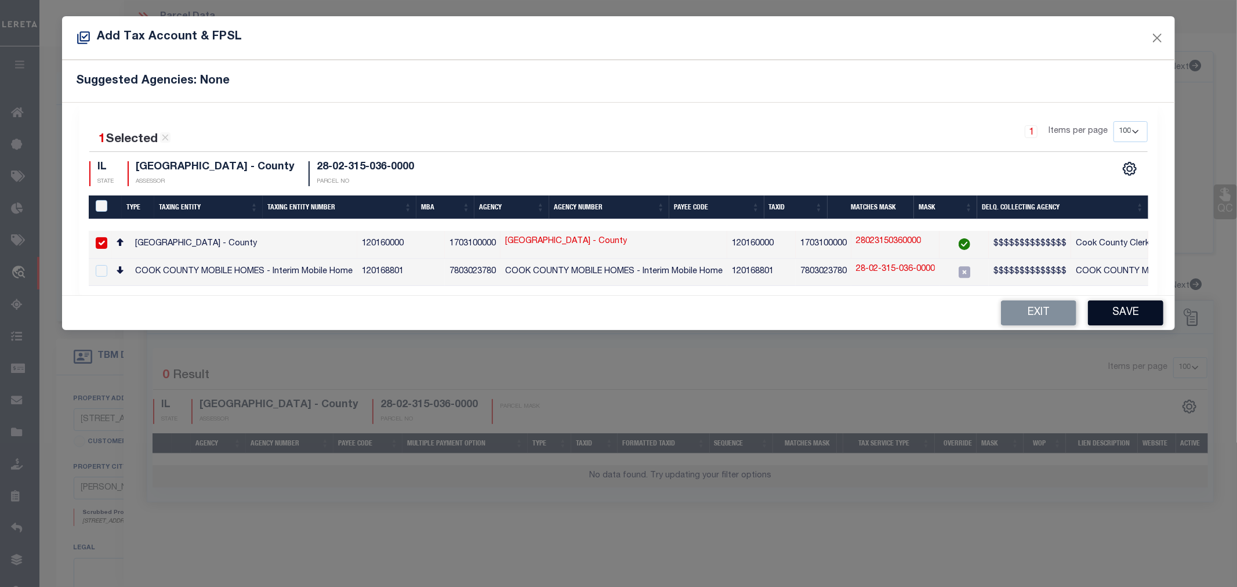
click at [1142, 319] on button "Save" at bounding box center [1125, 312] width 75 height 25
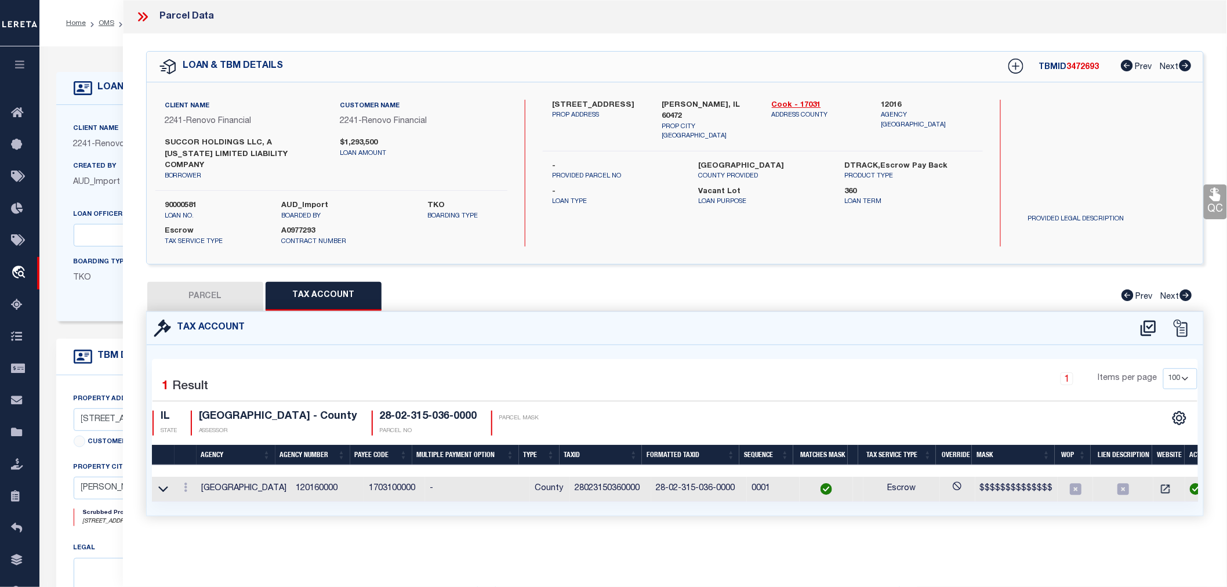
click at [213, 290] on button "PARCEL" at bounding box center [205, 296] width 116 height 29
select select "AS"
select select
checkbox input "false"
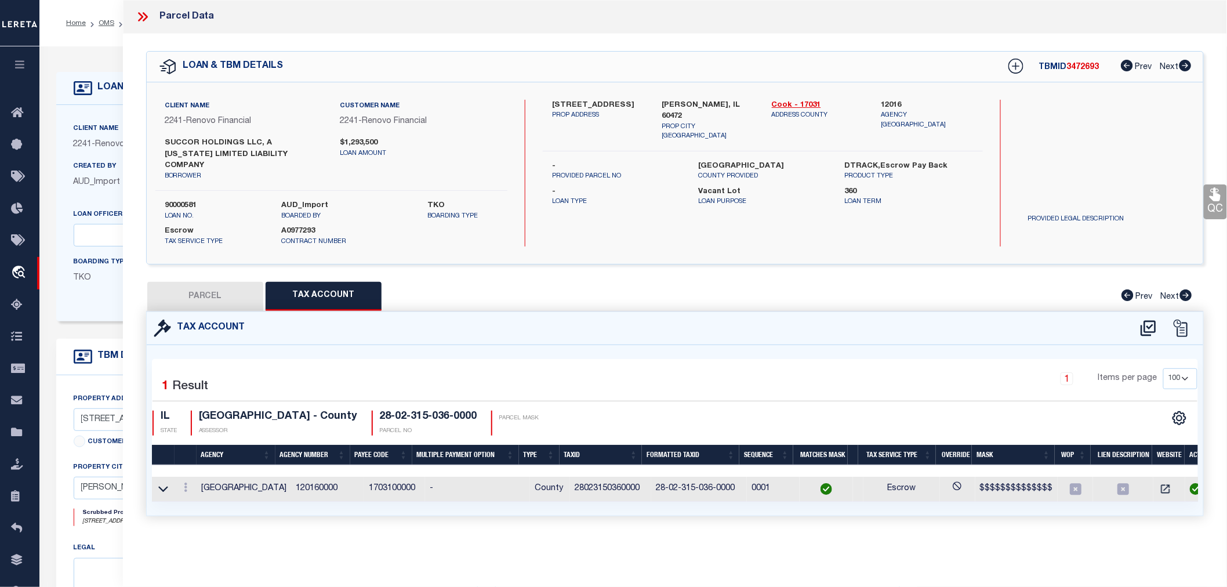
checkbox input "false"
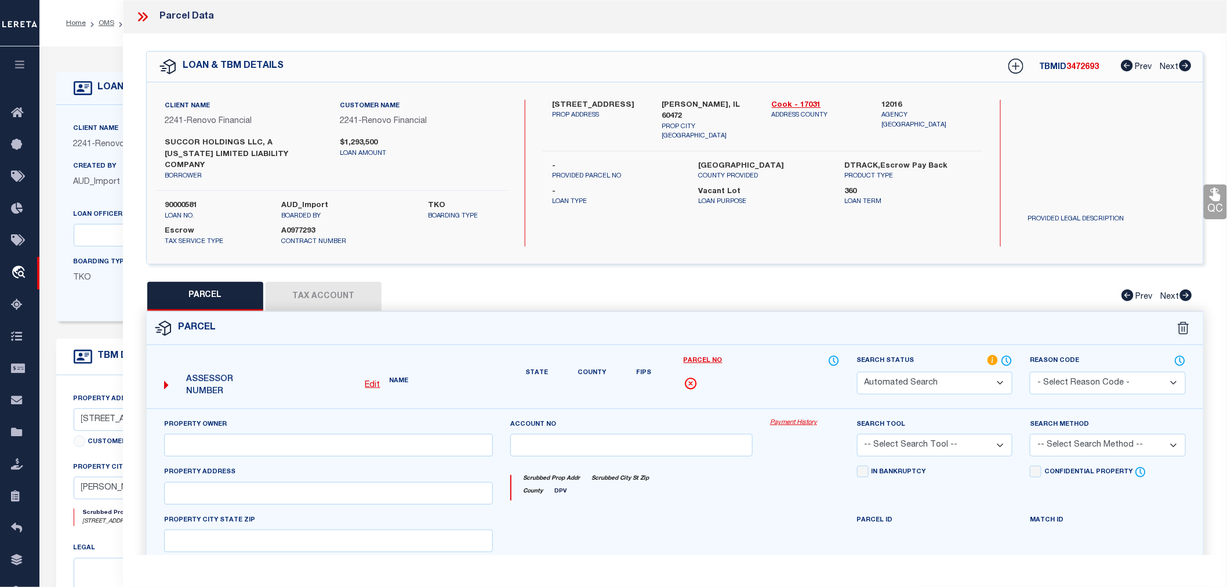
select select "RD"
type input "AMDEN RESIDENTIAL LLC"
select select "PHN"
select select "LEG"
type input "14004 CENTRAL PARK AVE"
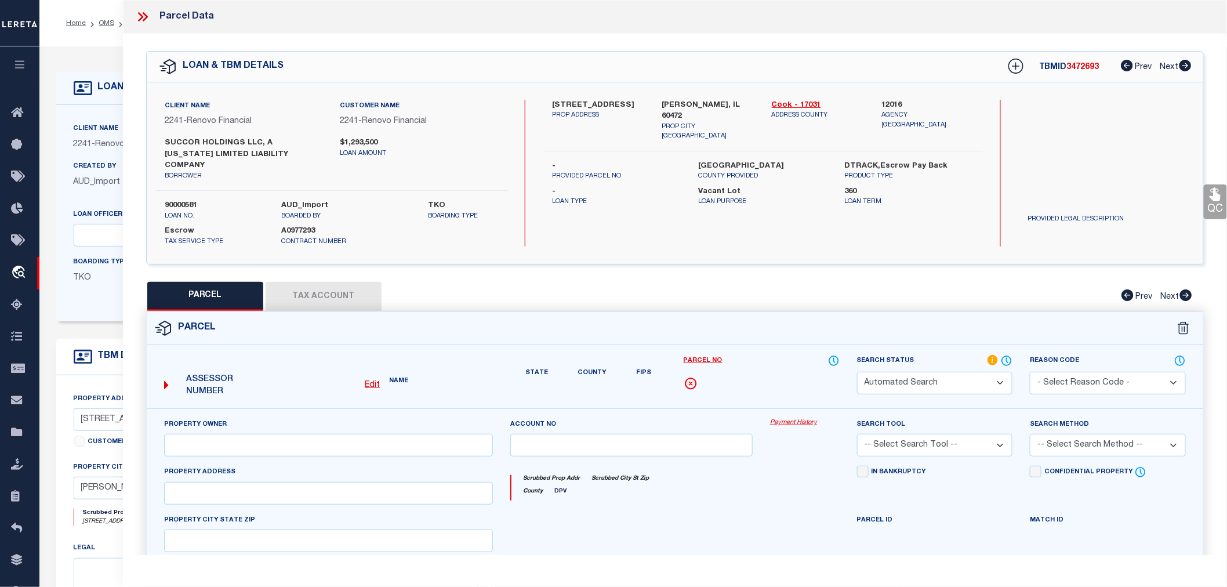
type input "ROBBINS, 60472"
type textarea "LOTS 6, 7 AND 8 IN BLOCK 3 IN GREENWOOD SUBDIVISION, BEING HENRY E. ROBBINS' FO…"
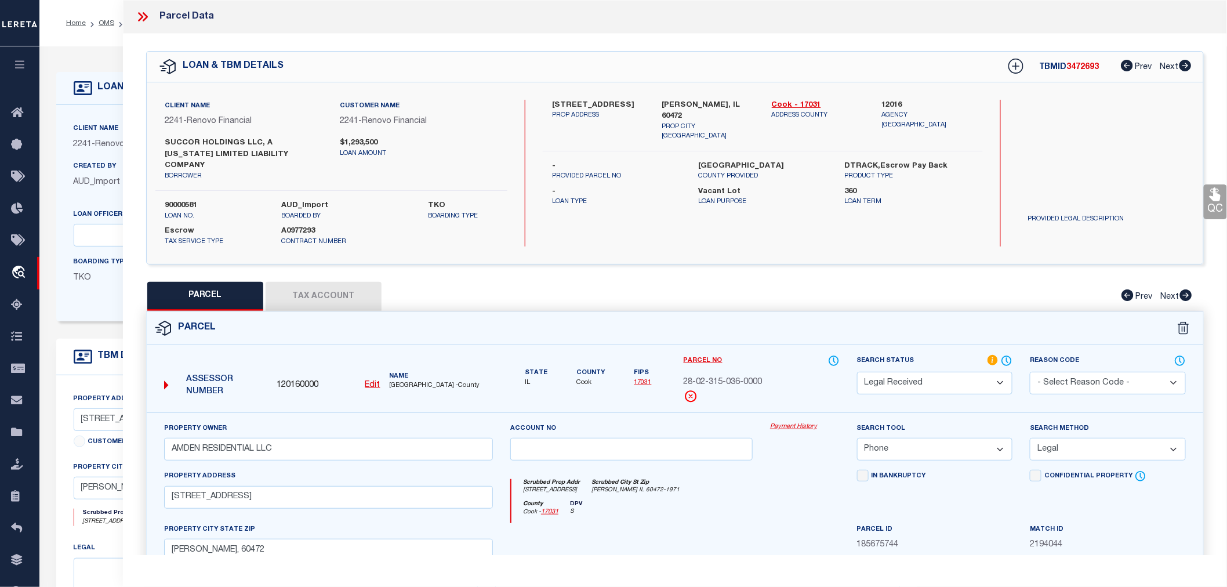
click at [910, 375] on select "Automated Search Bad Parcel Complete Duplicate Parcel High Dollar Reporting In …" at bounding box center [935, 383] width 156 height 23
click at [857, 372] on select "Automated Search Bad Parcel Complete Duplicate Parcel High Dollar Reporting In …" at bounding box center [935, 383] width 156 height 23
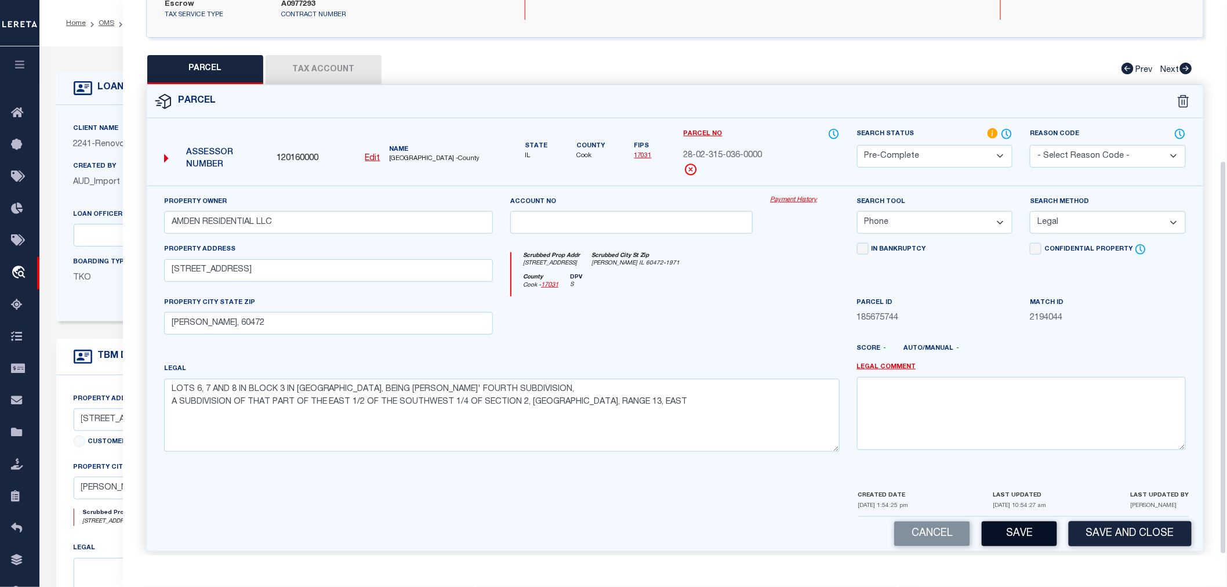
click at [1038, 523] on button "Save" at bounding box center [1018, 533] width 75 height 25
select select "AS"
select select
checkbox input "false"
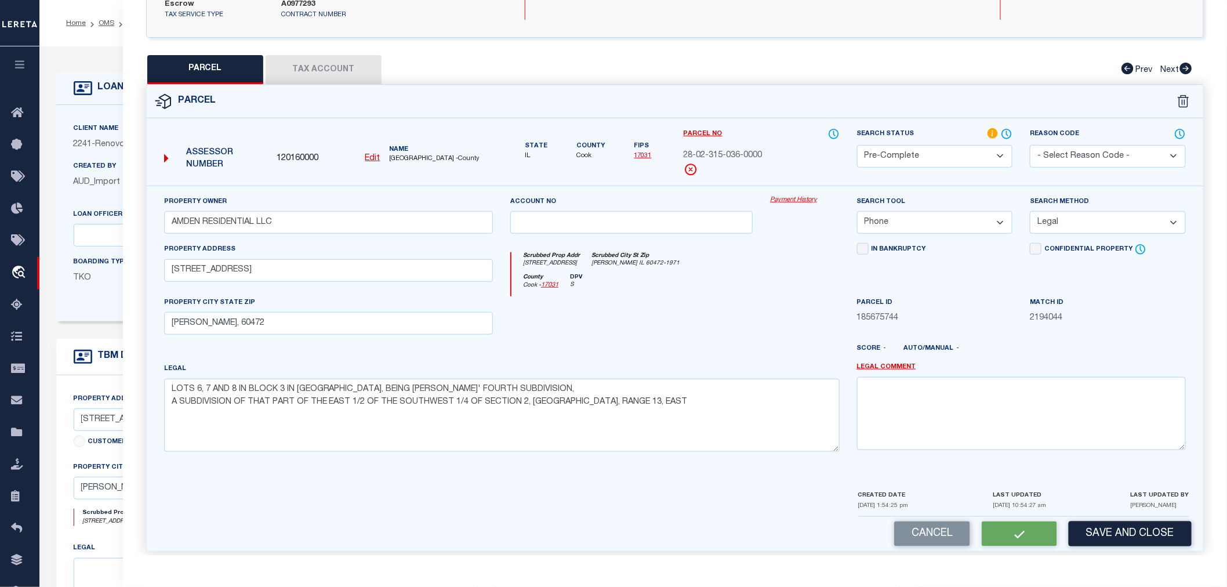
checkbox input "false"
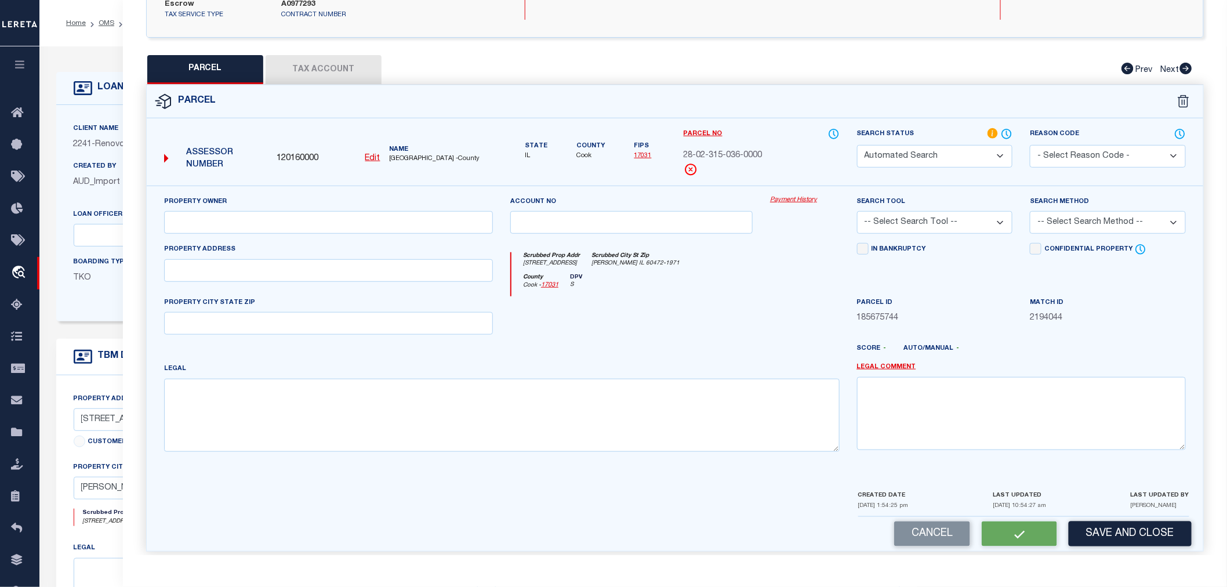
select select "PC"
type input "AMDEN RESIDENTIAL LLC"
select select "PHN"
select select "LEG"
type input "14004 CENTRAL PARK AVE"
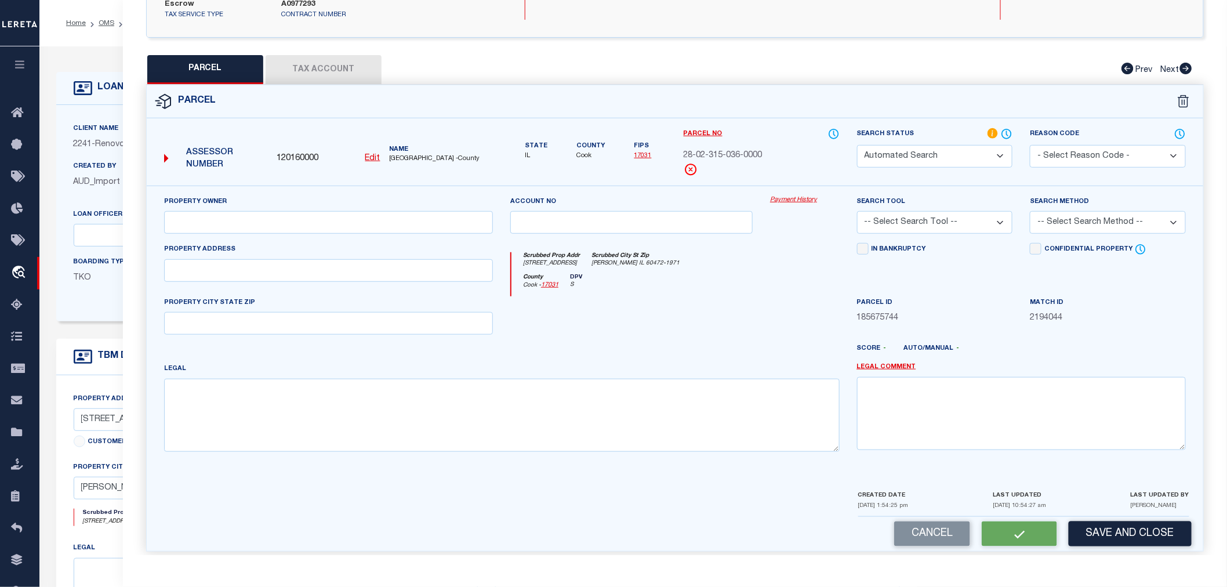
type input "ROBBINS, 60472"
type textarea "LOTS 6, 7 AND 8 IN BLOCK 3 IN GREENWOOD SUBDIVISION, BEING HENRY E. ROBBINS' FO…"
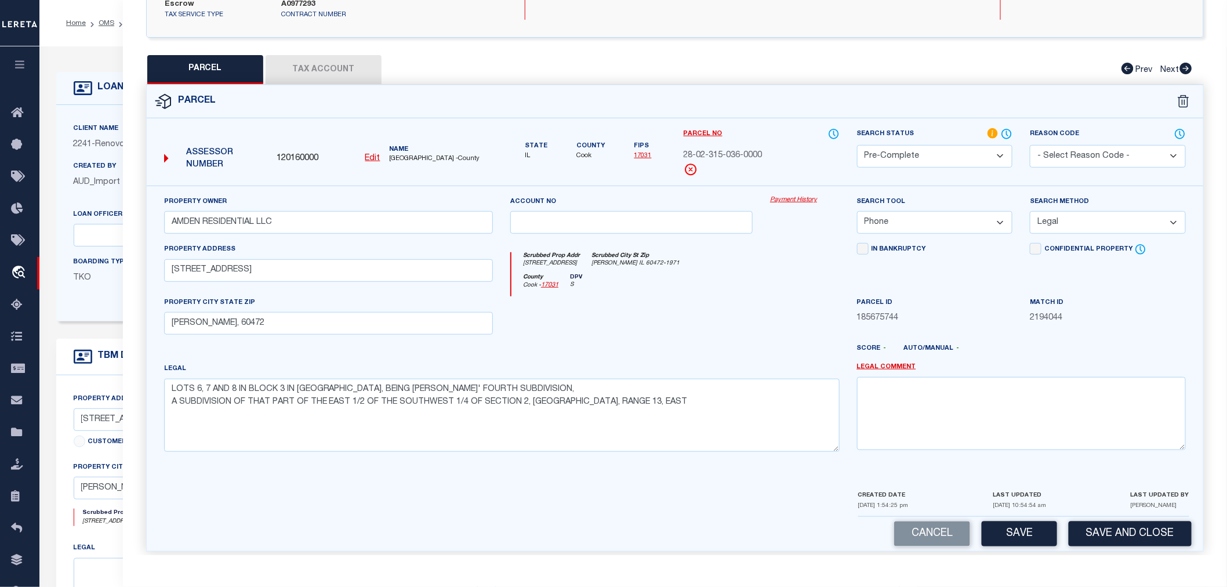
scroll to position [0, 0]
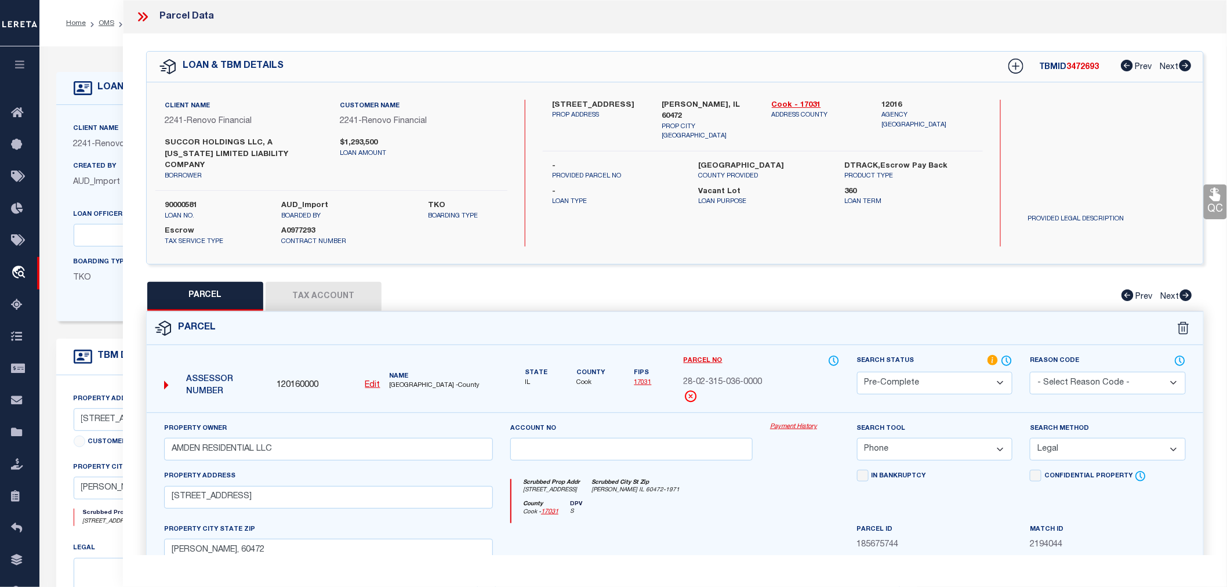
click at [310, 284] on button "Tax Account" at bounding box center [324, 296] width 116 height 29
select select "100"
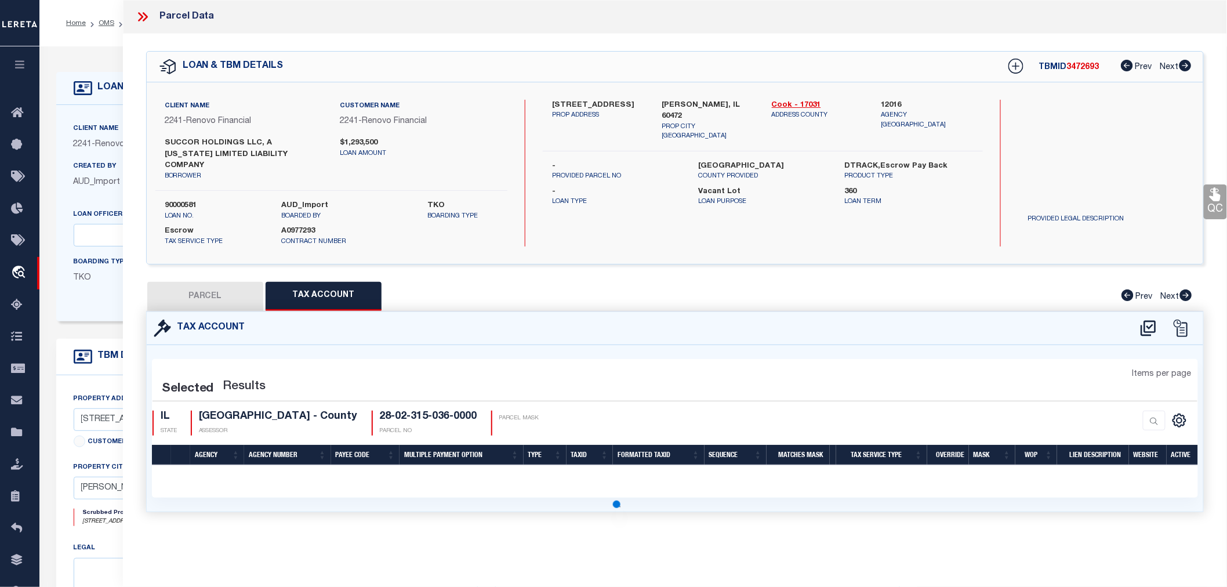
select select "100"
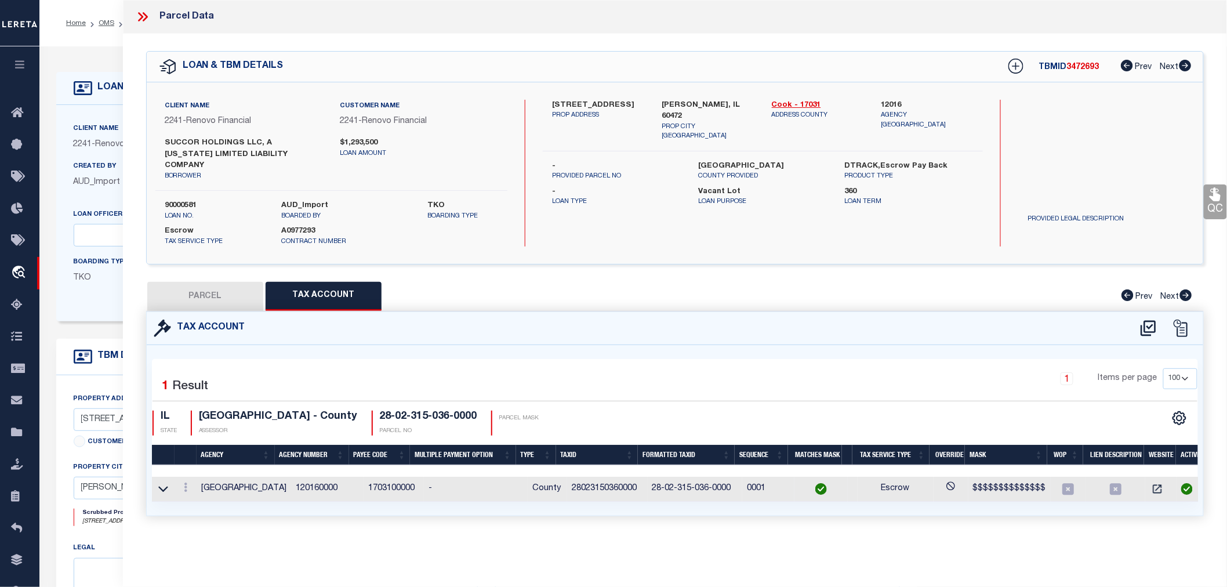
click at [590, 477] on td "28023150360000" at bounding box center [607, 489] width 81 height 25
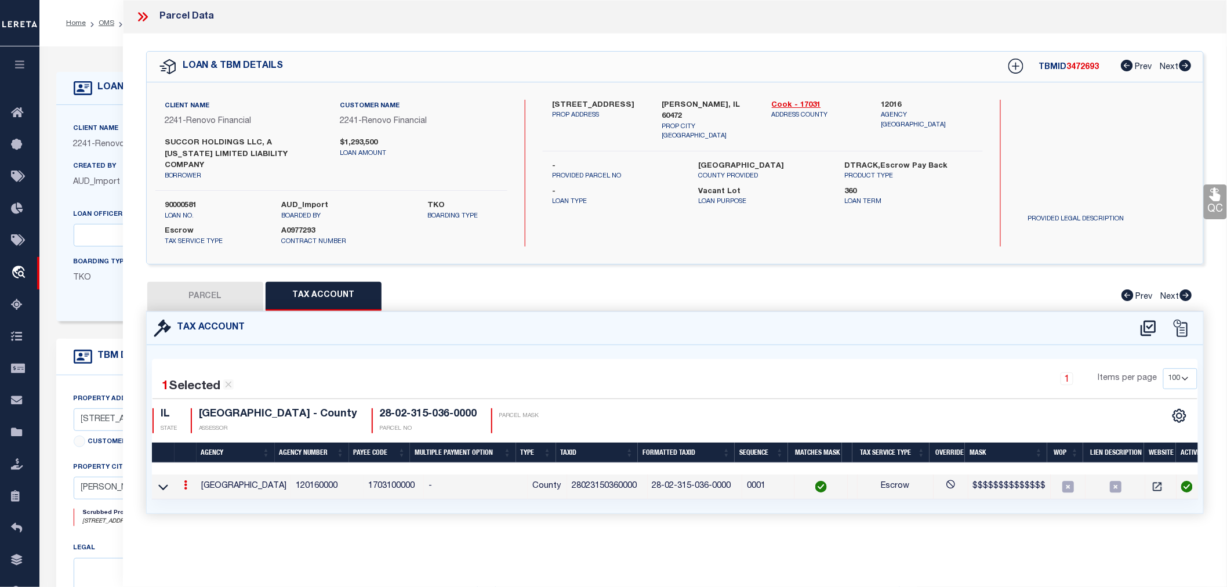
click at [590, 475] on td "28023150360000" at bounding box center [607, 486] width 81 height 25
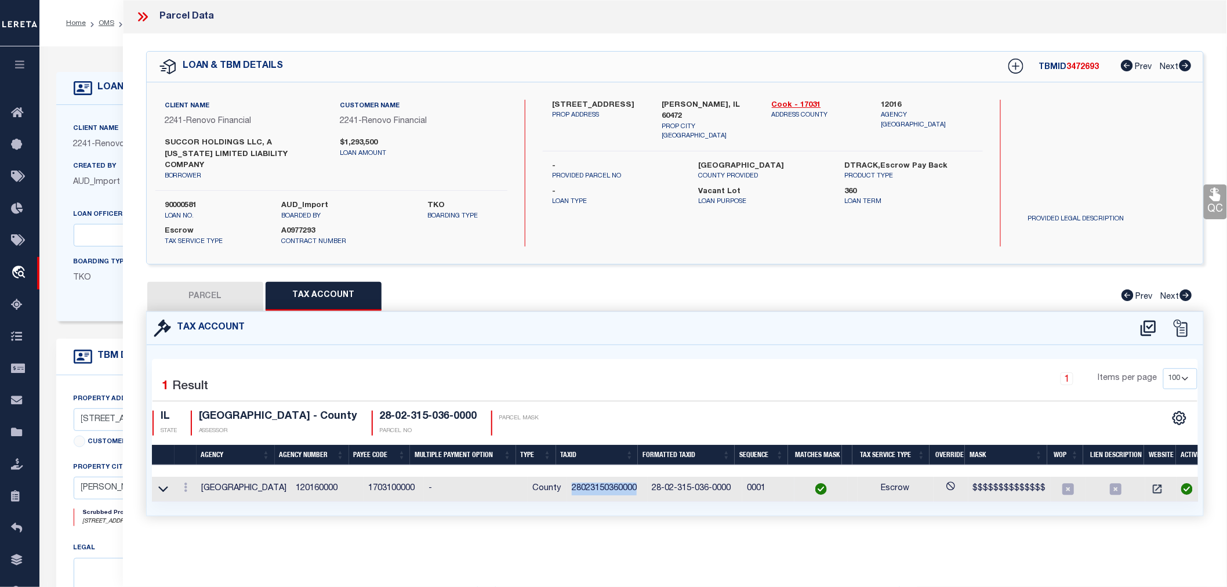
copy td "28023150360000"
click at [187, 286] on button "PARCEL" at bounding box center [205, 296] width 116 height 29
select select "AS"
select select
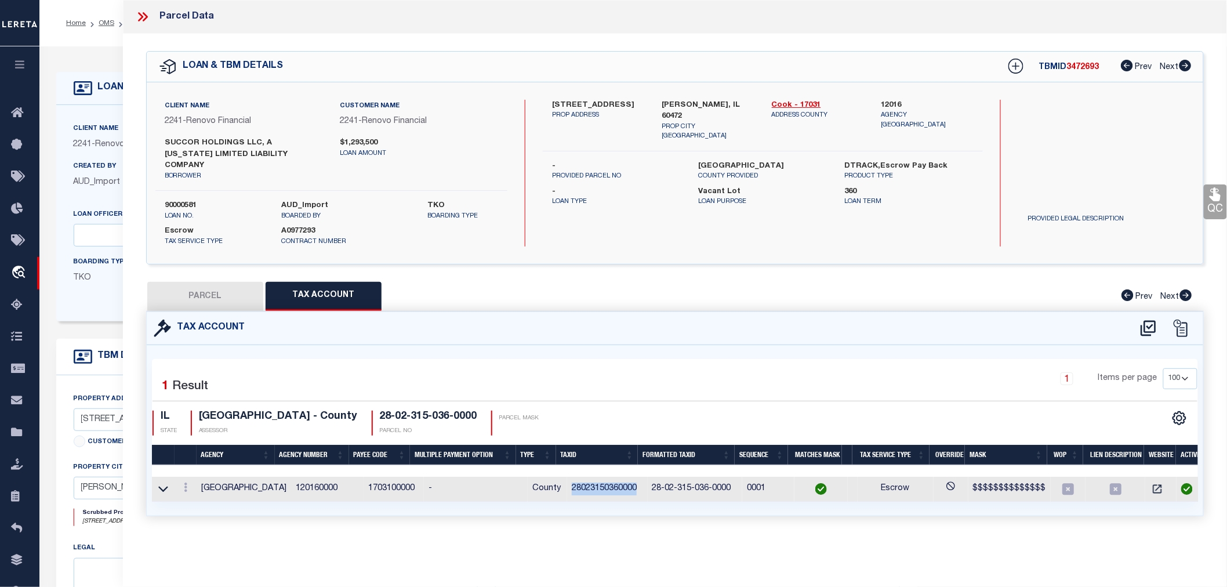
checkbox input "false"
select select "QC"
type input "AMDEN RESIDENTIAL LLC"
select select "PHN"
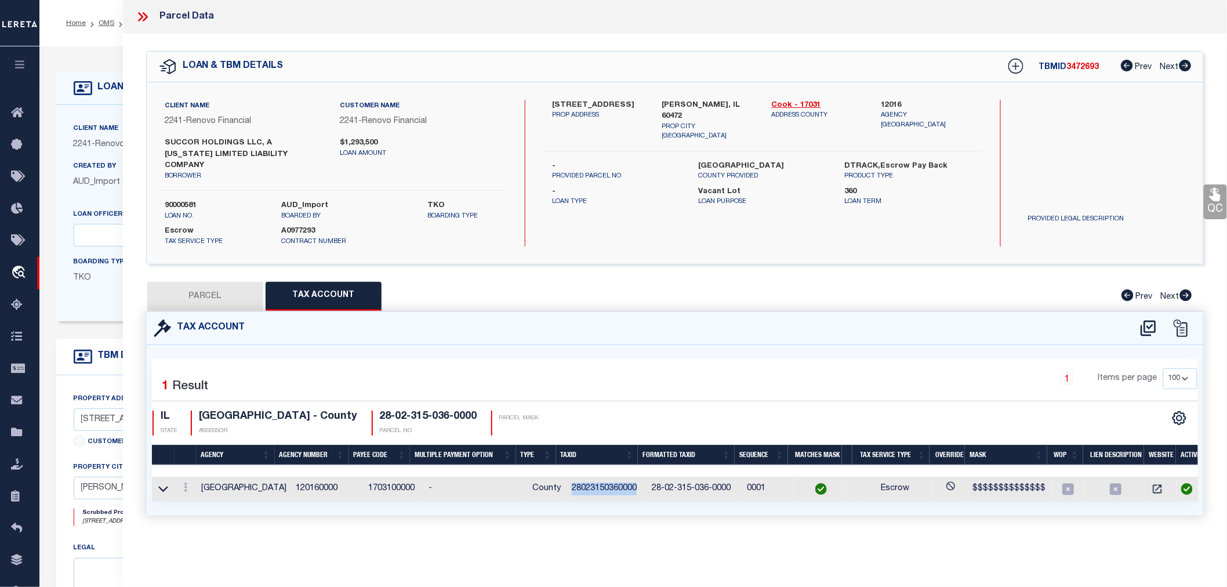
select select "LEG"
type input "14004 CENTRAL PARK AVE"
type input "ROBBINS, 60472"
type textarea "LOTS 6, 7 AND 8 IN BLOCK 3 IN GREENWOOD SUBDIVISION, BEING HENRY E. ROBBINS' FO…"
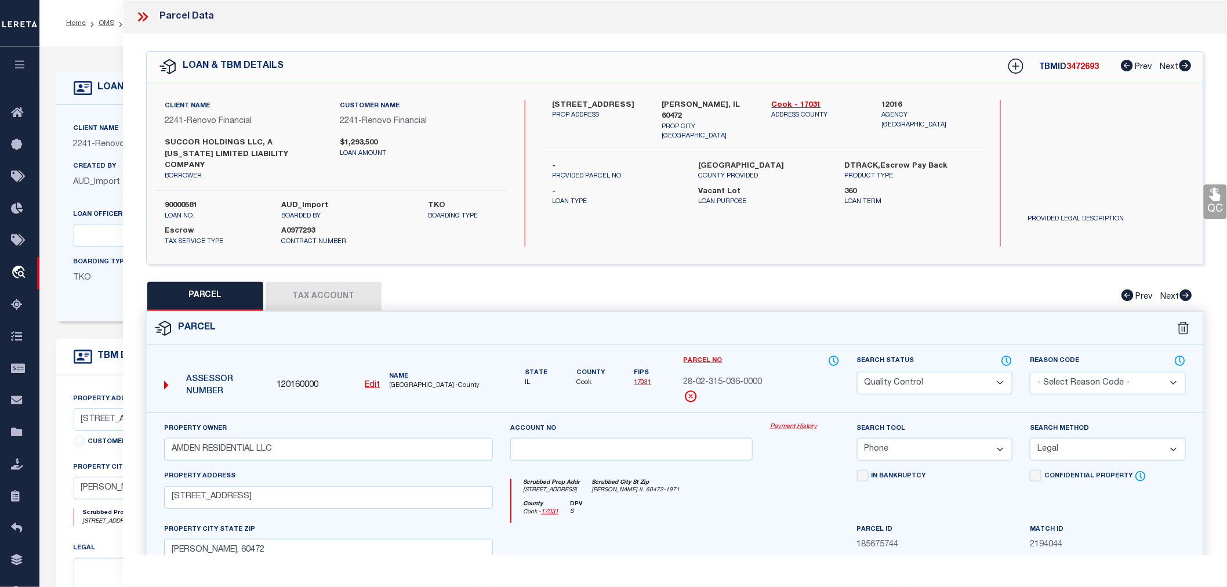
click at [146, 13] on icon at bounding box center [142, 16] width 15 height 15
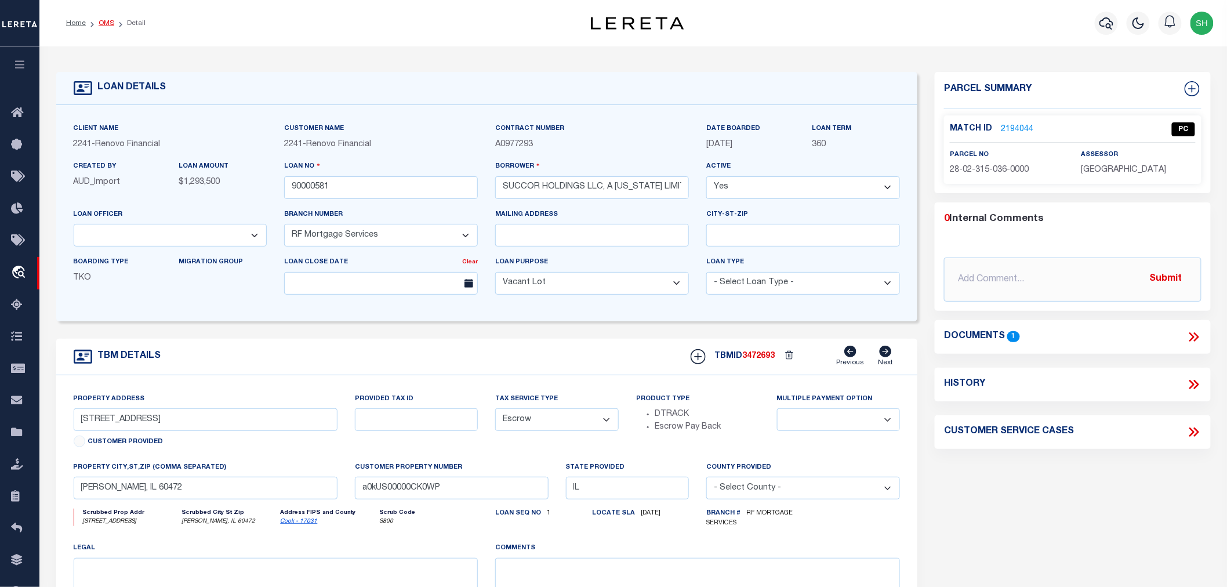
click at [107, 24] on link "OMS" at bounding box center [107, 23] width 16 height 7
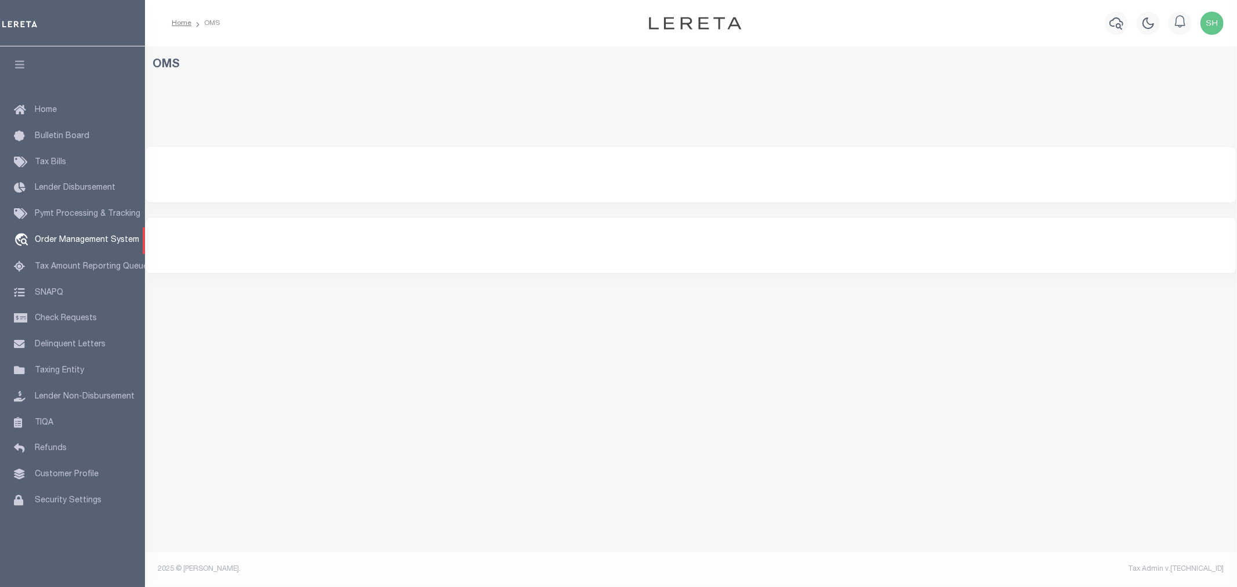
select select "200"
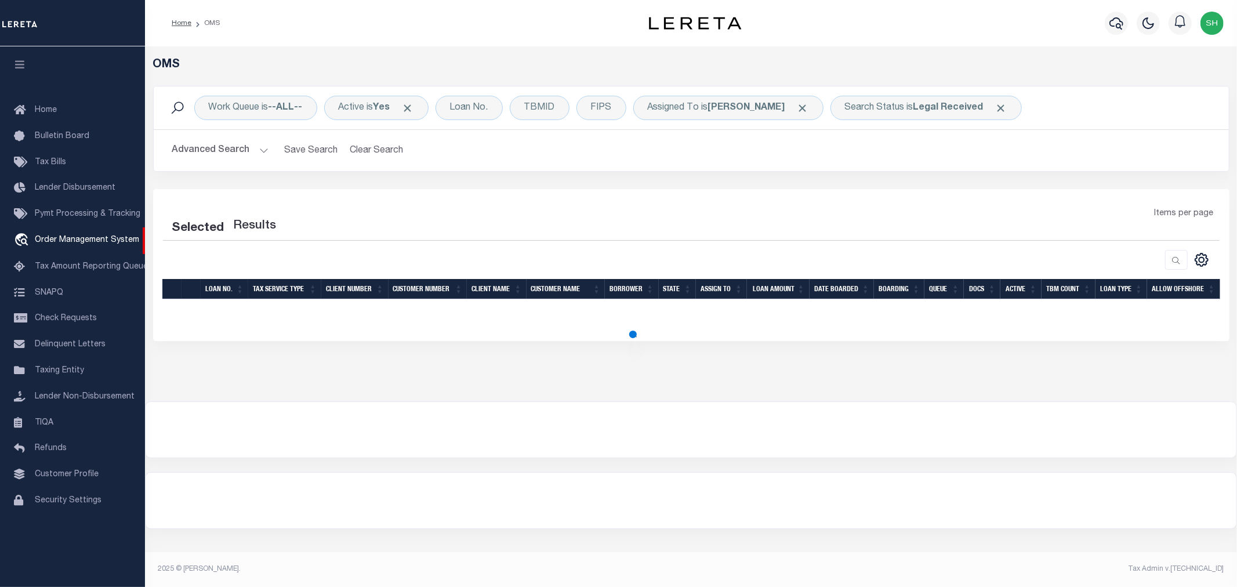
select select "200"
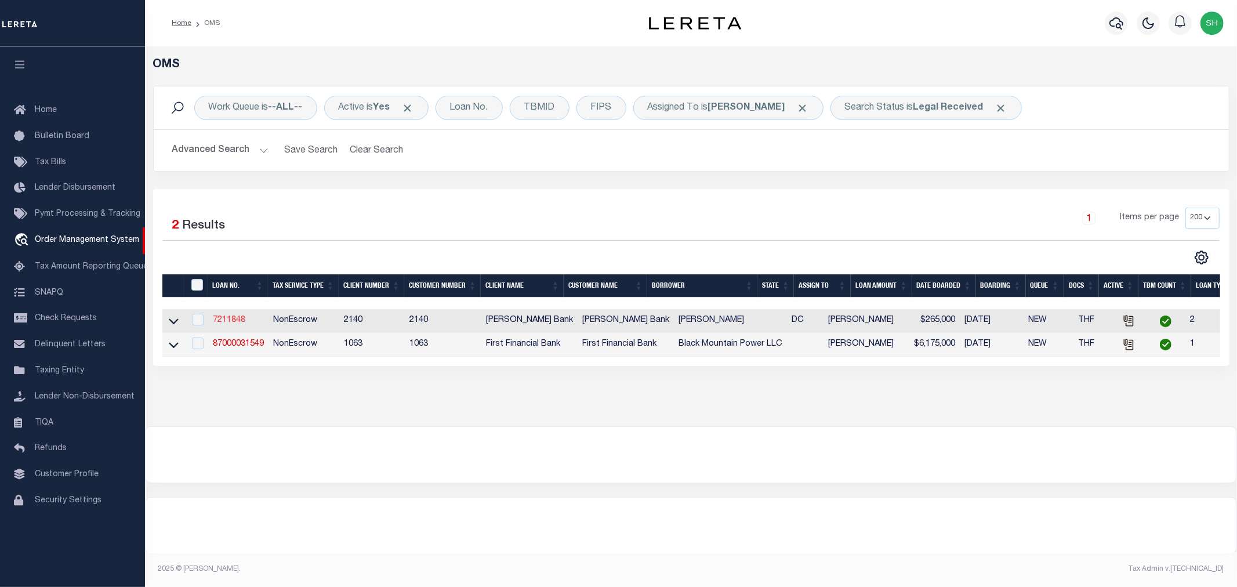
click at [228, 316] on link "7211848" at bounding box center [229, 320] width 32 height 8
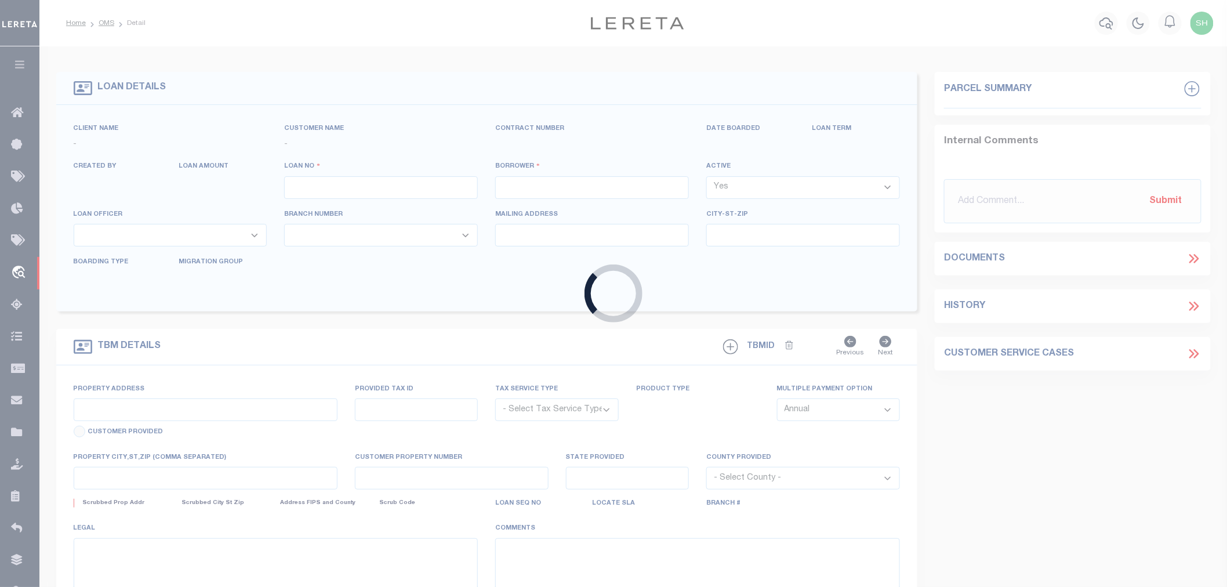
type input "7211848"
type input "[PERSON_NAME]"
select select
select select "10"
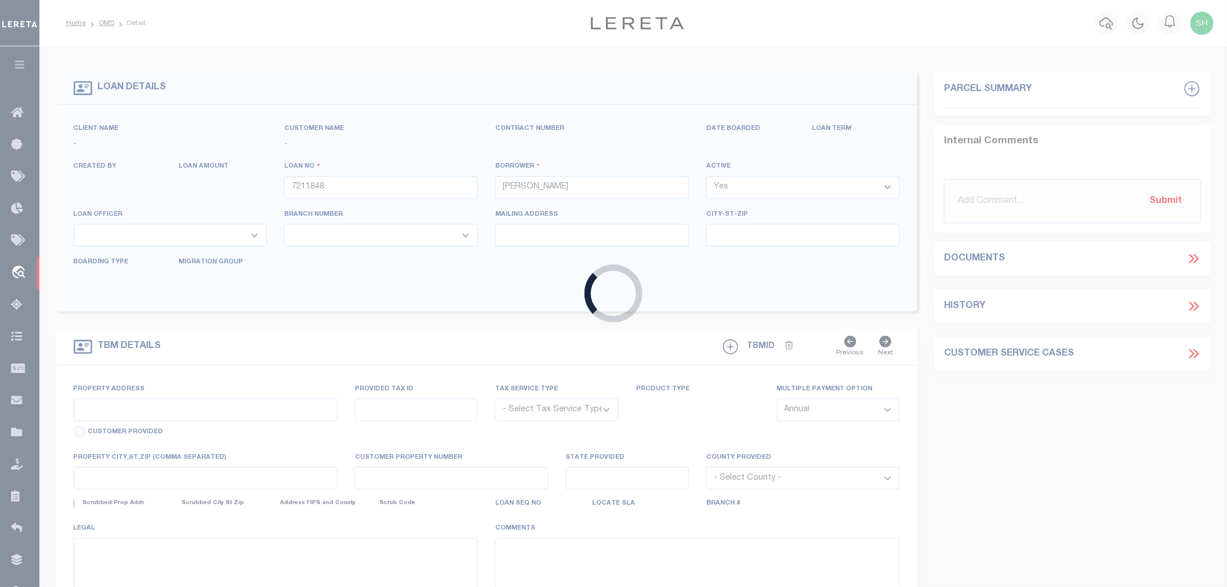
select select "NonEscrow"
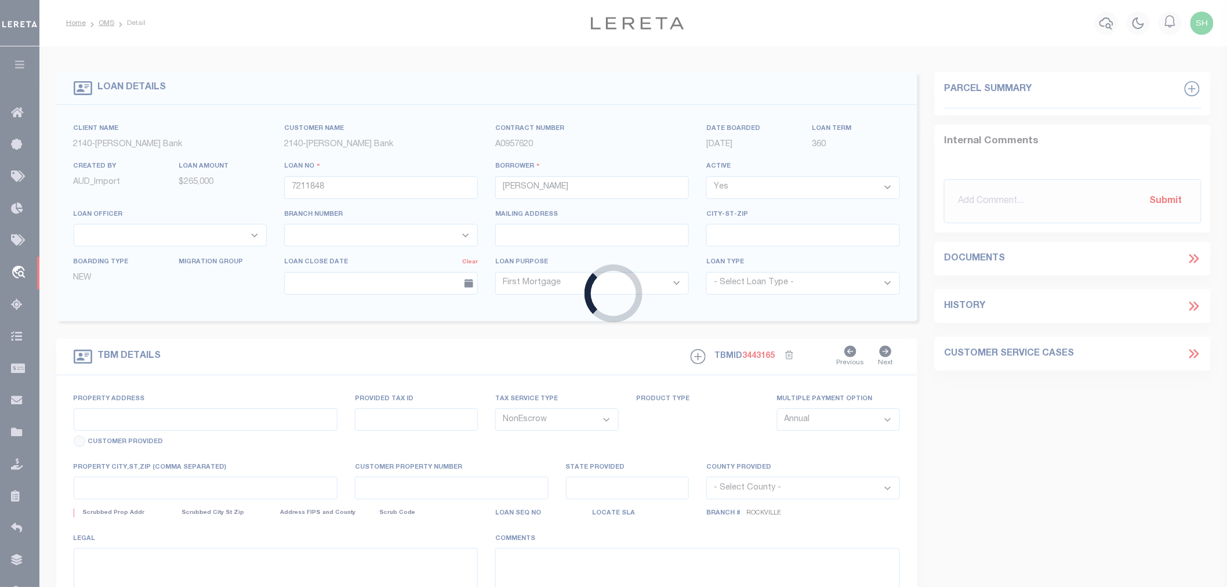
type input "[STREET_ADDRESS]"
select select
type input "[US_STATE][GEOGRAPHIC_DATA] 20037"
type input "14123"
type input "DC"
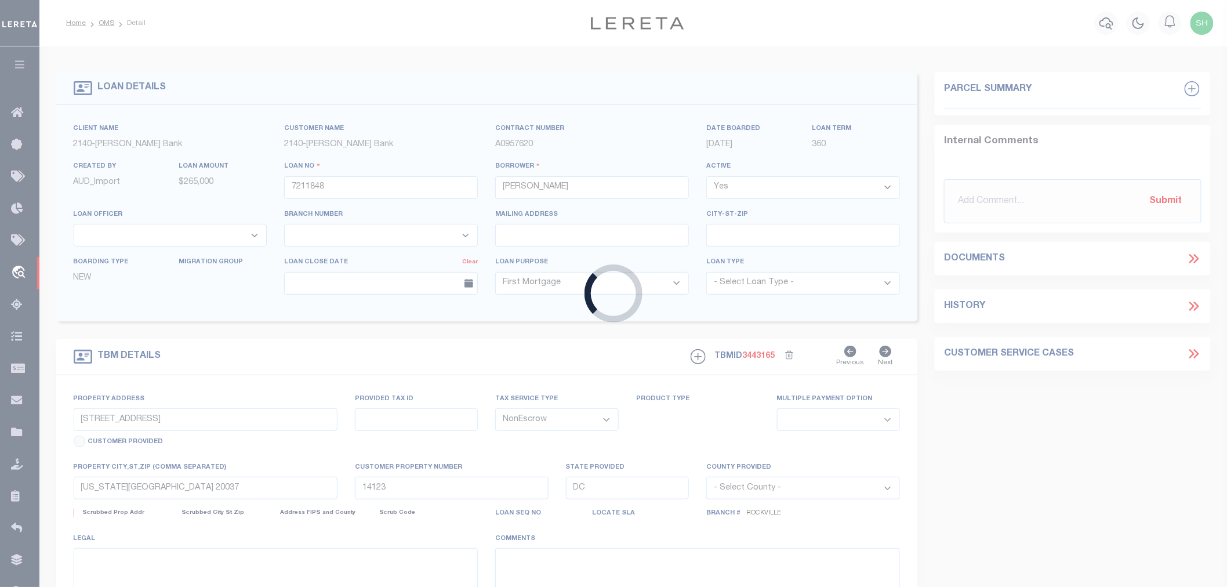
select select
select select "51790"
select select "3200"
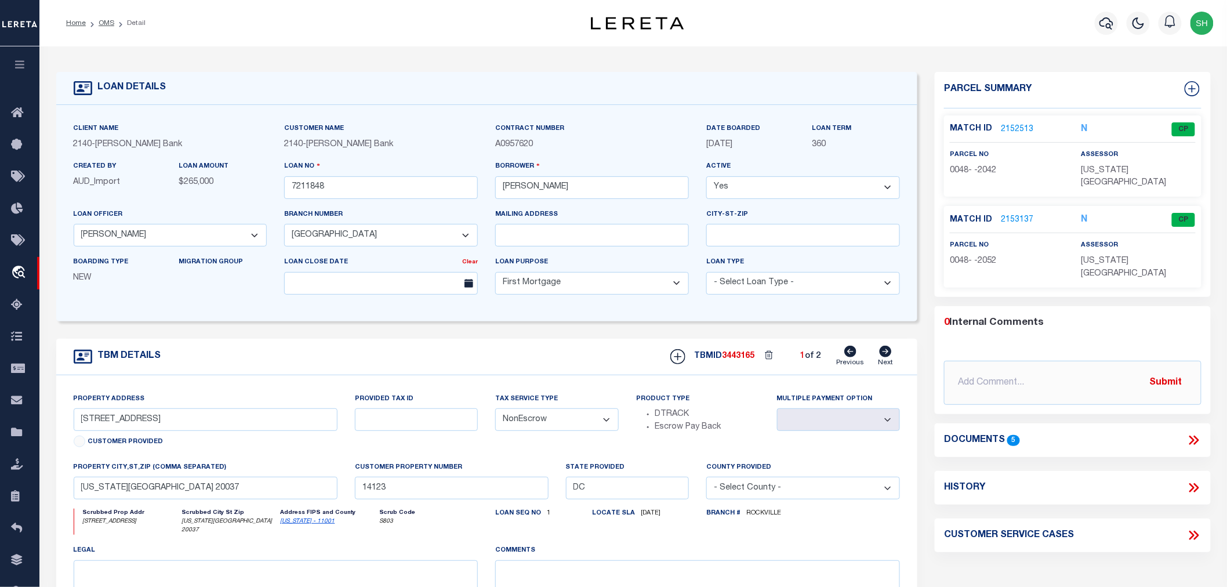
click at [1010, 124] on link "2152513" at bounding box center [1017, 129] width 32 height 12
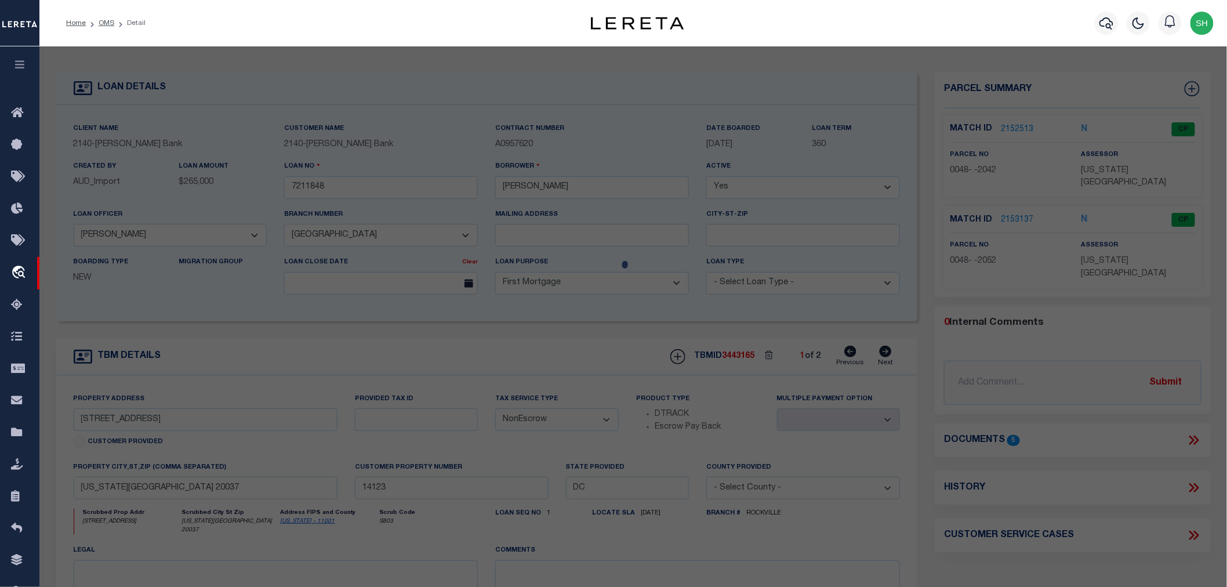
checkbox input "false"
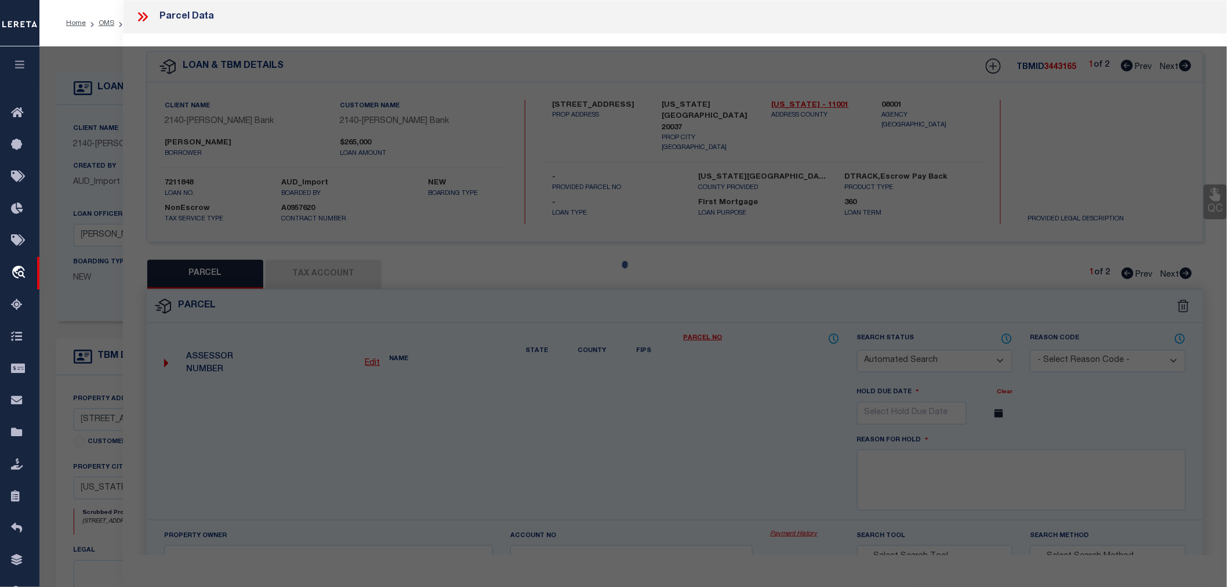
select select "CP"
type input "[PERSON_NAME]"
select select "AGW"
select select
type input "[STREET_ADDRESS]"
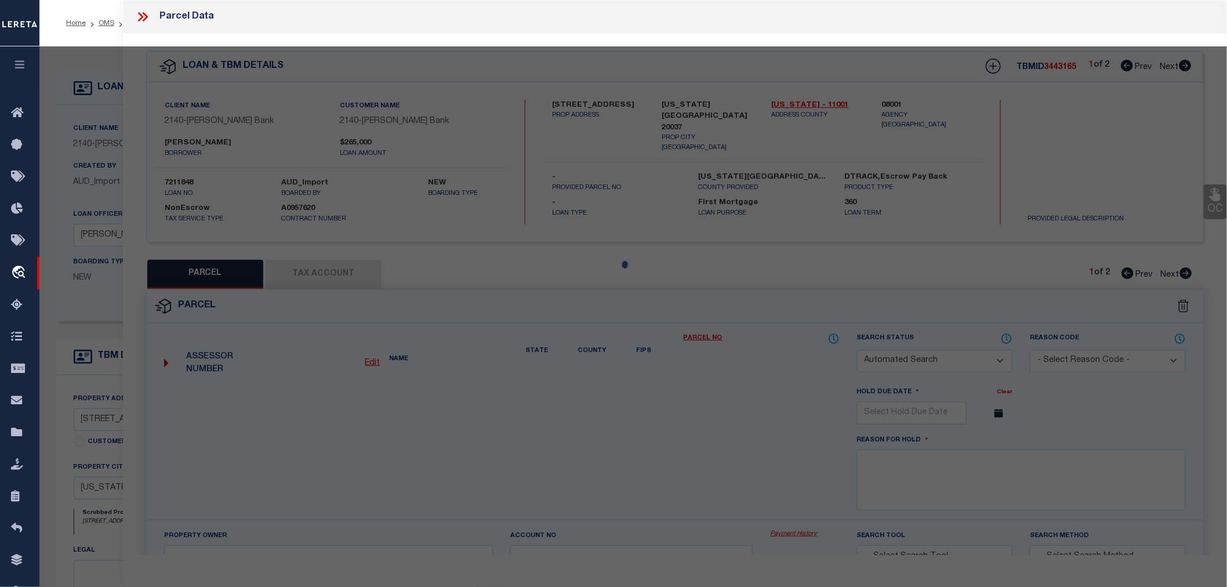
checkbox input "false"
type input "[US_STATE][GEOGRAPHIC_DATA] 20037"
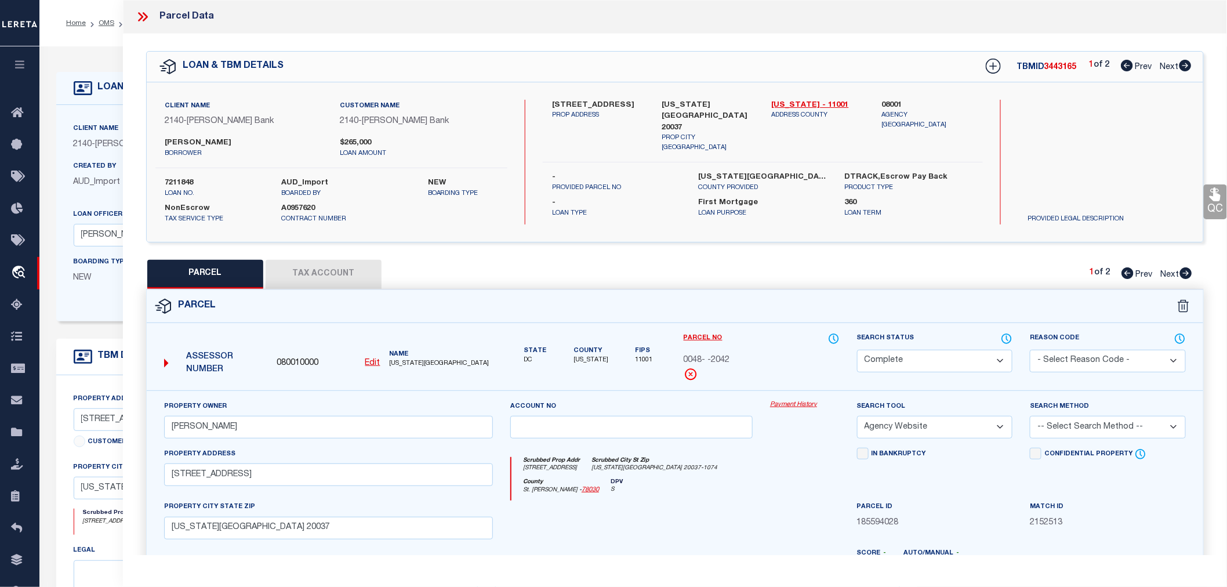
click at [1186, 277] on icon at bounding box center [1186, 273] width 12 height 12
select select "AS"
select select
checkbox input "false"
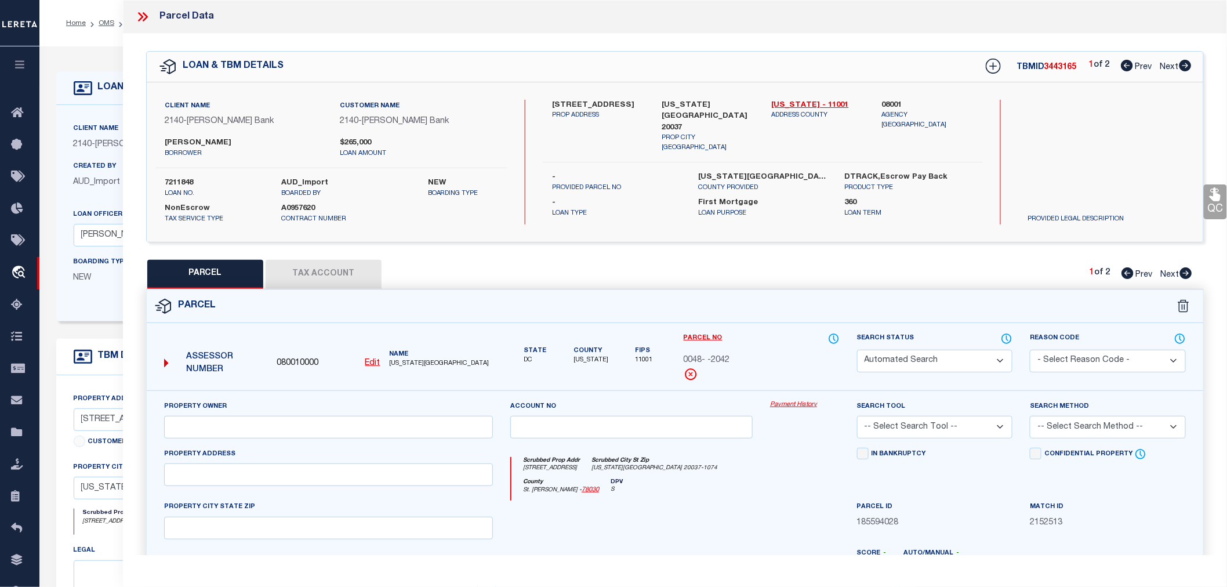
select select "CP"
type input "[PERSON_NAME]"
select select "AGW"
select select
type input "[STREET_ADDRESS]"
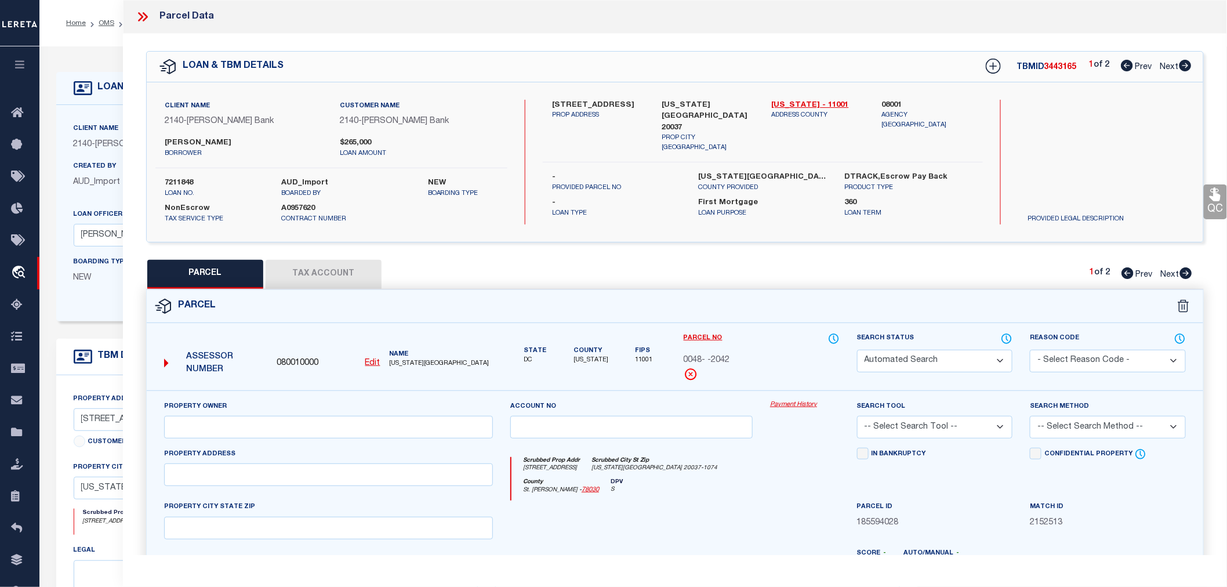
checkbox input "false"
type input "[US_STATE][GEOGRAPHIC_DATA] 20037"
click at [1184, 63] on icon at bounding box center [1185, 66] width 12 height 12
select select "AS"
select select
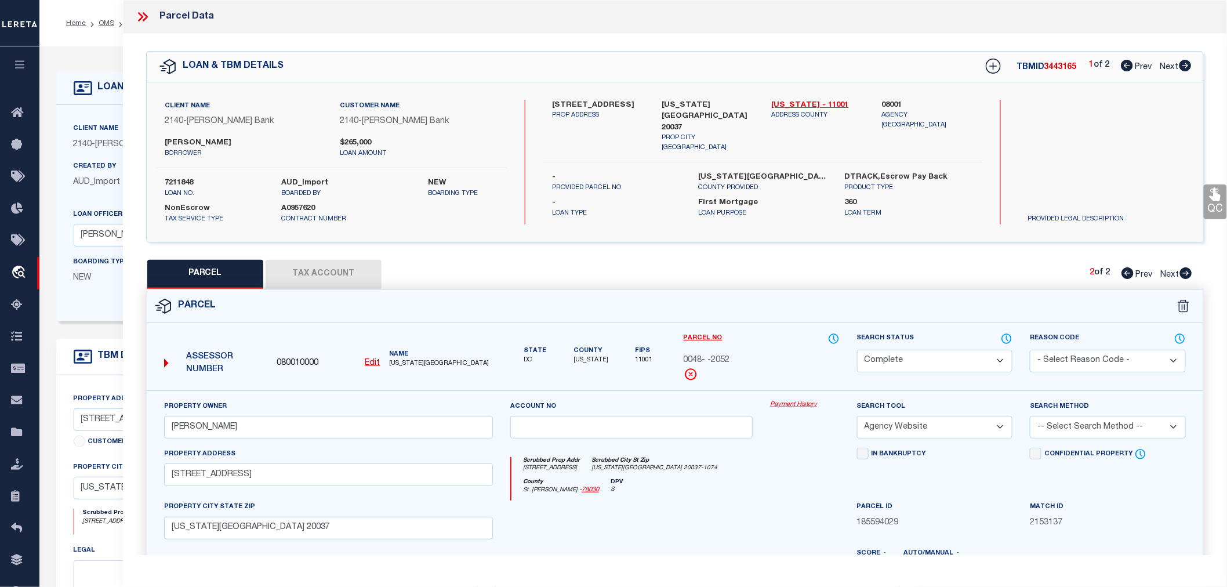
checkbox input "false"
select select "RD"
checkbox input "false"
type textarea "Document uploaded that satisfies a legal requirement, changing from [GEOGRAPHIC…"
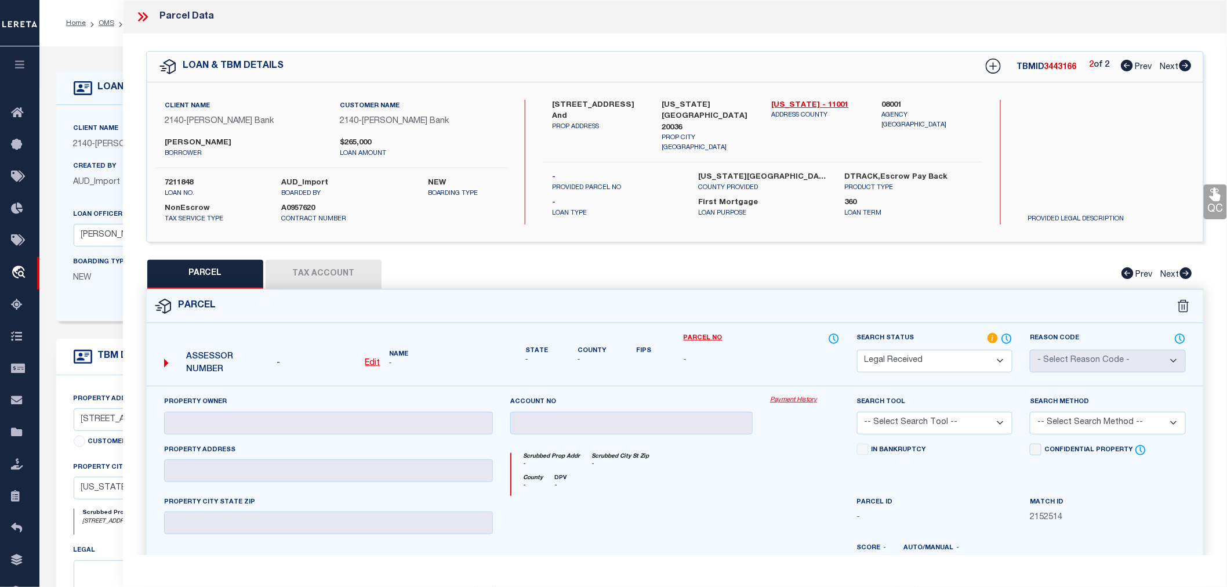
click at [1122, 64] on icon at bounding box center [1127, 66] width 12 height 12
select select "AS"
checkbox input "false"
select select "CP"
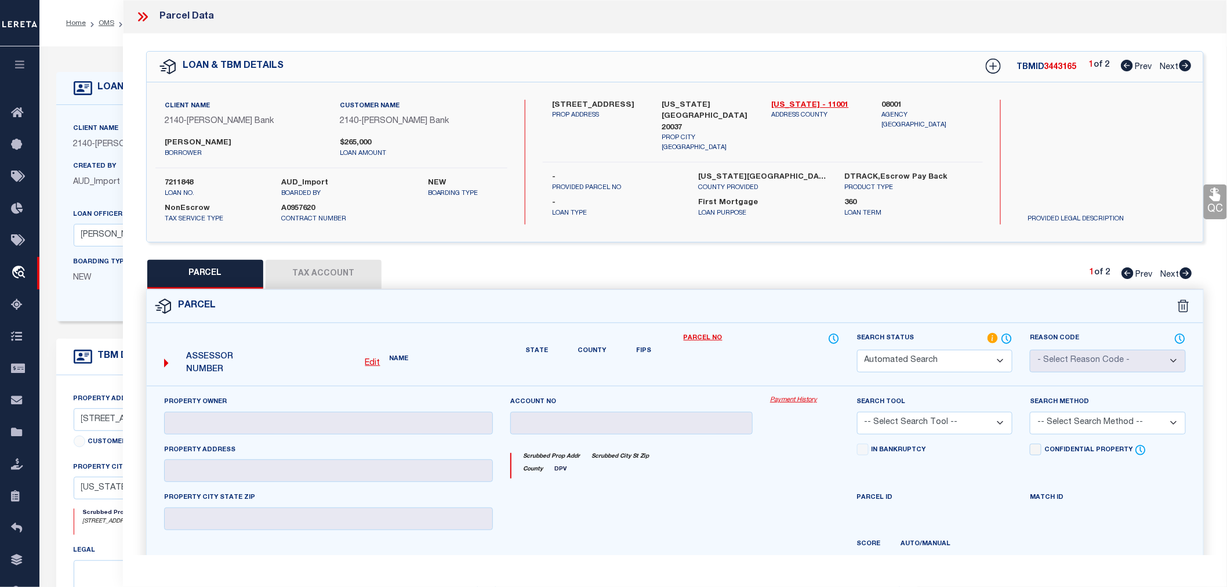
type input "[PERSON_NAME]"
select select "AGW"
select select
type input "[STREET_ADDRESS]"
checkbox input "false"
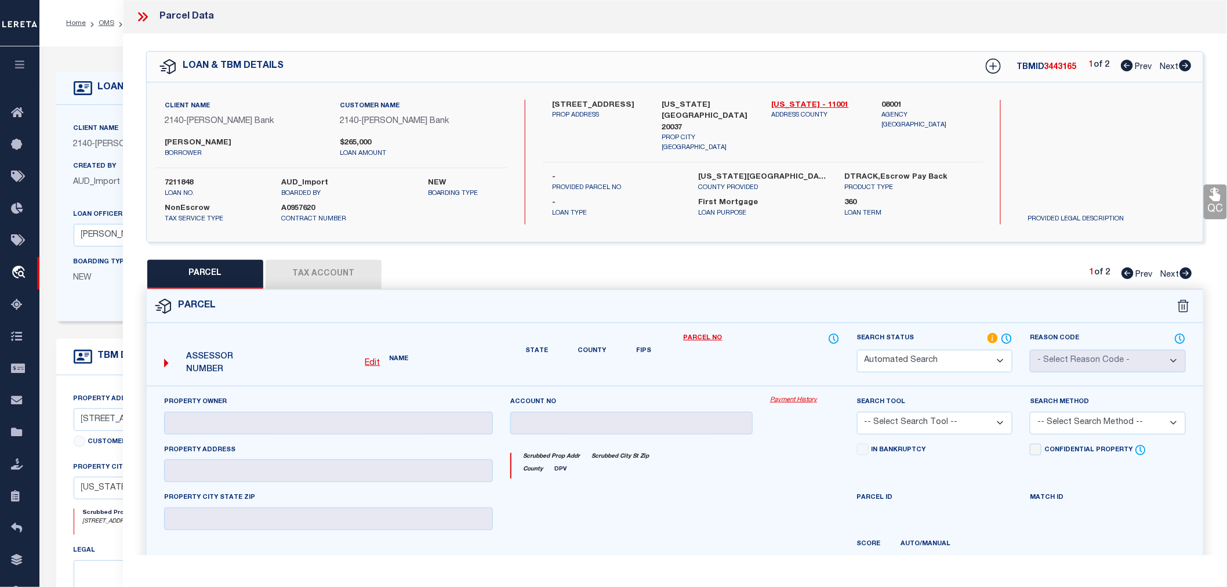
type input "[US_STATE][GEOGRAPHIC_DATA] 20037"
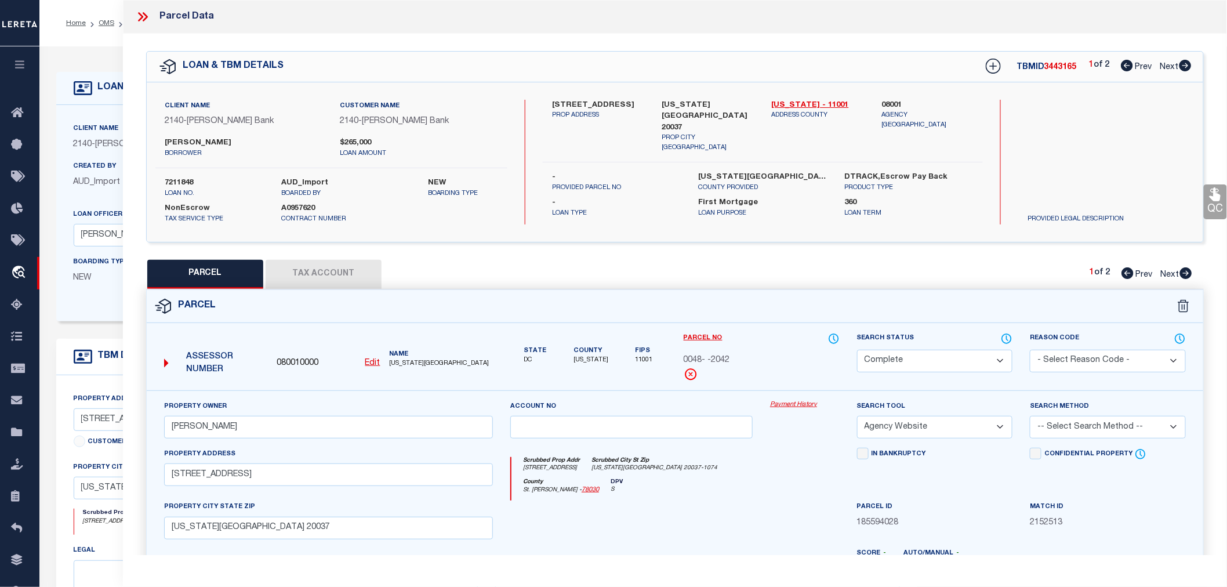
click at [300, 360] on span "080010000" at bounding box center [298, 363] width 42 height 13
copy span "080010000"
click at [1186, 64] on icon at bounding box center [1185, 66] width 12 height 12
select select "AS"
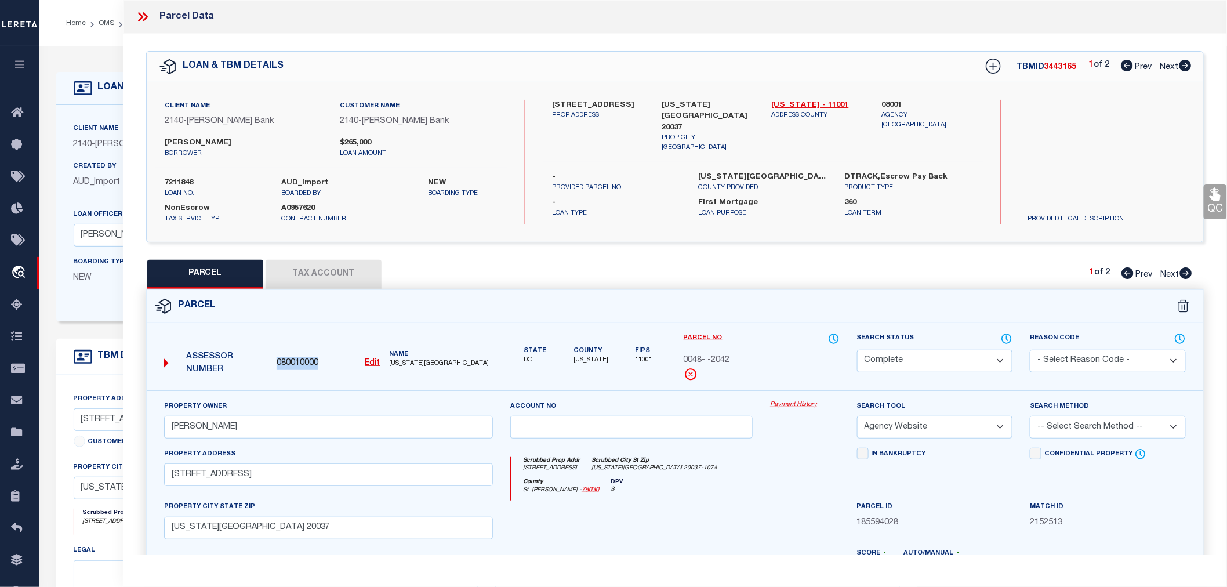
select select
checkbox input "false"
select select "RD"
checkbox input "false"
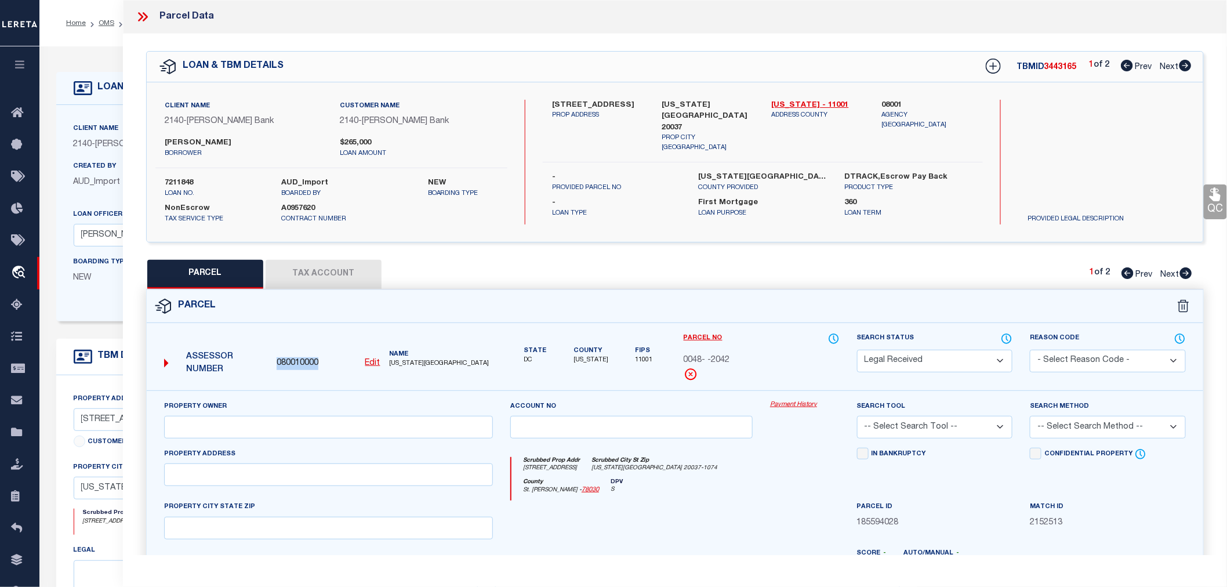
type textarea "Document uploaded that satisfies a legal requirement, changing from [GEOGRAPHIC…"
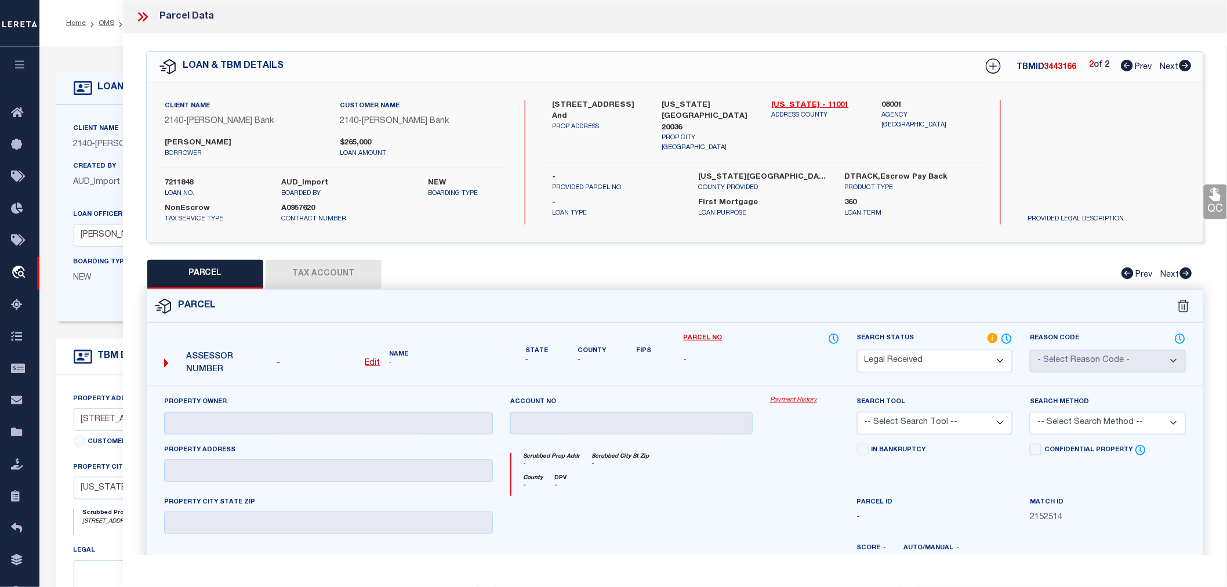
click at [367, 366] on u "Edit" at bounding box center [372, 363] width 15 height 8
select select "RD"
type textarea "-"
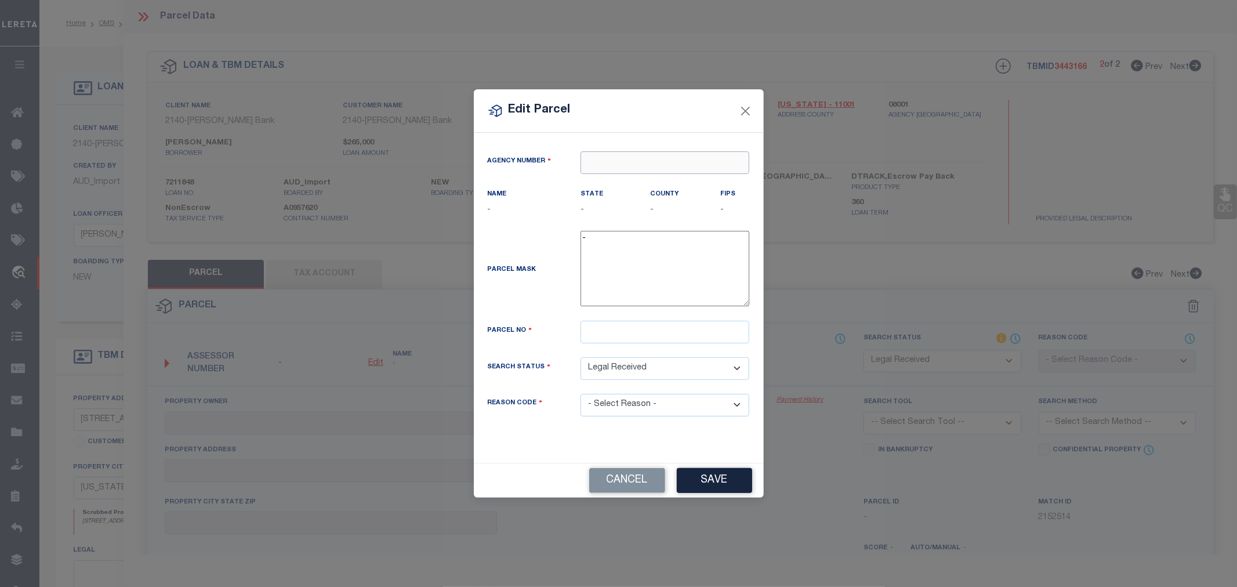
click at [697, 165] on input "text" at bounding box center [664, 162] width 169 height 23
paste input "080010000"
type input "080010000"
click at [649, 181] on div "080010000 : [US_STATE]" at bounding box center [675, 183] width 188 height 19
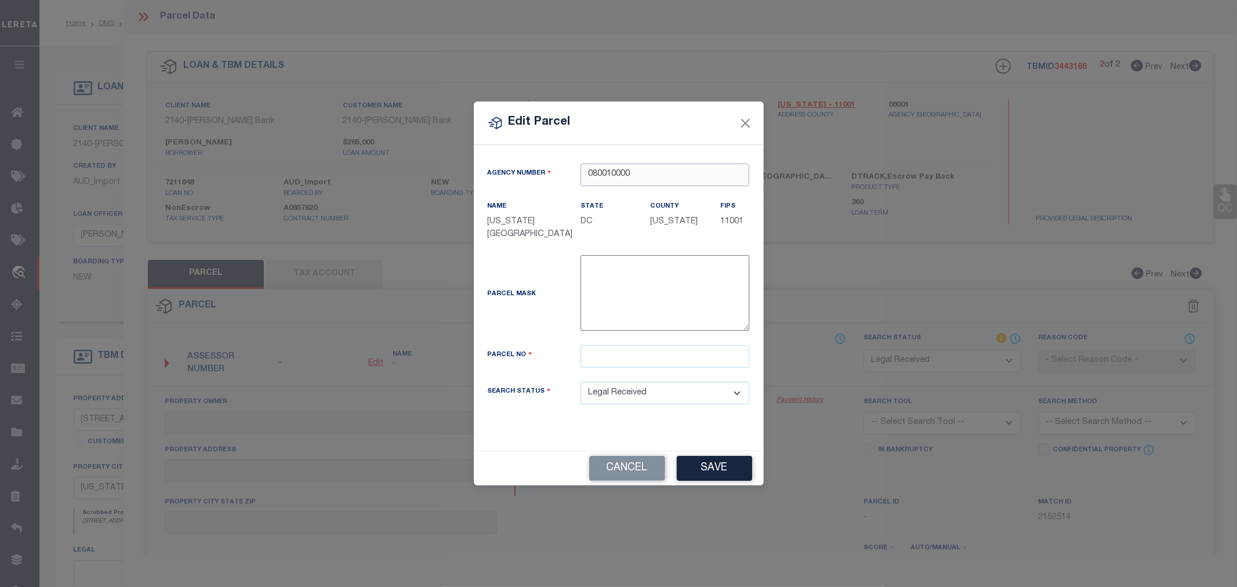
type input "080010000"
click at [605, 358] on input "text" at bounding box center [664, 356] width 169 height 23
type input "0068- -2039"
click at [710, 476] on button "Save" at bounding box center [714, 468] width 75 height 25
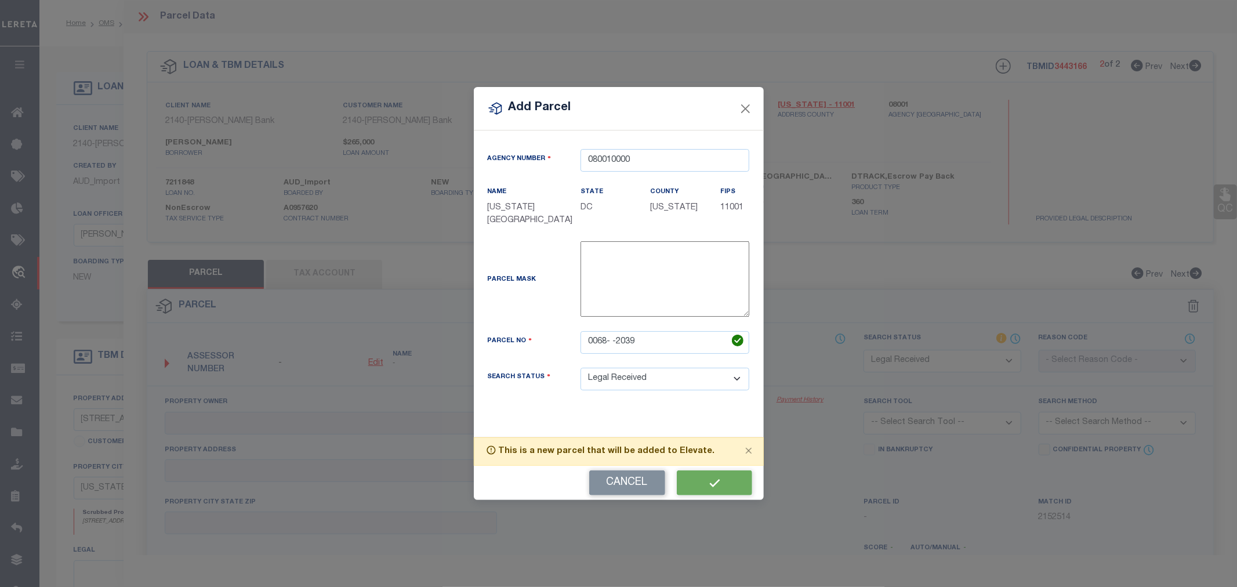
select select "RD"
checkbox input "false"
type textarea "Document uploaded that satisfies a legal requirement, changing from [GEOGRAPHIC…"
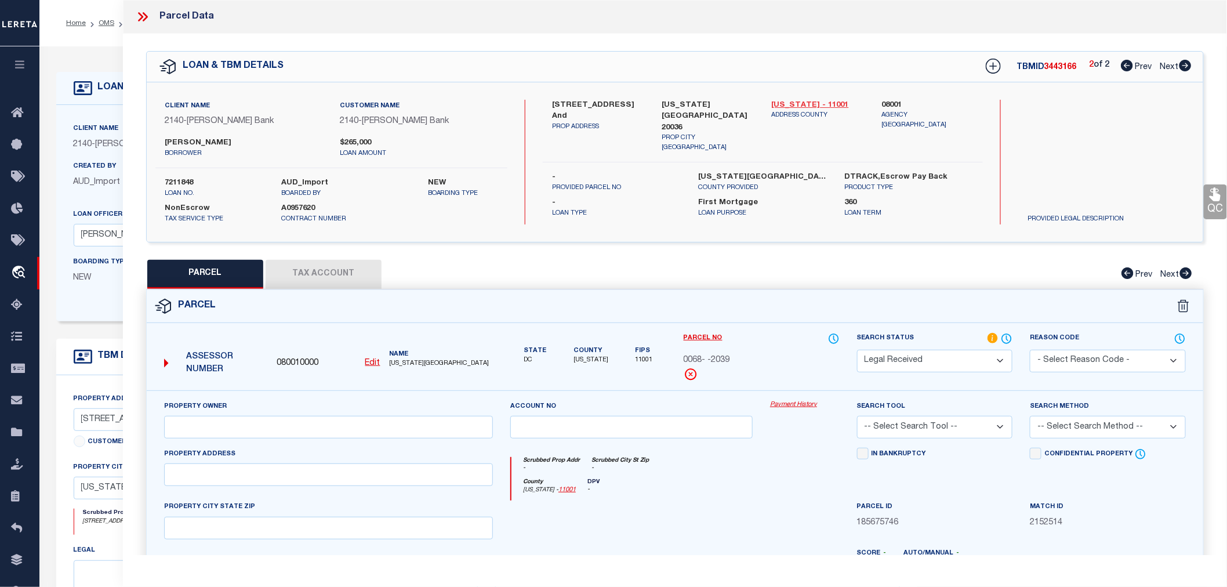
click at [829, 100] on link "[US_STATE] - 11001" at bounding box center [818, 106] width 92 height 12
click at [227, 427] on input "text" at bounding box center [328, 427] width 329 height 23
paste input "[PERSON_NAME]"
click at [355, 428] on input "[PERSON_NAME]" at bounding box center [328, 427] width 329 height 23
paste input "[PERSON_NAME]"
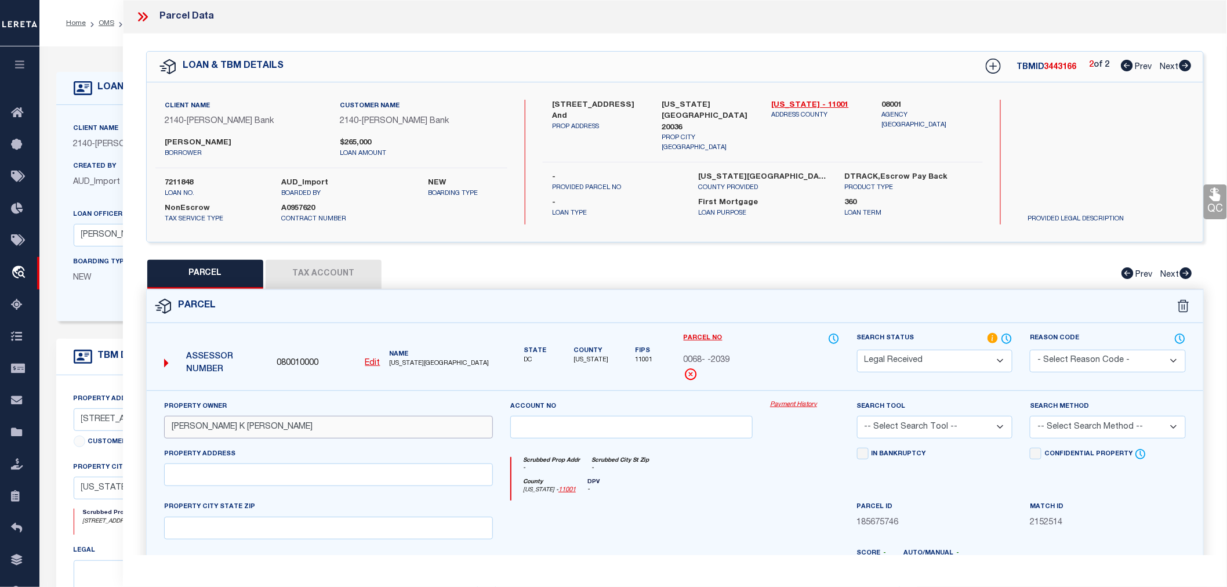
type input "[PERSON_NAME] K [PERSON_NAME]"
click at [277, 472] on input "text" at bounding box center [328, 474] width 329 height 23
paste input "[STREET_ADDRESS][US_STATE]"
drag, startPoint x: 263, startPoint y: 472, endPoint x: 390, endPoint y: 478, distance: 127.1
click at [390, 478] on input "[STREET_ADDRESS][US_STATE]" at bounding box center [328, 474] width 329 height 23
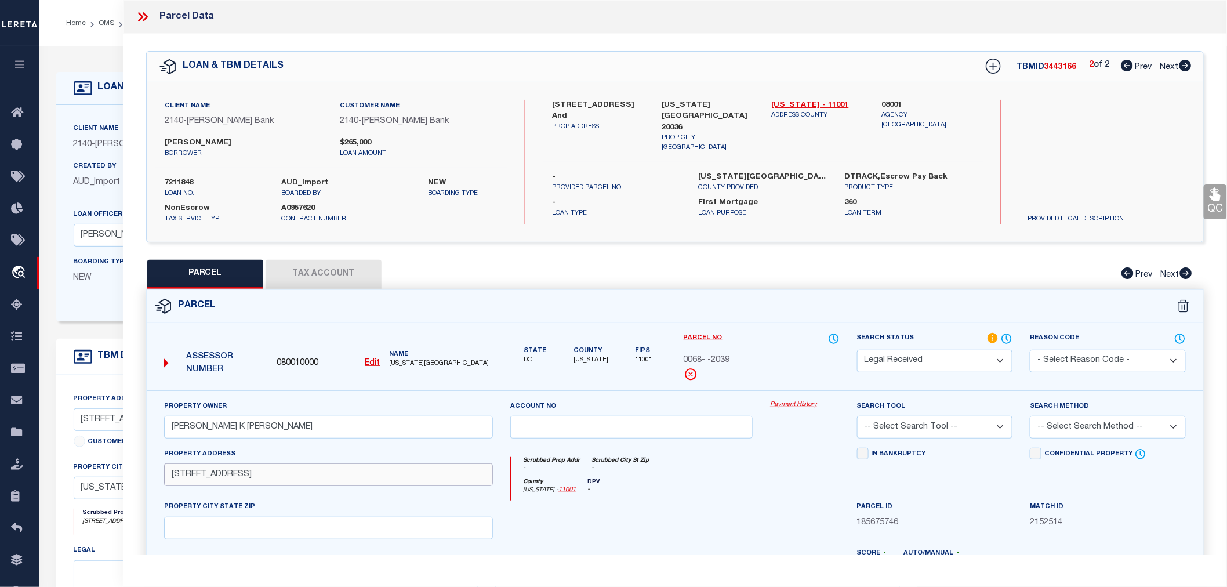
type input "[STREET_ADDRESS]"
click at [232, 530] on input "text" at bounding box center [328, 528] width 329 height 23
paste input "[US_STATE][GEOGRAPHIC_DATA] 20036-5901"
type input "[US_STATE][GEOGRAPHIC_DATA] 20036-5901"
click at [800, 372] on div "Parcel No 0068- -2039" at bounding box center [761, 356] width 156 height 49
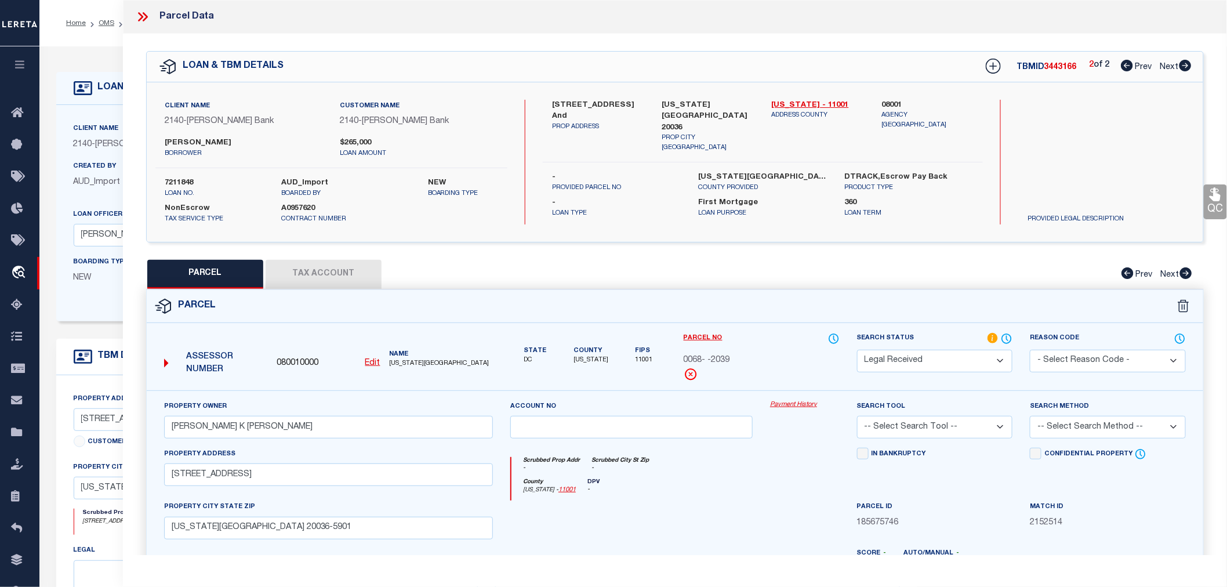
click at [910, 430] on select "-- Select Search Tool -- 3rd Party Website Agency File Agency Website ATLS CNV-…" at bounding box center [935, 427] width 156 height 23
select select "AGW"
click at [857, 416] on select "-- Select Search Tool -- 3rd Party Website Agency File Agency Website ATLS CNV-…" at bounding box center [935, 427] width 156 height 23
click at [1085, 423] on select "-- Select Search Method -- Property Address Legal Liability Info Provided" at bounding box center [1108, 427] width 156 height 23
select select "LEG"
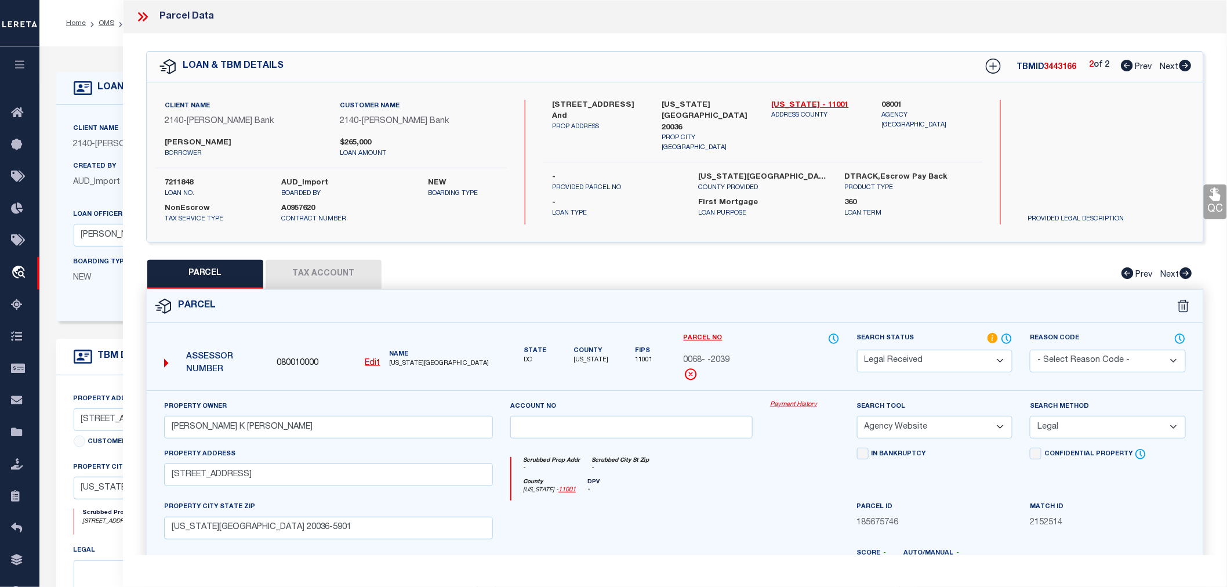
click at [1030, 416] on select "-- Select Search Method -- Property Address Legal Liability Info Provided" at bounding box center [1108, 427] width 156 height 23
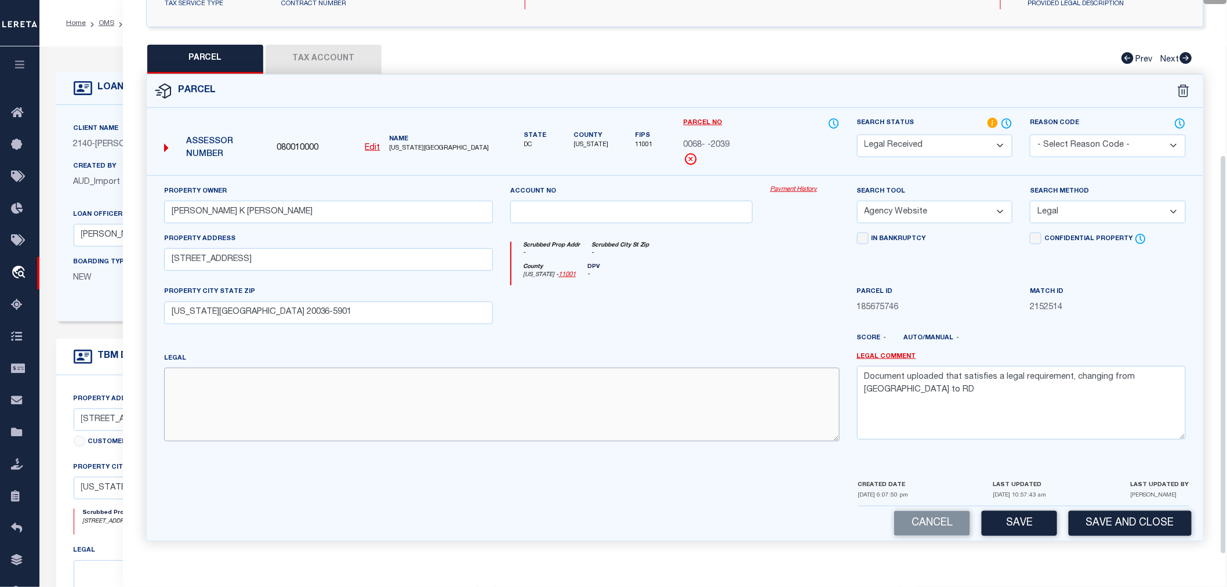
click at [328, 398] on textarea at bounding box center [501, 404] width 675 height 73
paste textarea "0068- -2039"
type textarea "0068- -2039"
click at [1015, 522] on button "Save" at bounding box center [1018, 523] width 75 height 25
select select "AS"
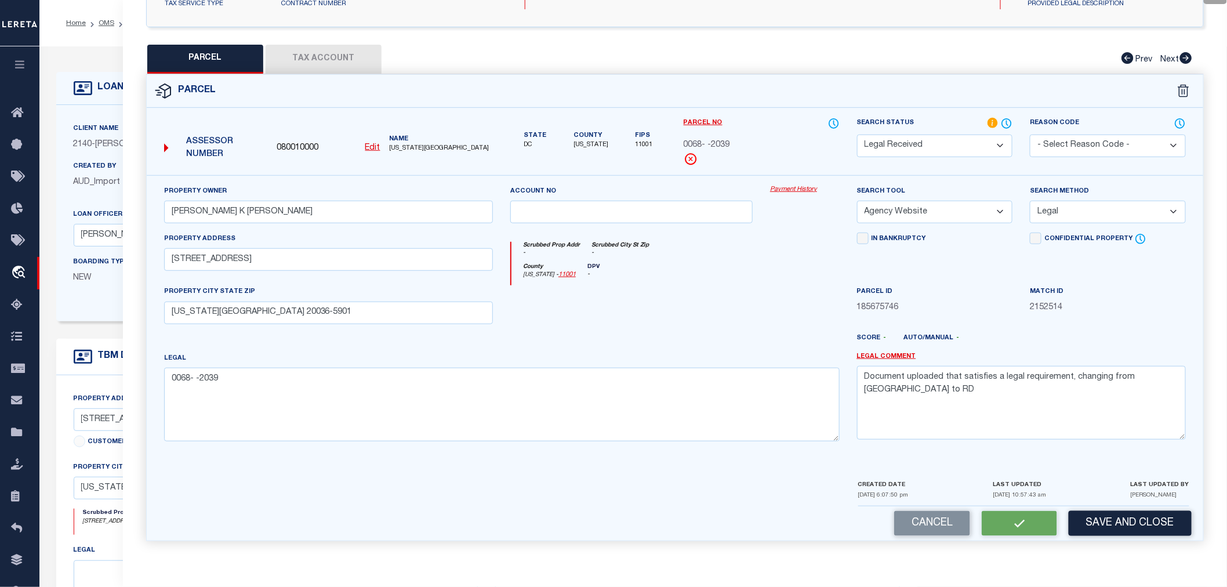
select select
checkbox input "false"
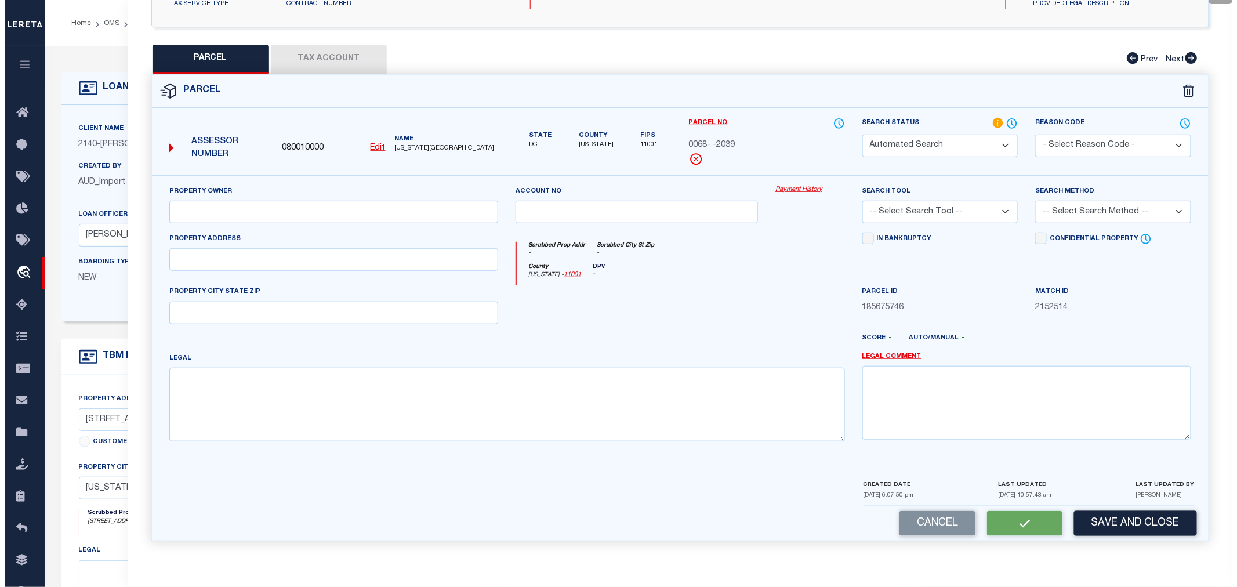
scroll to position [0, 0]
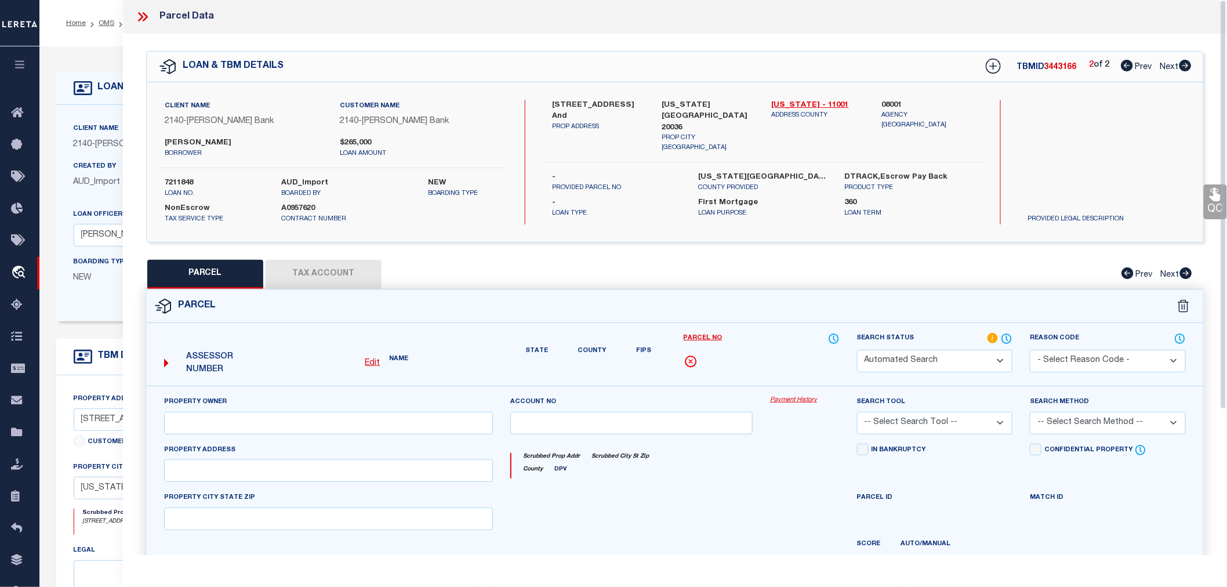
select select "RD"
type input "[PERSON_NAME] K [PERSON_NAME]"
select select "AGW"
select select "LEG"
type input "[STREET_ADDRESS]"
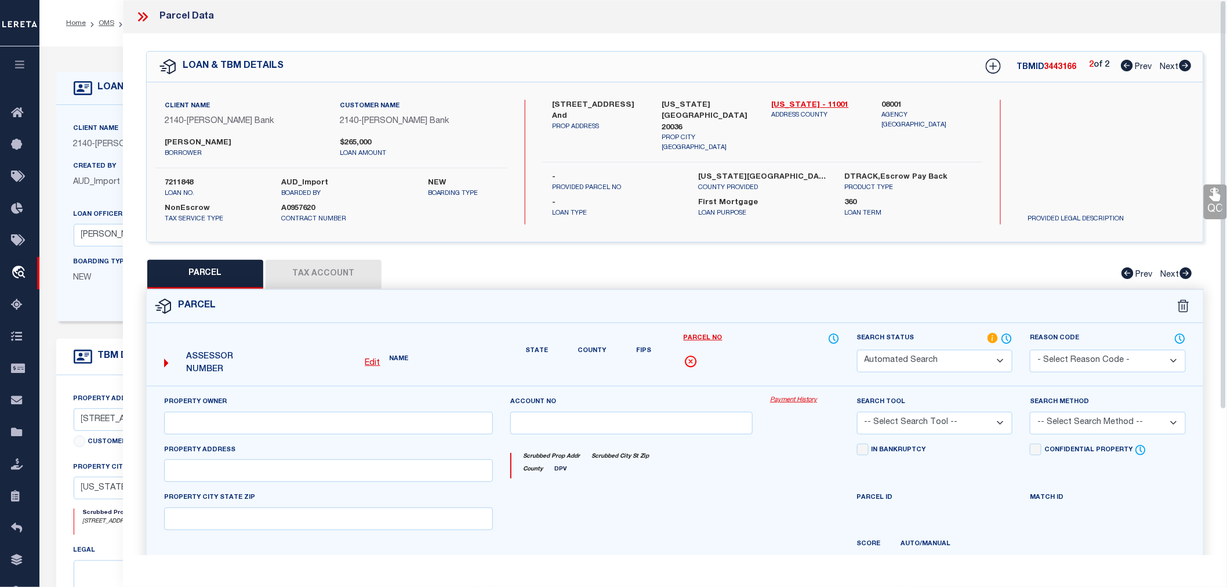
type input "[US_STATE][GEOGRAPHIC_DATA] 20036-5901"
type textarea "0068- -2039"
type textarea "Document uploaded that satisfies a legal requirement, changing from [GEOGRAPHIC…"
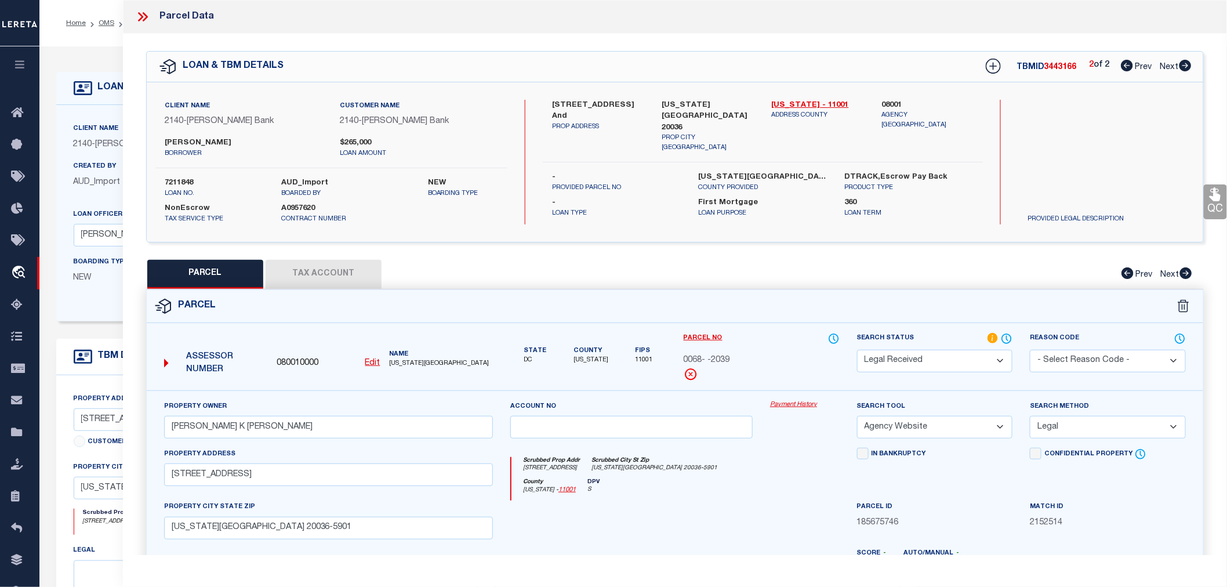
click at [334, 274] on button "Tax Account" at bounding box center [324, 274] width 116 height 29
select select "100"
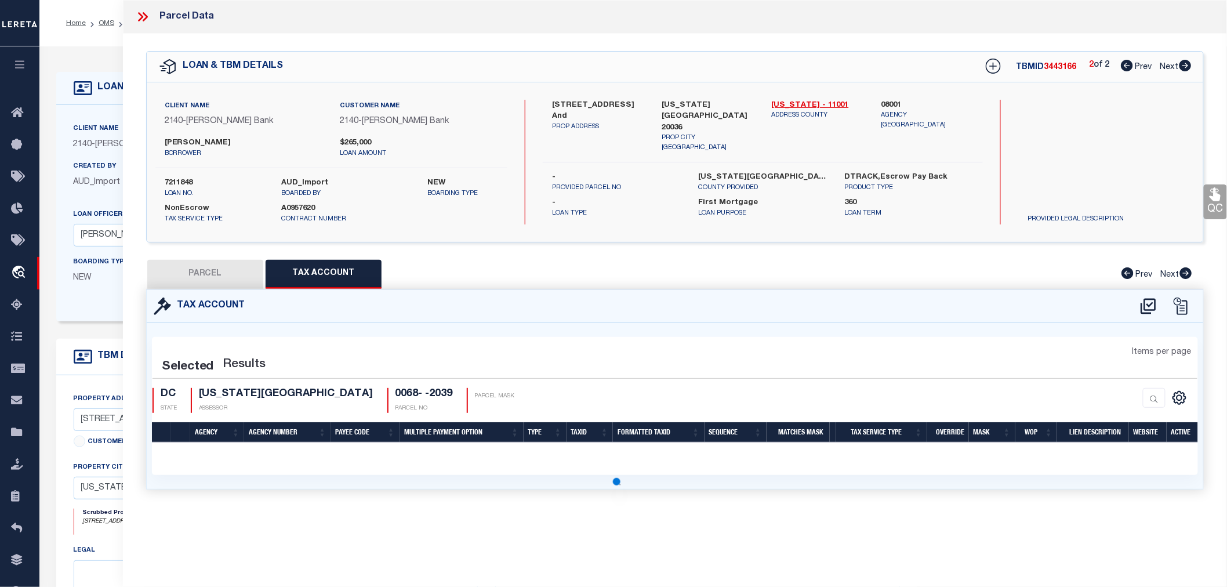
select select "100"
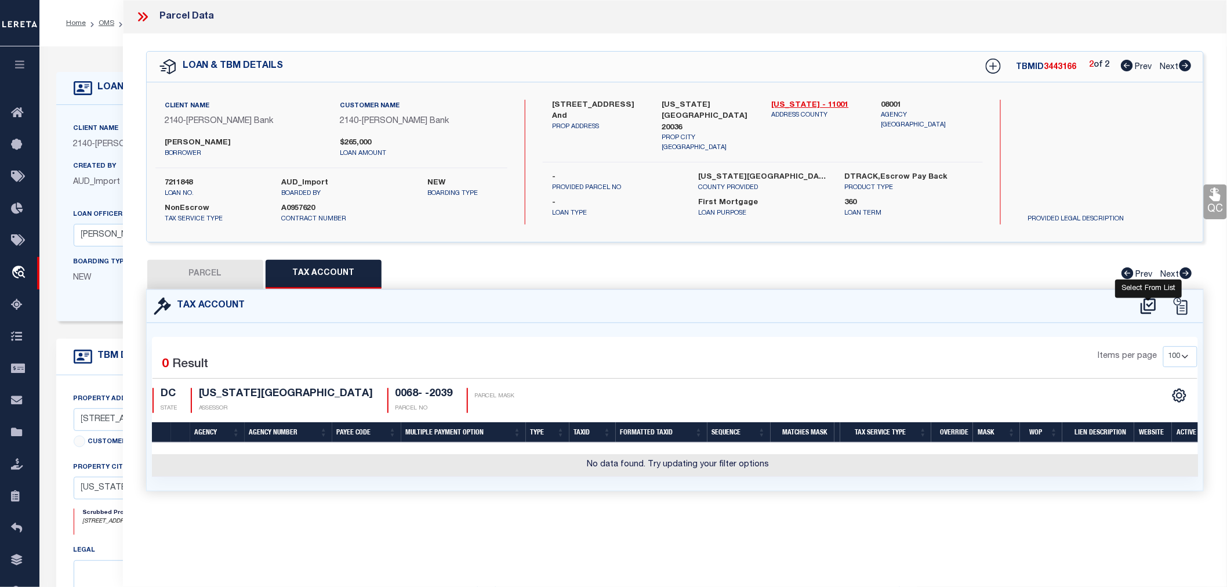
click at [1146, 306] on icon at bounding box center [1148, 306] width 19 height 19
select select "100"
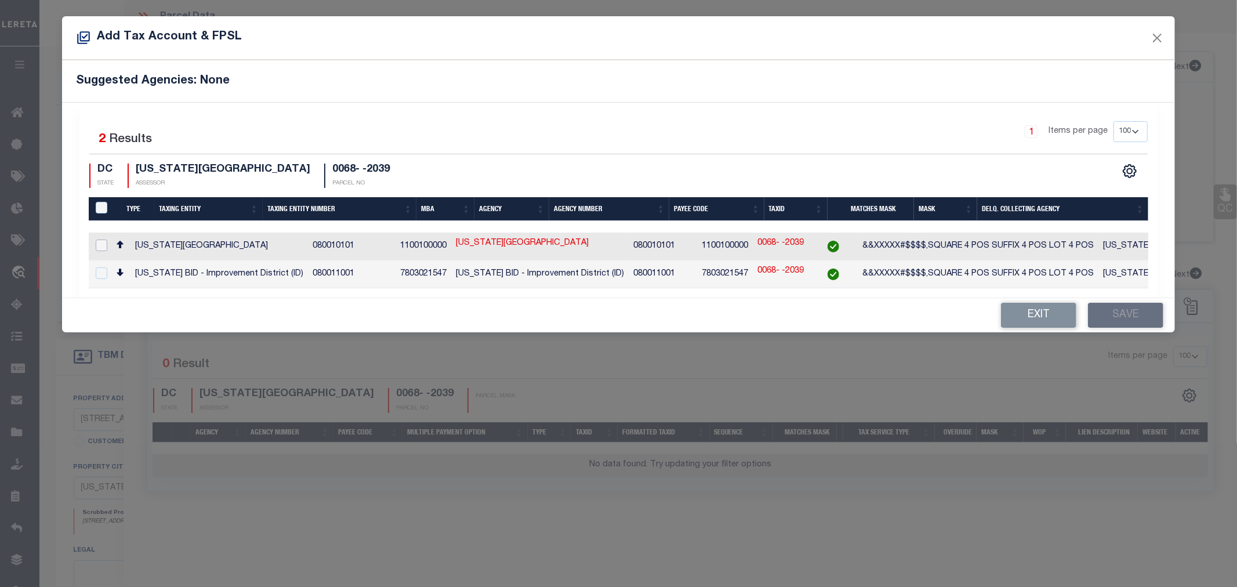
click at [103, 246] on input "checkbox" at bounding box center [102, 245] width 12 height 12
checkbox input "true"
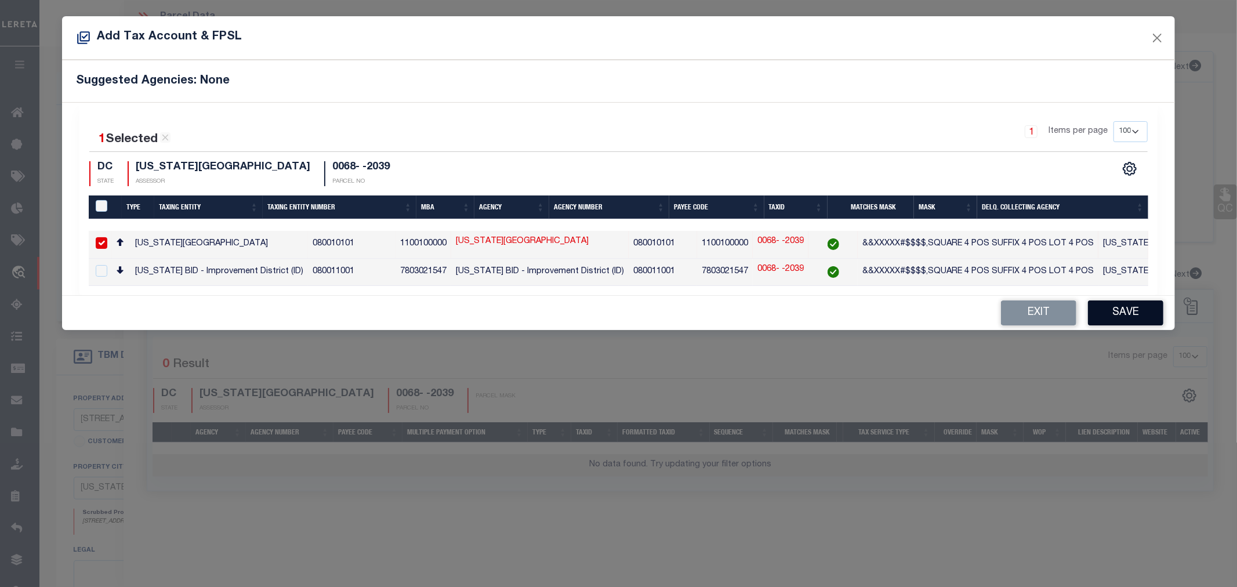
click at [1124, 318] on button "Save" at bounding box center [1125, 312] width 75 height 25
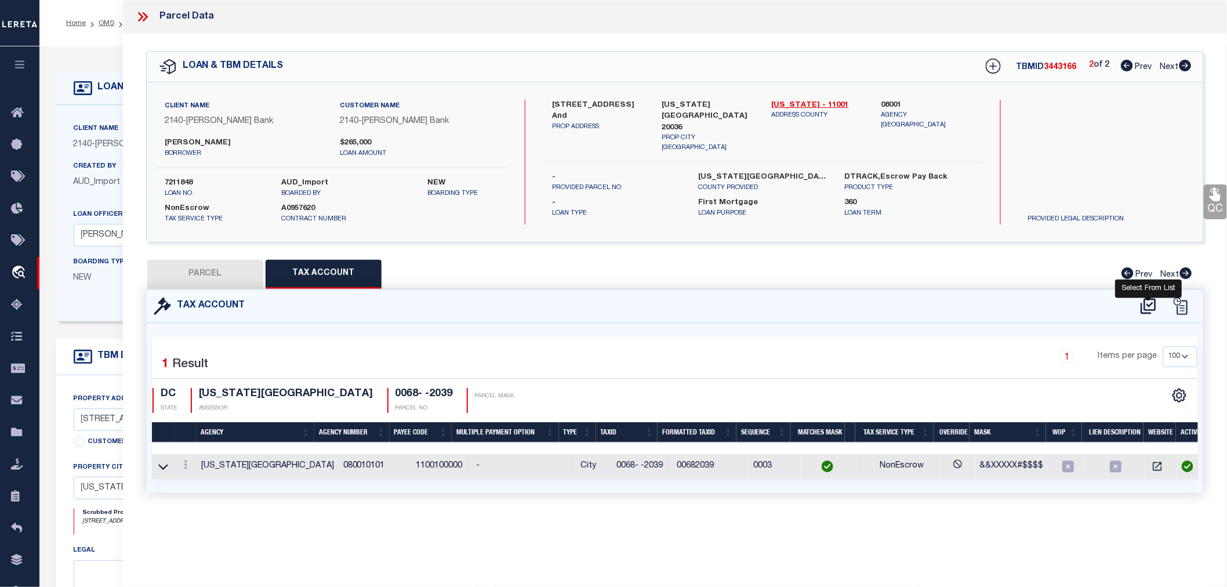
click at [1148, 305] on icon at bounding box center [1148, 306] width 19 height 19
select select "100"
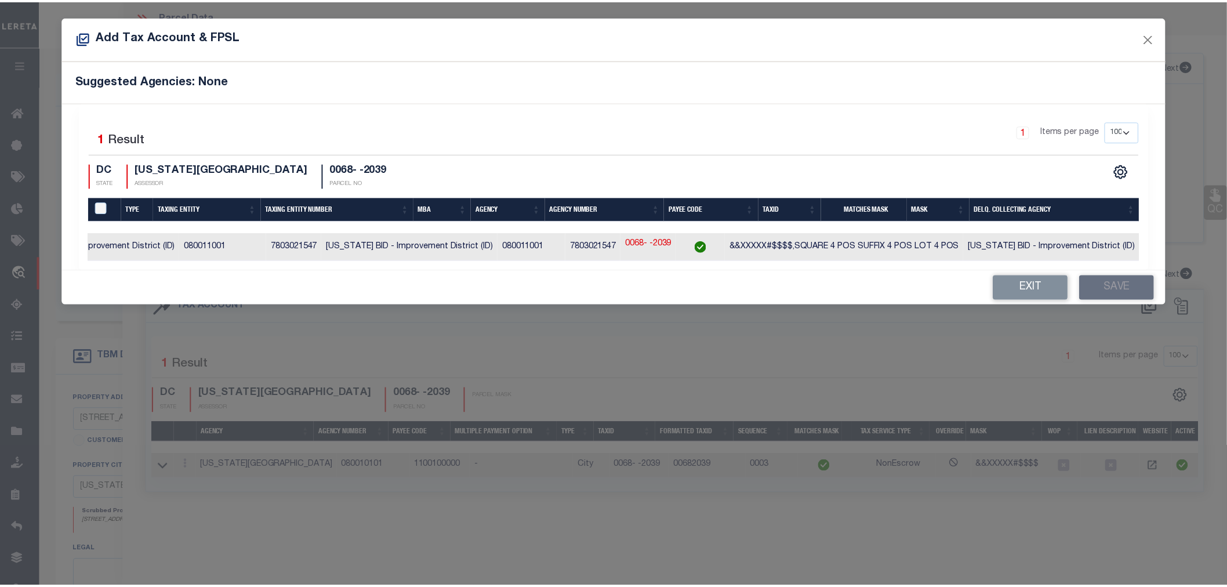
scroll to position [0, 163]
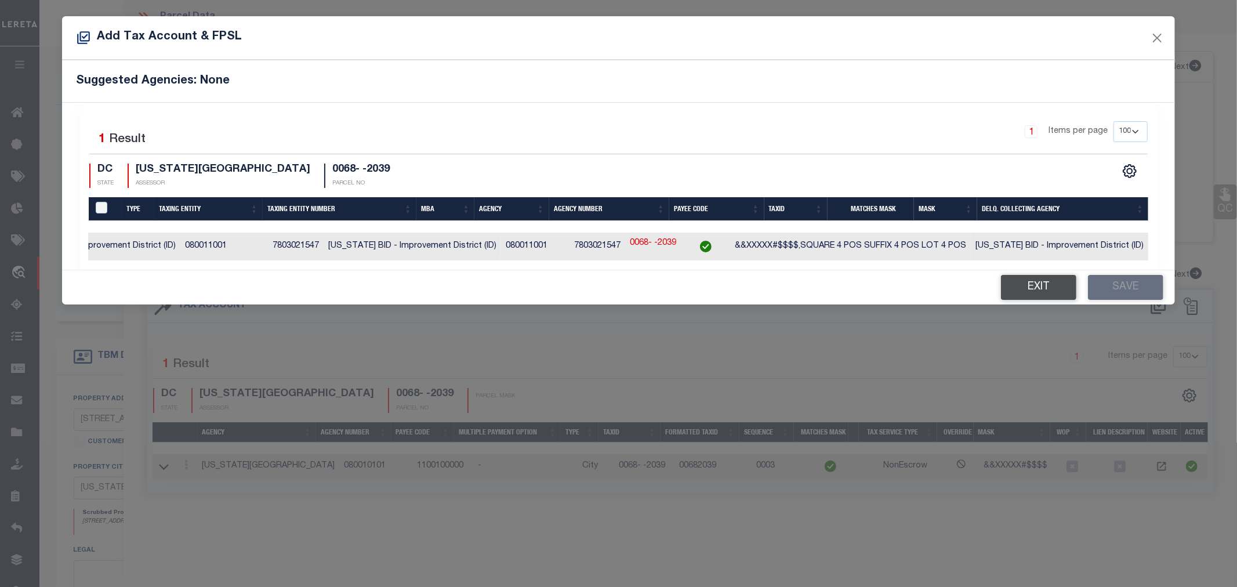
click at [1038, 294] on button "Exit" at bounding box center [1038, 287] width 75 height 25
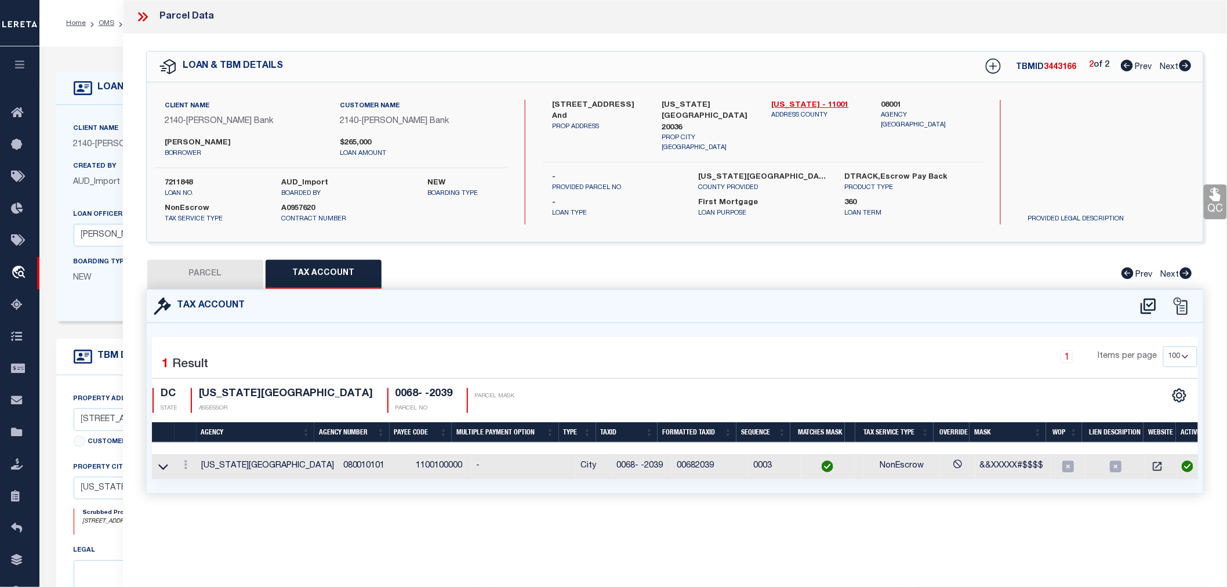
click at [212, 274] on button "PARCEL" at bounding box center [205, 274] width 116 height 29
select select "AS"
select select
checkbox input "false"
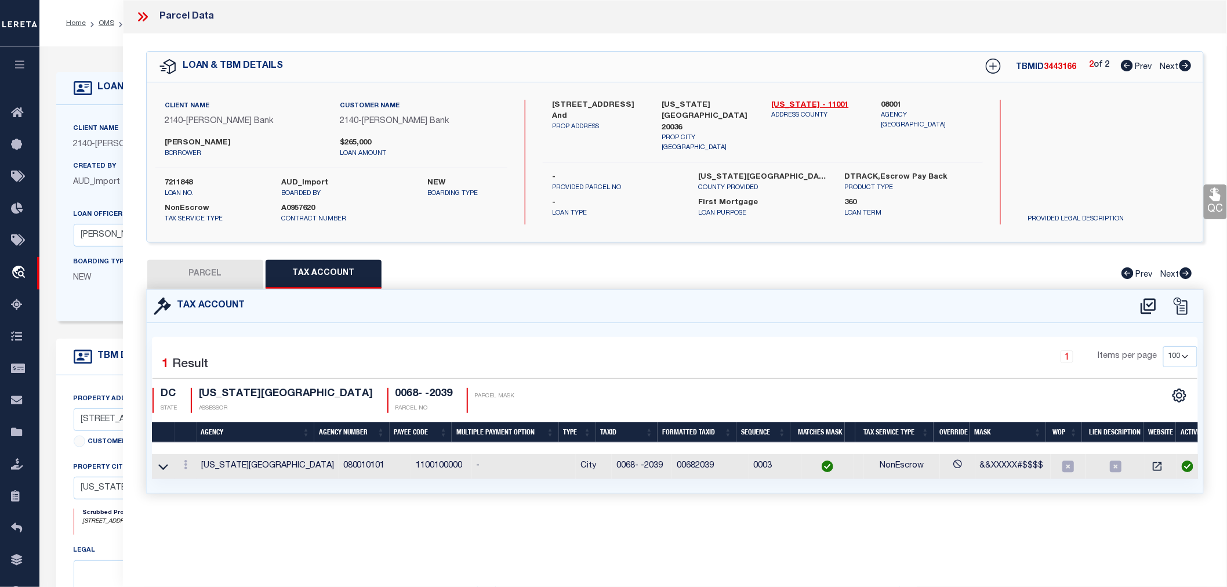
checkbox input "false"
select select "RD"
type input "[PERSON_NAME] K [PERSON_NAME]"
select select "AGW"
select select "LEG"
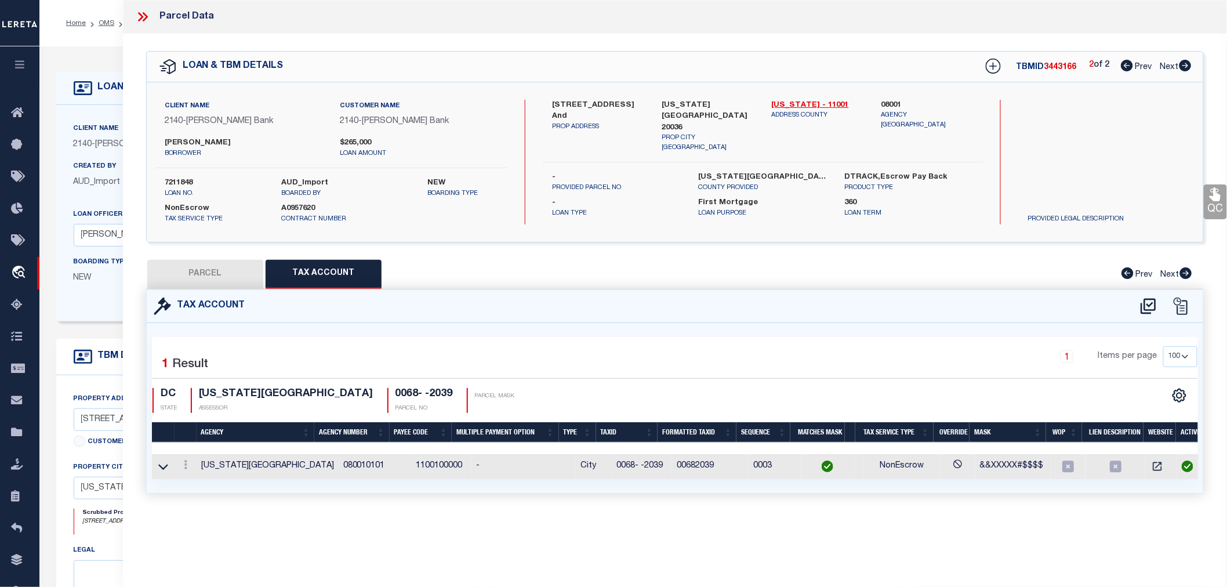
type input "[STREET_ADDRESS]"
type input "[US_STATE][GEOGRAPHIC_DATA] 20036-5901"
type textarea "0068- -2039"
type textarea "Document uploaded that satisfies a legal requirement, changing from [GEOGRAPHIC…"
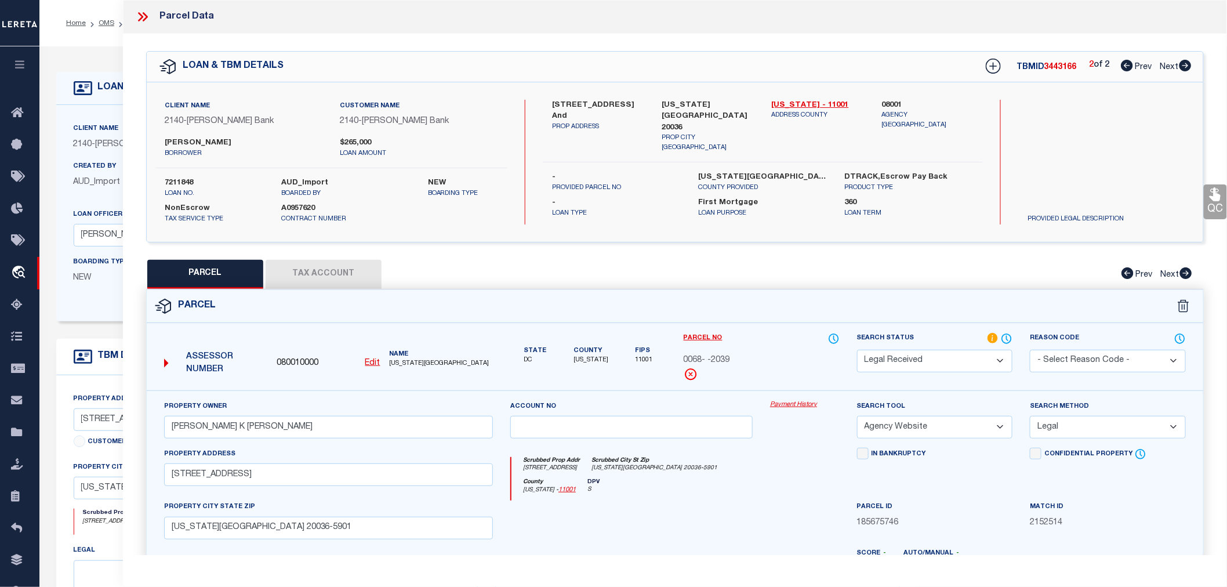
click at [932, 355] on select "Automated Search Bad Parcel Complete Duplicate Parcel High Dollar Reporting In …" at bounding box center [935, 361] width 156 height 23
click at [857, 350] on select "Automated Search Bad Parcel Complete Duplicate Parcel High Dollar Reporting In …" at bounding box center [935, 361] width 156 height 23
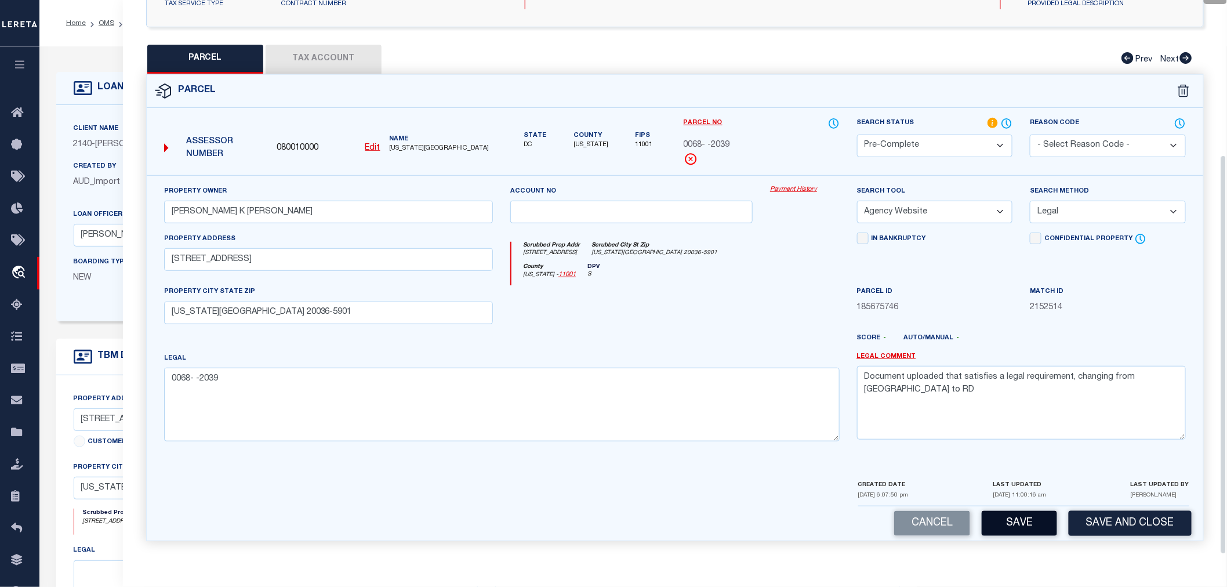
click at [1024, 530] on button "Save" at bounding box center [1018, 523] width 75 height 25
select select "AS"
select select
checkbox input "false"
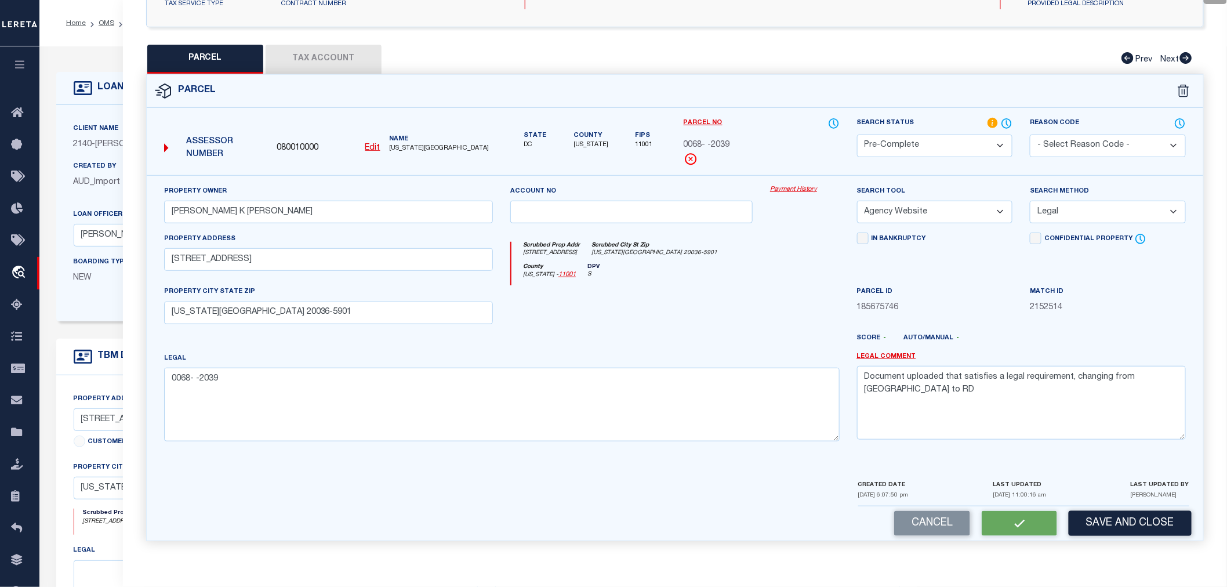
checkbox input "false"
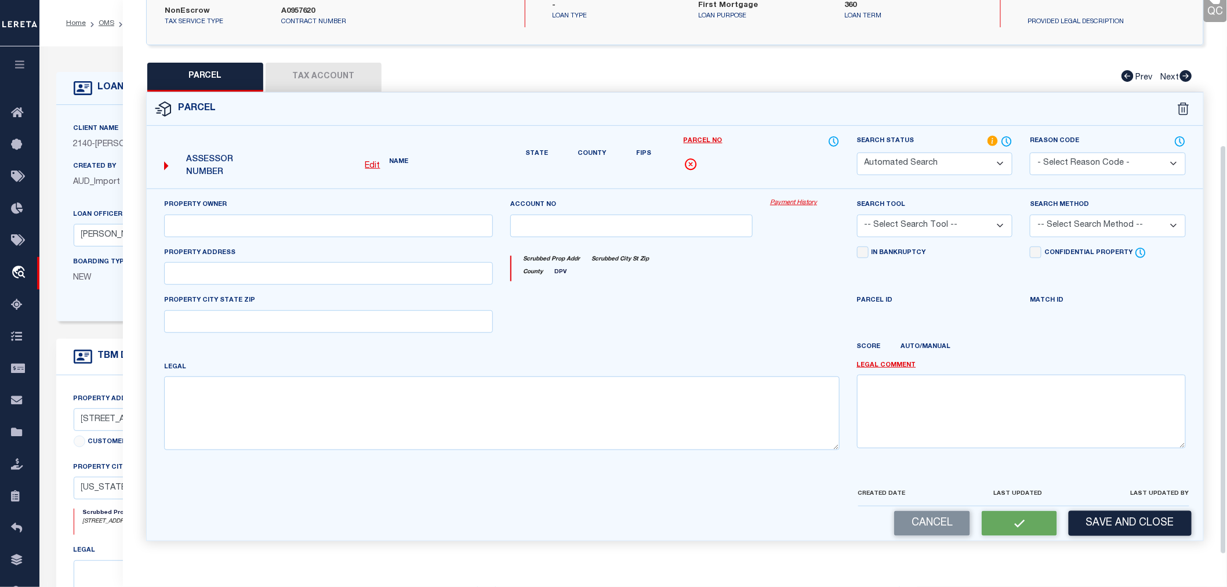
select select "PC"
type input "[PERSON_NAME] K [PERSON_NAME]"
select select "AGW"
select select "LEG"
type input "[STREET_ADDRESS]"
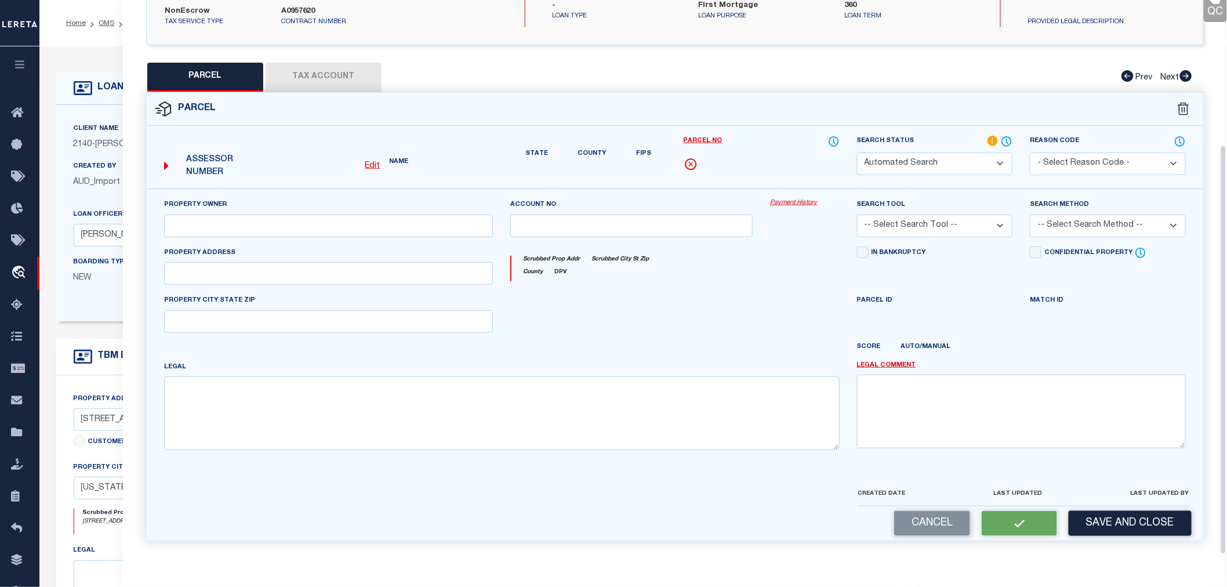
type input "[US_STATE][GEOGRAPHIC_DATA] 20036-5901"
type textarea "0068- -2039"
type textarea "Document uploaded that satisfies a legal requirement, changing from [GEOGRAPHIC…"
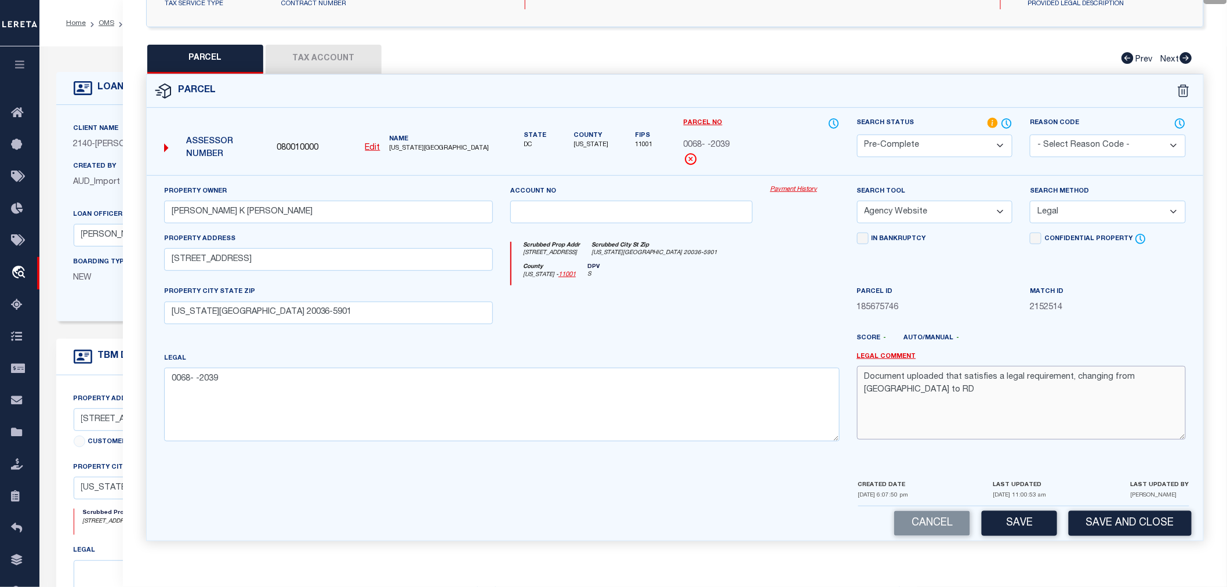
drag, startPoint x: 1168, startPoint y: 383, endPoint x: 850, endPoint y: 391, distance: 317.8
click at [850, 391] on div "Legal Comment Document uploaded that satisfies a legal requirement, changing fr…" at bounding box center [1021, 401] width 346 height 99
click at [1017, 530] on button "Save" at bounding box center [1018, 523] width 75 height 25
click at [738, 316] on div at bounding box center [631, 309] width 260 height 48
select select "AS"
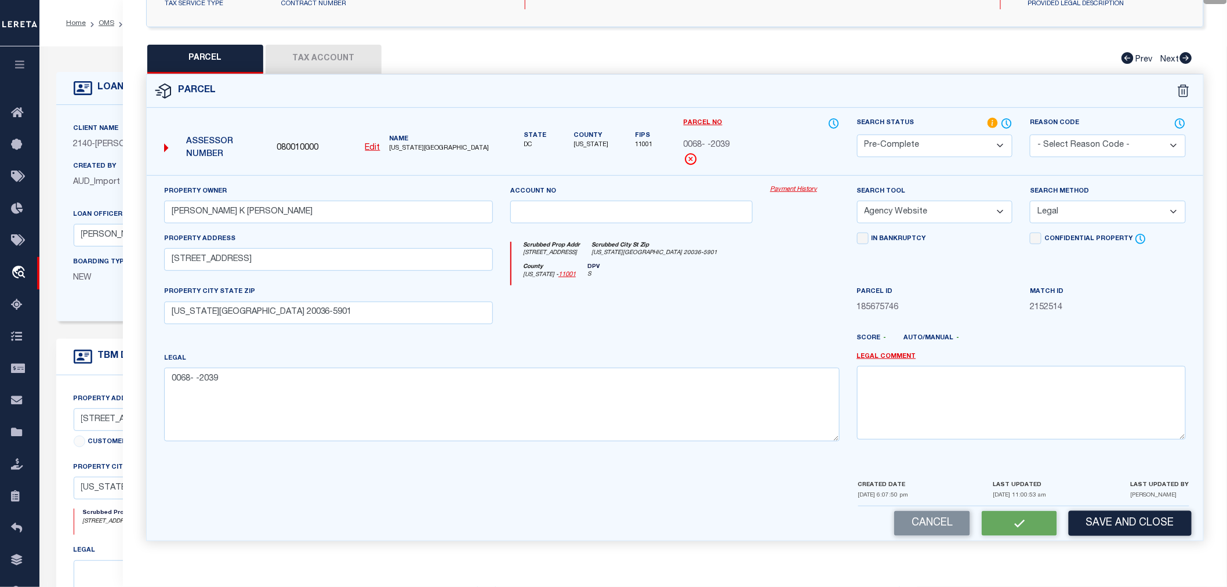
select select
checkbox input "false"
select select "PC"
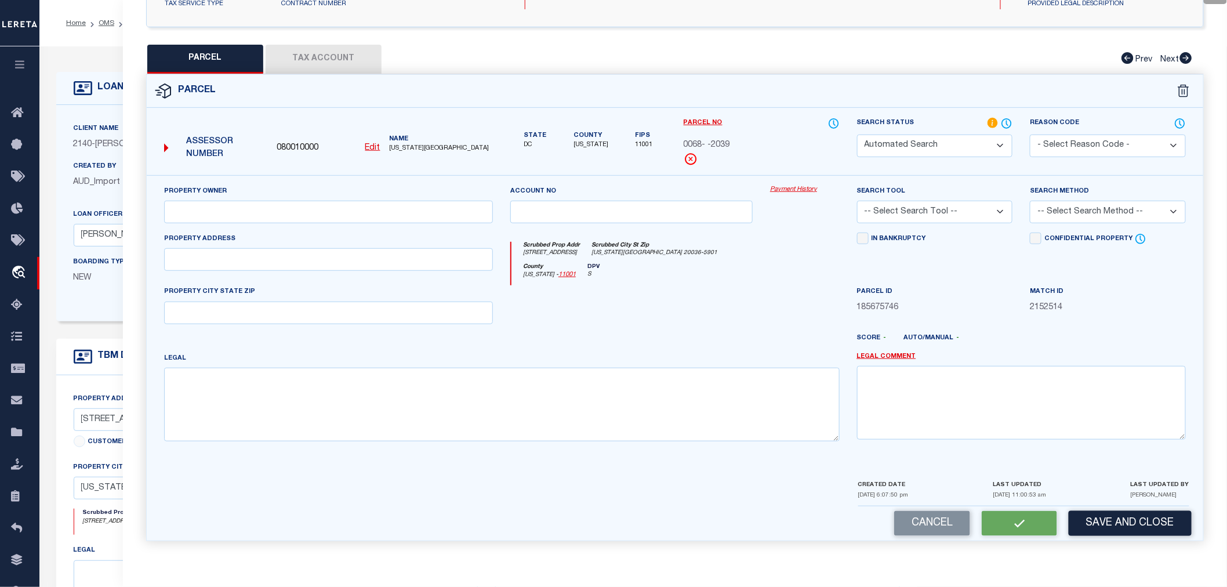
type input "[PERSON_NAME] K [PERSON_NAME]"
select select "AGW"
select select "LEG"
type input "[STREET_ADDRESS]"
type input "[US_STATE][GEOGRAPHIC_DATA] 20036-5901"
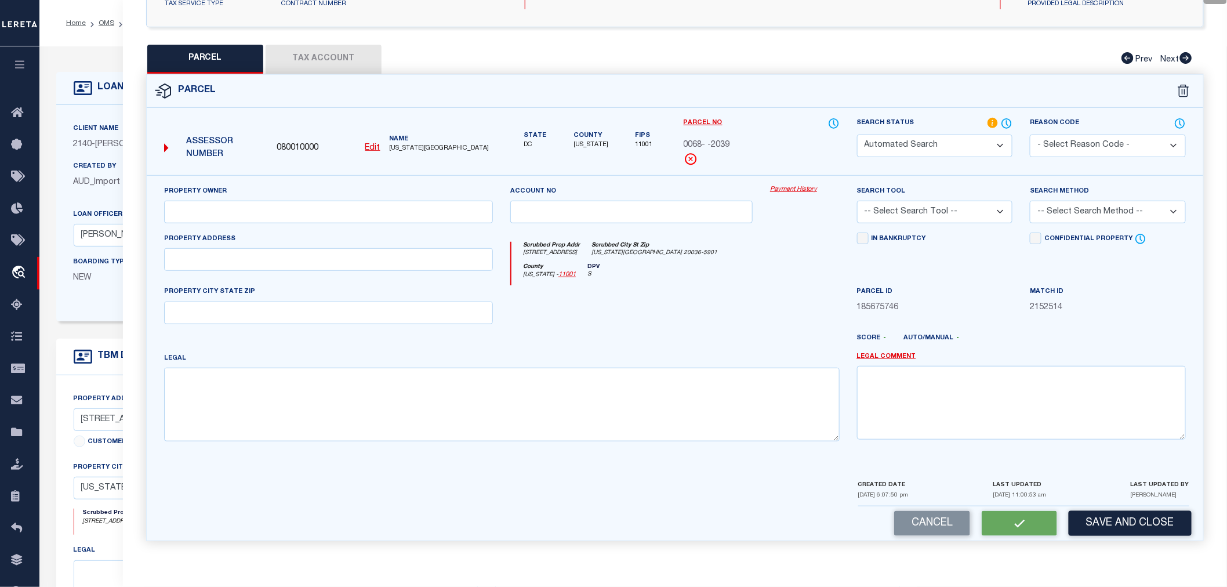
type textarea "0068- -2039"
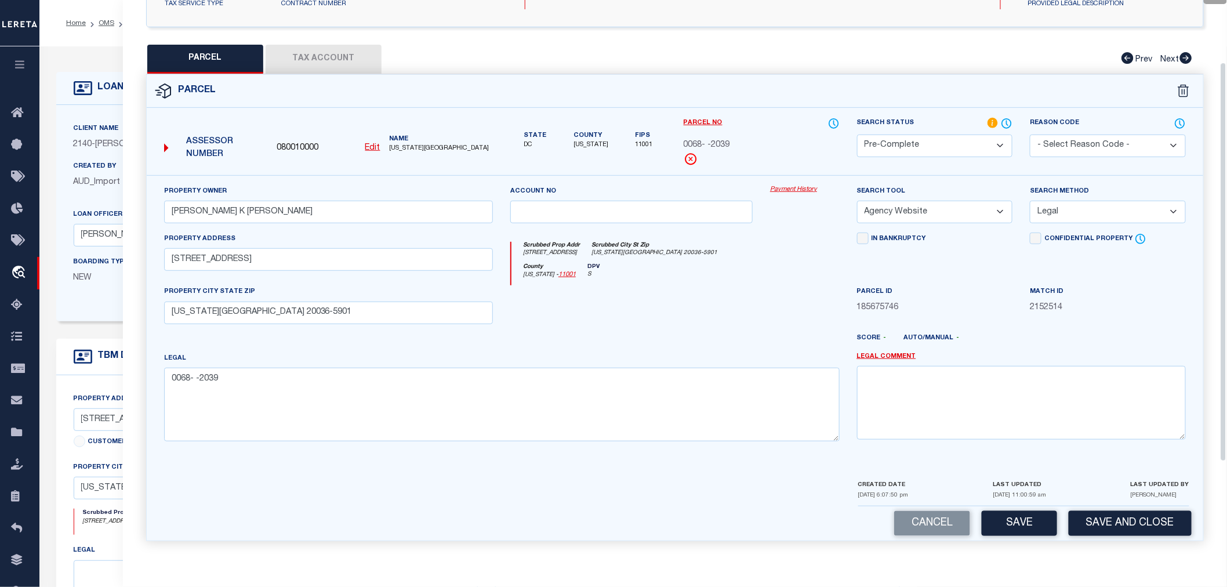
scroll to position [21, 0]
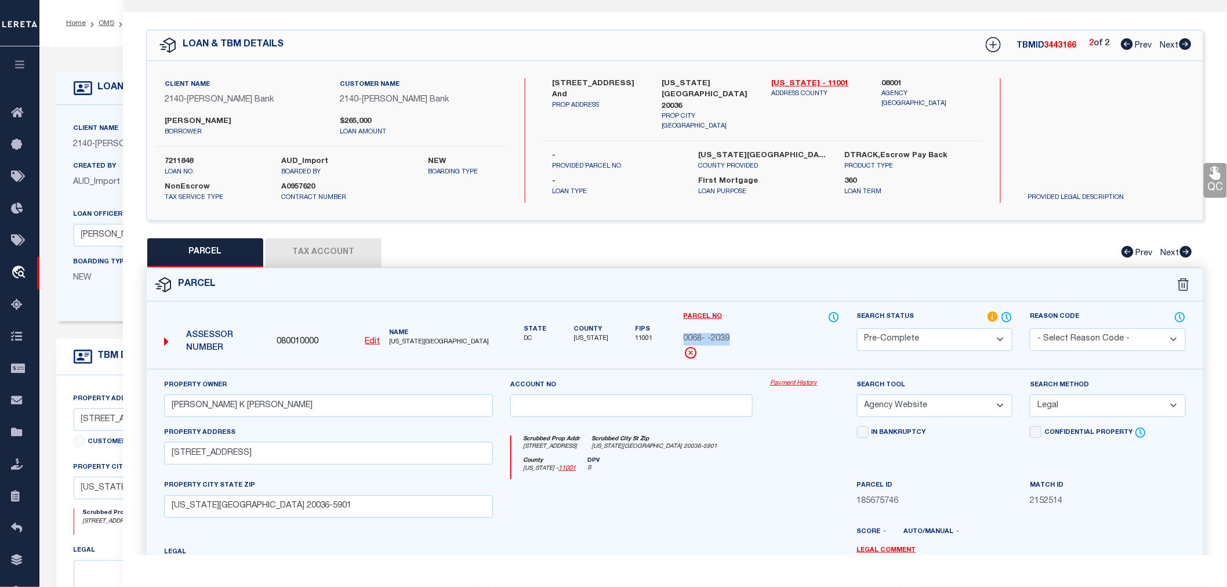
drag, startPoint x: 681, startPoint y: 337, endPoint x: 729, endPoint y: 337, distance: 48.1
click at [729, 337] on div "Parcel No 0068- -2039" at bounding box center [761, 340] width 173 height 58
copy span "0068- -2039"
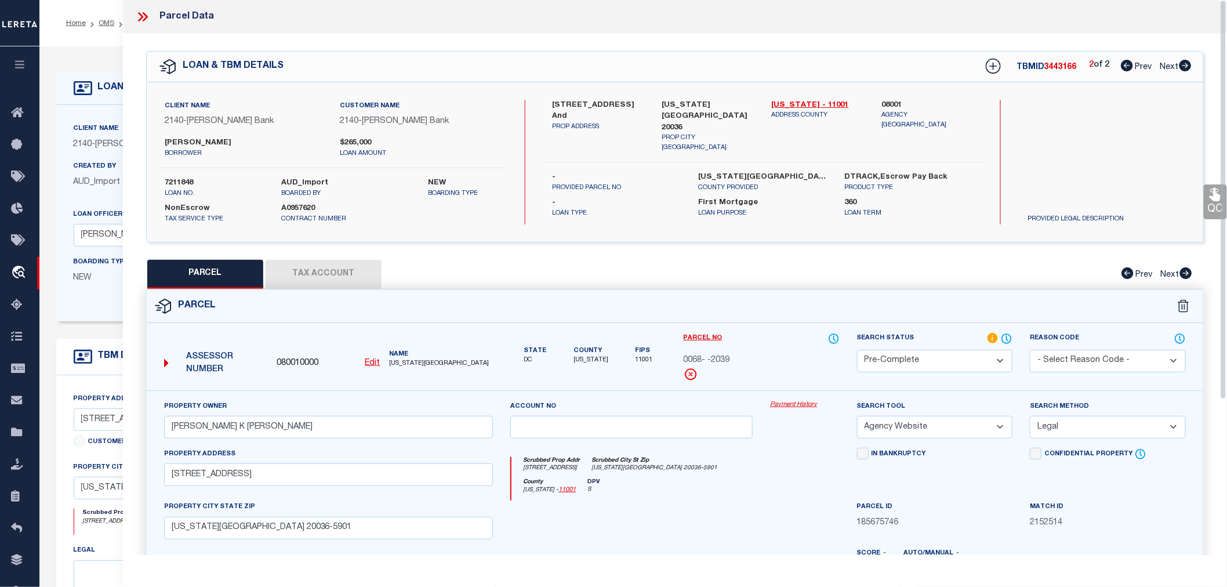
click at [144, 18] on icon at bounding box center [142, 16] width 15 height 15
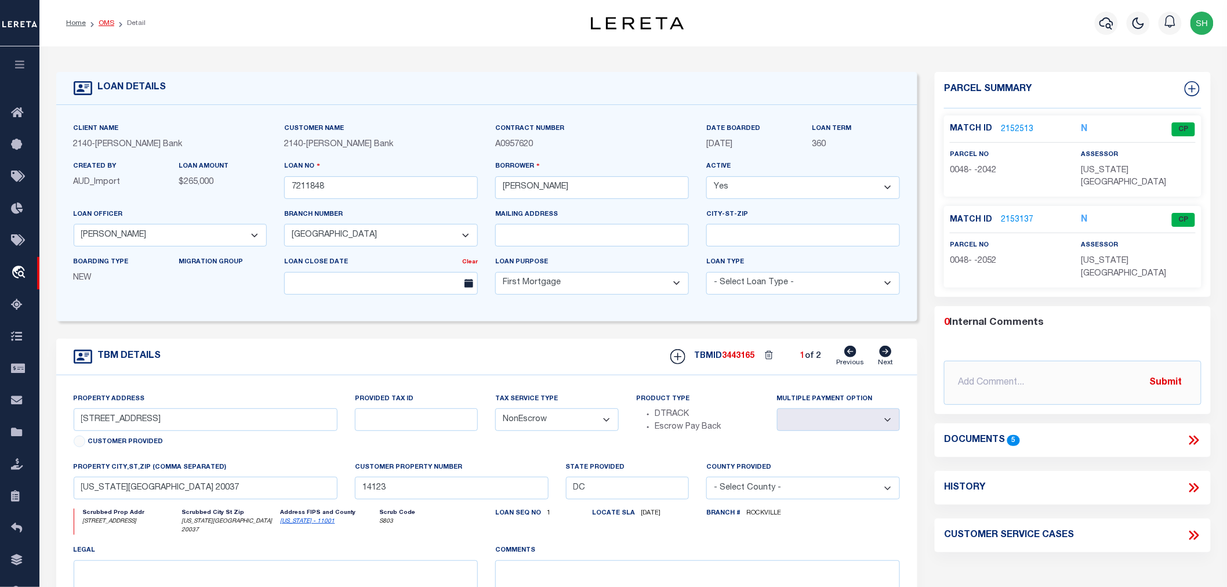
click at [106, 24] on link "OMS" at bounding box center [107, 23] width 16 height 7
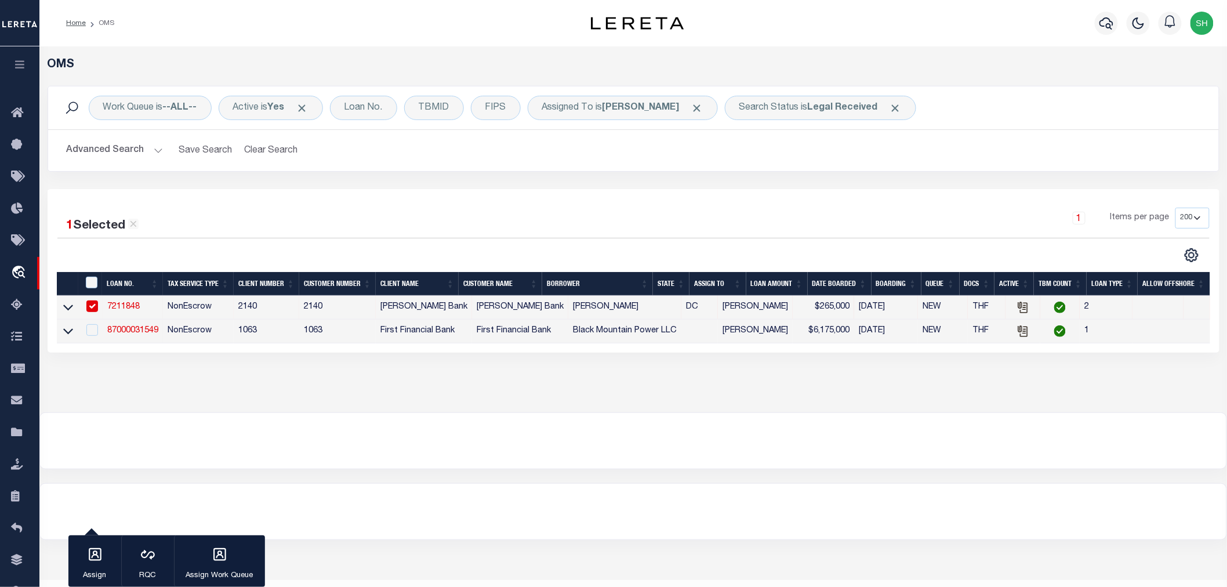
click at [126, 306] on link "7211848" at bounding box center [123, 307] width 32 height 8
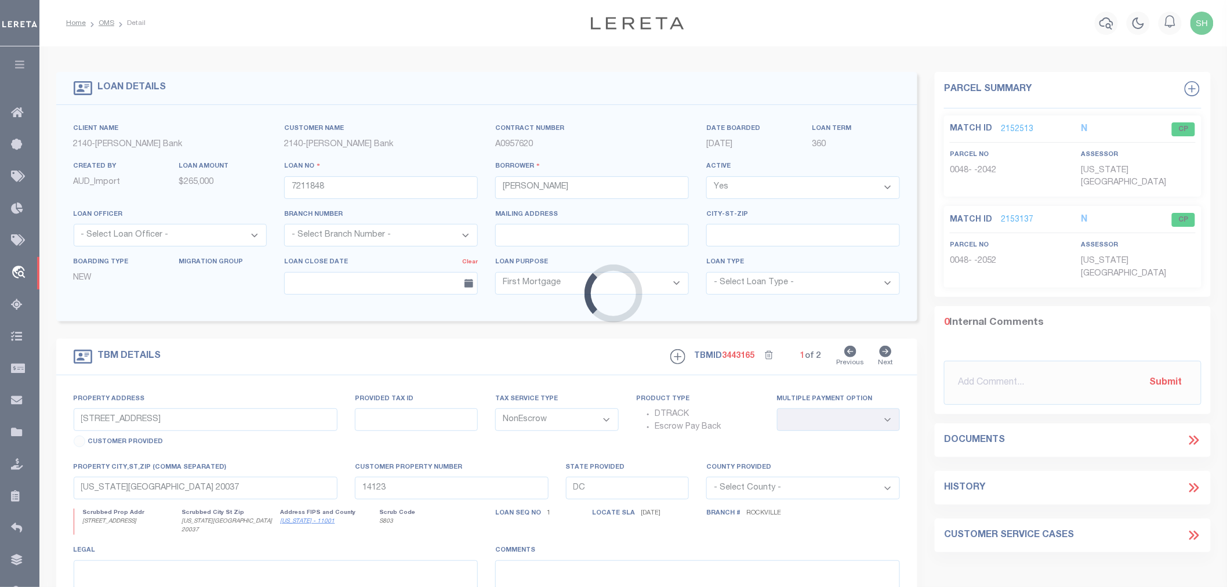
select select "51790"
select select "3200"
select select
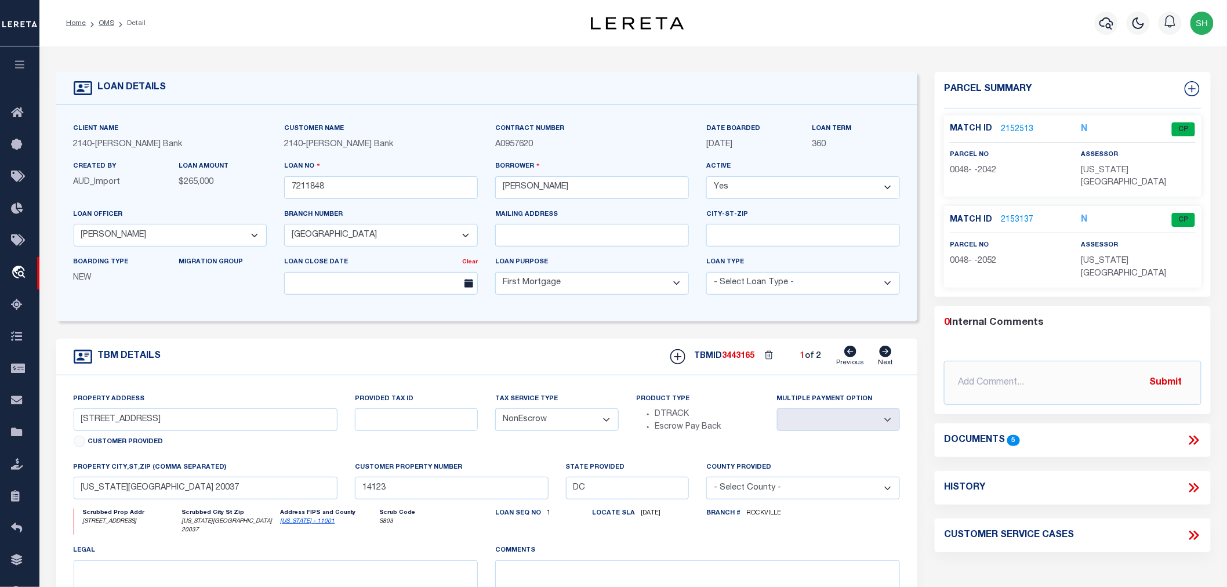
click at [1016, 128] on link "2152513" at bounding box center [1017, 129] width 32 height 12
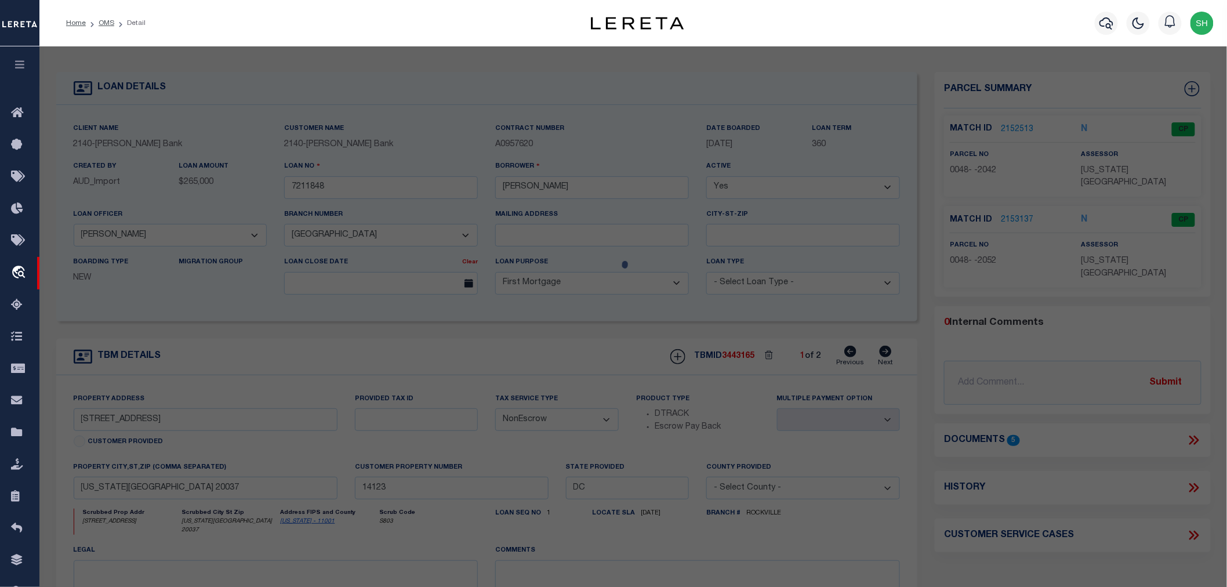
select select "AS"
select select
checkbox input "false"
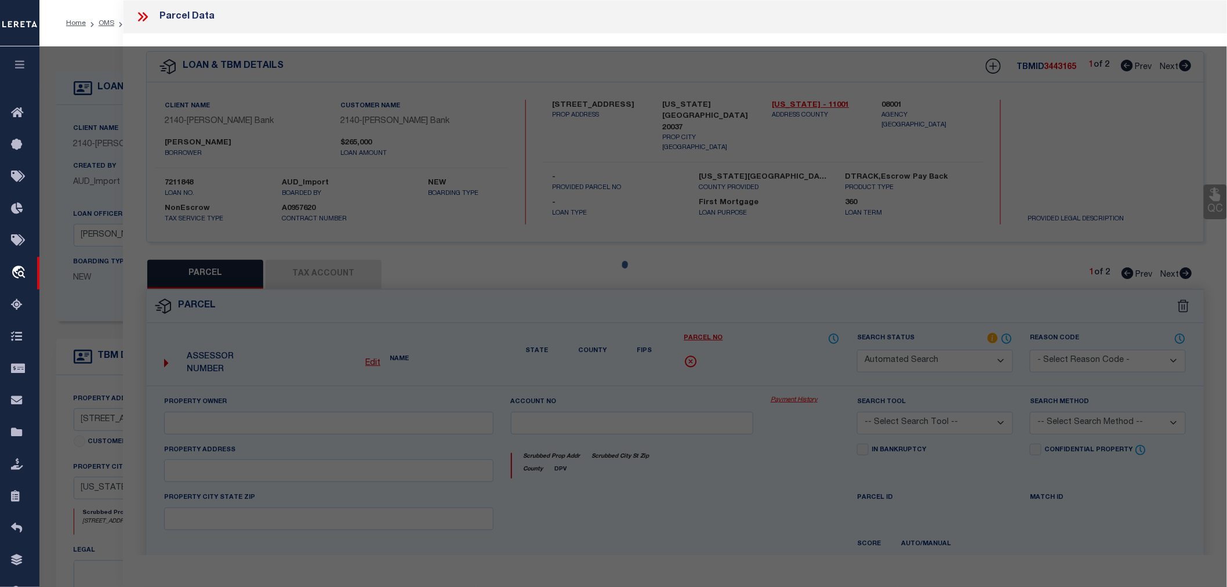
select select "CP"
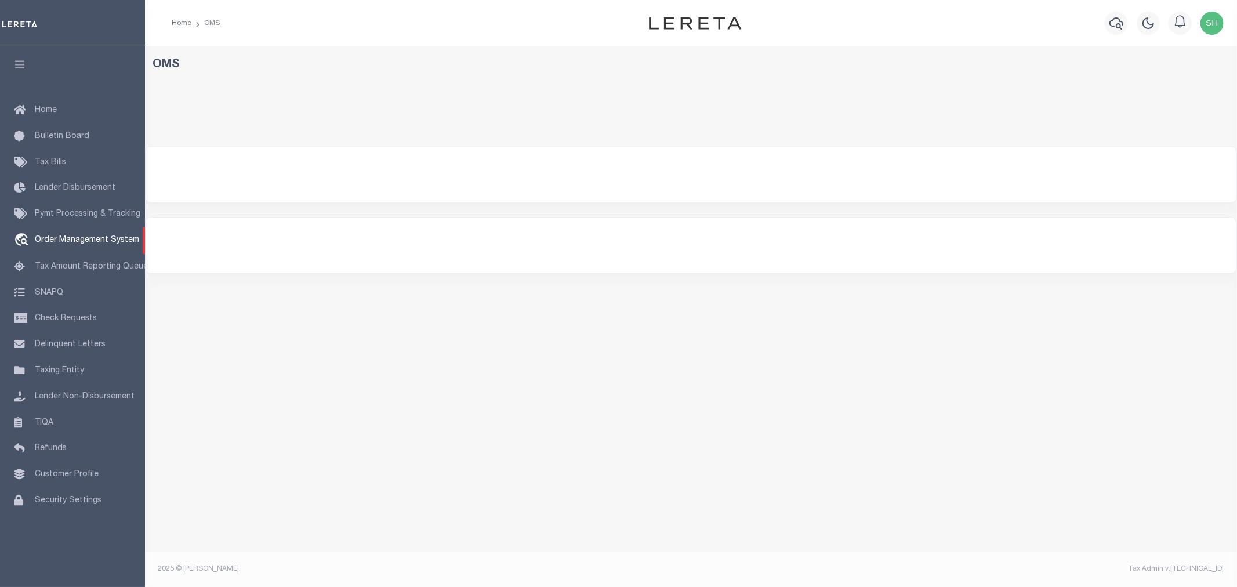
select select "200"
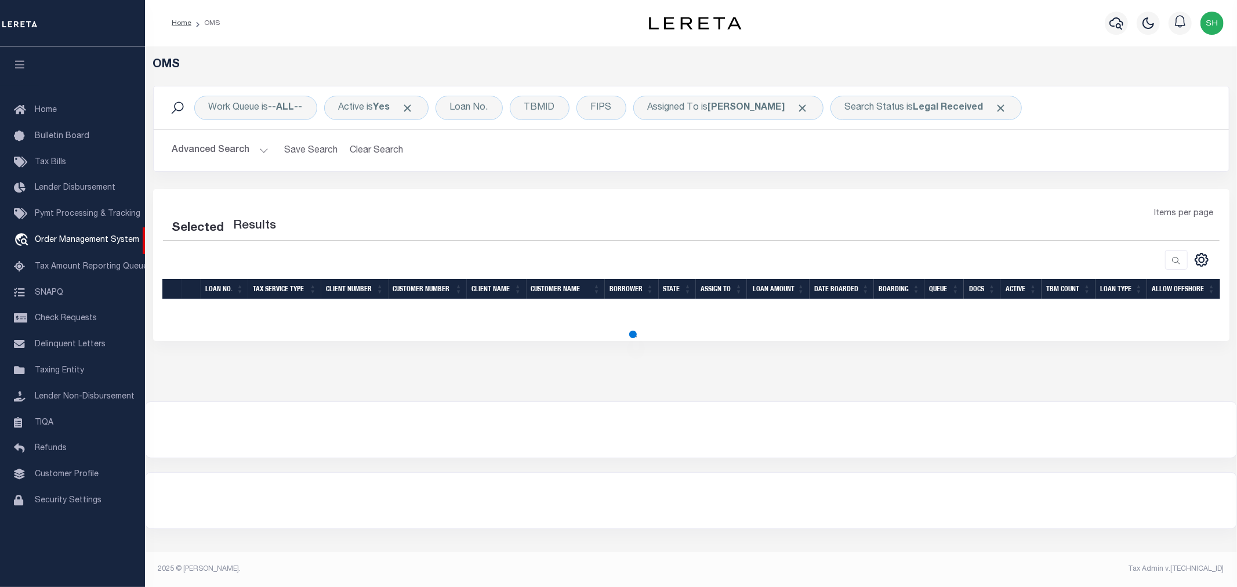
select select "200"
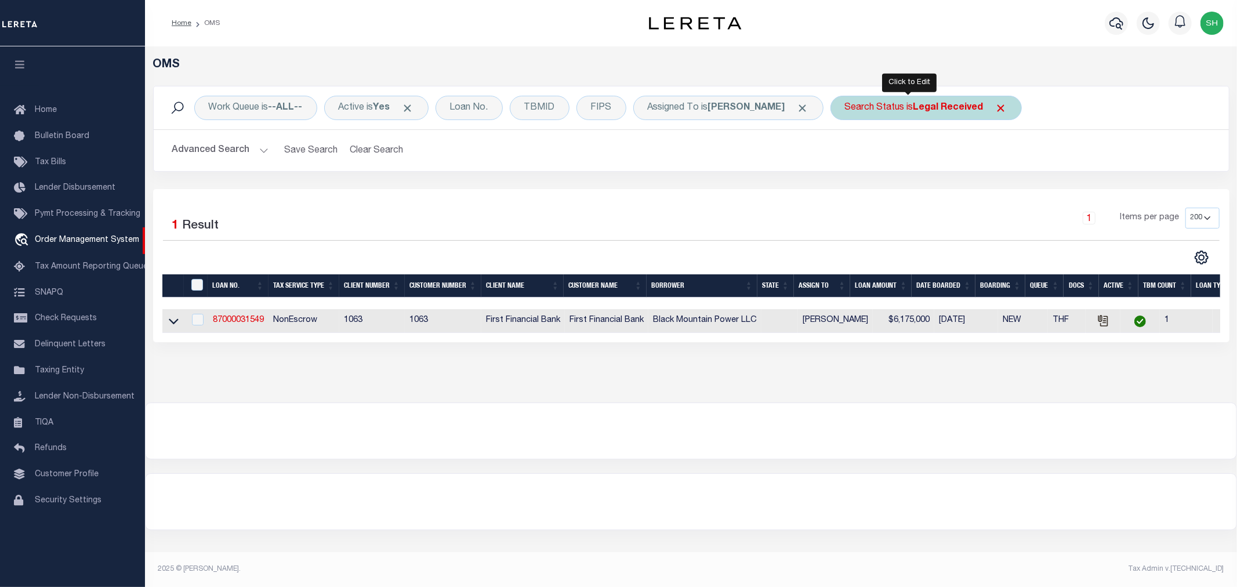
click at [914, 106] on b "Legal Received" at bounding box center [948, 107] width 70 height 9
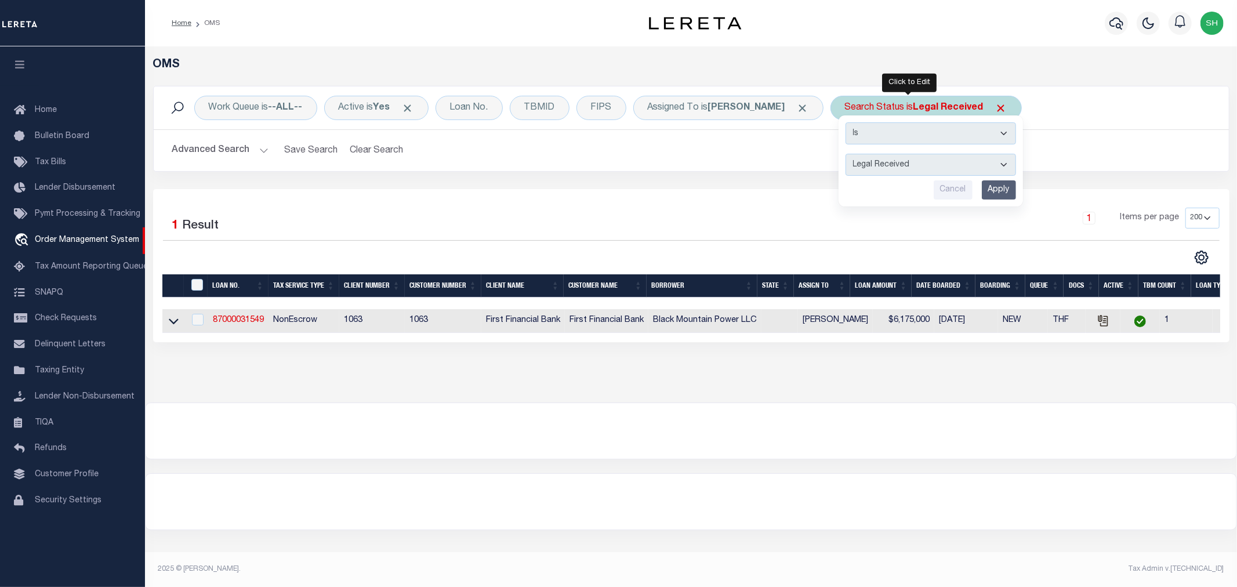
click at [892, 162] on select "Automated Search Bad Parcel Complete Duplicate Parcel High Dollar Reporting In …" at bounding box center [930, 165] width 170 height 22
select select "IP"
click at [845, 154] on select "Automated Search Bad Parcel Complete Duplicate Parcel High Dollar Reporting In …" at bounding box center [930, 165] width 170 height 22
click at [981, 192] on input "Apply" at bounding box center [998, 189] width 34 height 19
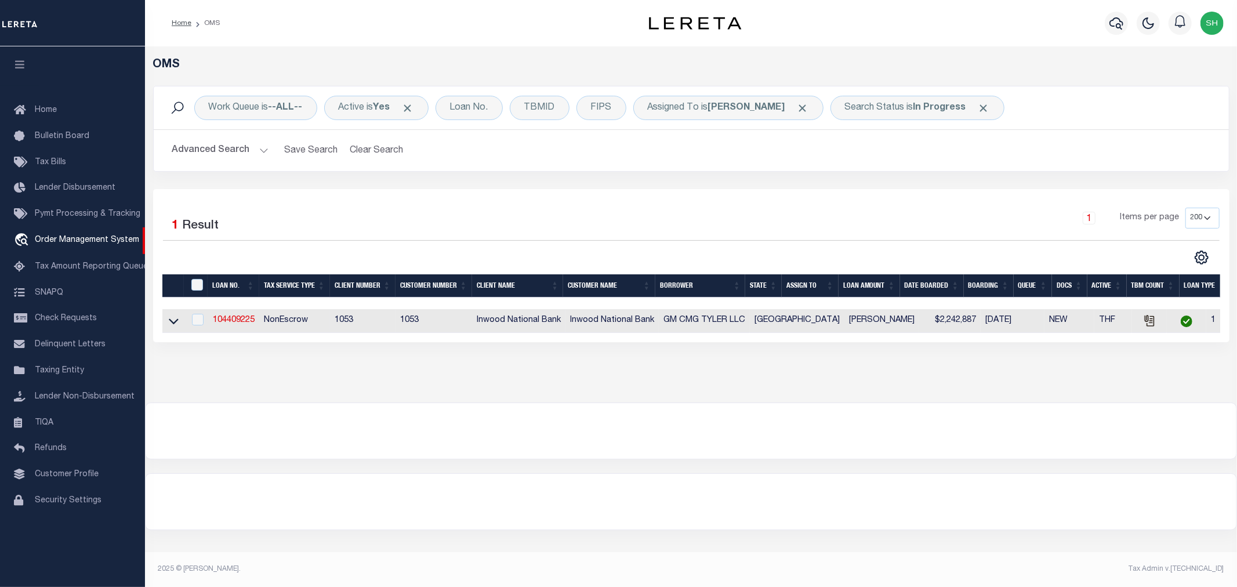
click at [579, 323] on td "Inwood National Bank" at bounding box center [611, 321] width 93 height 24
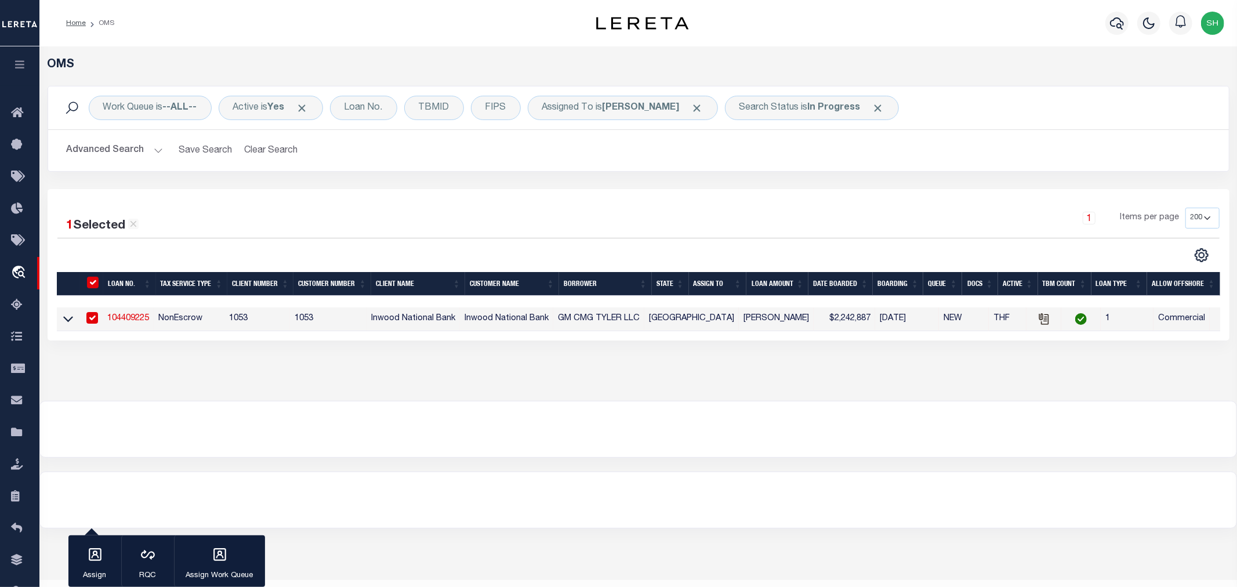
checkbox input "true"
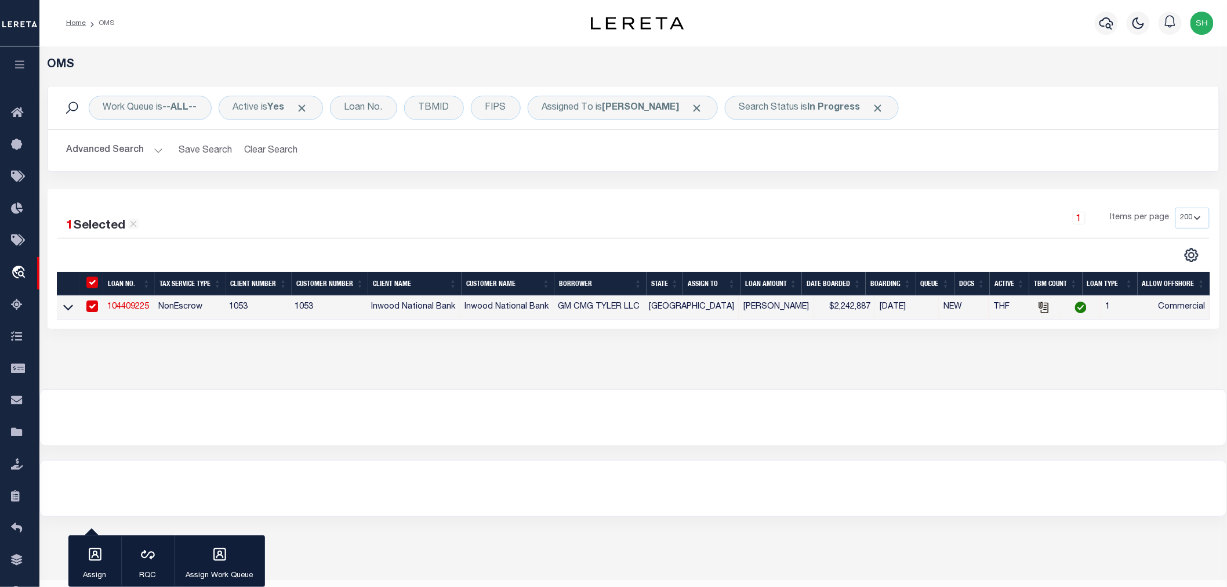
click at [761, 351] on div "OMS Work Queue is --ALL-- Active is Yes Loan No. TBMID FIPS Assigned To is Shai…" at bounding box center [633, 206] width 1180 height 296
click at [120, 306] on link "104409225" at bounding box center [128, 307] width 42 height 8
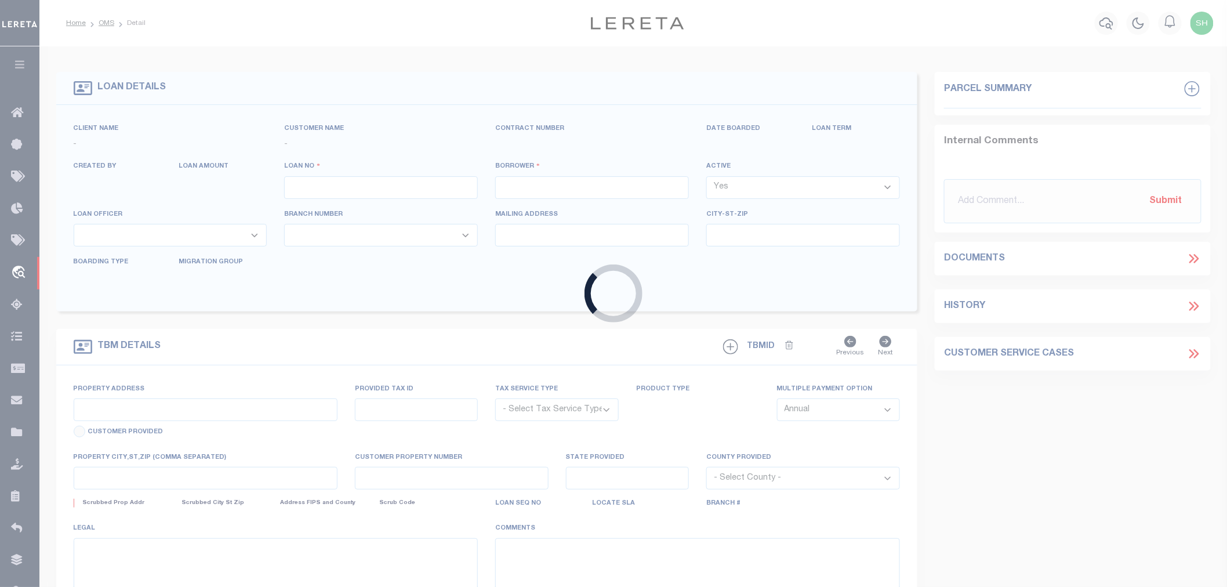
type input "104409225"
type input "GM CMG TYLER LLC"
select select
type input "08/03/2025"
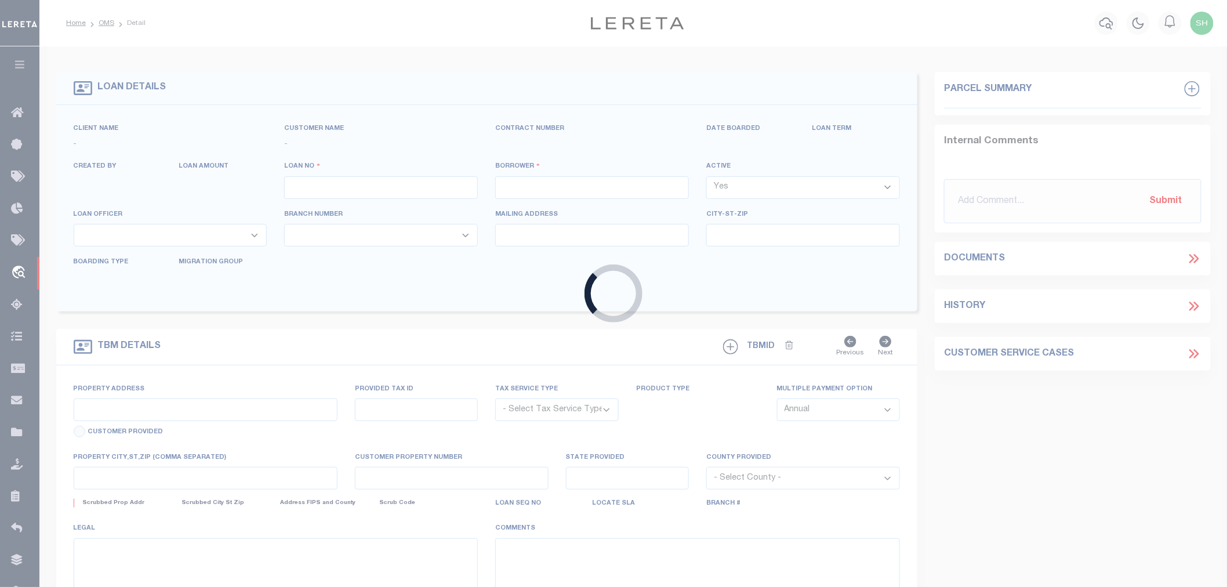
select select "20"
select select "NonEscrow"
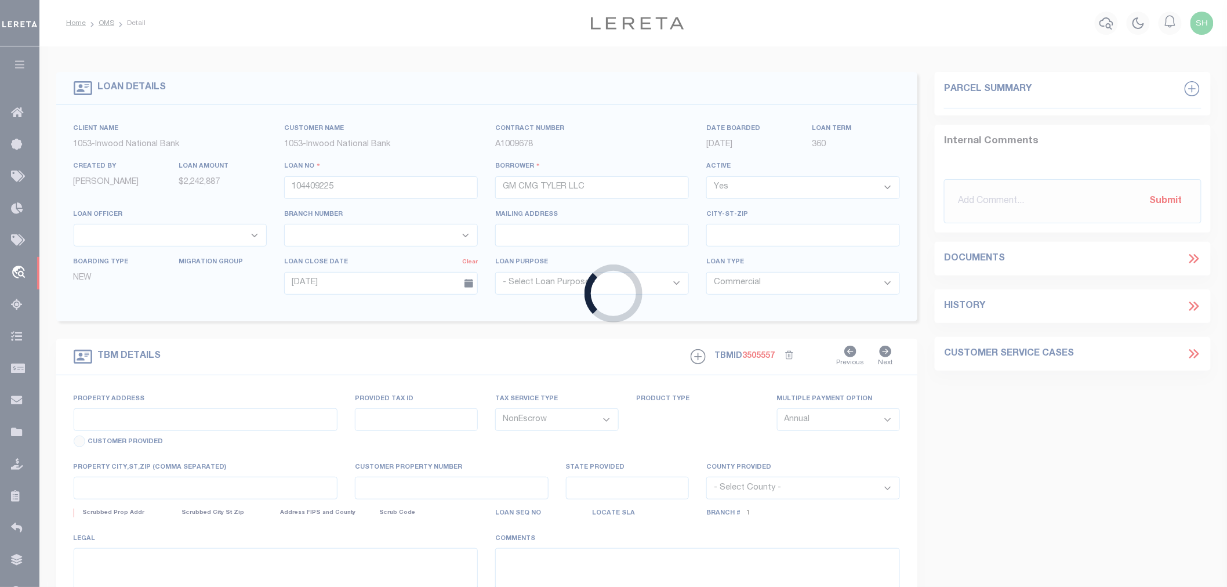
select select "4197"
select select "91"
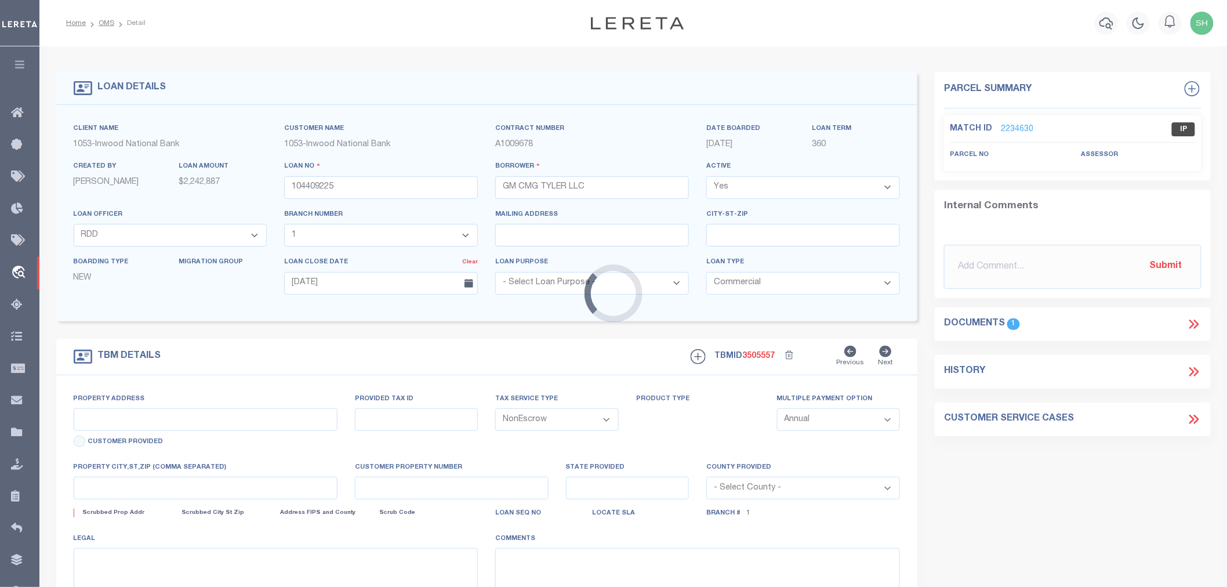
type input "0805 ACRES AT NWC OF SW LOOP 323 & EARL CAMPBELL PKWY"
type input "150000-1545-02-006040"
select select
type input "TYLER TX 75701"
type input "[GEOGRAPHIC_DATA]"
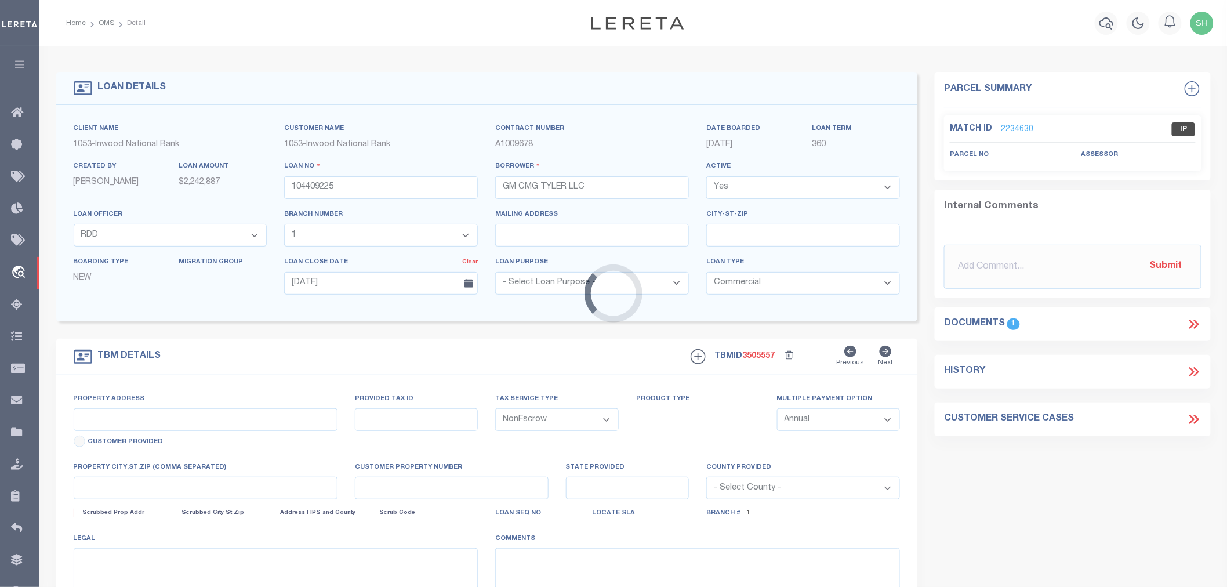
type textarea "TRACT 1: ALL OF LOT 6-G, N.C.B. 1545-B, BELLWOOD ADDITION, UNIT 1, SIXTH AMENDM…"
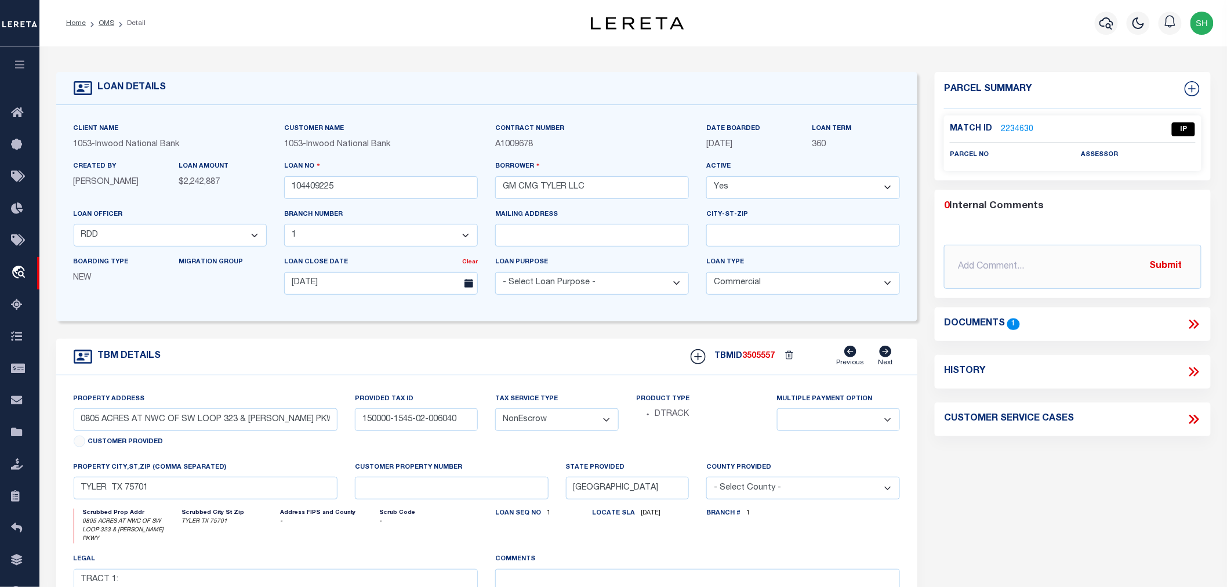
click at [1064, 489] on div "Parcel Summary Match ID 2234630 0" at bounding box center [1072, 397] width 293 height 651
click at [105, 20] on link "OMS" at bounding box center [107, 23] width 16 height 7
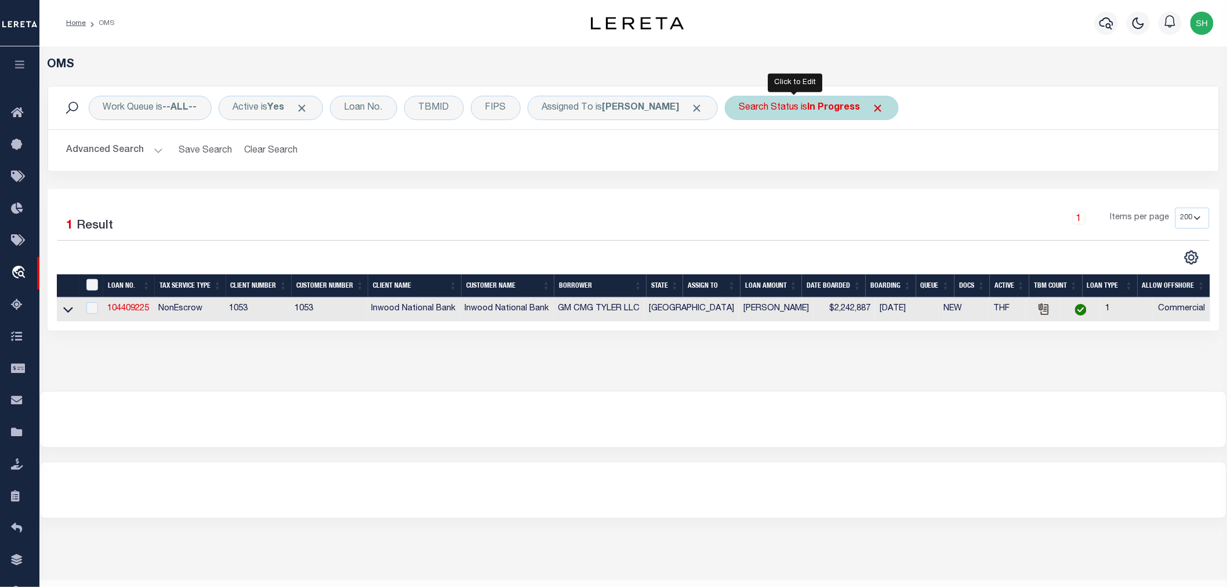
click at [808, 112] on b "In Progress" at bounding box center [834, 107] width 53 height 9
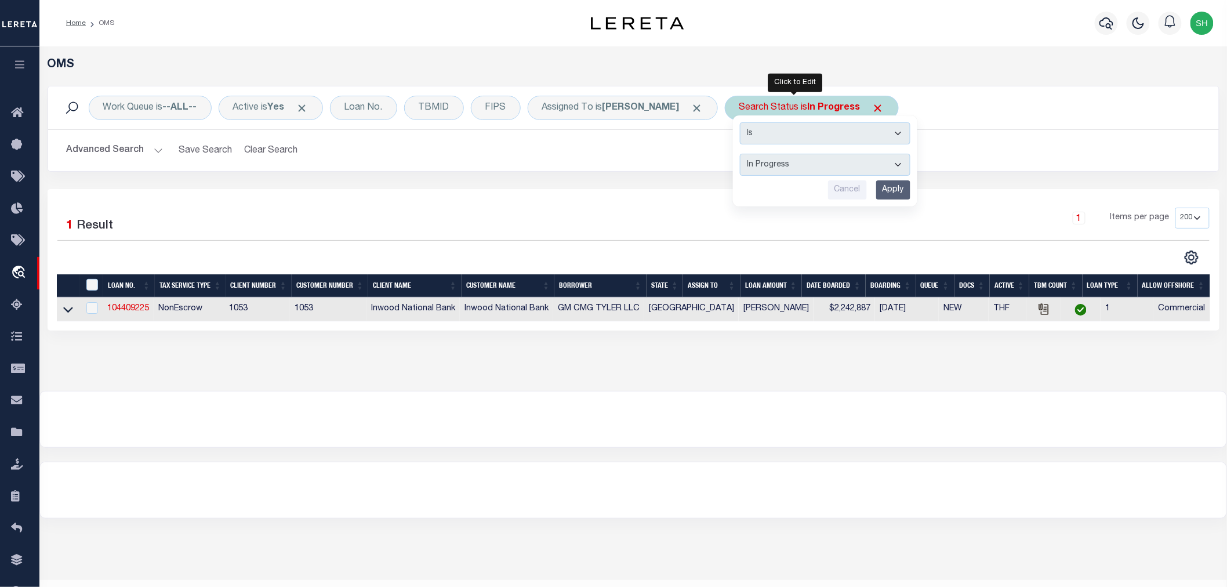
click at [797, 168] on select "Automated Search Bad Parcel Complete Duplicate Parcel High Dollar Reporting In …" at bounding box center [825, 165] width 170 height 22
select select "RD"
click at [740, 154] on select "Automated Search Bad Parcel Complete Duplicate Parcel High Dollar Reporting In …" at bounding box center [825, 165] width 170 height 22
click at [876, 191] on input "Apply" at bounding box center [893, 189] width 34 height 19
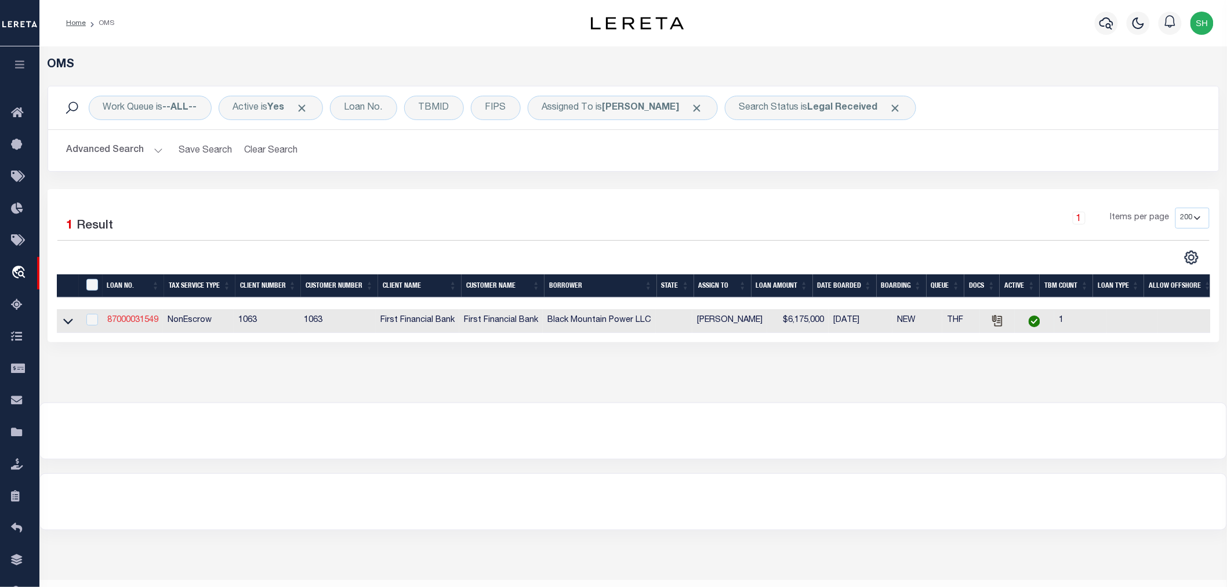
click at [133, 320] on link "87000031549" at bounding box center [132, 320] width 51 height 8
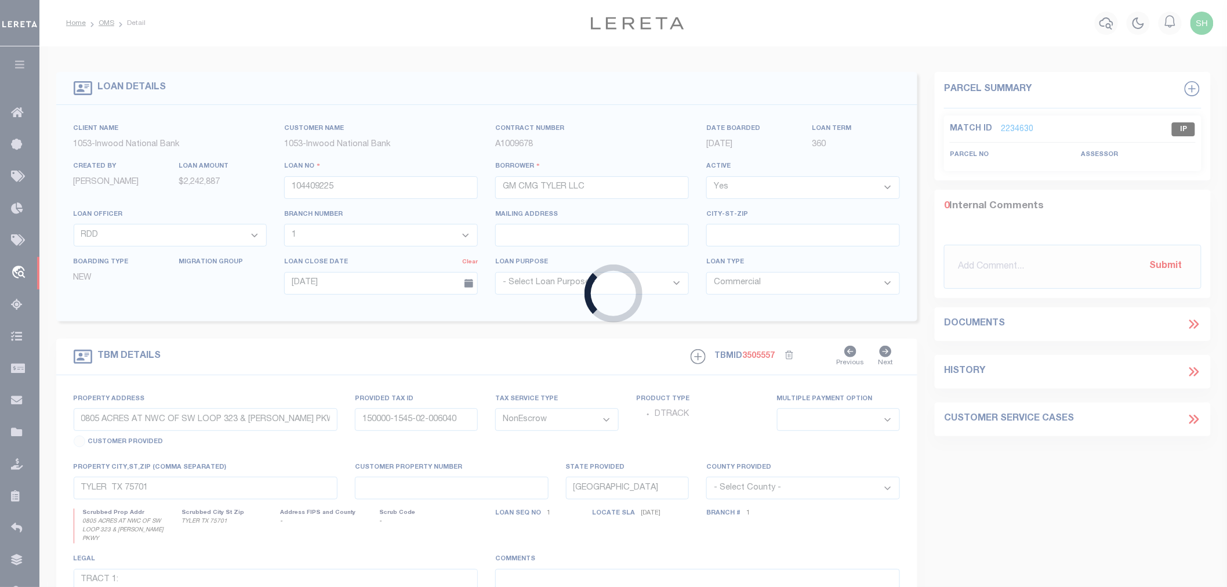
type input "87000031549"
type input "Black Mountain Power LLC"
select select
select select "100"
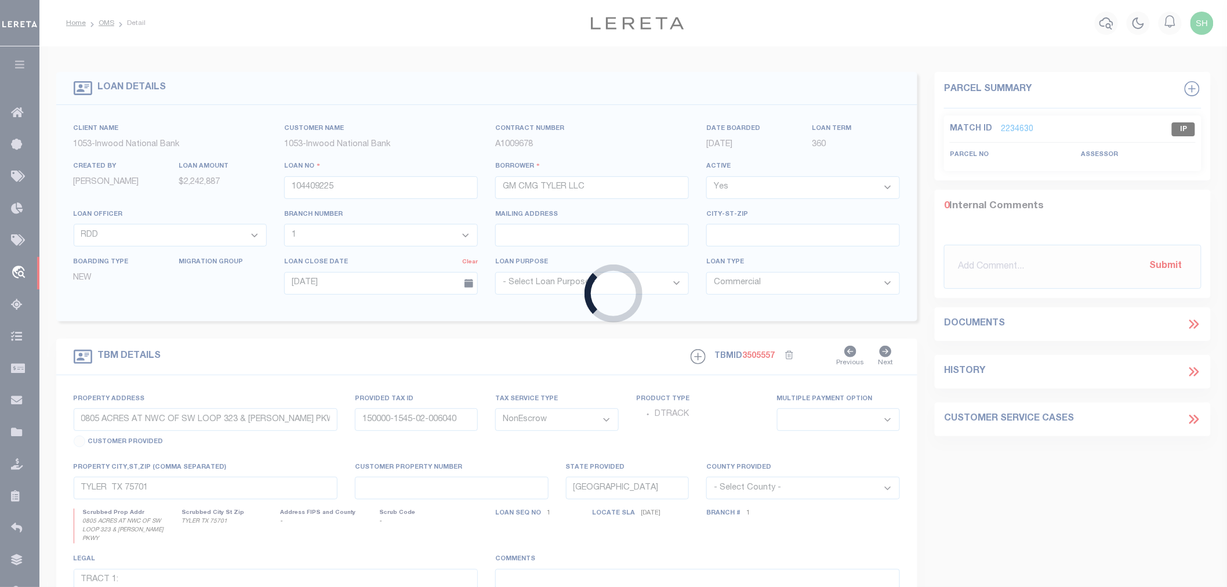
select select
type input "7600-7740-7780 Forest Hill Dr"
select select
type input "Fort Worth TX 76140"
select select "92684"
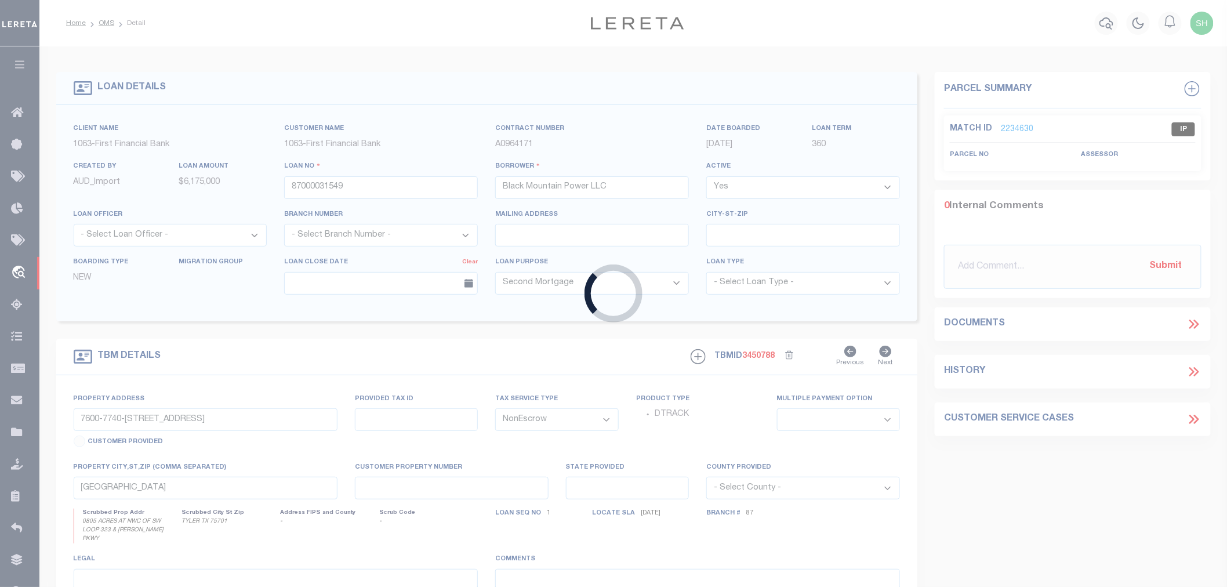
select select "535"
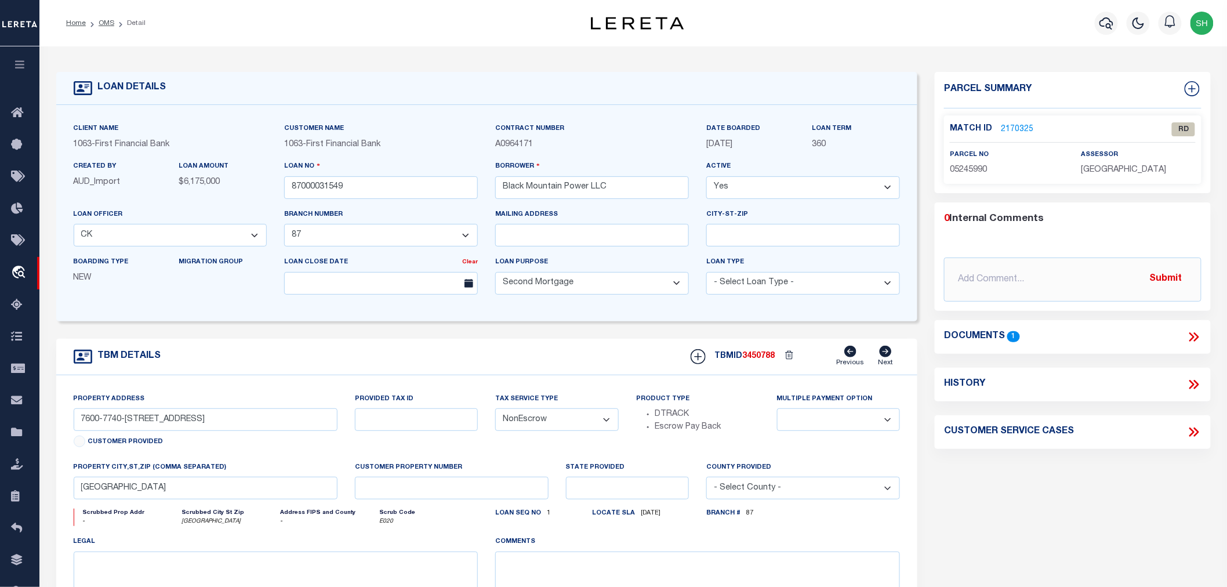
click at [1193, 335] on icon at bounding box center [1191, 336] width 5 height 9
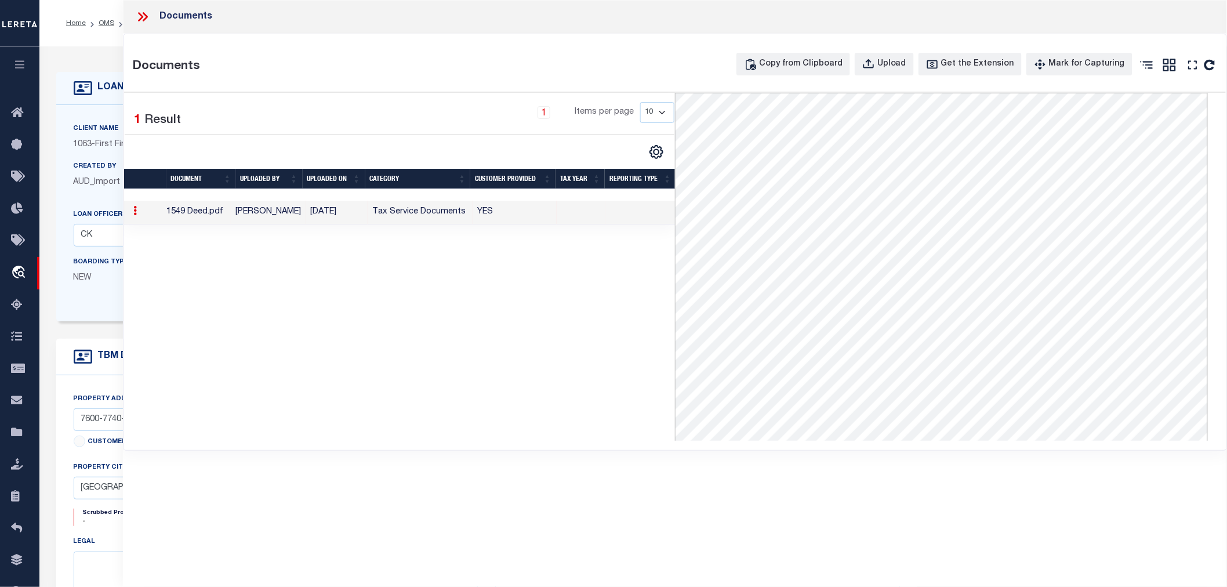
drag, startPoint x: 501, startPoint y: 358, endPoint x: 505, endPoint y: 308, distance: 50.6
click at [506, 359] on div "1 Selected 1 Result 1 Items per page 10 25 50 100" at bounding box center [399, 267] width 551 height 348
click at [141, 16] on icon at bounding box center [140, 16] width 5 height 9
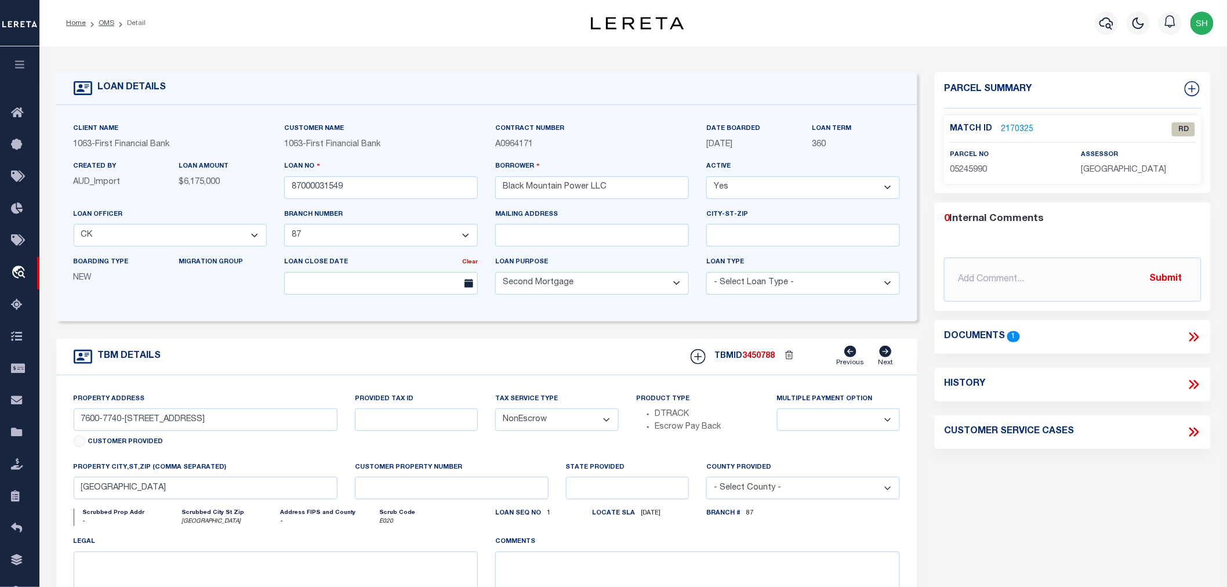
click at [1019, 125] on link "2170325" at bounding box center [1017, 129] width 32 height 12
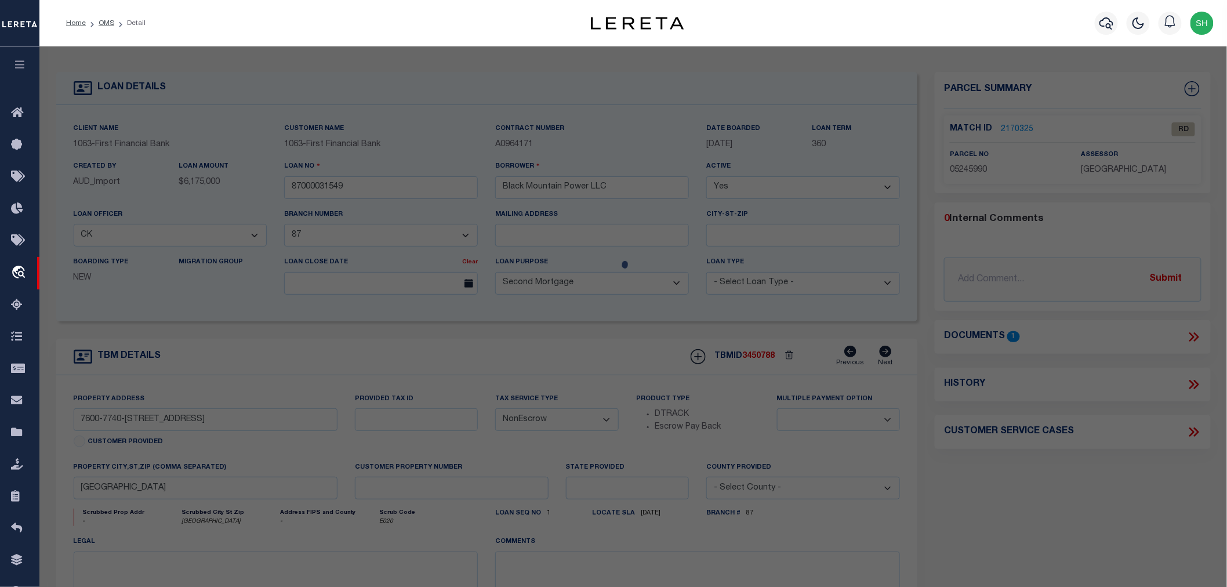
checkbox input "false"
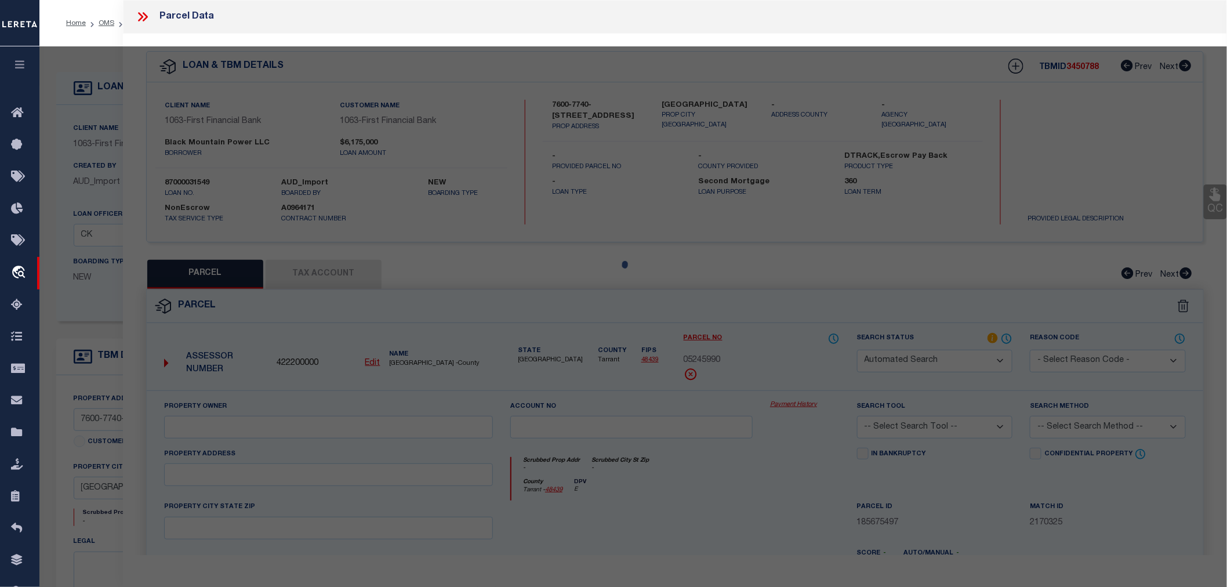
select select "RD"
type input "BLACK MOUNTAIN POWER LLC"
select select "AGW"
select select "LEG"
type input "7600 FOREST HILL DR"
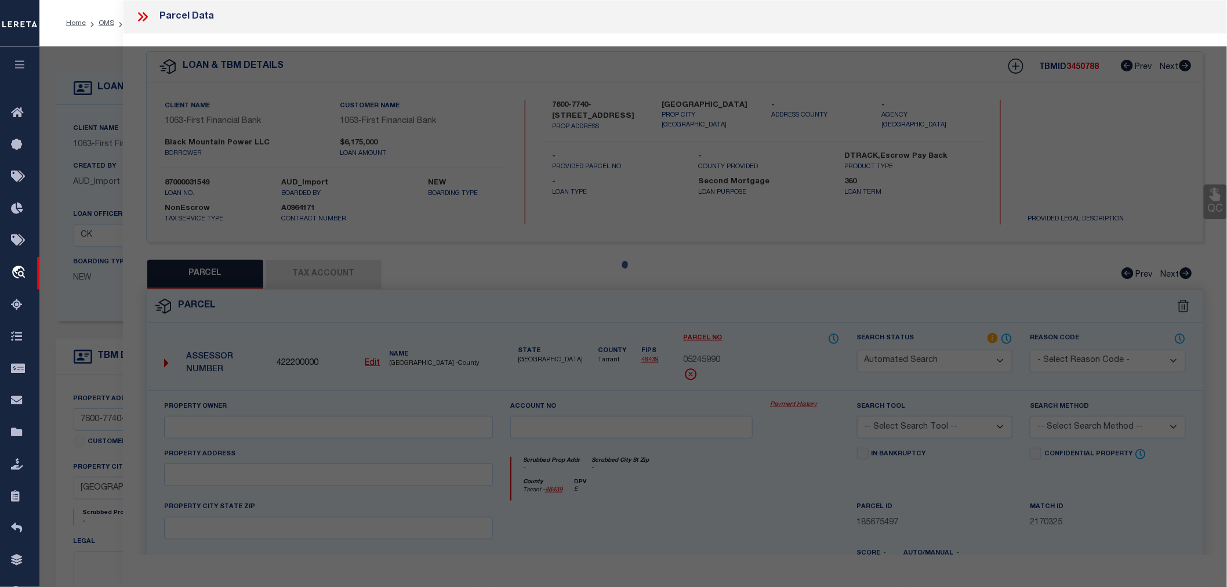
type textarea "SHELBY COUNTY SCHOOL LAND SURV Abstract 1375 Tract 26D"
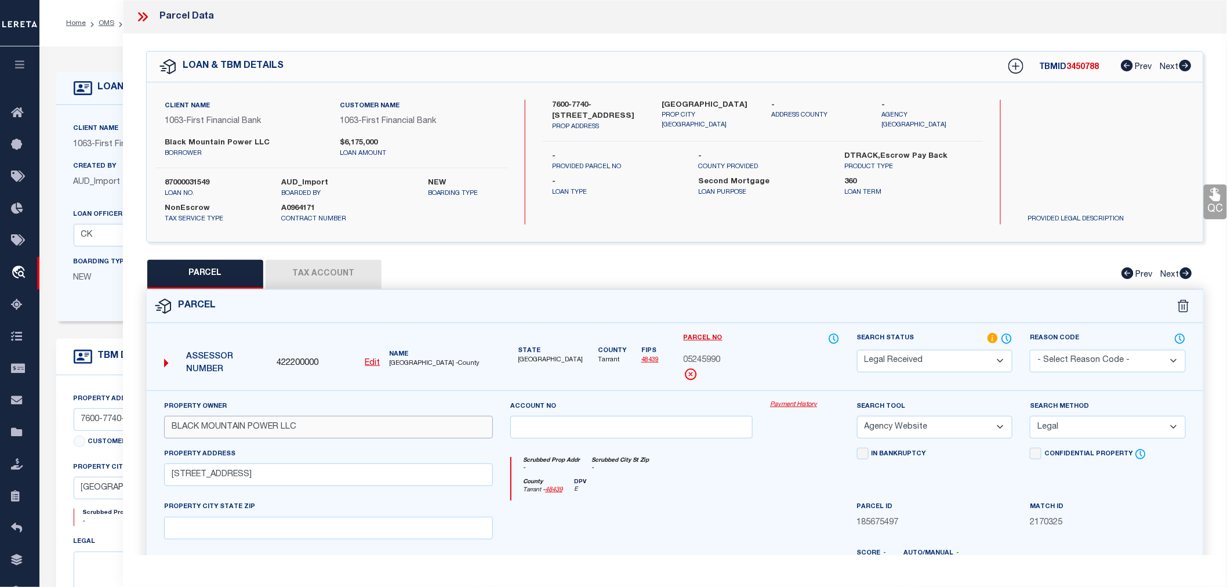
drag, startPoint x: 315, startPoint y: 430, endPoint x: 165, endPoint y: 426, distance: 150.2
click at [165, 426] on input "BLACK MOUNTAIN POWER LLC" at bounding box center [328, 427] width 329 height 23
drag, startPoint x: 593, startPoint y: 102, endPoint x: 633, endPoint y: 103, distance: 40.0
click at [633, 103] on label "7600-7740-7780 Forest Hill Dr" at bounding box center [598, 111] width 92 height 23
copy label "7780 Forest"
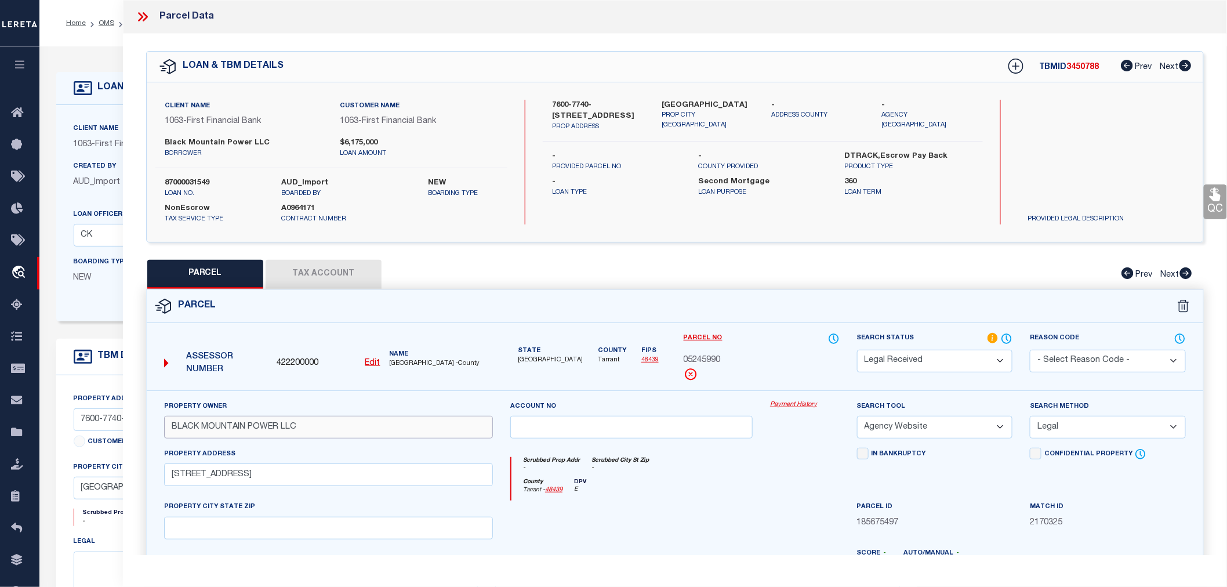
drag, startPoint x: 331, startPoint y: 427, endPoint x: 165, endPoint y: 432, distance: 165.9
click at [165, 432] on input "BLACK MOUNTAIN POWER LLC" at bounding box center [328, 427] width 329 height 23
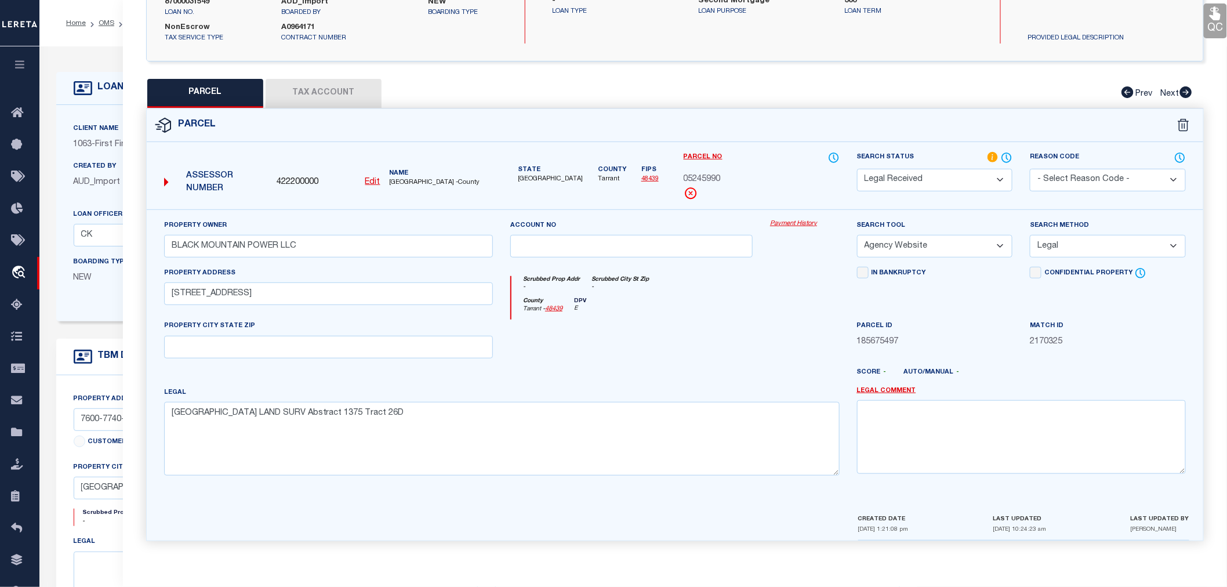
click at [715, 336] on div at bounding box center [631, 343] width 260 height 48
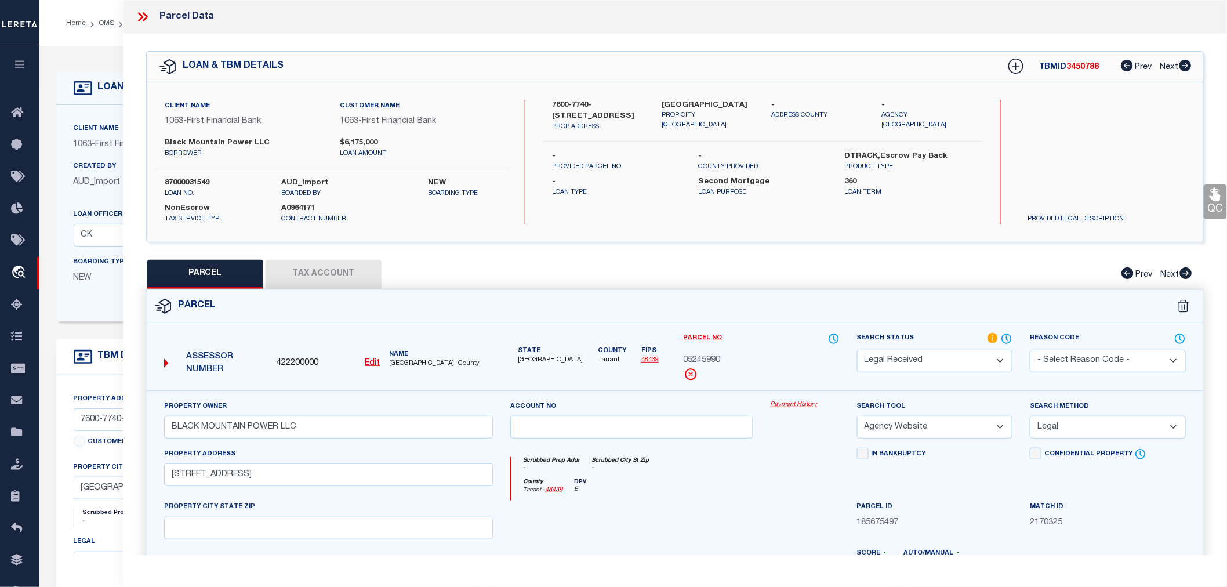
click at [737, 473] on div "Scrubbed Prop Addr - Scrubbed City St Zip -" at bounding box center [675, 467] width 328 height 21
